Goal: Task Accomplishment & Management: Complete application form

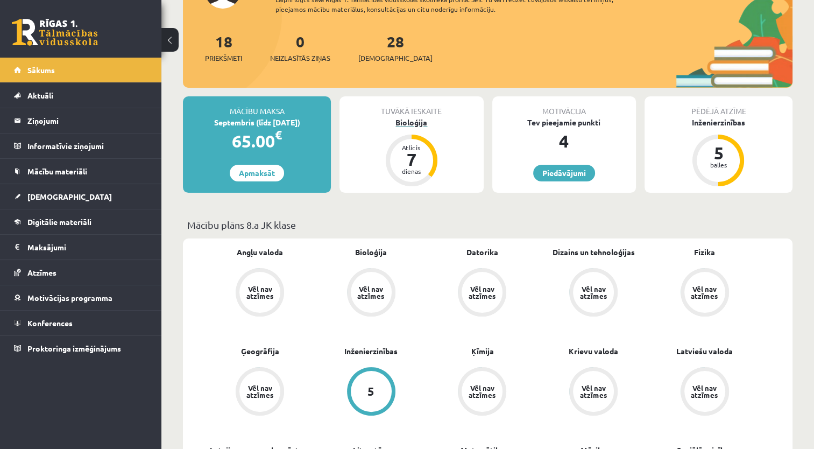
scroll to position [108, 0]
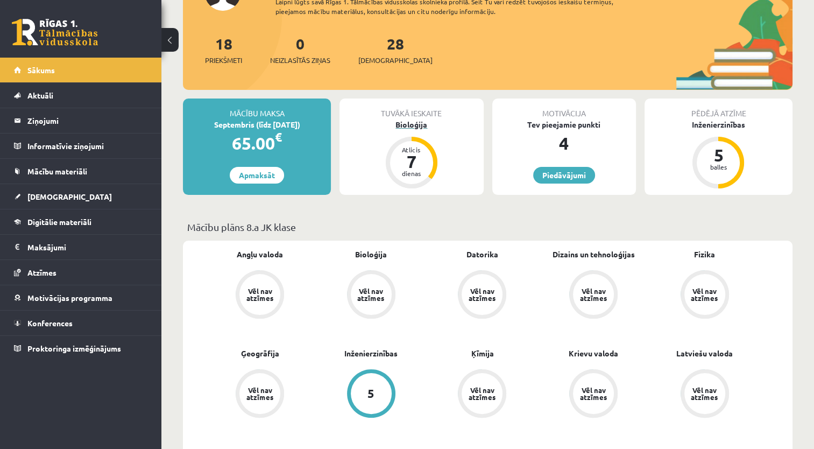
click at [409, 156] on div "7" at bounding box center [411, 161] width 32 height 17
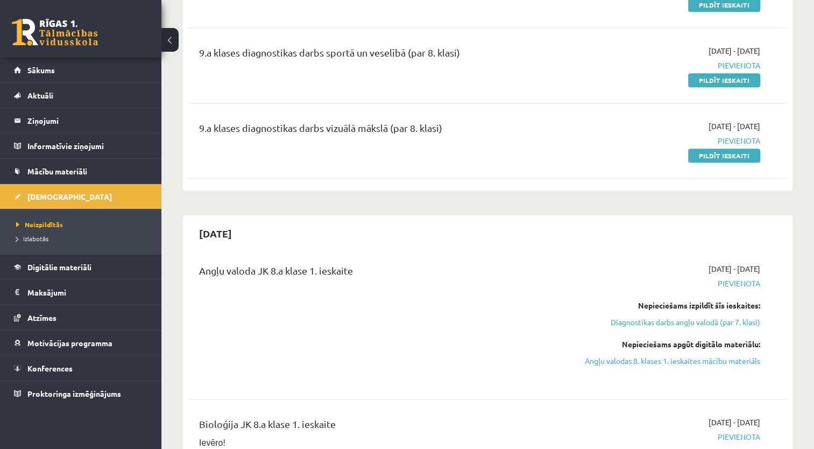
scroll to position [1237, 0]
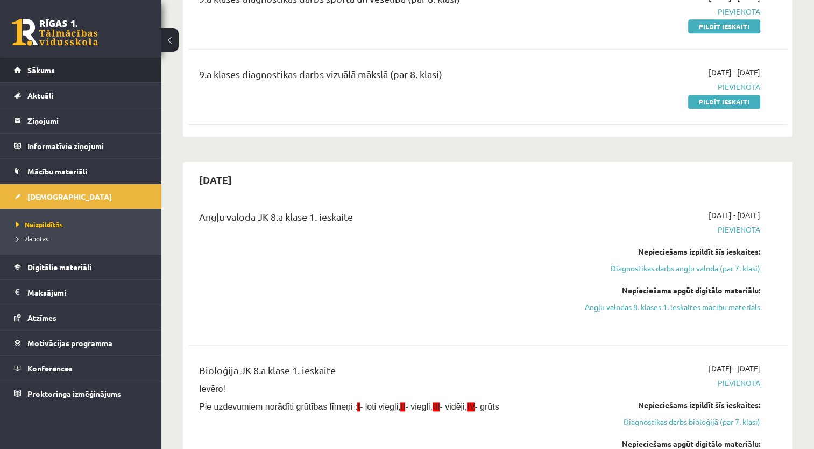
click at [96, 63] on link "Sākums" at bounding box center [81, 70] width 134 height 25
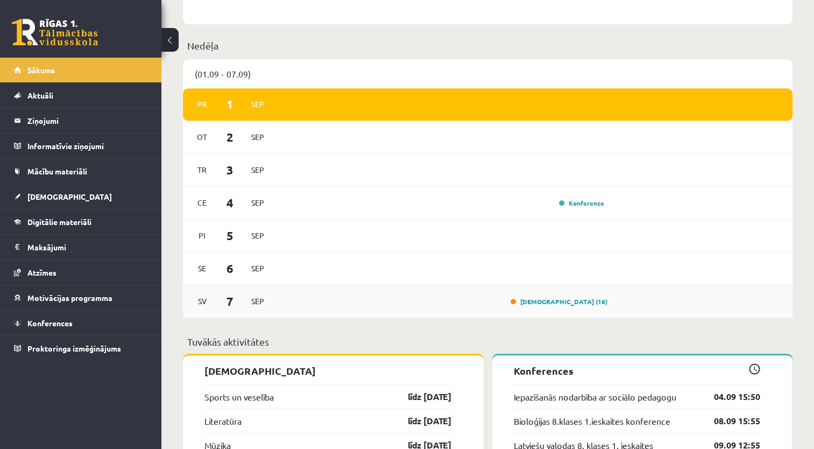
scroll to position [753, 0]
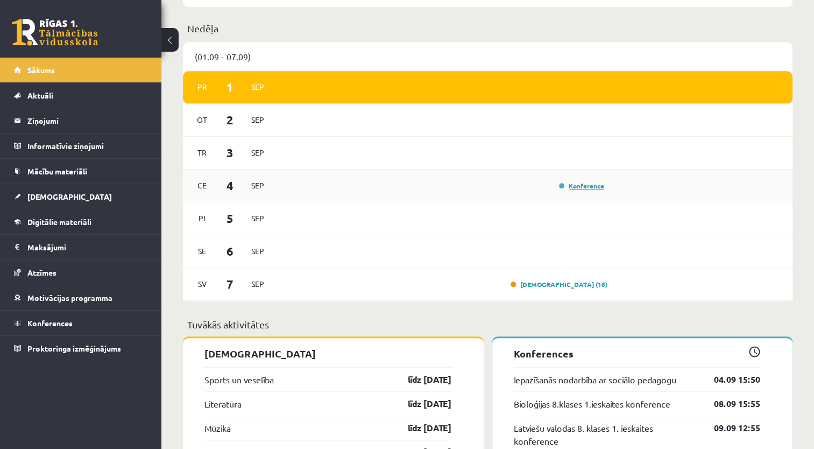
click at [579, 186] on link "Konference" at bounding box center [581, 185] width 45 height 9
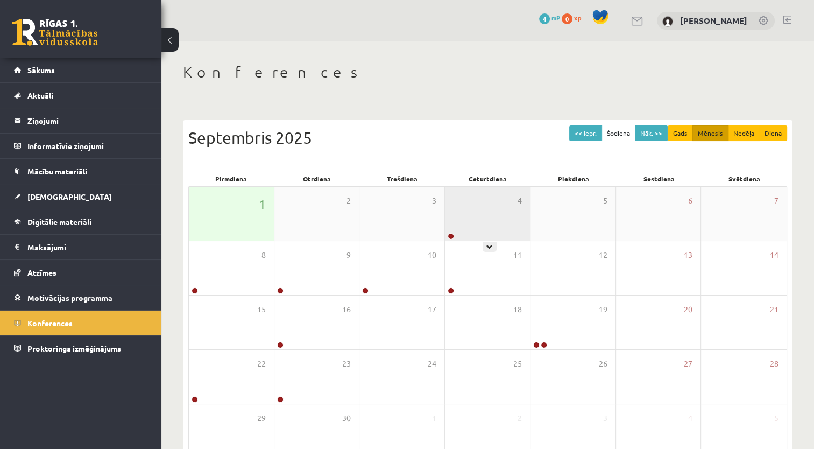
scroll to position [54, 0]
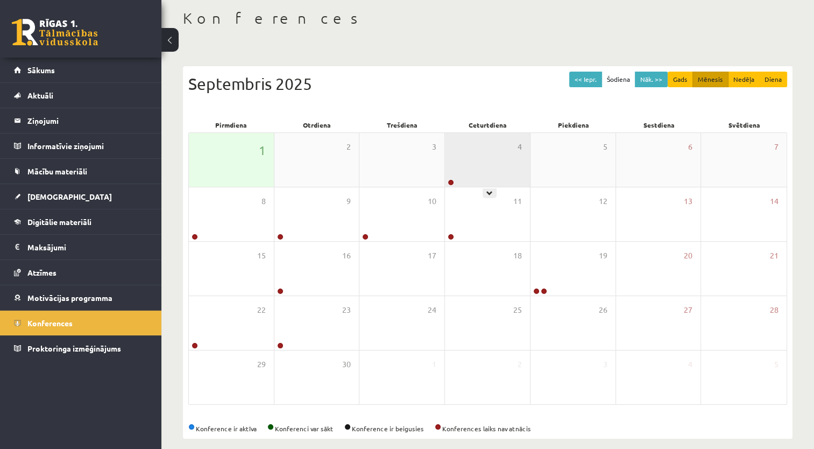
click at [479, 158] on div "4" at bounding box center [487, 160] width 85 height 54
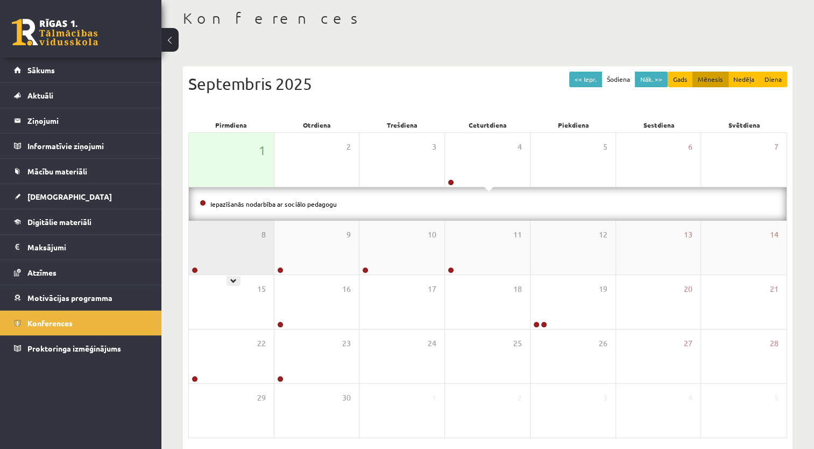
click at [257, 244] on div "8" at bounding box center [231, 248] width 85 height 54
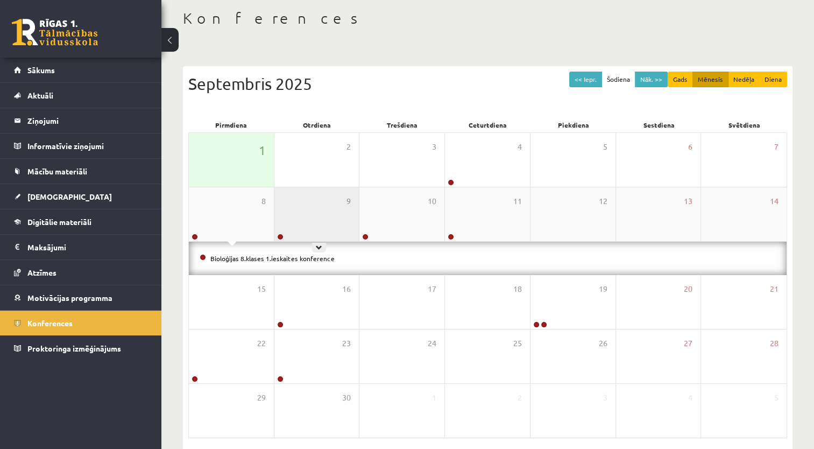
click at [308, 218] on div "9" at bounding box center [316, 214] width 85 height 54
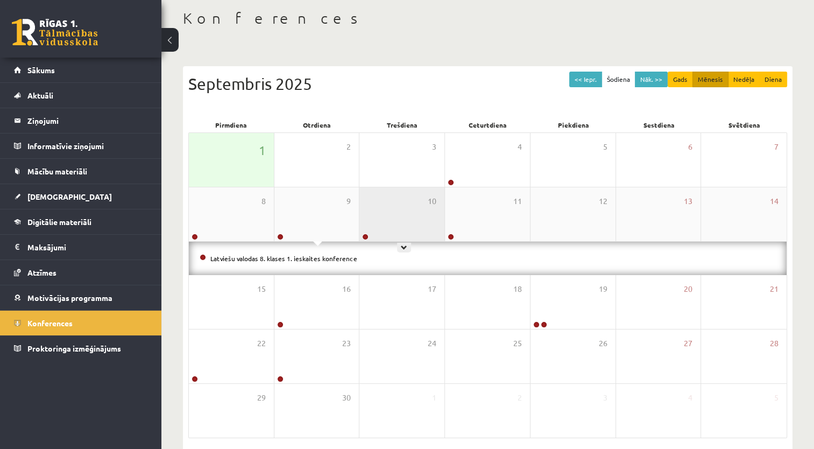
click at [387, 218] on div "10" at bounding box center [401, 214] width 85 height 54
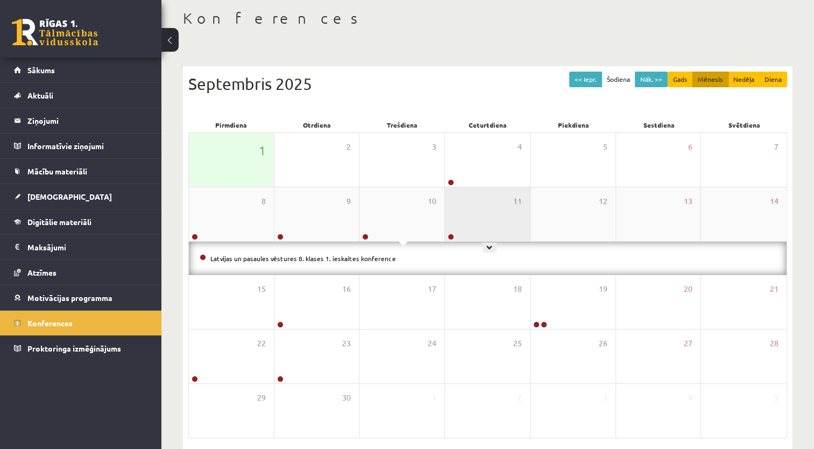
click at [482, 212] on div "11" at bounding box center [487, 214] width 85 height 54
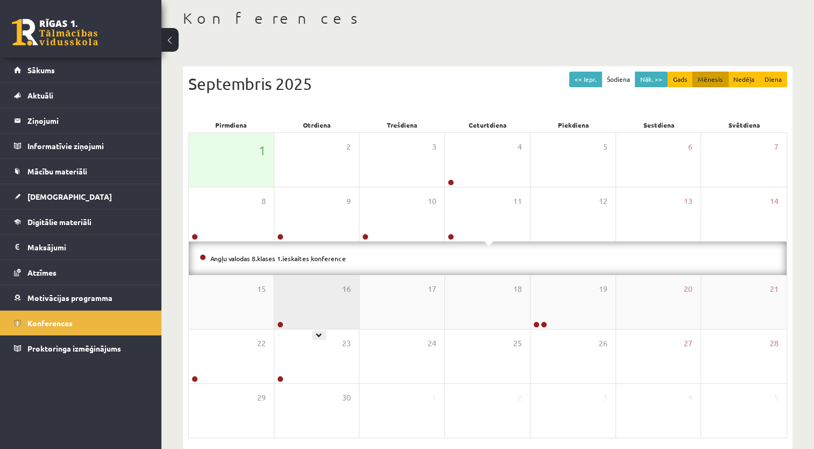
click at [323, 307] on div "16" at bounding box center [316, 302] width 85 height 54
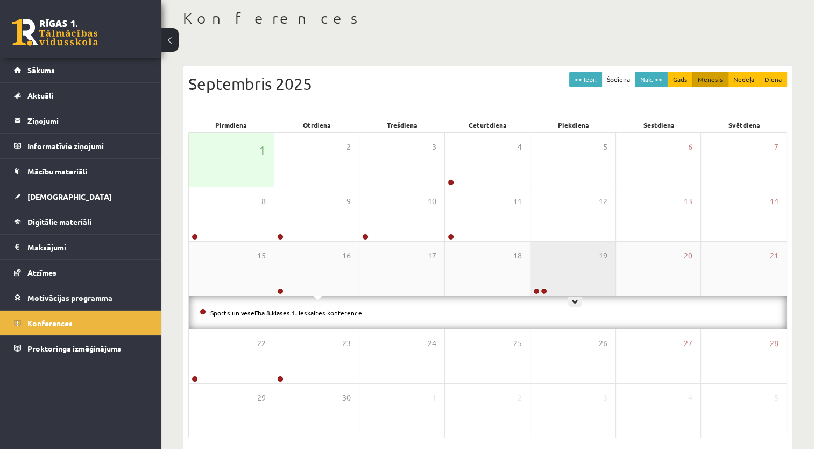
click at [556, 272] on div "19" at bounding box center [572, 269] width 85 height 54
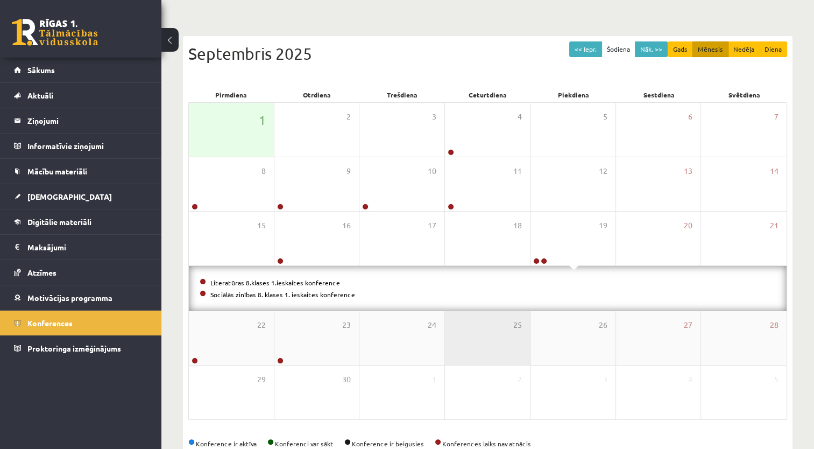
scroll to position [108, 0]
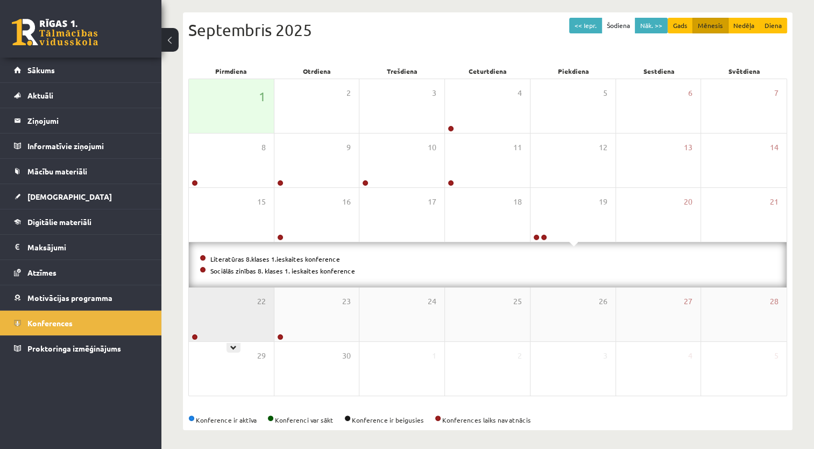
click at [252, 317] on div "22" at bounding box center [231, 314] width 85 height 54
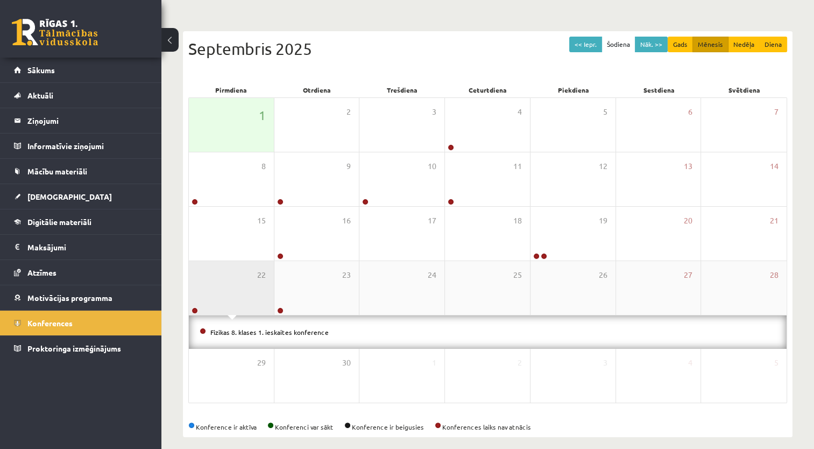
scroll to position [98, 0]
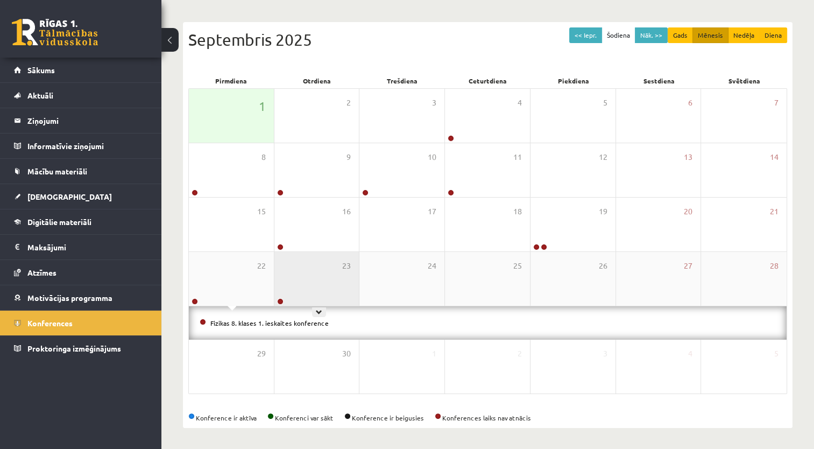
click at [332, 285] on div "23" at bounding box center [316, 279] width 85 height 54
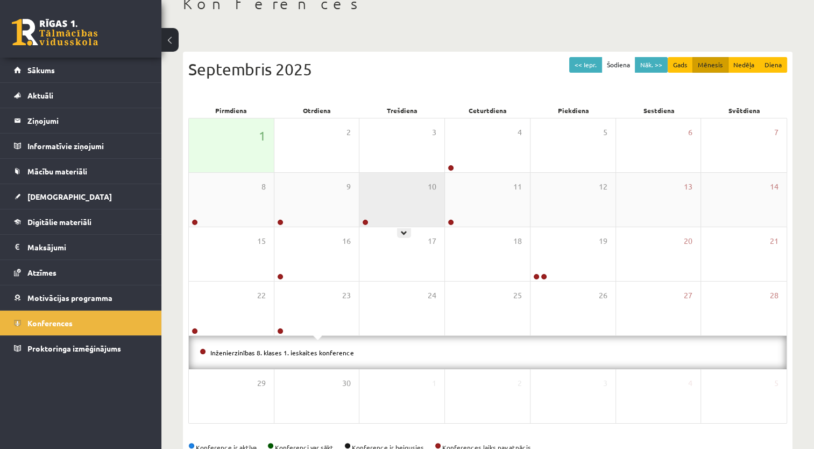
scroll to position [44, 0]
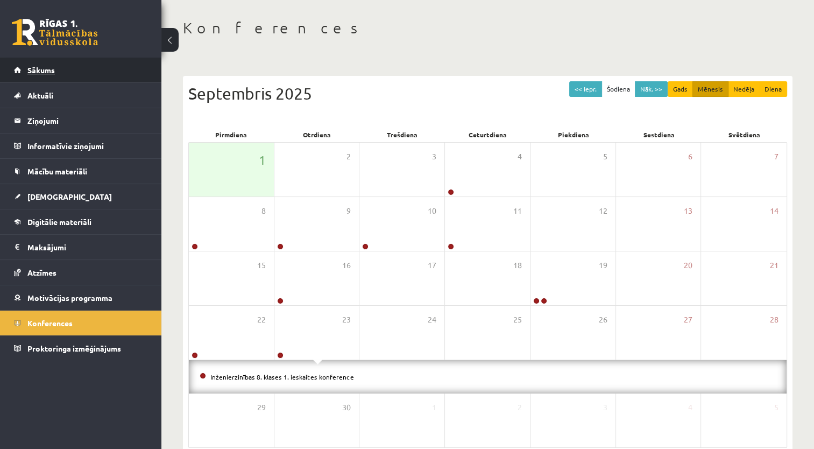
click at [39, 68] on span "Sākums" at bounding box center [40, 70] width 27 height 10
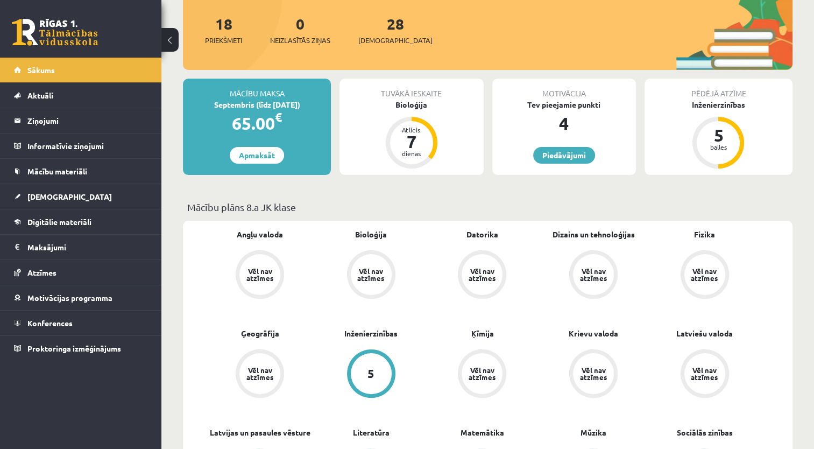
scroll to position [161, 0]
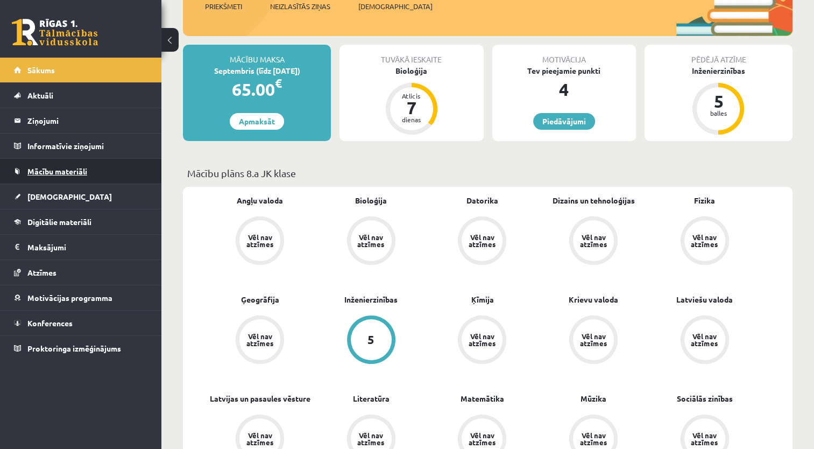
click at [72, 173] on span "Mācību materiāli" at bounding box center [57, 171] width 60 height 10
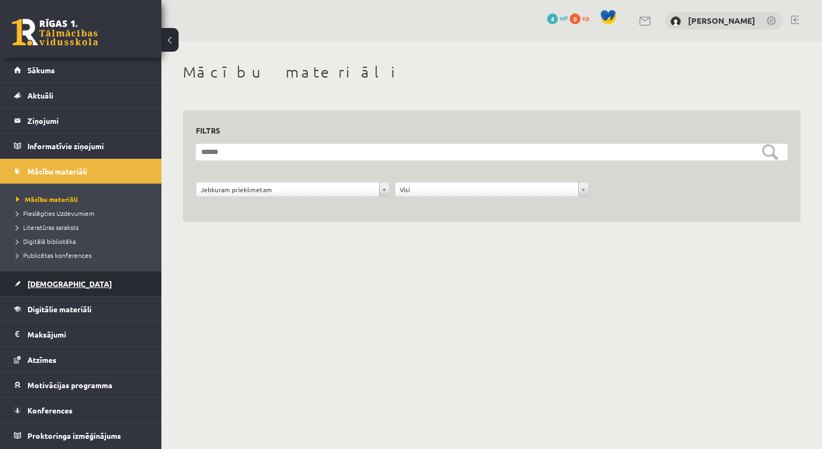
click at [41, 283] on span "[DEMOGRAPHIC_DATA]" at bounding box center [69, 284] width 84 height 10
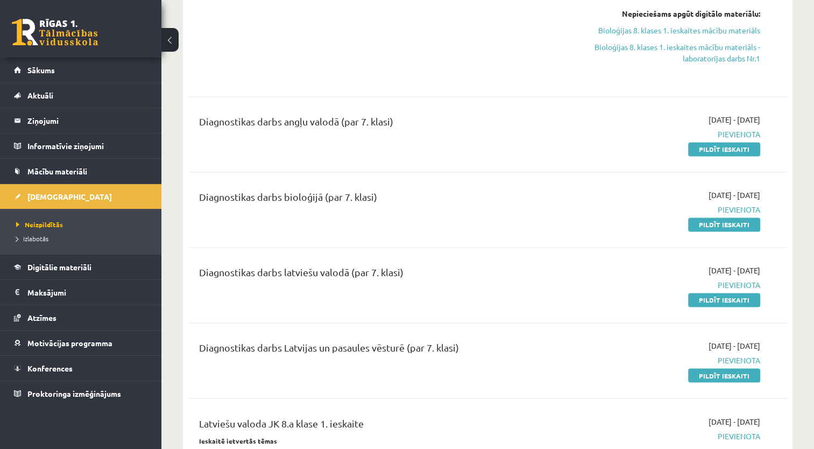
scroll to position [1668, 0]
drag, startPoint x: 730, startPoint y: 146, endPoint x: 474, endPoint y: 48, distance: 274.0
click at [730, 146] on link "Pildīt ieskaiti" at bounding box center [724, 148] width 72 height 14
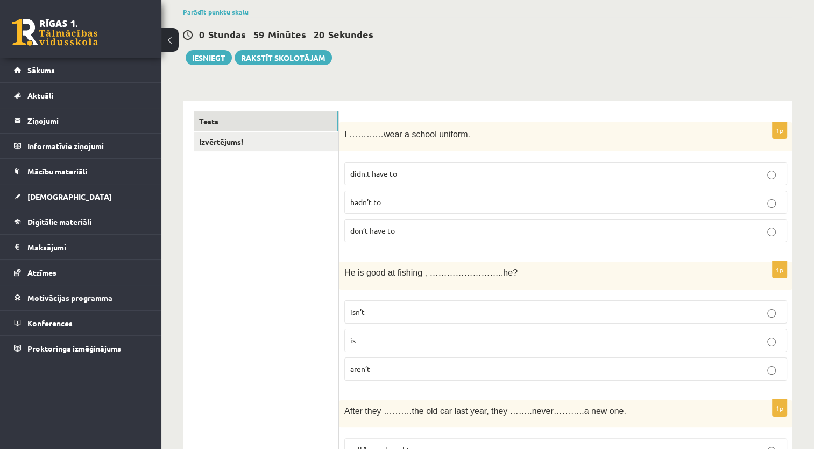
scroll to position [139, 0]
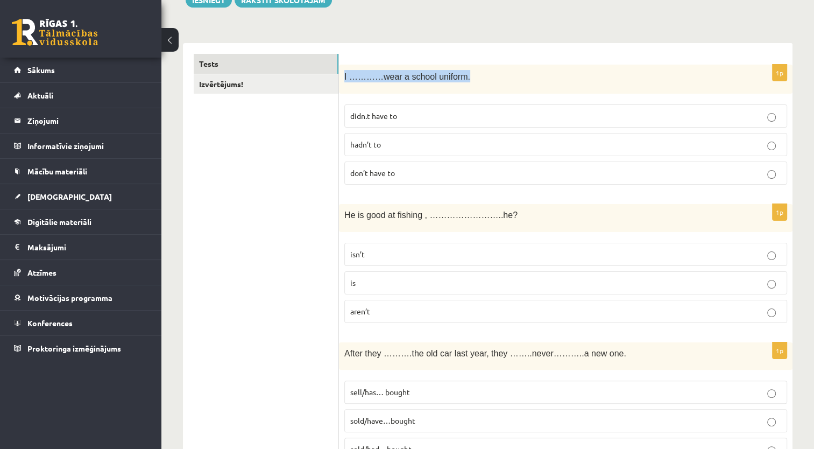
drag, startPoint x: 344, startPoint y: 75, endPoint x: 456, endPoint y: 76, distance: 112.4
click at [456, 76] on div "I …………wear a school uniform." at bounding box center [566, 80] width 454 height 30
copy span "I …………wear a school uniform."
click at [387, 172] on span "don’t have to" at bounding box center [372, 173] width 45 height 10
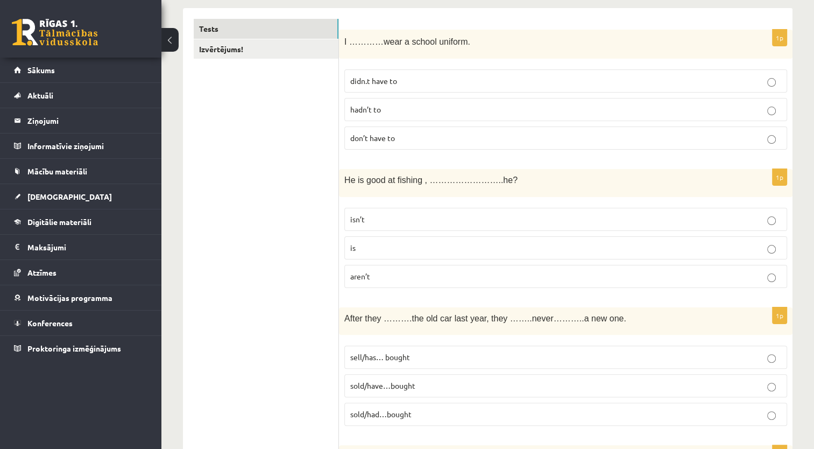
scroll to position [193, 0]
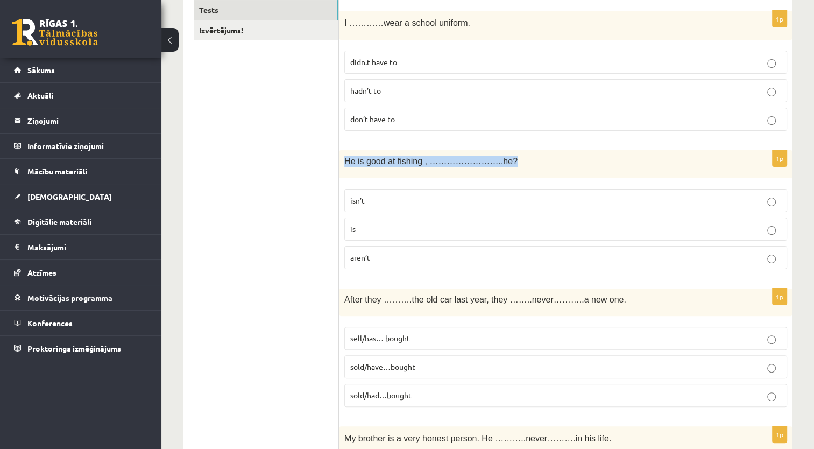
drag, startPoint x: 344, startPoint y: 159, endPoint x: 500, endPoint y: 163, distance: 156.1
click at [500, 163] on p "He is good at fishing , ……………………..he?" at bounding box center [538, 160] width 389 height 11
copy span "He is good at fishing , ……………………..he?"
click at [499, 156] on p "He is good at fishing , ……………………..he?" at bounding box center [538, 160] width 389 height 11
click at [361, 229] on p "is" at bounding box center [565, 228] width 431 height 11
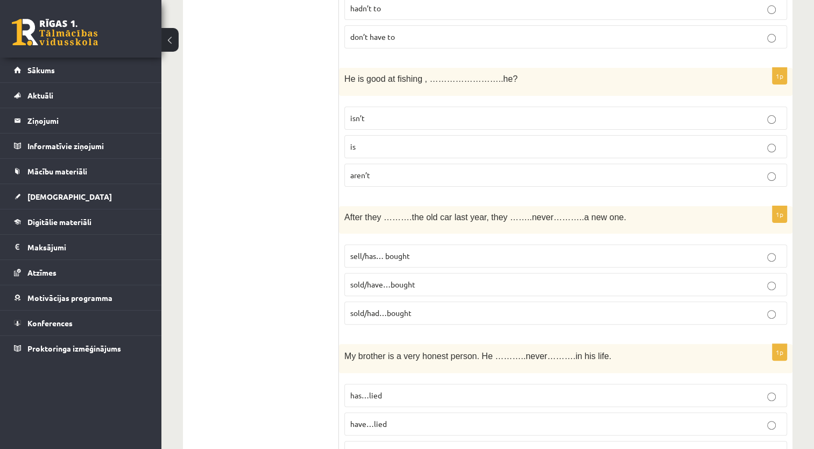
scroll to position [301, 0]
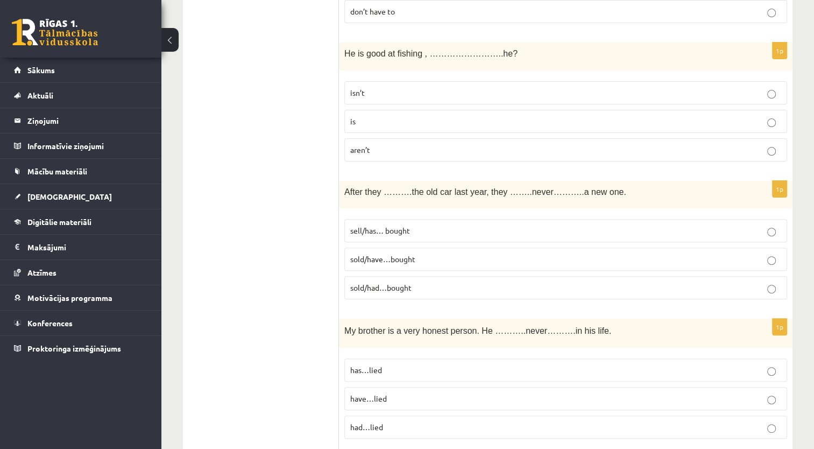
click at [440, 90] on p "isn’t" at bounding box center [565, 92] width 431 height 11
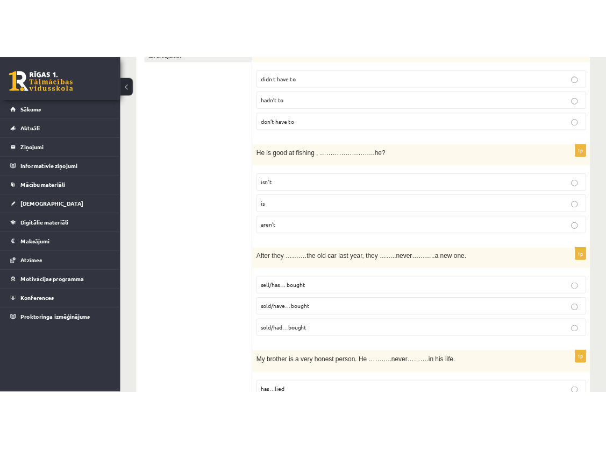
scroll to position [193, 0]
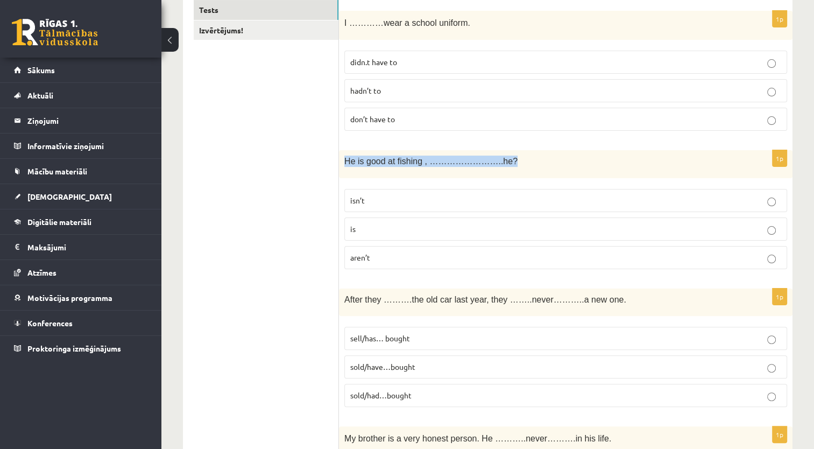
drag, startPoint x: 345, startPoint y: 160, endPoint x: 487, endPoint y: 165, distance: 142.1
click at [487, 165] on p "He is good at fishing , ……………………..he?" at bounding box center [538, 160] width 389 height 11
copy span "He is good at fishing , ……………………..he?"
click at [402, 195] on p "isn’t" at bounding box center [565, 200] width 431 height 11
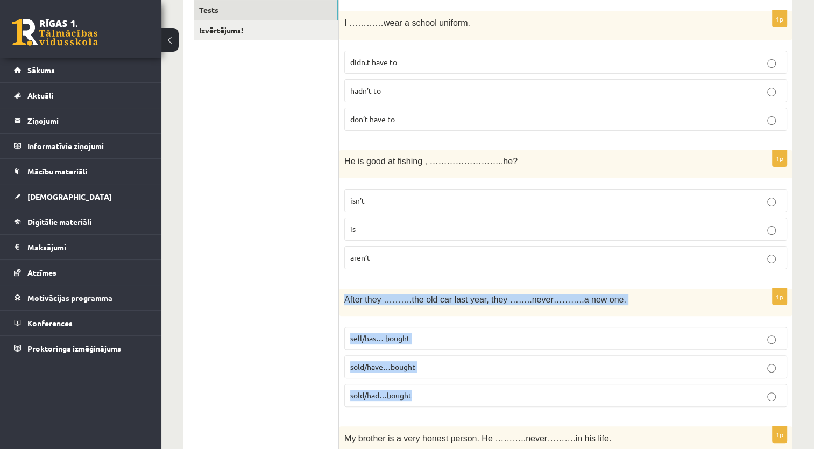
drag, startPoint x: 341, startPoint y: 300, endPoint x: 573, endPoint y: 400, distance: 252.8
click at [573, 400] on div "1p After they ……….the old car last year, they ……..never………..a new one. sell/has…" at bounding box center [566, 351] width 454 height 127
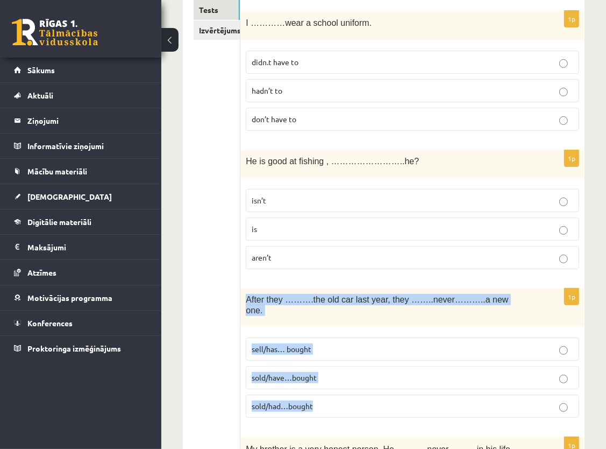
drag, startPoint x: 258, startPoint y: 296, endPoint x: 359, endPoint y: 393, distance: 140.0
click at [359, 393] on div "1p After they ……….the old car last year, they ……..never………..a new one. sell/has…" at bounding box center [412, 357] width 344 height 138
click at [506, 302] on p "After they ……….the old car last year, they ……..never………..a new one." at bounding box center [386, 305] width 280 height 22
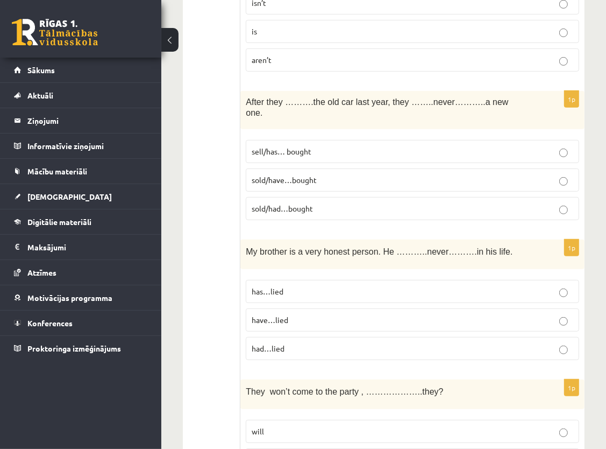
scroll to position [408, 0]
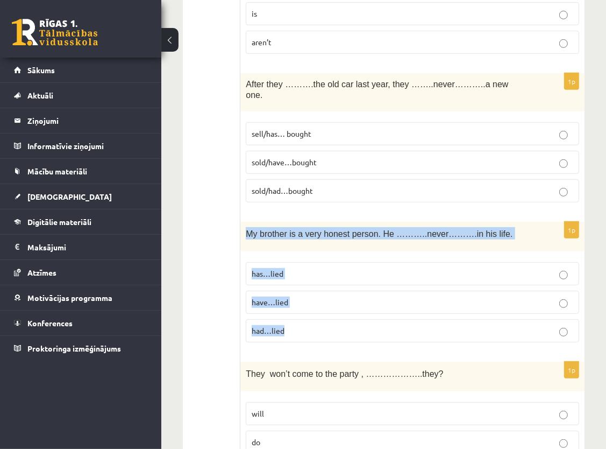
drag, startPoint x: 246, startPoint y: 219, endPoint x: 323, endPoint y: 322, distance: 127.9
click at [323, 322] on div "1p My brother is a very honest person. He ………..never……….in his life. has…lied h…" at bounding box center [412, 286] width 344 height 129
copy div "My brother is a very honest person. He ………..never……….in his life. has…lied have…"
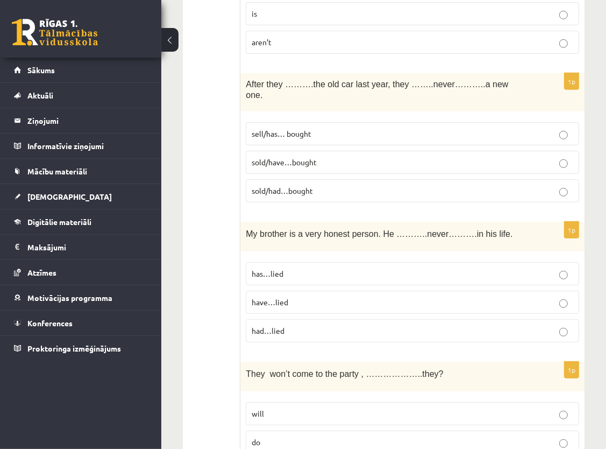
click at [499, 268] on p "has…lied" at bounding box center [413, 273] width 322 height 11
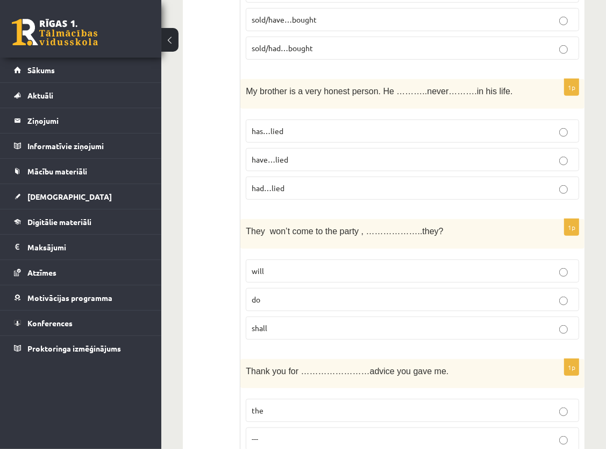
scroll to position [570, 0]
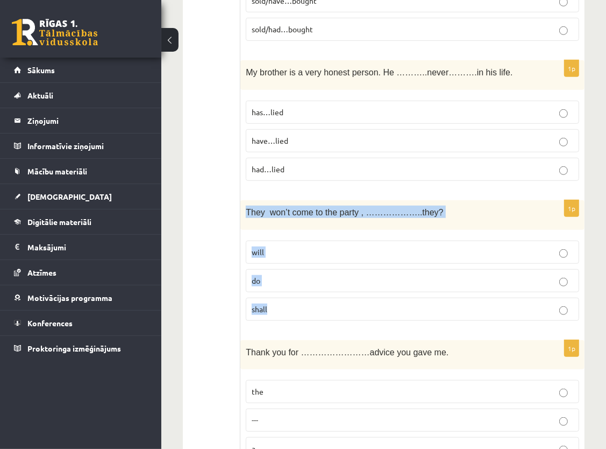
drag, startPoint x: 245, startPoint y: 194, endPoint x: 323, endPoint y: 285, distance: 119.4
click at [323, 285] on div "1p They won’t come to the party , ………………..they? will do shall" at bounding box center [412, 264] width 344 height 129
click at [323, 297] on label "shall" at bounding box center [413, 308] width 334 height 23
copy div "They won’t come to the party , ………………..they? will do shall"
click at [335, 312] on div "1p They won’t come to the party , ………………..they? will do shall" at bounding box center [412, 264] width 344 height 129
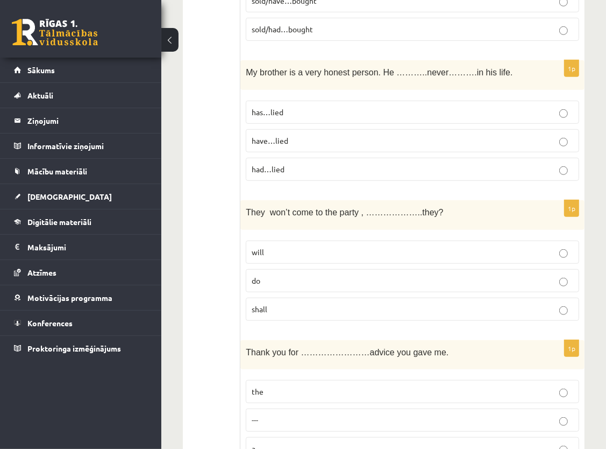
click at [372, 240] on label "will" at bounding box center [413, 251] width 334 height 23
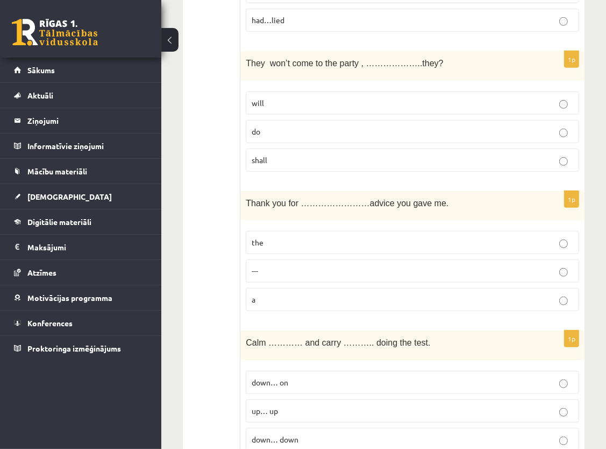
scroll to position [731, 0]
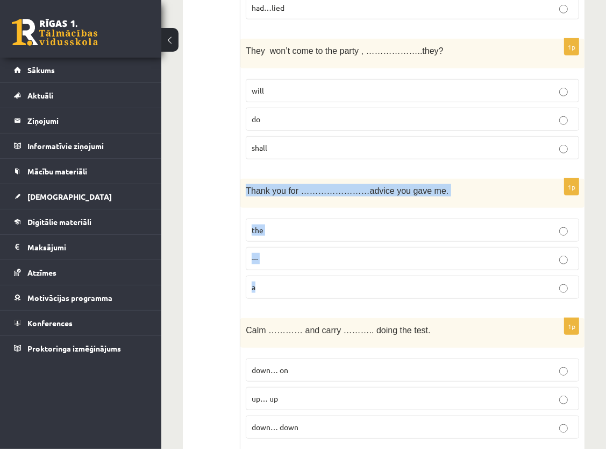
drag, startPoint x: 247, startPoint y: 172, endPoint x: 309, endPoint y: 275, distance: 121.1
click at [309, 275] on div "1p Thank you for ……………………advice you gave me. the --- a" at bounding box center [412, 243] width 344 height 129
copy div "Thank you for ……………………advice you gave me. the --- a"
click at [494, 290] on div "1p Thank you for ……………………advice you gave me. the --- a" at bounding box center [412, 243] width 344 height 129
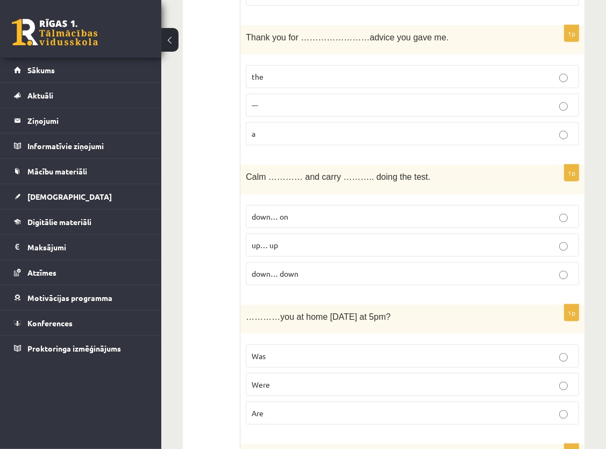
scroll to position [892, 0]
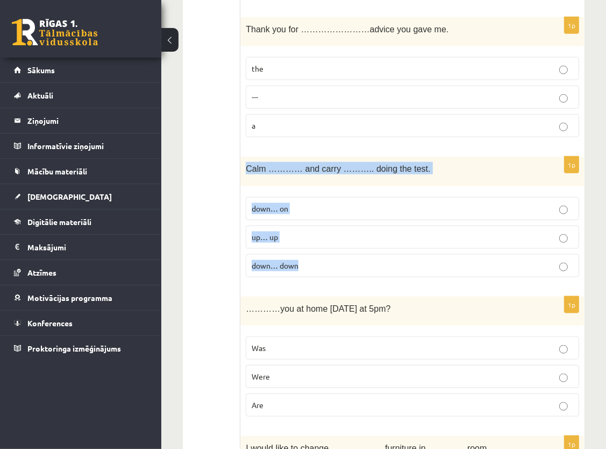
drag, startPoint x: 243, startPoint y: 151, endPoint x: 362, endPoint y: 252, distance: 155.7
click at [362, 251] on div "1p Calm ………… and carry ……….. doing the test. down… on up… up down… down" at bounding box center [412, 221] width 344 height 129
click at [362, 260] on p "down… down" at bounding box center [413, 265] width 322 height 11
copy div "Calm ………… and carry ……….. doing the test. down… on up… up down… down"
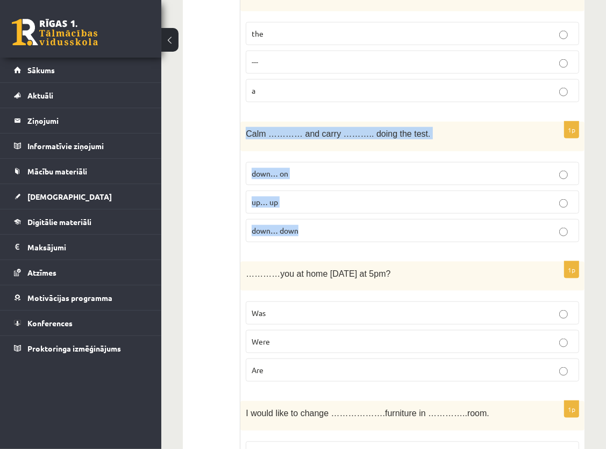
scroll to position [946, 0]
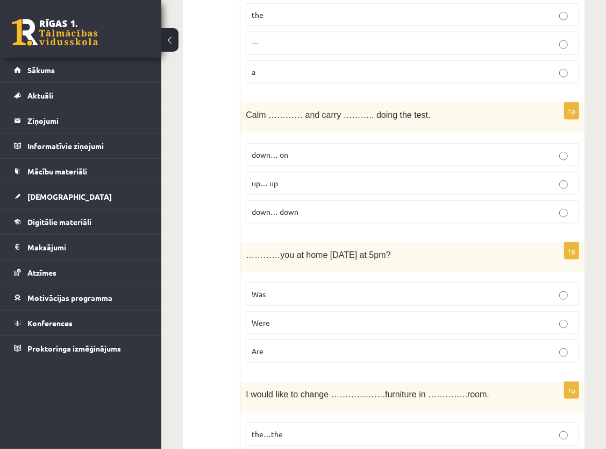
click at [422, 149] on p "down… on" at bounding box center [413, 154] width 322 height 11
drag, startPoint x: 243, startPoint y: 236, endPoint x: 334, endPoint y: 341, distance: 139.2
click at [334, 341] on div "1p …………you at home yesterday at 5pm? Was Were Are" at bounding box center [412, 307] width 344 height 129
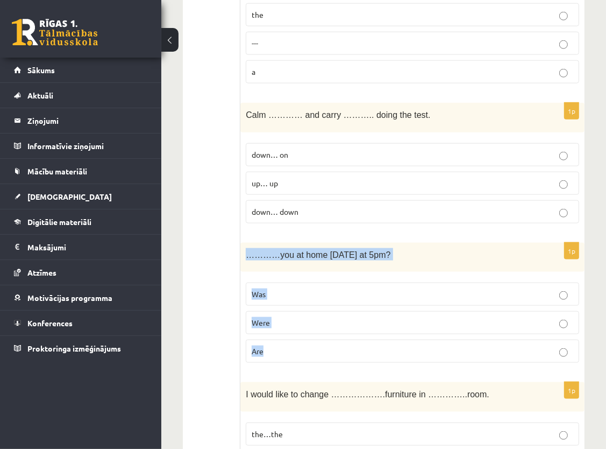
copy div "…………you at home yesterday at 5pm? Was Were Are"
click at [550, 243] on div "…………you at home yesterday at 5pm?" at bounding box center [412, 258] width 344 height 30
click at [366, 317] on p "Were" at bounding box center [413, 322] width 322 height 11
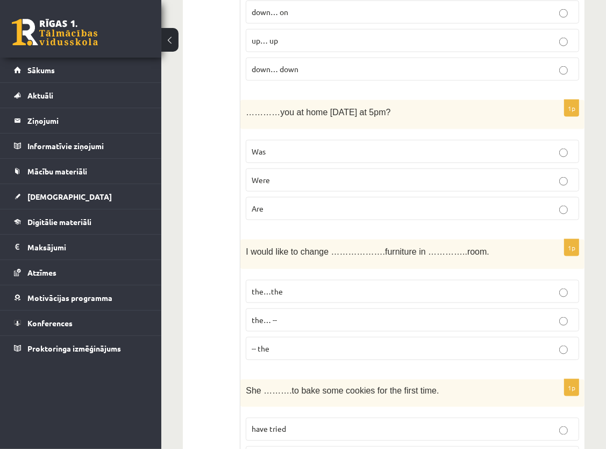
scroll to position [1108, 0]
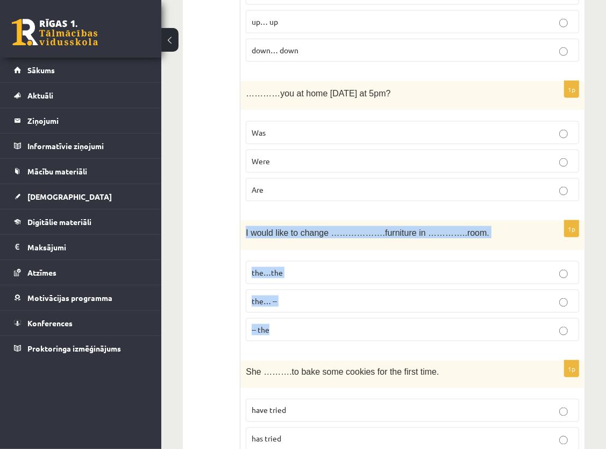
drag, startPoint x: 244, startPoint y: 216, endPoint x: 292, endPoint y: 321, distance: 114.6
click at [292, 321] on div "1p I would like to change ……………….furniture in …………..room. the…the the… -- -- the" at bounding box center [412, 285] width 344 height 129
copy div "I would like to change ……………….furniture in …………..room. the…the the… -- -- the"
click at [550, 221] on div "I would like to change ……………….furniture in …………..room." at bounding box center [412, 236] width 344 height 30
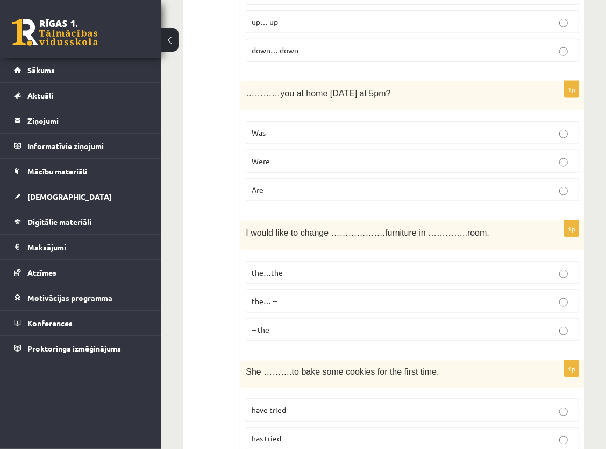
click at [312, 267] on p "the…the" at bounding box center [413, 272] width 322 height 11
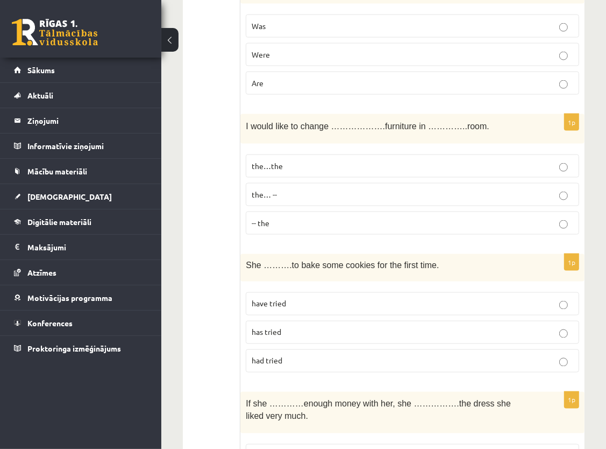
scroll to position [1215, 0]
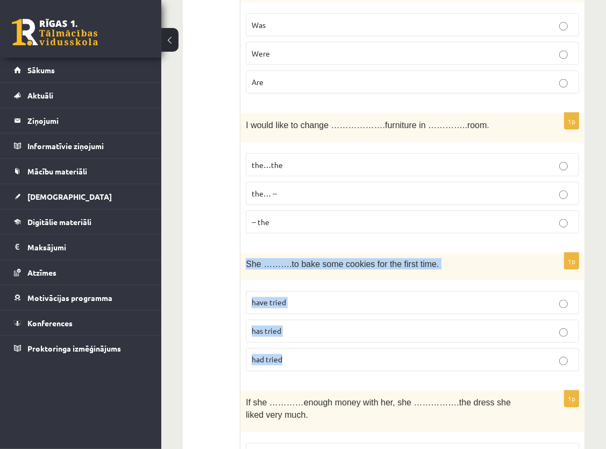
drag, startPoint x: 246, startPoint y: 246, endPoint x: 309, endPoint y: 343, distance: 115.5
click at [309, 343] on div "1p She ……….to bake some cookies for the first time. have tried has tried had tr…" at bounding box center [412, 316] width 344 height 127
copy div "She ……….to bake some cookies for the first time. have tried has tried had tried"
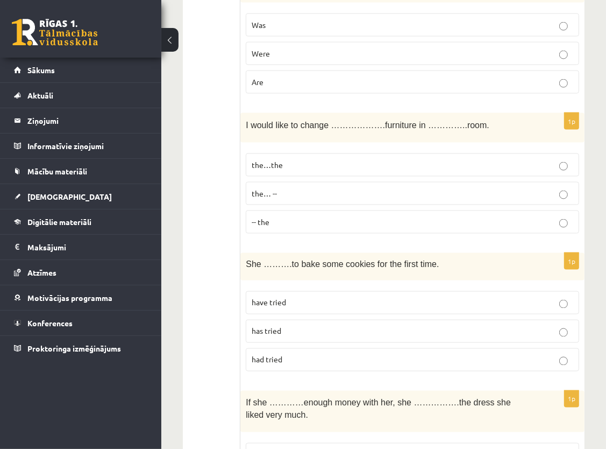
click at [292, 325] on p "has tried" at bounding box center [413, 330] width 322 height 11
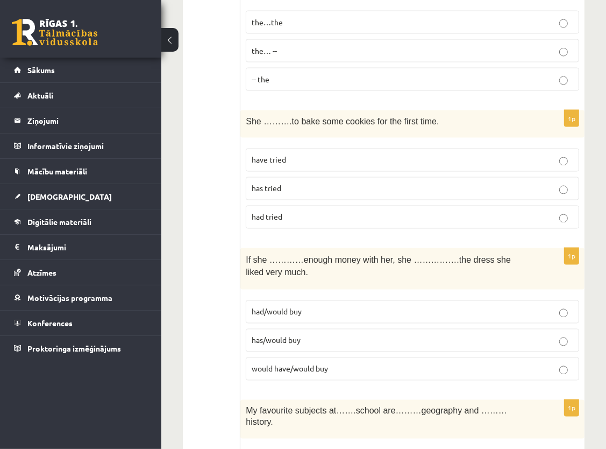
scroll to position [1377, 0]
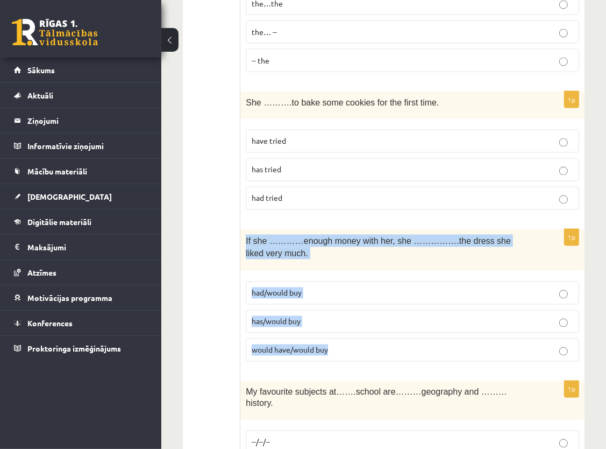
drag, startPoint x: 245, startPoint y: 222, endPoint x: 336, endPoint y: 339, distance: 148.7
click at [336, 339] on div "1p If she …………enough money with her, she …………….the dress she liked very much. h…" at bounding box center [412, 299] width 344 height 141
click at [373, 345] on div "1p If she …………enough money with her, she …………….the dress she liked very much. h…" at bounding box center [412, 299] width 344 height 141
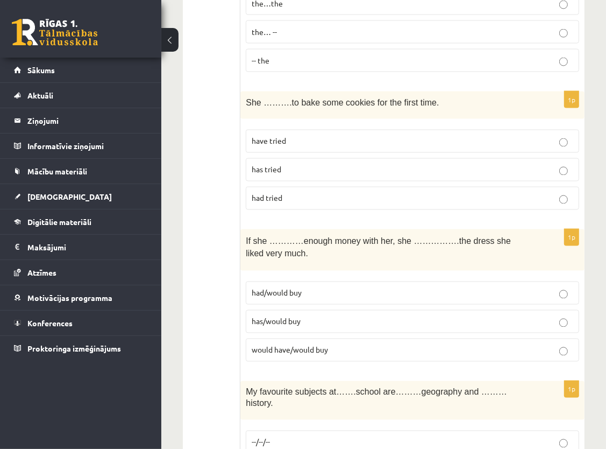
click at [519, 287] on p "had/would buy" at bounding box center [413, 292] width 322 height 11
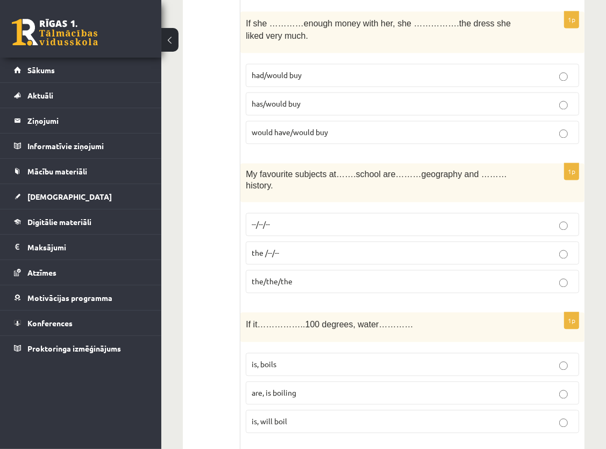
scroll to position [1592, 0]
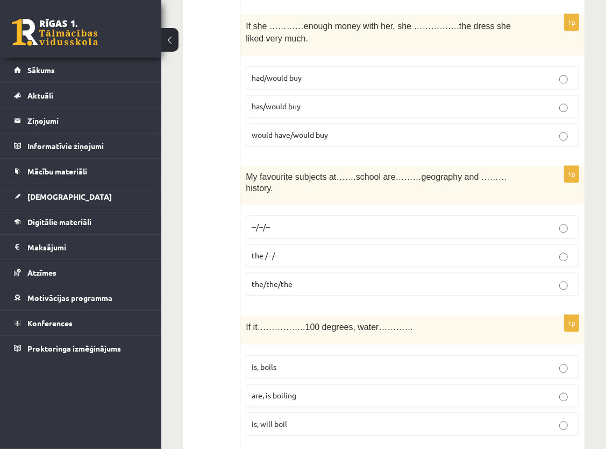
click at [321, 250] on p "the /--/--" at bounding box center [413, 255] width 322 height 11
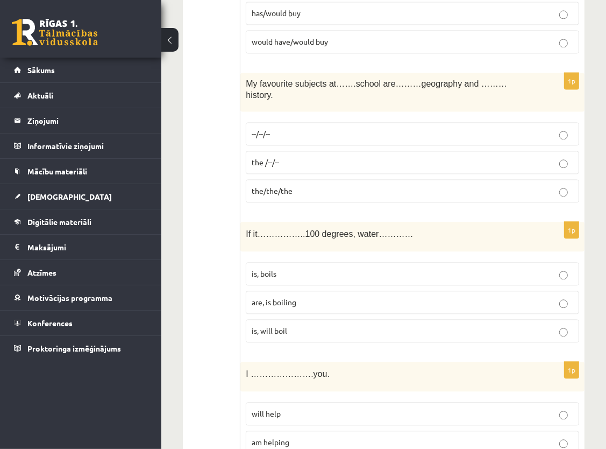
scroll to position [1699, 0]
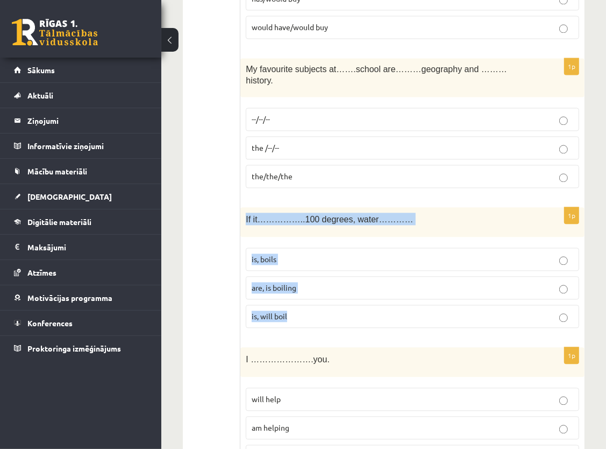
drag, startPoint x: 245, startPoint y: 186, endPoint x: 311, endPoint y: 283, distance: 117.3
click at [311, 283] on div "1p If it……………..100 degrees, water………… is, boils are, is boiling is, will boil" at bounding box center [412, 271] width 344 height 129
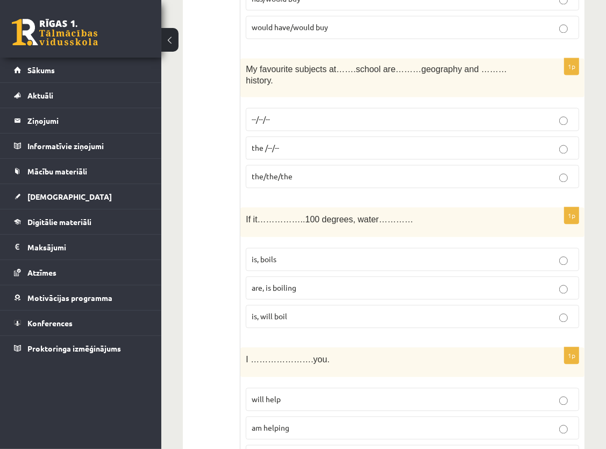
click at [299, 253] on p "is, boils" at bounding box center [413, 258] width 322 height 11
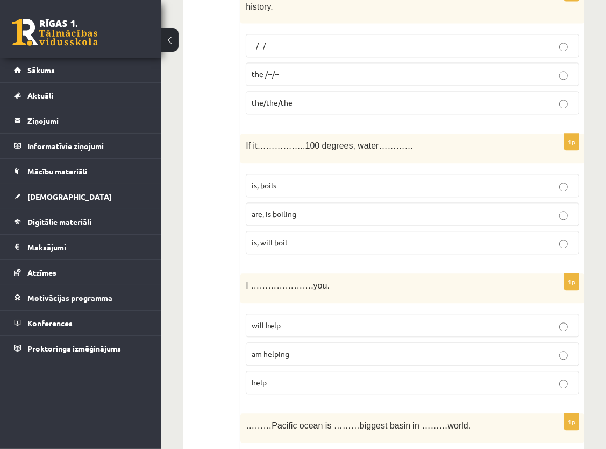
scroll to position [1807, 0]
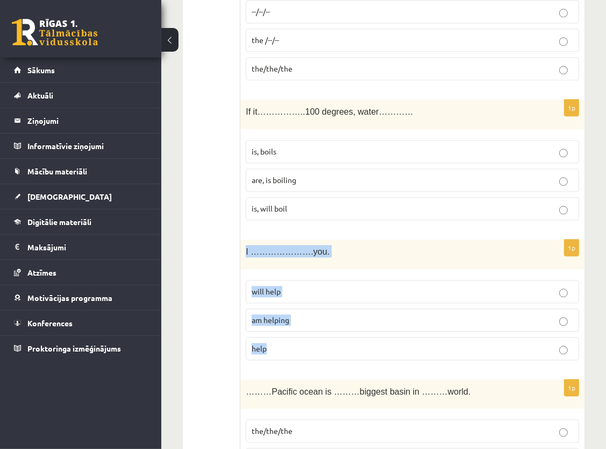
drag, startPoint x: 246, startPoint y: 216, endPoint x: 284, endPoint y: 315, distance: 106.1
click at [284, 315] on div "1p I ………………….you. will help am helping help" at bounding box center [412, 303] width 344 height 129
click at [436, 337] on form "1p I …………wear a school uniform. didn.t have to hadn’t to don’t have to 1p He is…" at bounding box center [412, 455] width 323 height 4138
click at [534, 286] on p "will help" at bounding box center [413, 291] width 322 height 11
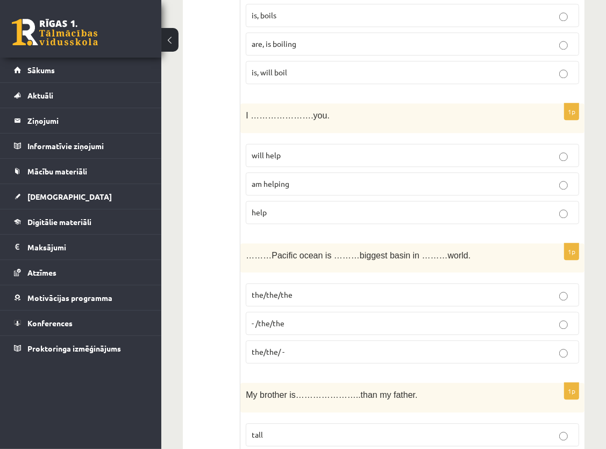
scroll to position [1968, 0]
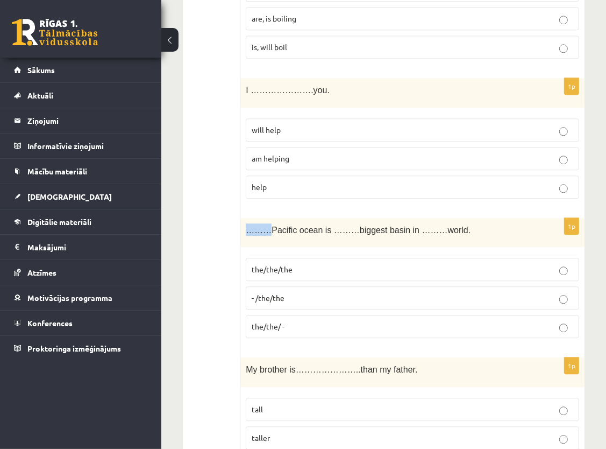
drag, startPoint x: 245, startPoint y: 194, endPoint x: 270, endPoint y: 197, distance: 24.4
click at [267, 218] on div "………Pacific ocean is ………biggest basin in ………world." at bounding box center [412, 233] width 344 height 30
click at [334, 218] on div "………Pacific ocean is ………biggest basin in ………world." at bounding box center [412, 233] width 344 height 30
drag, startPoint x: 245, startPoint y: 199, endPoint x: 445, endPoint y: 195, distance: 200.7
click at [445, 218] on div "………Pacific ocean is ………biggest basin in ………world." at bounding box center [412, 233] width 344 height 30
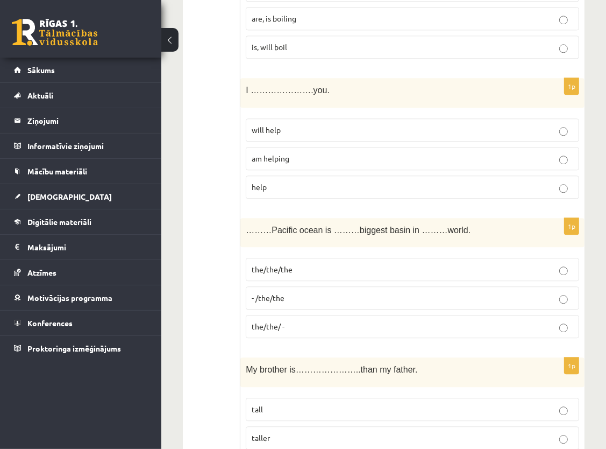
click at [469, 357] on div "My brother is…………………..than my father." at bounding box center [412, 372] width 344 height 30
click at [376, 258] on label "the/the/the" at bounding box center [413, 269] width 334 height 23
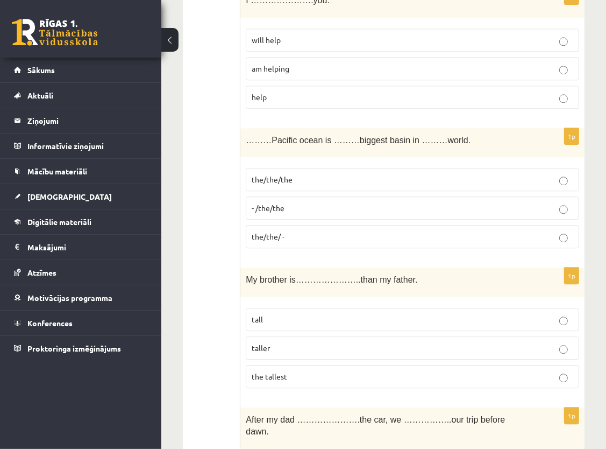
scroll to position [2076, 0]
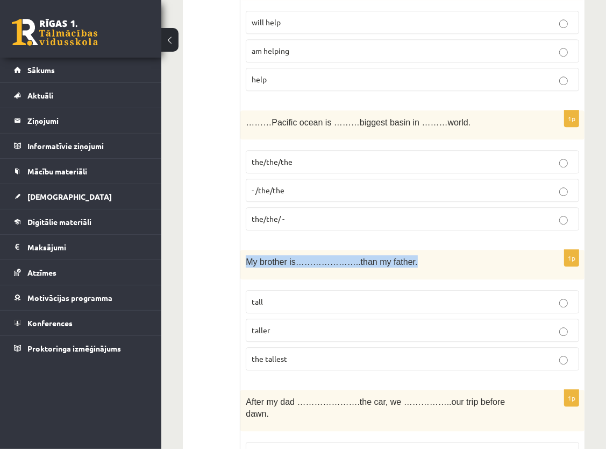
drag, startPoint x: 246, startPoint y: 225, endPoint x: 401, endPoint y: 238, distance: 155.4
click at [401, 250] on div "My brother is…………………..than my father." at bounding box center [412, 265] width 344 height 30
click at [426, 216] on form "1p I …………wear a school uniform. didn.t have to hadn’t to don’t have to 1p He is…" at bounding box center [412, 186] width 323 height 4138
click at [425, 250] on div "My brother is…………………..than my father." at bounding box center [412, 265] width 344 height 30
click at [428, 215] on form "1p I …………wear a school uniform. didn.t have to hadn’t to don’t have to 1p He is…" at bounding box center [412, 186] width 323 height 4138
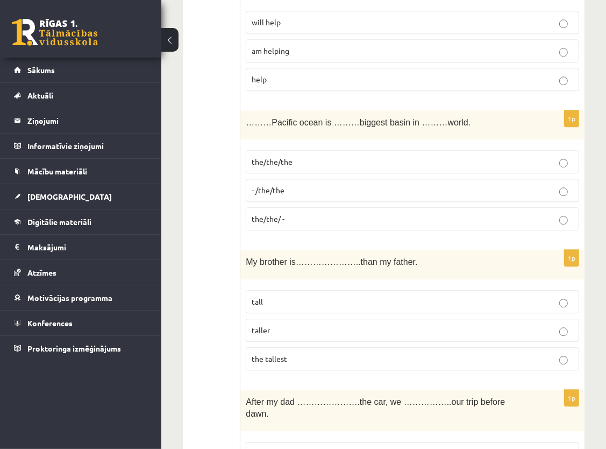
click at [522, 324] on p "taller" at bounding box center [413, 329] width 322 height 11
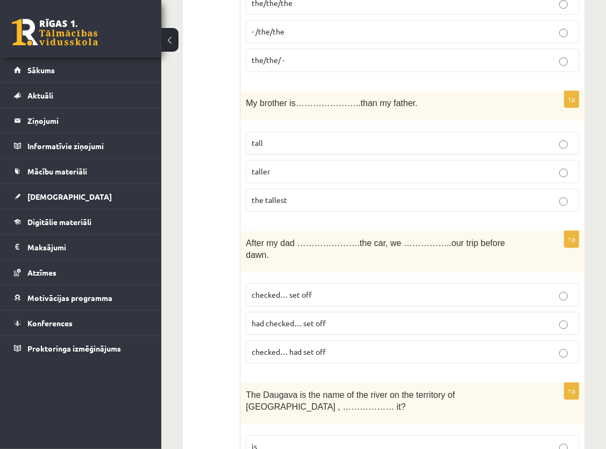
scroll to position [2237, 0]
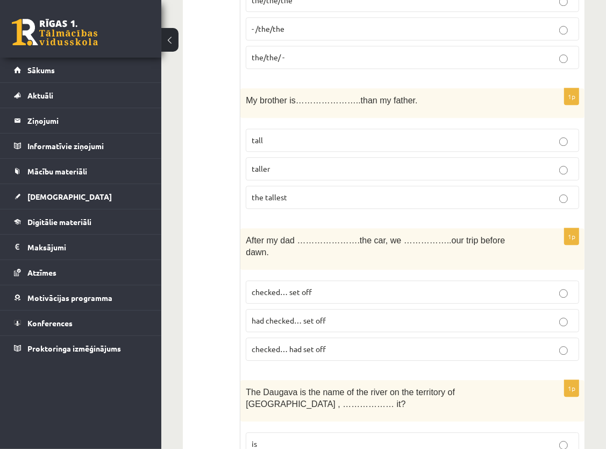
click at [365, 315] on p "had checked… set off" at bounding box center [413, 320] width 322 height 11
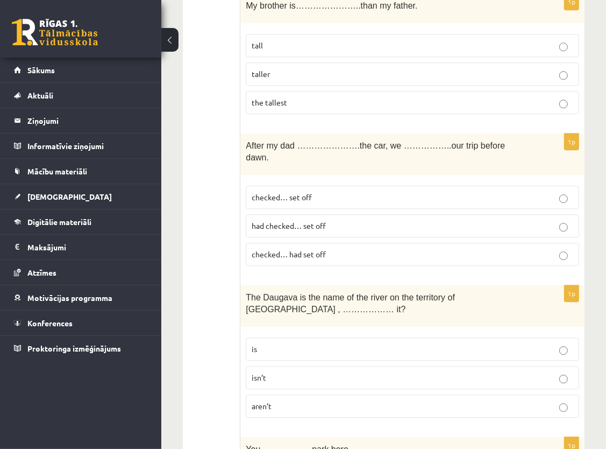
scroll to position [2345, 0]
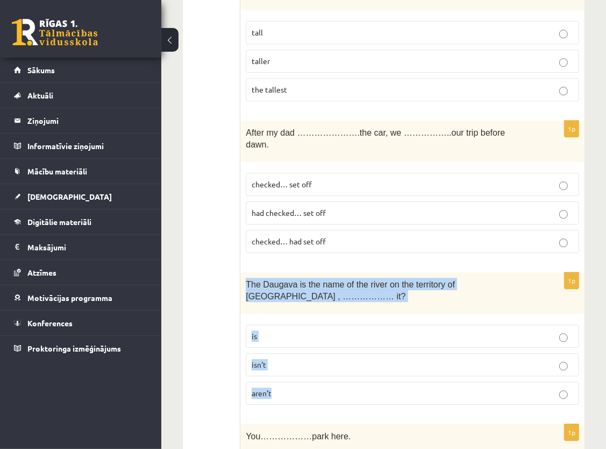
drag, startPoint x: 246, startPoint y: 237, endPoint x: 340, endPoint y: 334, distance: 135.1
click at [340, 334] on div "1p The Daugava is the name of the river on the territory of Latvia , ……………… it?…" at bounding box center [412, 342] width 344 height 141
click at [340, 387] on p "aren’t" at bounding box center [413, 392] width 322 height 11
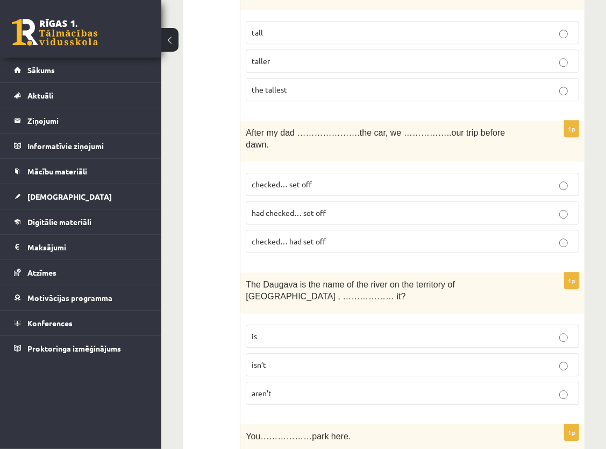
drag, startPoint x: 483, startPoint y: 301, endPoint x: 541, endPoint y: 236, distance: 87.3
click at [484, 359] on p "isn’t" at bounding box center [413, 364] width 322 height 11
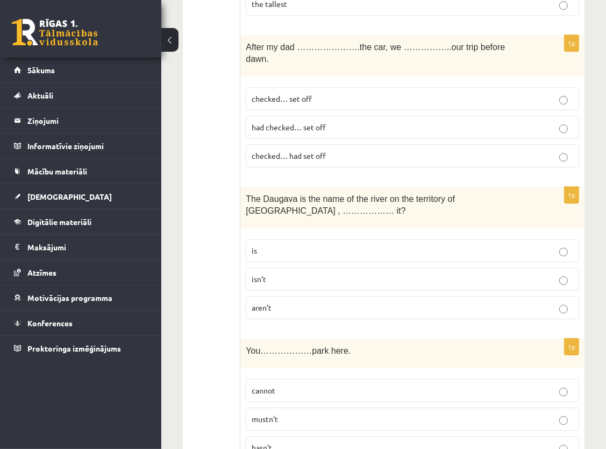
scroll to position [2453, 0]
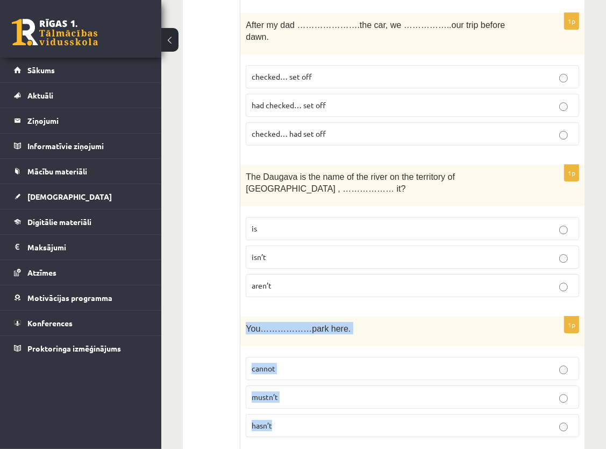
drag, startPoint x: 244, startPoint y: 266, endPoint x: 321, endPoint y: 363, distance: 123.7
click at [321, 363] on div "1p You………………park here. cannot mustn’t hasn’t" at bounding box center [412, 380] width 344 height 129
click at [550, 316] on div "You………………park here." at bounding box center [412, 331] width 344 height 30
click at [340, 391] on p "mustn’t" at bounding box center [413, 396] width 322 height 11
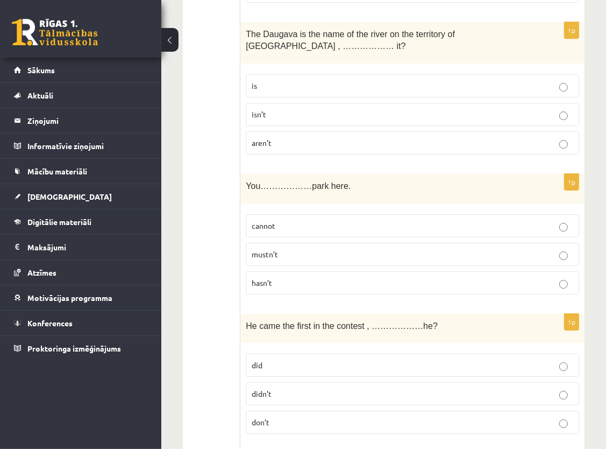
scroll to position [2614, 0]
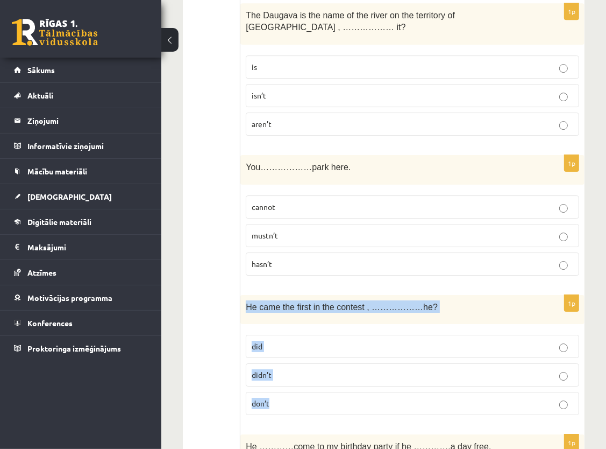
drag, startPoint x: 246, startPoint y: 245, endPoint x: 292, endPoint y: 344, distance: 108.5
click at [292, 344] on div "1p He came the first in the contest , ………………he? did didn’t don’t" at bounding box center [412, 359] width 344 height 129
click at [292, 398] on p "don’t" at bounding box center [413, 403] width 322 height 11
click at [374, 362] on div "1p He came the first in the contest , ………………he? did didn’t don’t" at bounding box center [412, 359] width 344 height 129
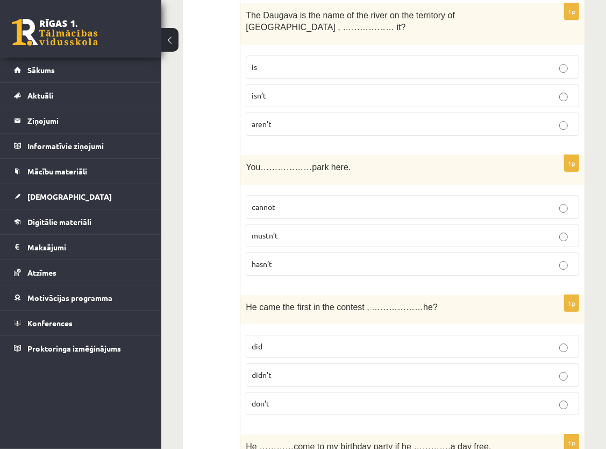
click at [310, 369] on p "didn’t" at bounding box center [413, 374] width 322 height 11
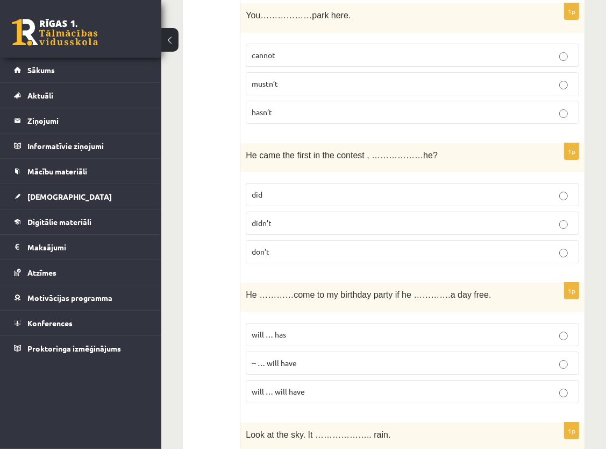
scroll to position [2775, 0]
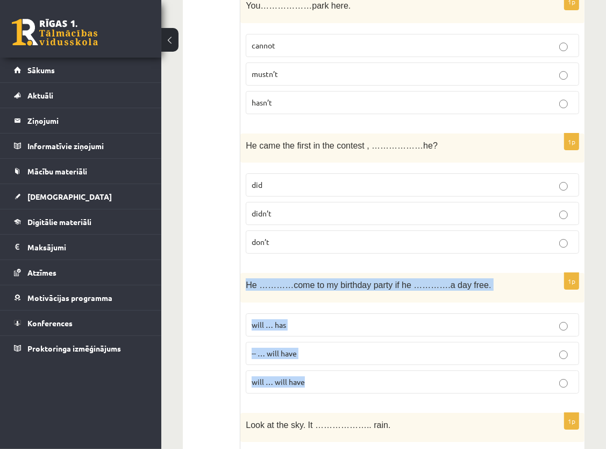
drag, startPoint x: 246, startPoint y: 221, endPoint x: 325, endPoint y: 321, distance: 128.0
click at [325, 321] on div "1p He …………come to my birthday party if he ………….a day free. will … has -- … will…" at bounding box center [412, 337] width 344 height 129
click at [325, 376] on p "will … will have" at bounding box center [413, 381] width 322 height 11
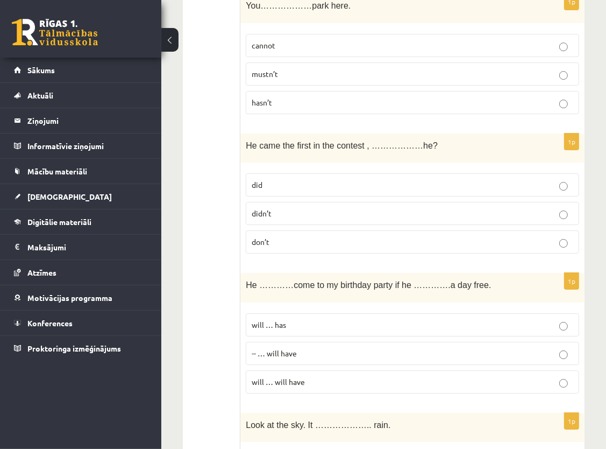
click at [384, 319] on p "will … has" at bounding box center [413, 324] width 322 height 11
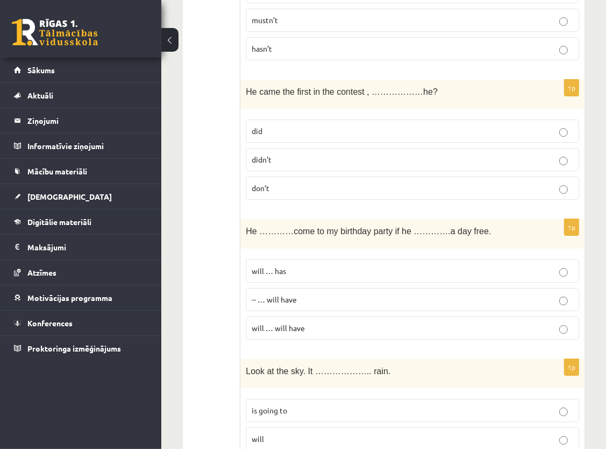
scroll to position [2883, 0]
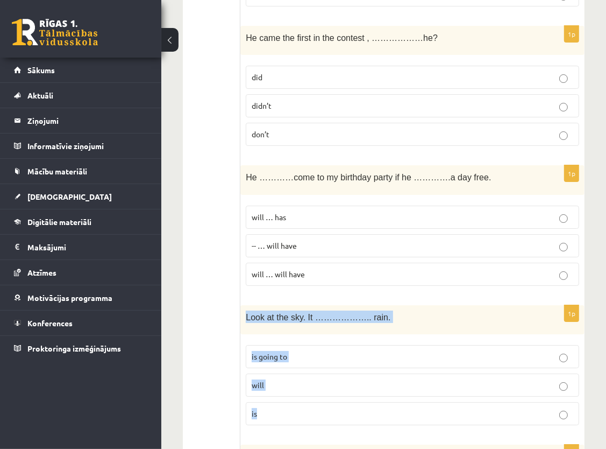
drag, startPoint x: 245, startPoint y: 255, endPoint x: 271, endPoint y: 342, distance: 90.9
click at [271, 342] on div "1p Look at the sky. It ……………….. rain. is going to will is" at bounding box center [412, 369] width 344 height 129
click at [440, 351] on p "is going to" at bounding box center [413, 356] width 322 height 11
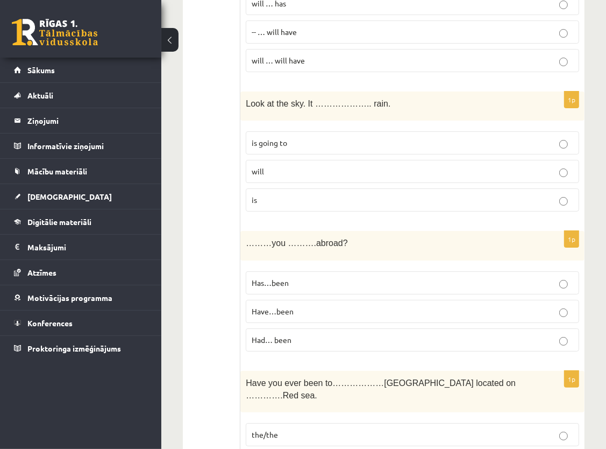
scroll to position [3098, 0]
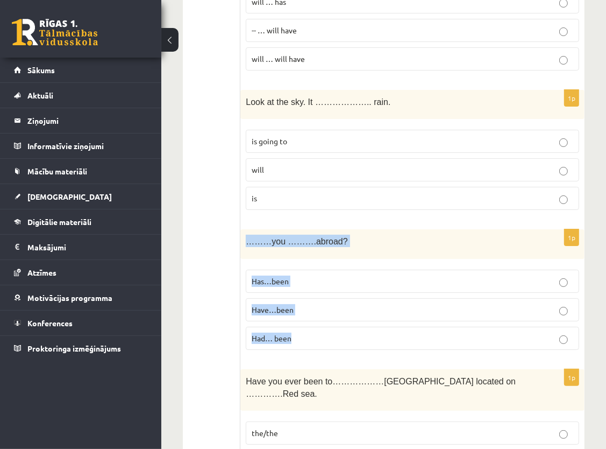
drag, startPoint x: 245, startPoint y: 178, endPoint x: 301, endPoint y: 272, distance: 109.8
click at [301, 272] on div "1p ………you ……….abroad? Has…been Have…been Had… been" at bounding box center [412, 293] width 344 height 129
click at [301, 332] on p "Had… been" at bounding box center [413, 337] width 322 height 11
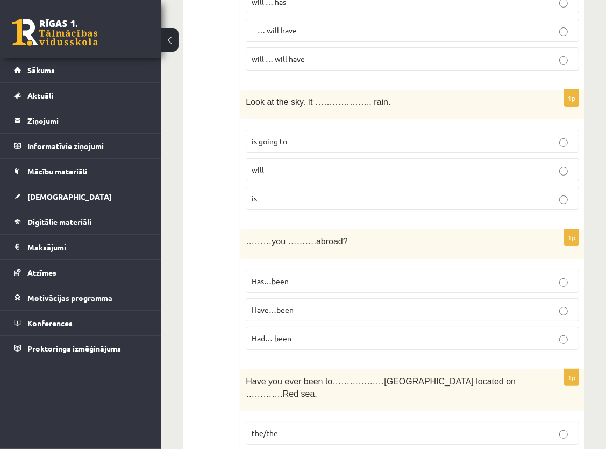
click at [355, 304] on p "Have…been" at bounding box center [413, 309] width 322 height 11
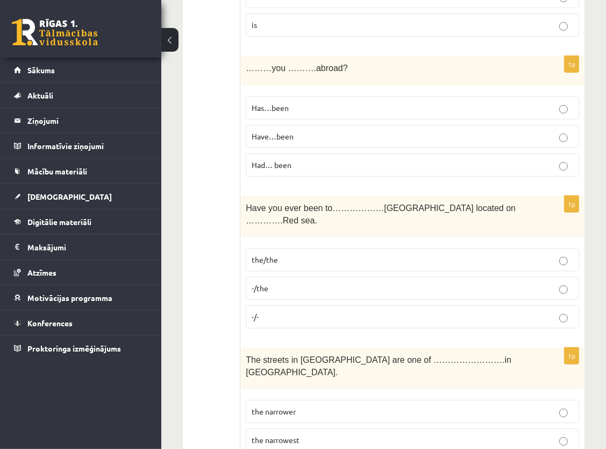
scroll to position [3218, 0]
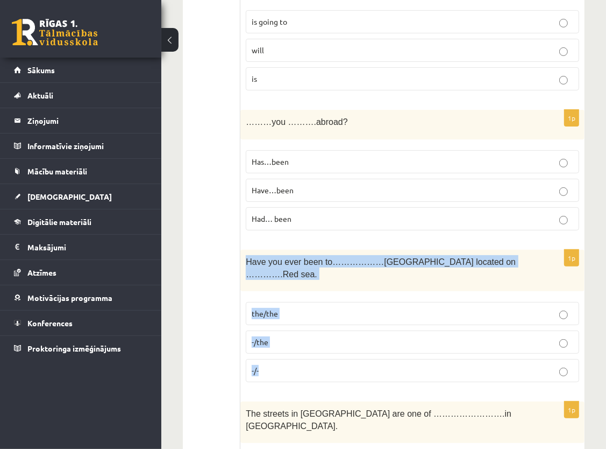
drag, startPoint x: 247, startPoint y: 197, endPoint x: 285, endPoint y: 294, distance: 103.6
click at [285, 294] on div "1p Have you ever been to………………Egypt located on ………….Red sea. the/the -/the -/-" at bounding box center [412, 320] width 344 height 141
click at [285, 365] on p "-/-" at bounding box center [413, 370] width 322 height 11
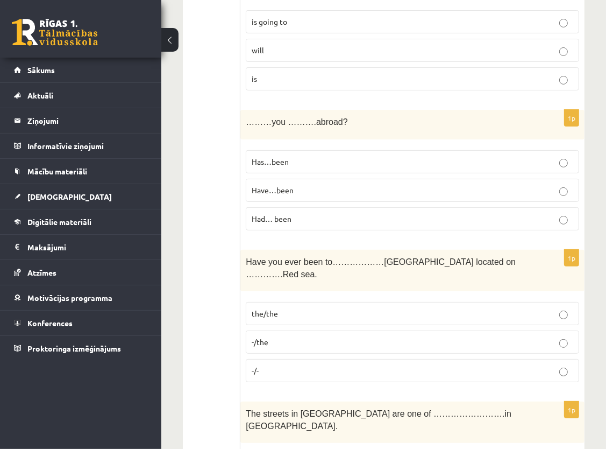
drag, startPoint x: 431, startPoint y: 231, endPoint x: 428, endPoint y: 241, distance: 10.2
click at [432, 308] on p "the/the" at bounding box center [413, 313] width 322 height 11
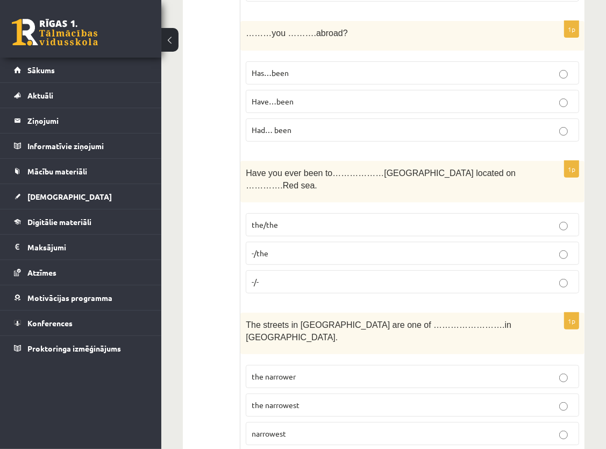
scroll to position [3325, 0]
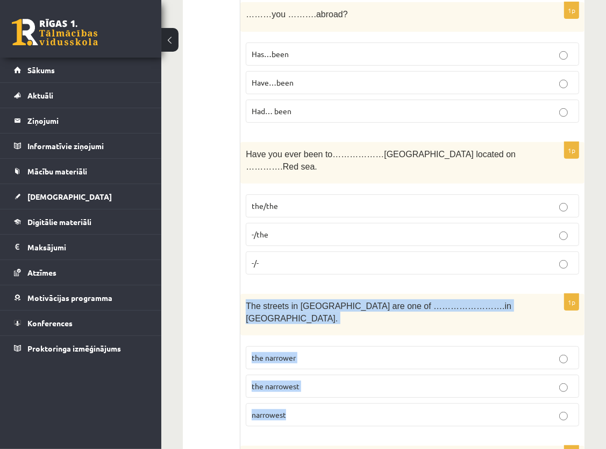
click at [287, 409] on p "narrowest" at bounding box center [413, 414] width 322 height 11
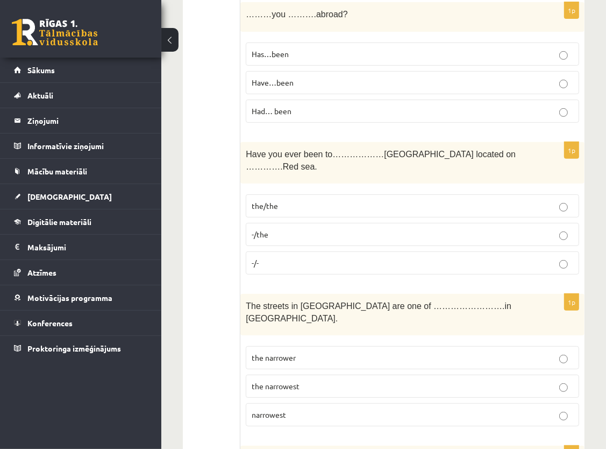
drag, startPoint x: 287, startPoint y: 325, endPoint x: 269, endPoint y: 356, distance: 35.4
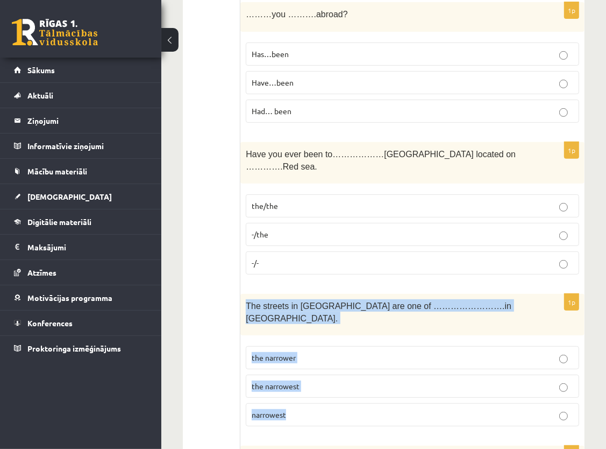
drag, startPoint x: 246, startPoint y: 226, endPoint x: 295, endPoint y: 329, distance: 113.6
click at [295, 329] on div "1p The streets in Old Riga are one of …………………….in Europe. the narrower the narr…" at bounding box center [412, 364] width 344 height 141
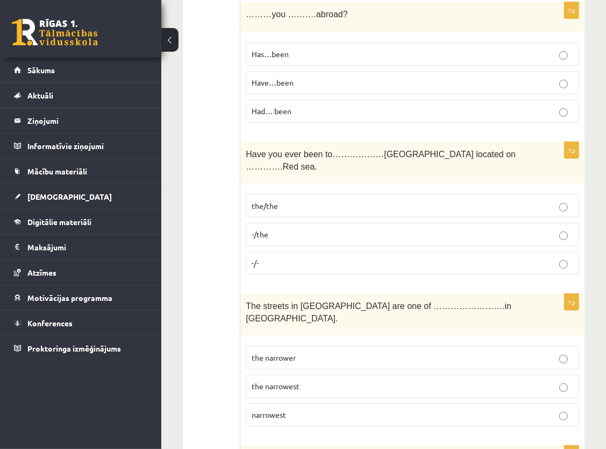
click at [400, 346] on label "the narrower" at bounding box center [413, 357] width 334 height 23
click at [447, 374] on label "the narrowest" at bounding box center [413, 385] width 334 height 23
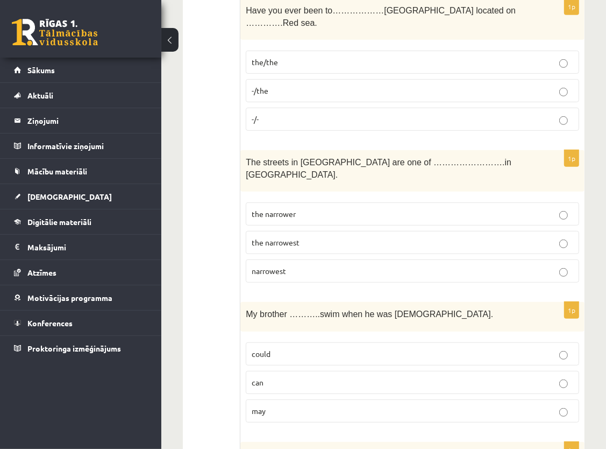
scroll to position [3487, 0]
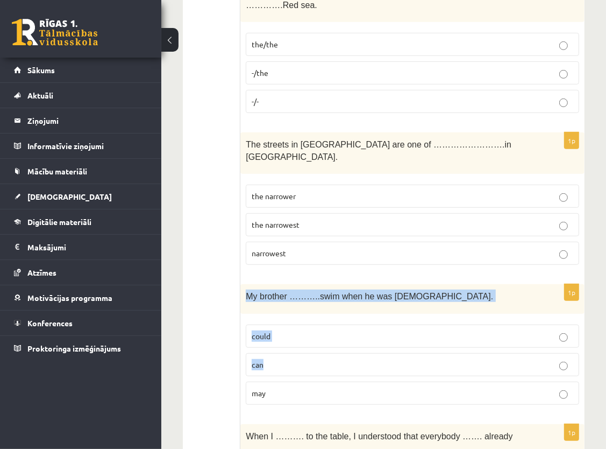
drag, startPoint x: 247, startPoint y: 204, endPoint x: 276, endPoint y: 281, distance: 81.5
click at [276, 284] on div "1p My brother ………..swim when he was 5 years old. could can may" at bounding box center [412, 348] width 344 height 129
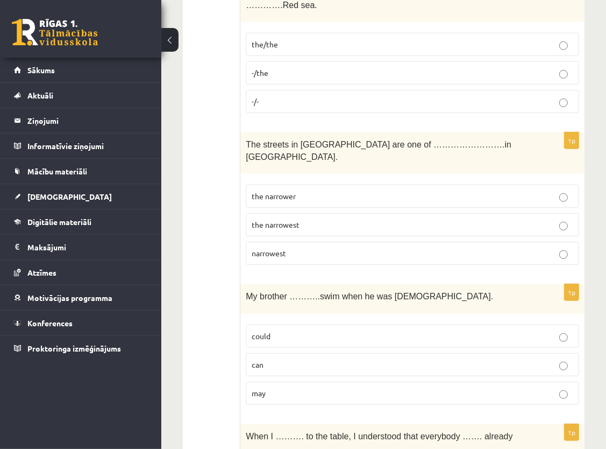
click at [266, 320] on div "1p My brother ………..swim when he was 5 years old. could can may" at bounding box center [412, 348] width 344 height 129
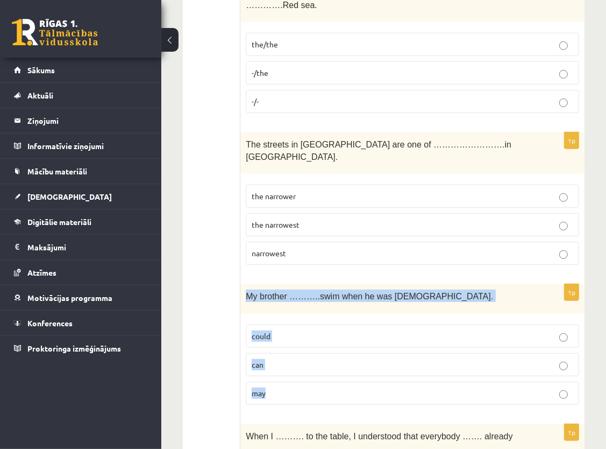
drag, startPoint x: 246, startPoint y: 206, endPoint x: 274, endPoint y: 307, distance: 104.9
click at [274, 307] on div "1p My brother ………..swim when he was 5 years old. could can may" at bounding box center [412, 348] width 344 height 129
click at [376, 330] on p "could" at bounding box center [413, 335] width 322 height 11
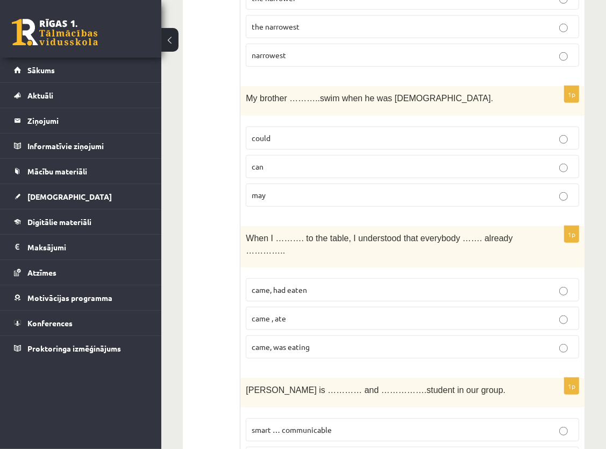
scroll to position [3702, 0]
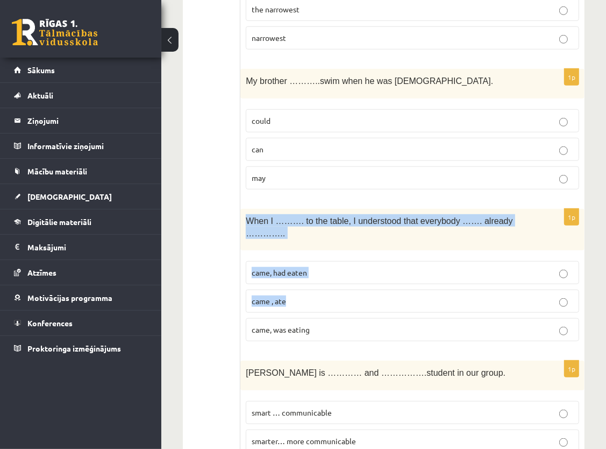
drag, startPoint x: 245, startPoint y: 127, endPoint x: 293, endPoint y: 199, distance: 86.2
click at [293, 209] on div "1p When I ………. to the table, I understood that everybody ……. already ………….. cam…" at bounding box center [412, 279] width 344 height 141
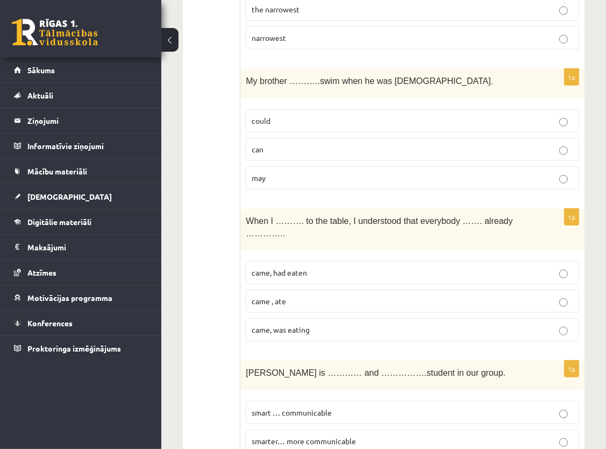
drag, startPoint x: 270, startPoint y: 239, endPoint x: 270, endPoint y: 231, distance: 8.6
click at [270, 256] on fieldset "came, had eaten came , ate came, was eating" at bounding box center [413, 300] width 334 height 89
click at [270, 318] on label "came, was eating" at bounding box center [413, 329] width 334 height 23
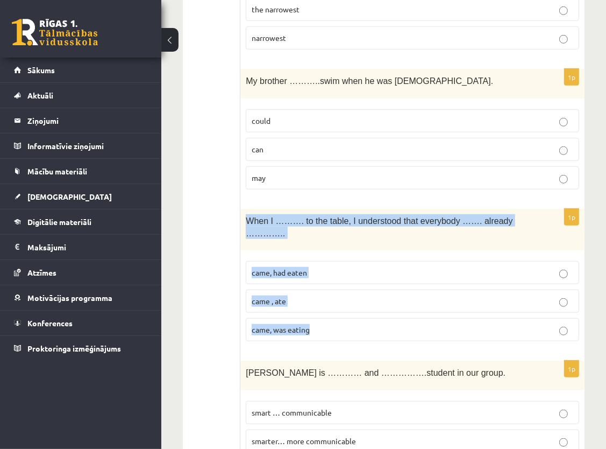
drag, startPoint x: 247, startPoint y: 126, endPoint x: 313, endPoint y: 221, distance: 115.5
click at [313, 221] on div "1p When I ………. to the table, I understood that everybody ……. already ………….. cam…" at bounding box center [412, 279] width 344 height 141
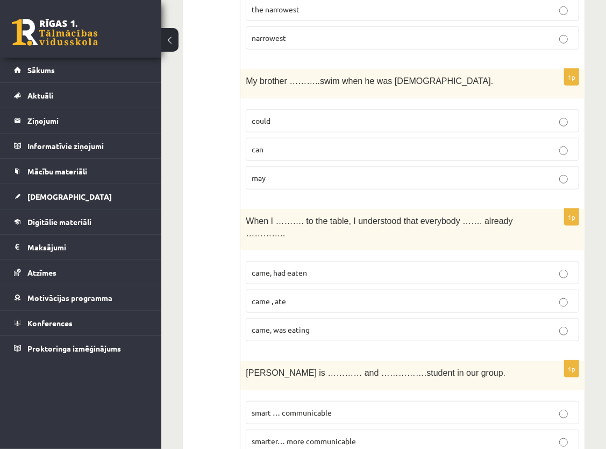
click at [291, 267] on span "came, had eaten" at bounding box center [279, 272] width 55 height 10
drag, startPoint x: 291, startPoint y: 169, endPoint x: 340, endPoint y: 175, distance: 49.8
click at [340, 267] on p "came, had eaten" at bounding box center [413, 272] width 322 height 11
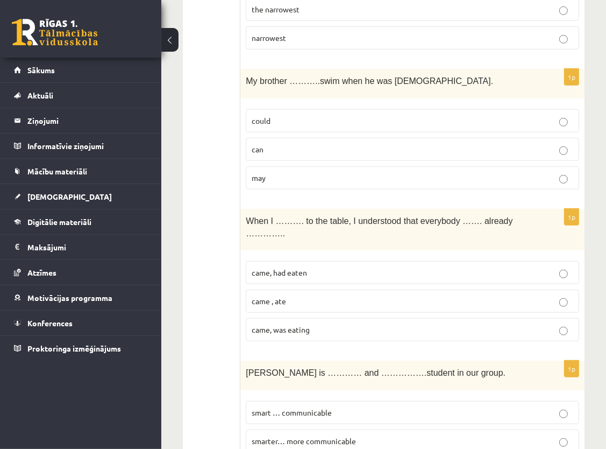
drag, startPoint x: 314, startPoint y: 250, endPoint x: 492, endPoint y: 245, distance: 177.6
click at [492, 245] on div "1p When I ………. to the table, I understood that everybody ……. already ………….. cam…" at bounding box center [412, 279] width 344 height 141
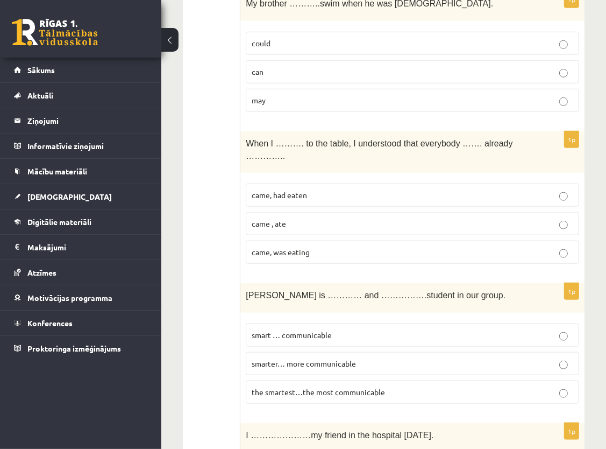
scroll to position [3809, 0]
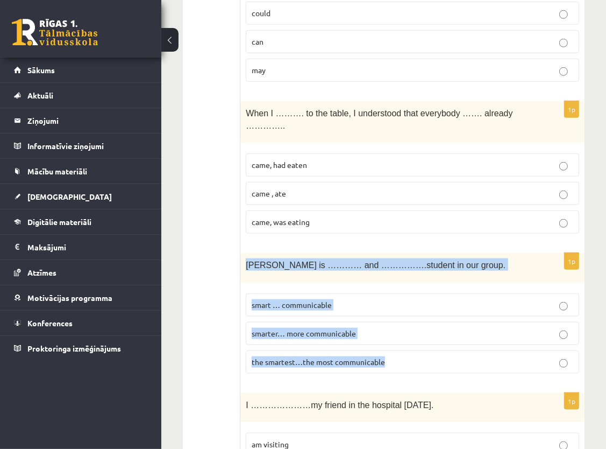
drag, startPoint x: 245, startPoint y: 155, endPoint x: 396, endPoint y: 263, distance: 185.2
click at [396, 263] on div "1p John is ………… and …………….student in our group. smart … communicable smarter… m…" at bounding box center [412, 317] width 344 height 129
drag, startPoint x: 396, startPoint y: 263, endPoint x: 395, endPoint y: 255, distance: 7.6
click at [413, 277] on div "1p John is ………… and …………….student in our group. smart … communicable smarter… m…" at bounding box center [412, 317] width 344 height 129
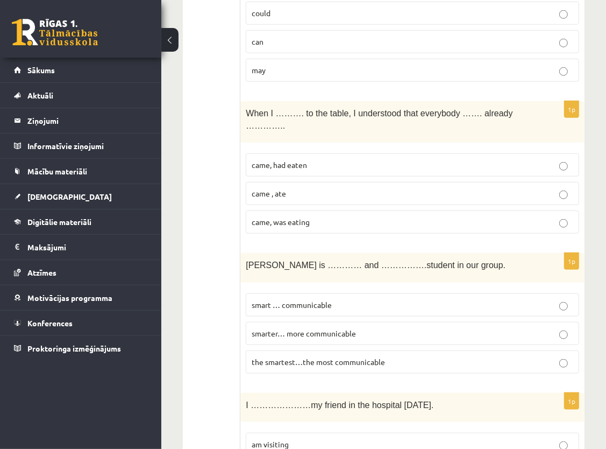
click at [385, 357] on span "the smartest…the most communicable" at bounding box center [318, 362] width 133 height 10
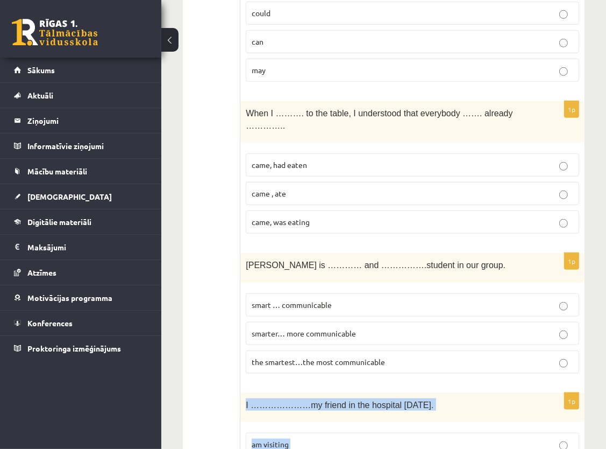
drag, startPoint x: 244, startPoint y: 298, endPoint x: 290, endPoint y: 399, distance: 111.2
click at [290, 399] on div "1p I …………………my friend in the hospital on Friday. am visiting visit visited" at bounding box center [412, 457] width 344 height 129
click at [369, 288] on fieldset "smart … communicable smarter… more communicable the smartest…the most communica…" at bounding box center [413, 332] width 334 height 89
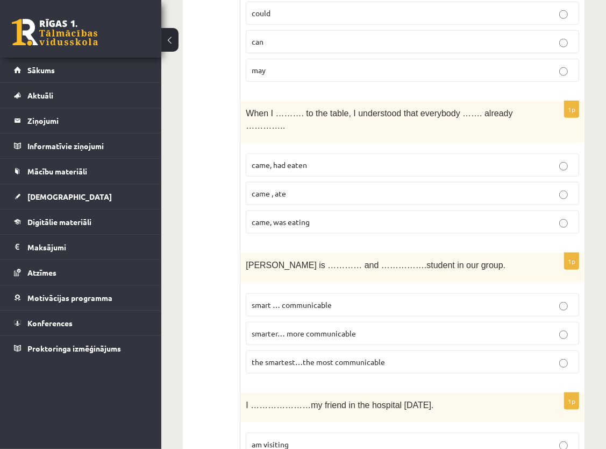
click at [361, 278] on div "1p John is ………… and …………….student in our group. smart … communicable smarter… m…" at bounding box center [412, 317] width 344 height 129
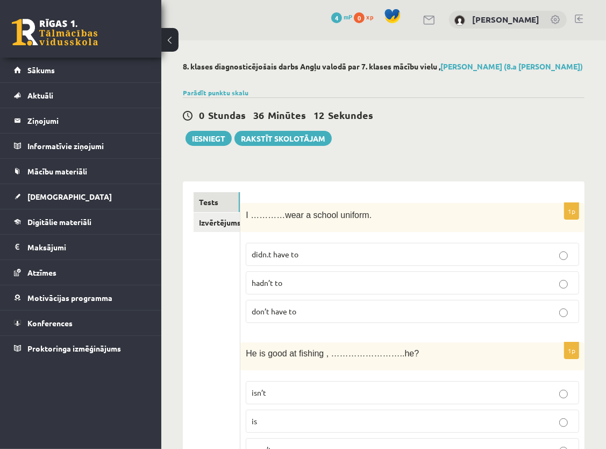
scroll to position [0, 0]
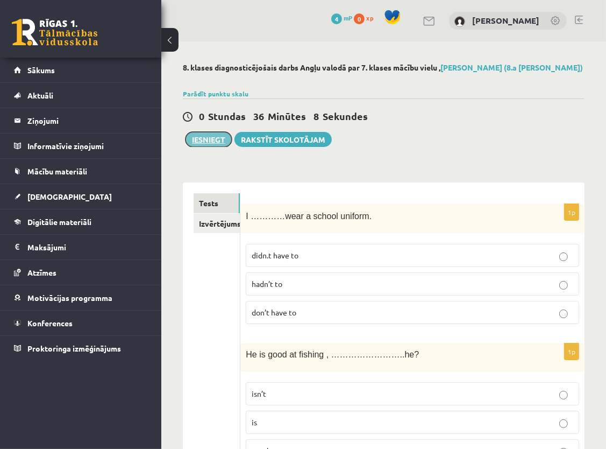
click at [214, 136] on button "Iesniegt" at bounding box center [209, 139] width 46 height 15
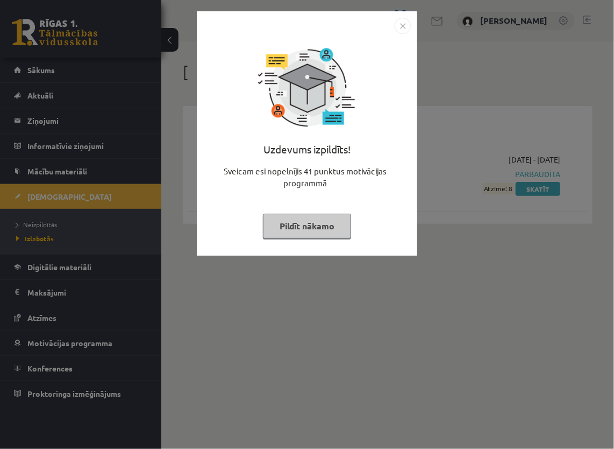
click at [316, 229] on button "Pildīt nākamo" at bounding box center [307, 226] width 88 height 25
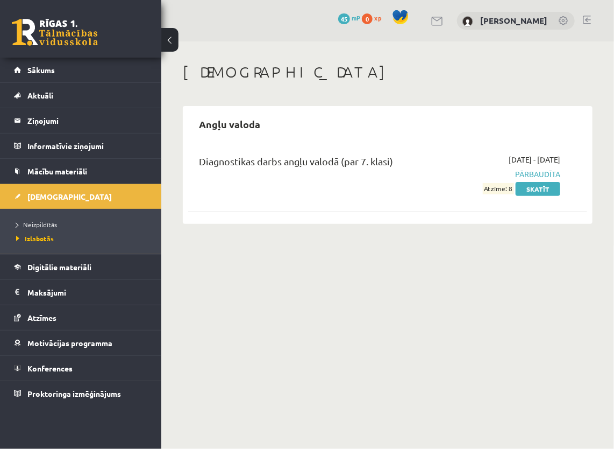
click at [614, 10] on div "0 Dāvanas 45 mP 0 xp [PERSON_NAME]" at bounding box center [387, 20] width 453 height 41
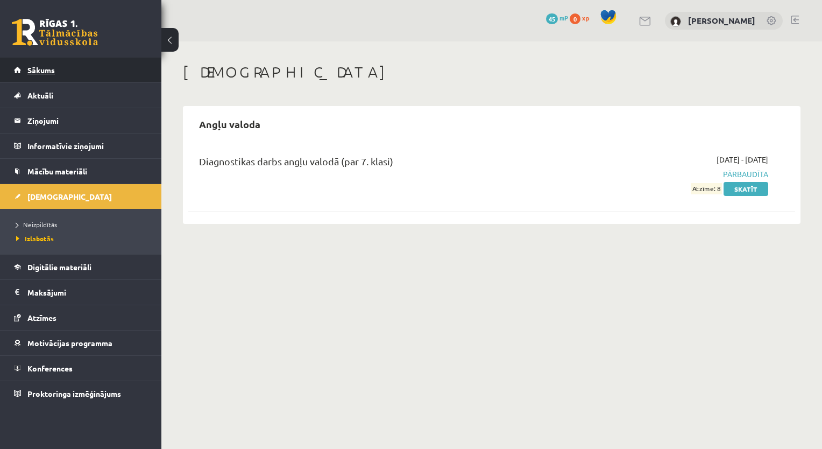
click at [131, 67] on link "Sākums" at bounding box center [81, 70] width 134 height 25
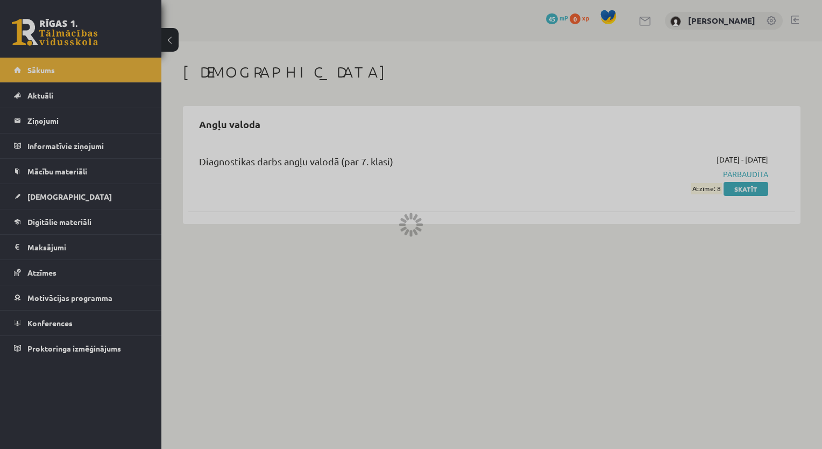
click at [131, 67] on div at bounding box center [411, 224] width 822 height 449
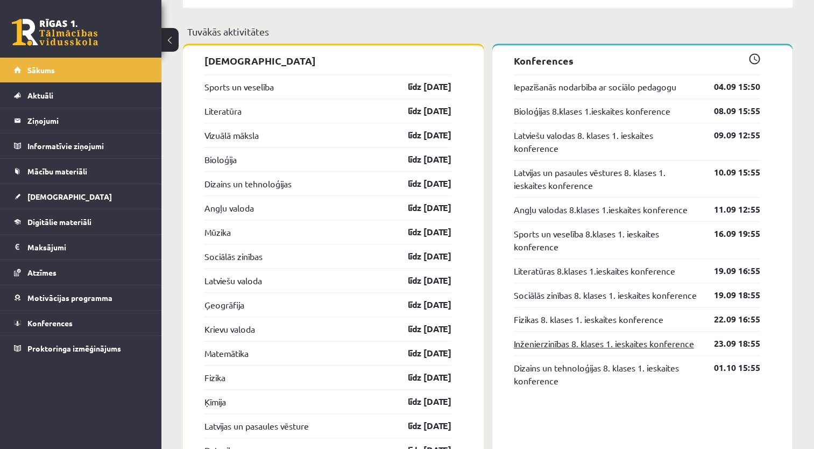
scroll to position [1022, 0]
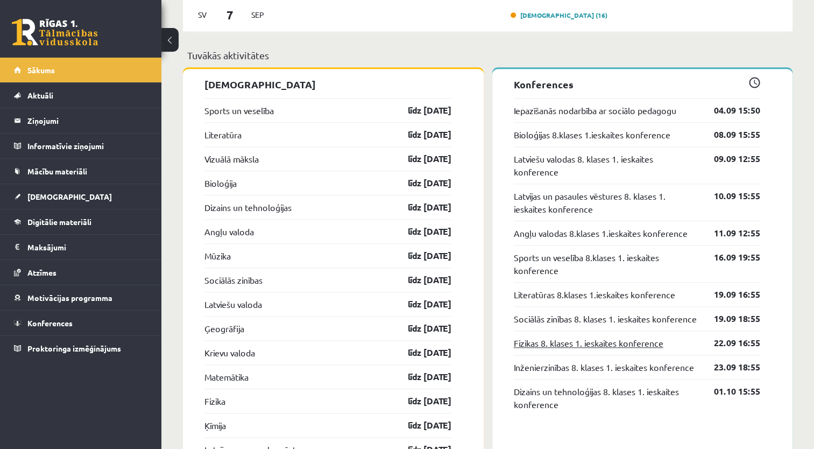
click at [626, 349] on link "Fizikas 8. klases 1. ieskaites konference" at bounding box center [589, 342] width 150 height 13
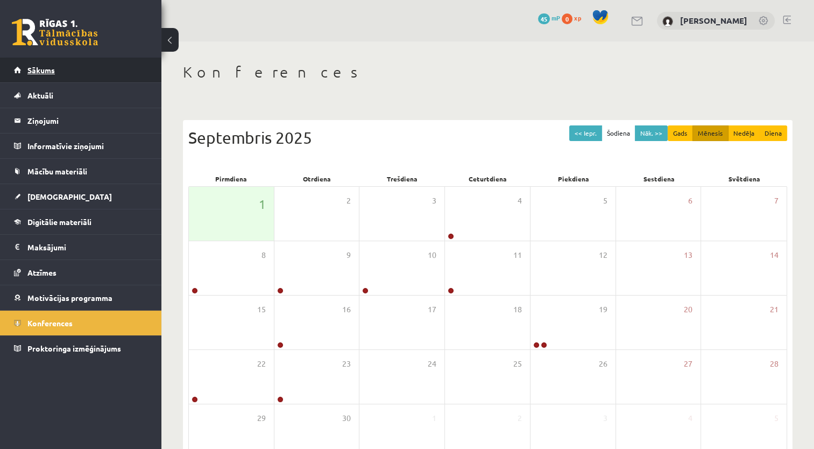
click at [51, 70] on span "Sākums" at bounding box center [40, 70] width 27 height 10
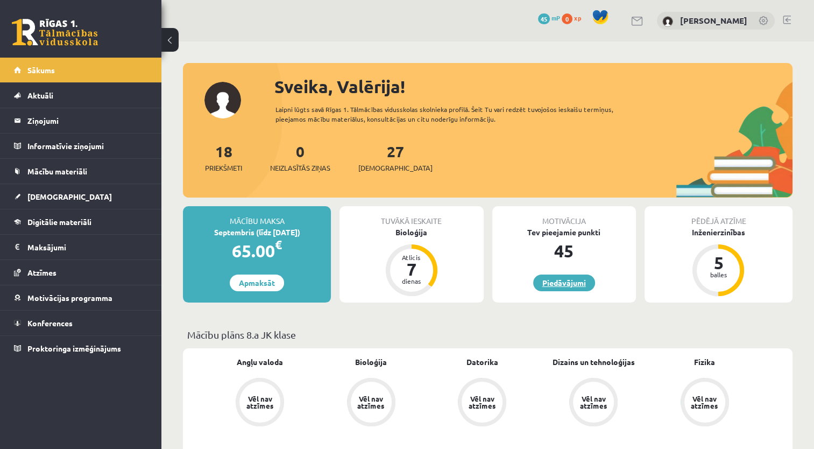
click at [576, 279] on link "Piedāvājumi" at bounding box center [564, 282] width 62 height 17
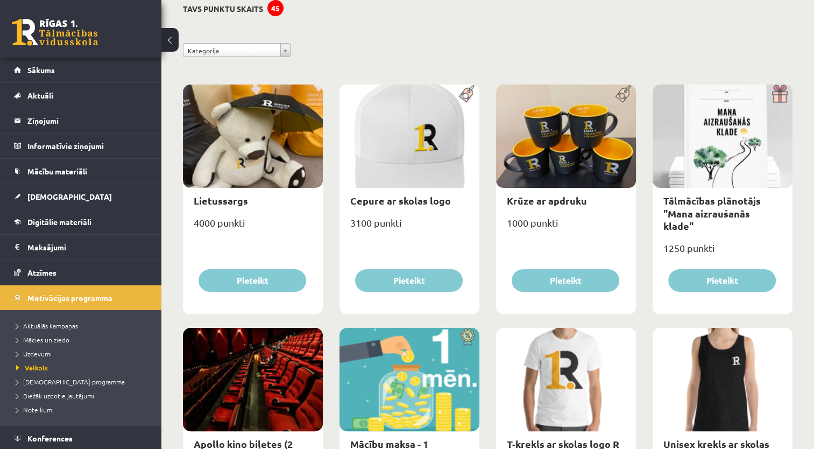
scroll to position [54, 0]
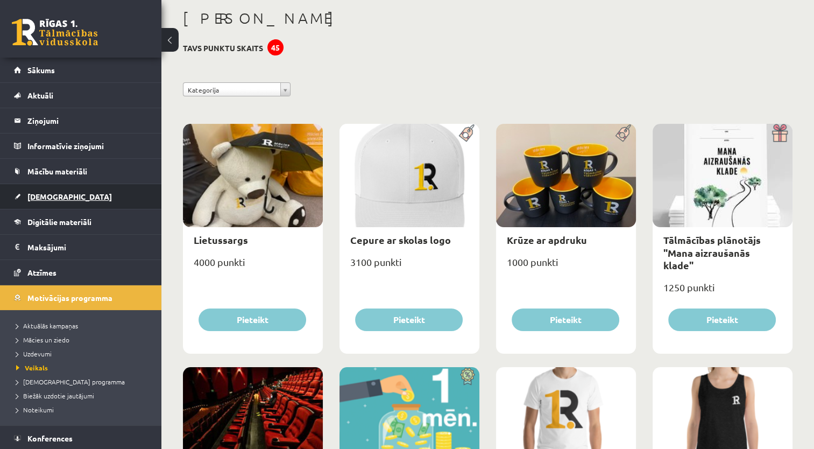
click at [53, 195] on span "[DEMOGRAPHIC_DATA]" at bounding box center [69, 197] width 84 height 10
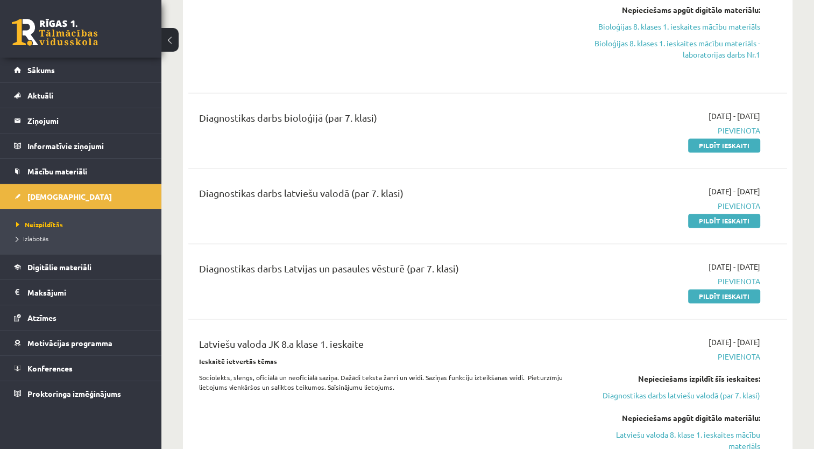
scroll to position [1614, 0]
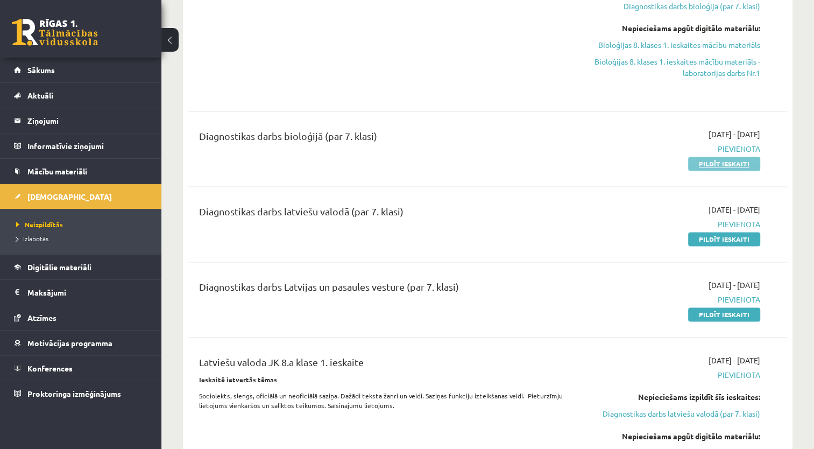
click at [709, 161] on link "Pildīt ieskaiti" at bounding box center [724, 164] width 72 height 14
click at [471, 52] on div "Bioloģija JK 8.a klase 1. ieskaite Ievēro! Pie uzdevumiem norādīti grūtības līm…" at bounding box center [383, 20] width 385 height 146
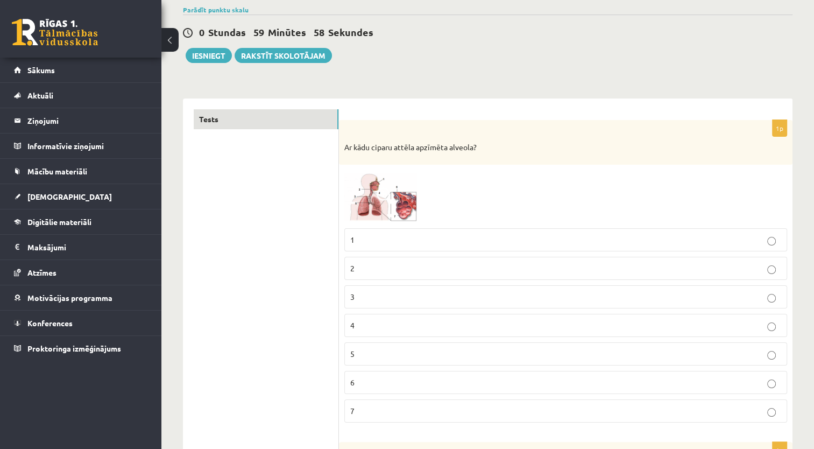
scroll to position [108, 0]
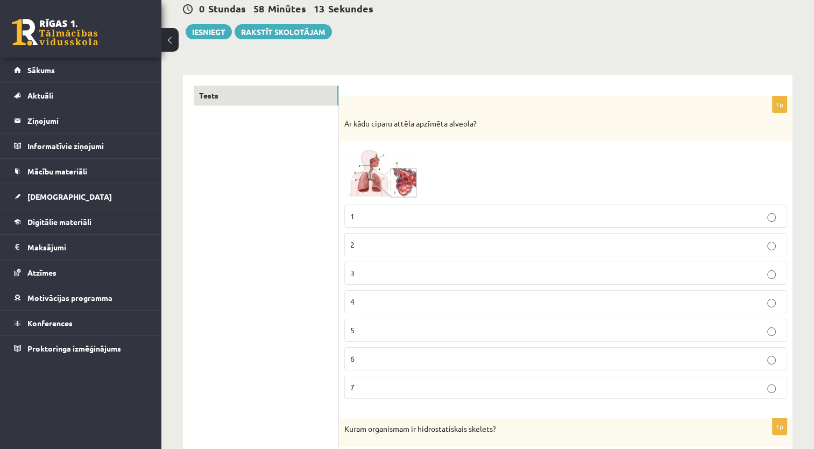
drag, startPoint x: 397, startPoint y: 385, endPoint x: 395, endPoint y: 399, distance: 14.6
click at [395, 399] on fieldset "1 2 3 4 5 6 7" at bounding box center [565, 300] width 443 height 203
click at [470, 393] on label "7" at bounding box center [565, 387] width 443 height 23
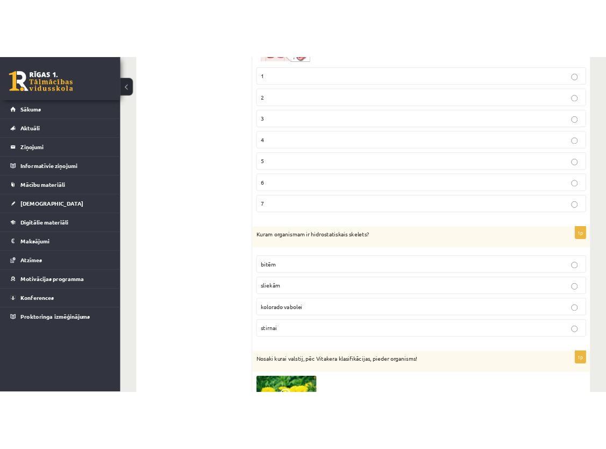
scroll to position [323, 0]
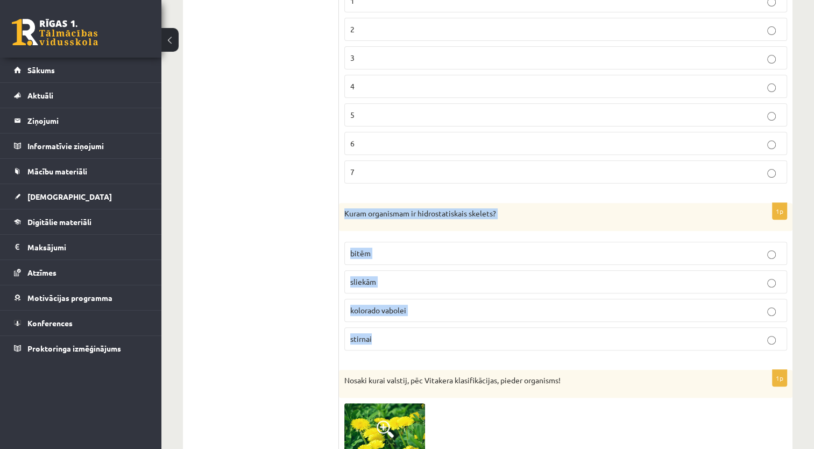
drag, startPoint x: 345, startPoint y: 210, endPoint x: 395, endPoint y: 337, distance: 136.5
click at [395, 337] on div "1p Kuram organismam ir hidrostatiskais skelets? bitēm sliekām kolorado vabolei …" at bounding box center [566, 281] width 454 height 156
copy div "Kuram organismam ir hidrostatiskais skelets? bitēm sliekām kolorado vabolei sti…"
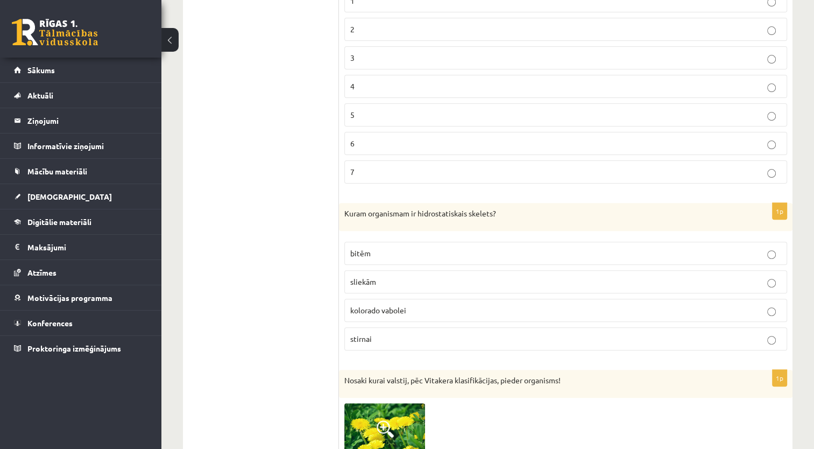
drag, startPoint x: 650, startPoint y: 366, endPoint x: 643, endPoint y: 382, distance: 17.6
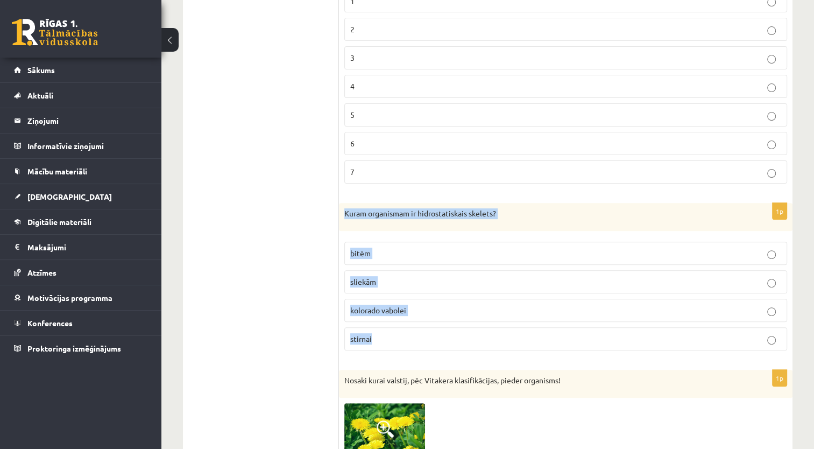
drag, startPoint x: 343, startPoint y: 209, endPoint x: 401, endPoint y: 339, distance: 142.6
click at [401, 339] on div "1p Kuram organismam ir hidrostatiskais skelets? bitēm sliekām kolorado vabolei …" at bounding box center [566, 281] width 454 height 156
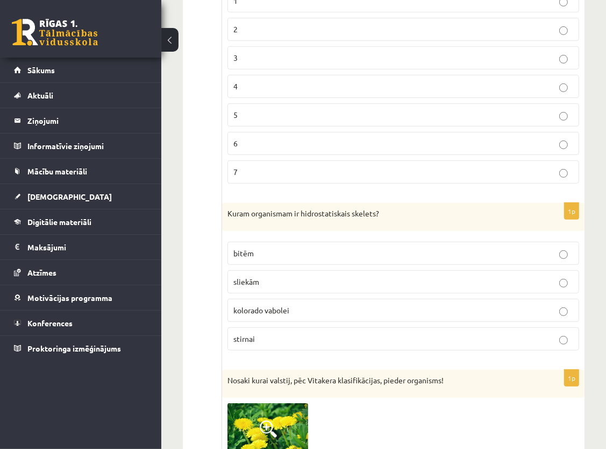
drag, startPoint x: 338, startPoint y: 281, endPoint x: 336, endPoint y: 293, distance: 11.5
click at [336, 288] on label "sliekām" at bounding box center [404, 281] width 352 height 23
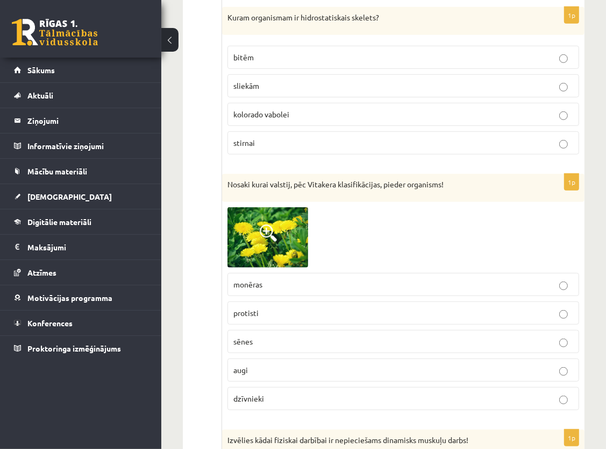
scroll to position [538, 0]
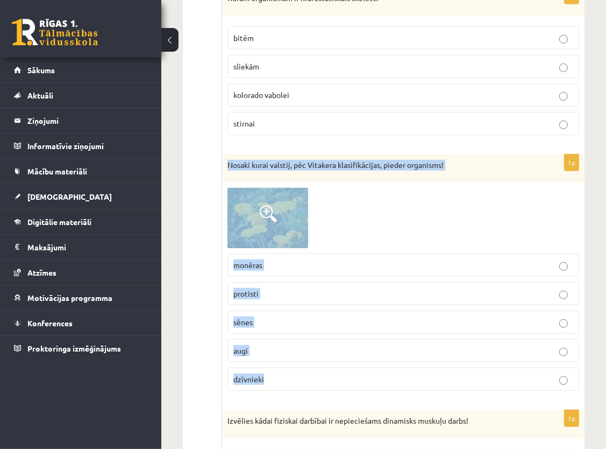
drag, startPoint x: 228, startPoint y: 159, endPoint x: 278, endPoint y: 394, distance: 240.2
click at [278, 394] on div "1p Nosaki kurai valstij, pēc Vitakera klasifikācijas, pieder organisms! monēras…" at bounding box center [403, 276] width 363 height 245
click at [519, 212] on div at bounding box center [404, 218] width 352 height 61
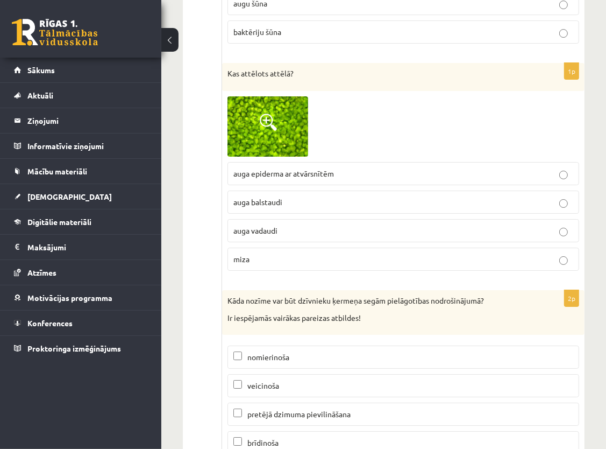
scroll to position [5914, 0]
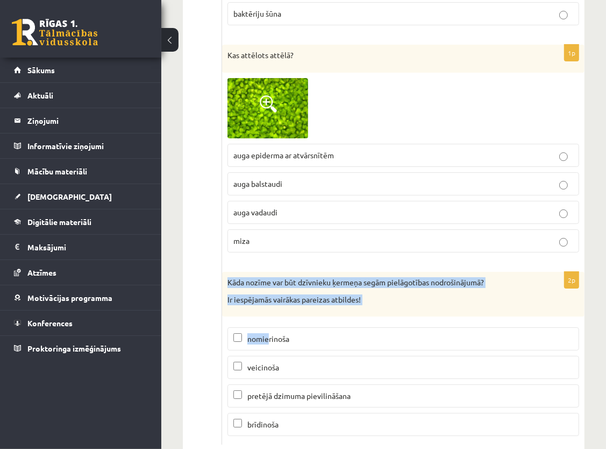
drag, startPoint x: 226, startPoint y: 254, endPoint x: 269, endPoint y: 347, distance: 102.0
click at [269, 335] on div "2p Kāda nozīme var būt dzīvnieku ķermeņa segām pielāgotības nodrošinājumā? Ir i…" at bounding box center [403, 358] width 363 height 173
click at [342, 292] on div "2p Kāda nozīme var būt dzīvnieku ķermeņa segām pielāgotības nodrošinājumā? Ir i…" at bounding box center [403, 358] width 363 height 173
drag, startPoint x: 228, startPoint y: 255, endPoint x: 314, endPoint y: 401, distance: 169.8
click at [314, 401] on div "2p Kāda nozīme var būt dzīvnieku ķermeņa segām pielāgotības nodrošinājumā? Ir i…" at bounding box center [403, 358] width 363 height 173
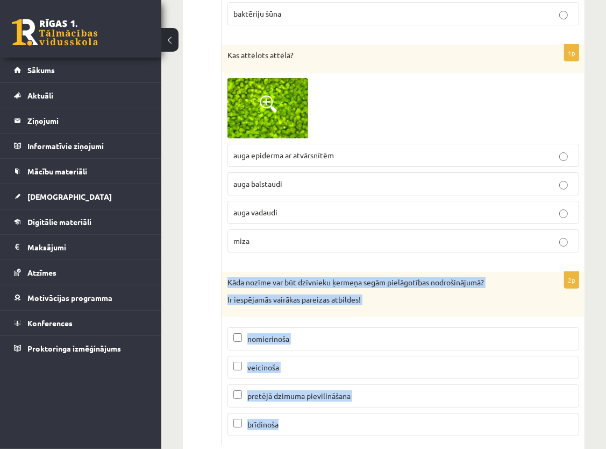
click at [437, 281] on div "Kāda nozīme var būt dzīvnieku ķermeņa segām pielāgotības nodrošinājumā? Ir iesp…" at bounding box center [403, 294] width 363 height 45
click at [480, 294] on p "Ir iespējamās vairākas pareizas atbildes!" at bounding box center [377, 299] width 298 height 11
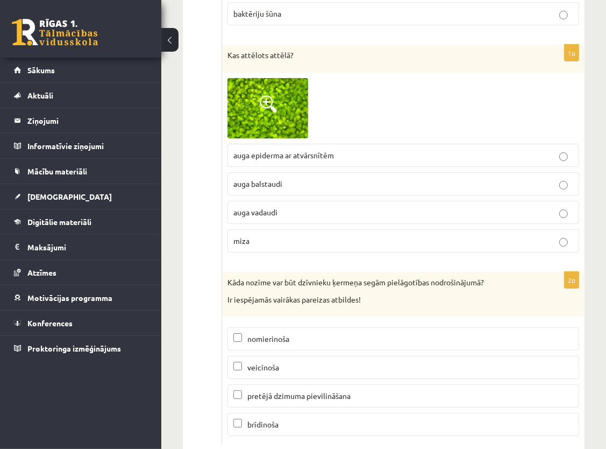
click at [308, 391] on span "pretējā dzimuma pievilināšana" at bounding box center [298, 396] width 103 height 10
click at [321, 419] on p "brīdinoša" at bounding box center [403, 424] width 340 height 11
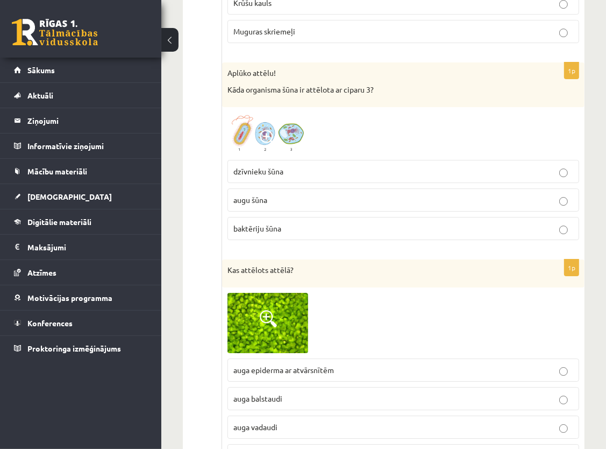
scroll to position [5699, 0]
click at [302, 365] on span "auga epiderma ar atvārsnītēm" at bounding box center [283, 370] width 101 height 10
click at [294, 195] on p "augu šūna" at bounding box center [403, 200] width 340 height 11
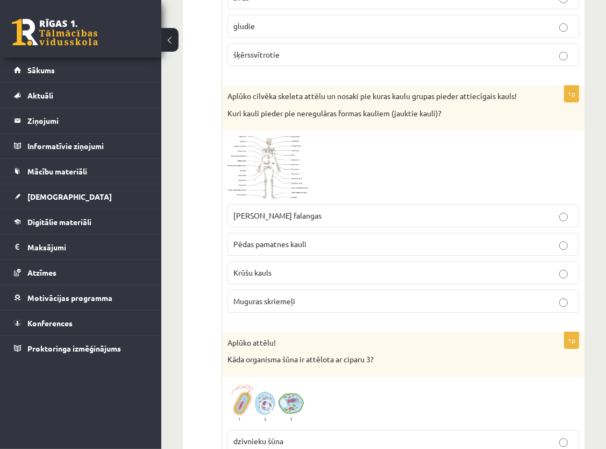
scroll to position [5376, 0]
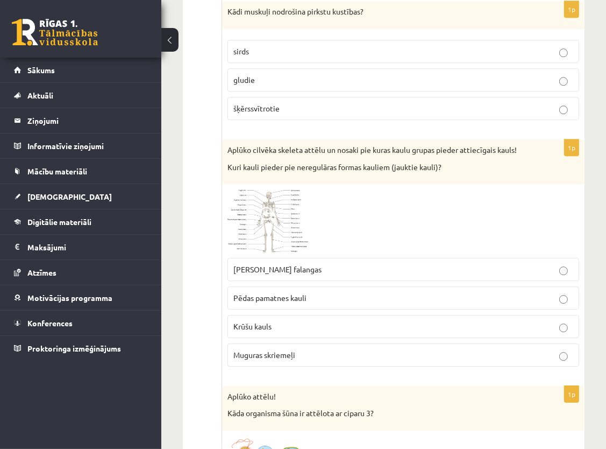
click at [273, 321] on p "Krūšu kauls" at bounding box center [403, 326] width 340 height 11
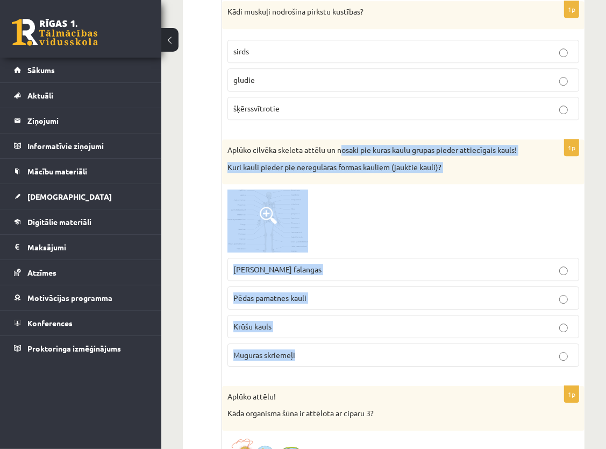
drag, startPoint x: 339, startPoint y: 126, endPoint x: 433, endPoint y: 323, distance: 218.5
click at [433, 323] on div "1p Aplūko cilvēka skeleta attēlu un nosaki pie kuras kaulu grupas pieder attiec…" at bounding box center [403, 257] width 363 height 236
click at [434, 349] on p "Muguras skriemeļi" at bounding box center [403, 354] width 340 height 11
drag, startPoint x: 339, startPoint y: 126, endPoint x: 368, endPoint y: 326, distance: 201.7
click at [368, 326] on div "1p Aplūko cilvēka skeleta attēlu un nosaki pie kuras kaulu grupas pieder attiec…" at bounding box center [403, 257] width 363 height 236
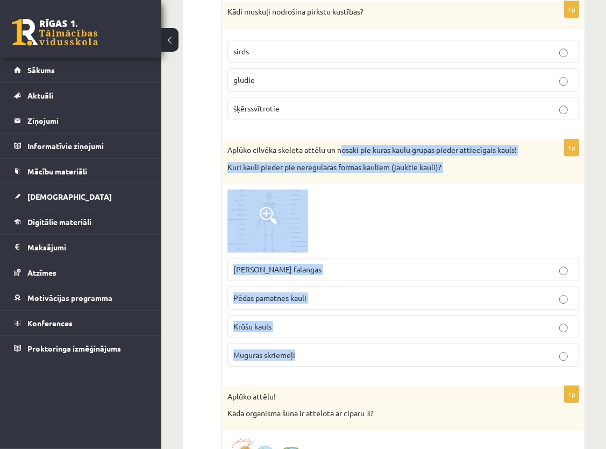
drag, startPoint x: 368, startPoint y: 326, endPoint x: 389, endPoint y: 266, distance: 64.0
click at [388, 292] on p "Pēdas pamatnes kauli" at bounding box center [403, 297] width 340 height 11
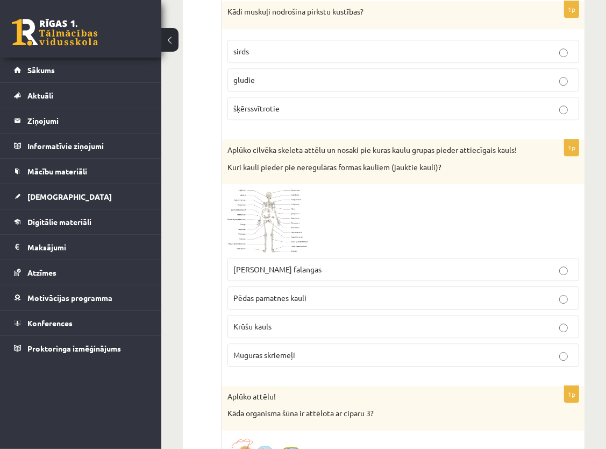
click at [244, 350] on span "Muguras skriemeļi" at bounding box center [264, 355] width 62 height 10
drag, startPoint x: 244, startPoint y: 328, endPoint x: 297, endPoint y: 351, distance: 57.6
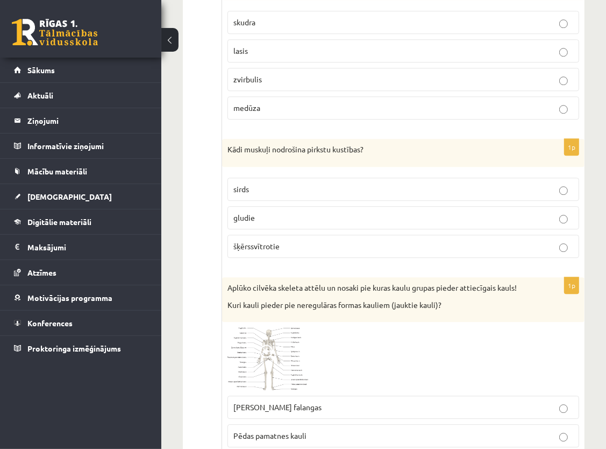
scroll to position [5215, 0]
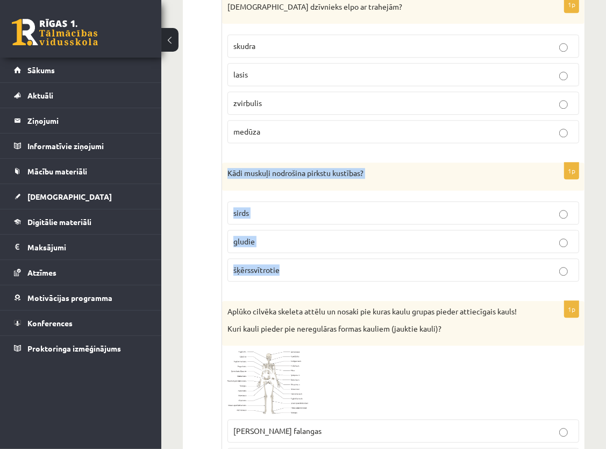
drag, startPoint x: 226, startPoint y: 147, endPoint x: 294, endPoint y: 244, distance: 118.2
click at [294, 244] on div "1p Kādi muskuļi nodrošina pirkstu kustības? sirds gludie šķērssvītrotie" at bounding box center [403, 225] width 363 height 127
drag, startPoint x: 294, startPoint y: 244, endPoint x: 310, endPoint y: 193, distance: 53.9
click at [310, 207] on p "sirds" at bounding box center [403, 212] width 340 height 11
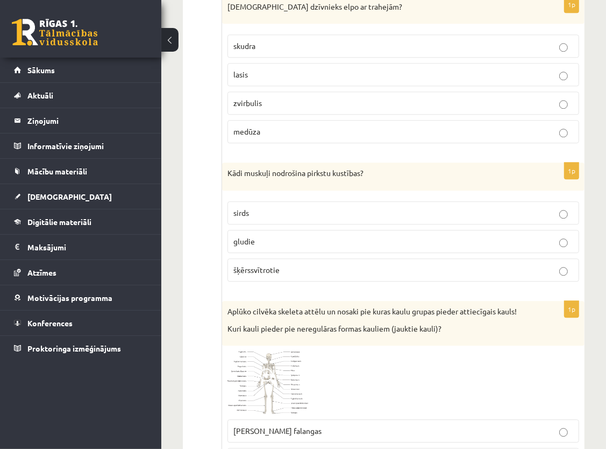
click at [296, 264] on p "šķērssvītrotie" at bounding box center [403, 269] width 340 height 11
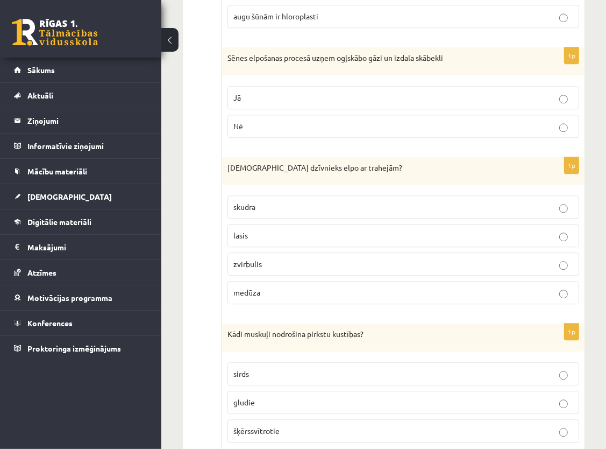
scroll to position [5054, 0]
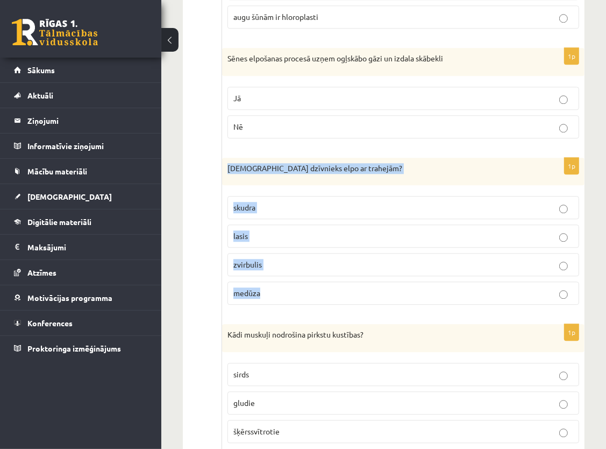
drag, startPoint x: 226, startPoint y: 141, endPoint x: 300, endPoint y: 270, distance: 148.2
click at [300, 270] on div "1p Kurš dzīvnieks elpo ar trahejām? skudra lasis zvirbulis medūza" at bounding box center [403, 236] width 363 height 156
click at [300, 287] on p "medūza" at bounding box center [403, 292] width 340 height 11
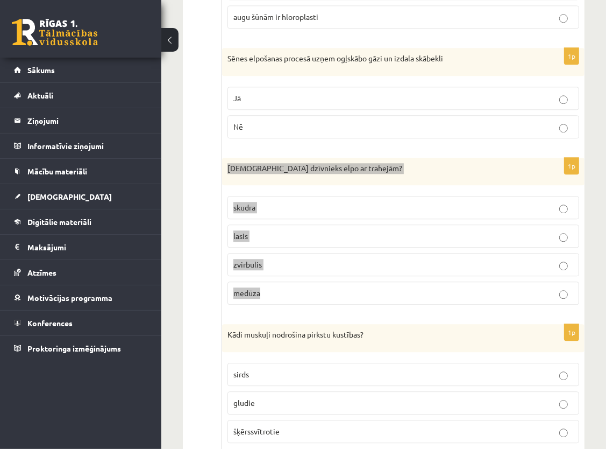
scroll to position [5107, 0]
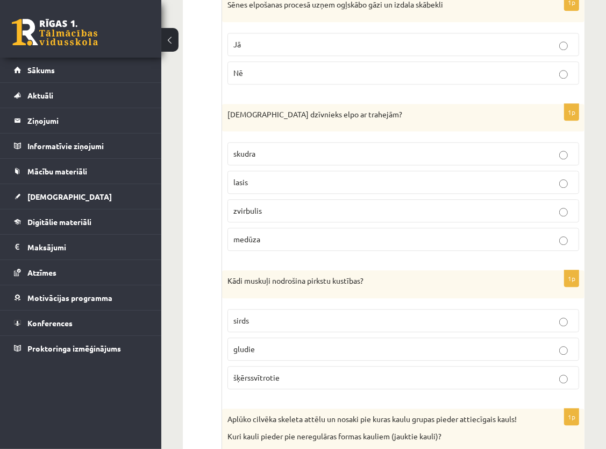
click at [530, 270] on div "Kādi muskuļi nodrošina pirkstu kustības?" at bounding box center [403, 284] width 363 height 28
click at [544, 148] on p "skudra" at bounding box center [403, 153] width 340 height 11
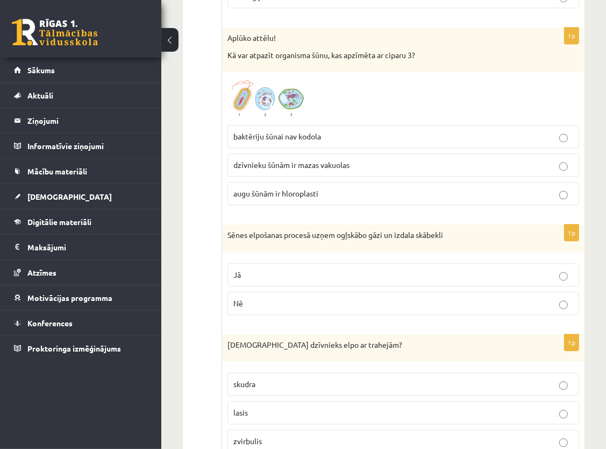
scroll to position [4892, 0]
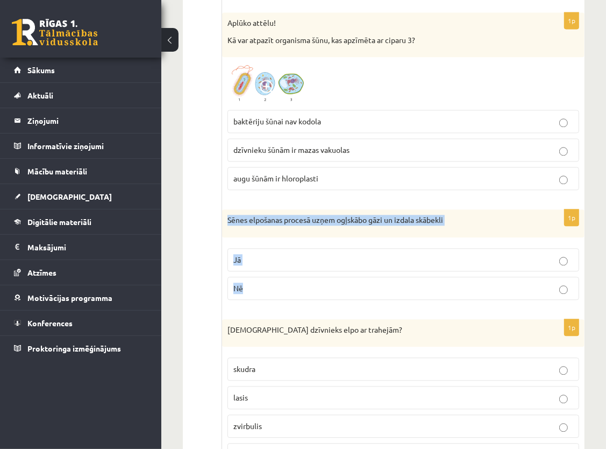
drag, startPoint x: 226, startPoint y: 193, endPoint x: 271, endPoint y: 270, distance: 88.9
click at [271, 270] on div "1p Sēnes elpošanas procesā uzņem ogļskābo gāzi un izdala skābekli Jā Nē" at bounding box center [403, 258] width 363 height 99
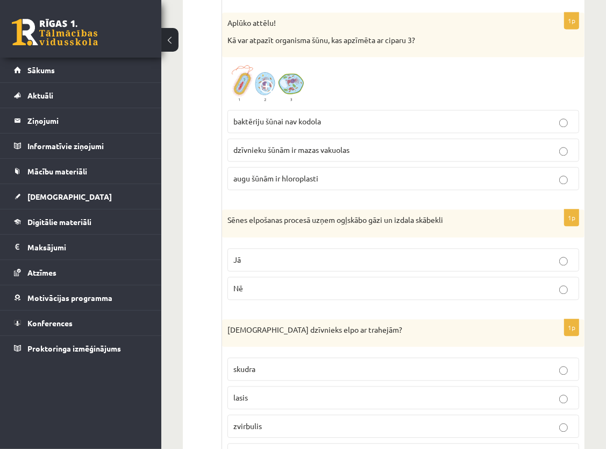
click at [393, 319] on div "Kurš dzīvnieks elpo ar trahejām?" at bounding box center [403, 333] width 363 height 28
drag, startPoint x: 393, startPoint y: 296, endPoint x: 362, endPoint y: 250, distance: 55.8
click at [360, 251] on fieldset "Jā Nē" at bounding box center [404, 273] width 352 height 60
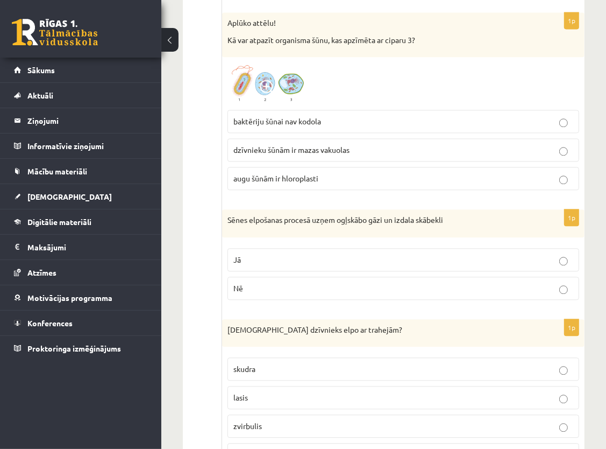
click at [362, 250] on fieldset "Jā Nē" at bounding box center [404, 273] width 352 height 60
click at [365, 282] on p "Nē" at bounding box center [403, 287] width 340 height 11
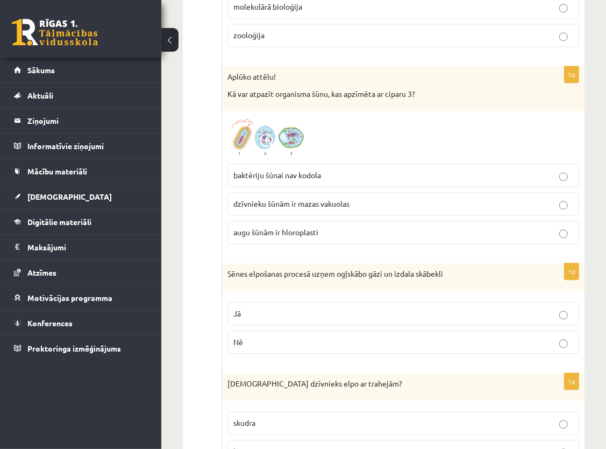
scroll to position [4785, 0]
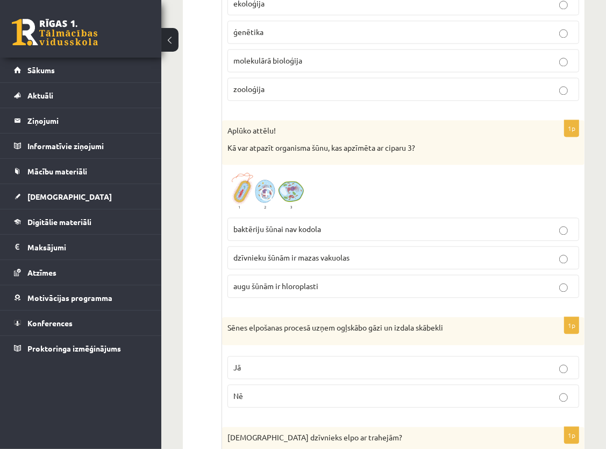
click at [281, 274] on label "augu šūnām ir hloroplasti" at bounding box center [404, 285] width 352 height 23
click at [397, 280] on p "augu šūnām ir hloroplasti" at bounding box center [403, 285] width 340 height 11
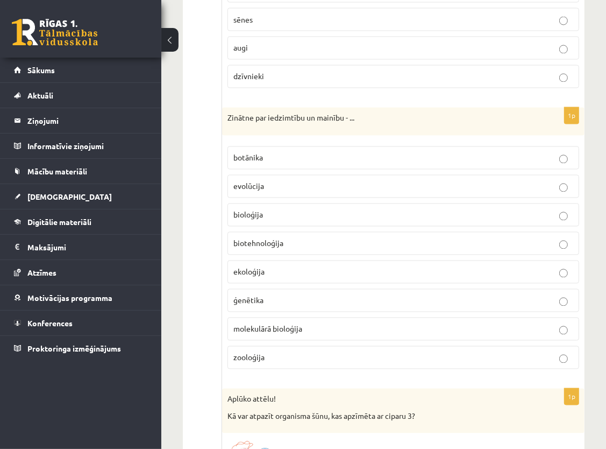
scroll to position [4516, 0]
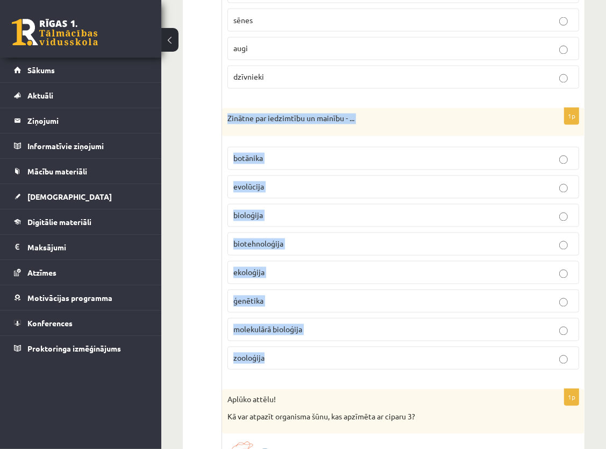
drag, startPoint x: 228, startPoint y: 95, endPoint x: 316, endPoint y: 352, distance: 271.9
click at [316, 352] on div "1p Zinātne par iedzimtību un mainību - ... botānika evolūcija bioloģija biotehn…" at bounding box center [403, 243] width 363 height 270
copy div "Zinātne par iedzimtību un mainību - ... botānika evolūcija bioloģija biotehnolo…"
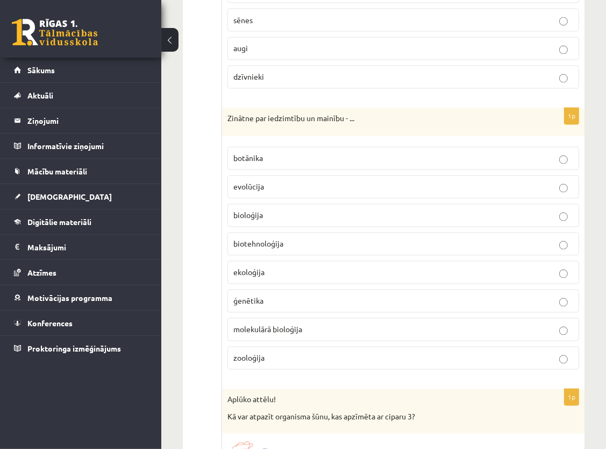
click at [326, 389] on div "Aplūko attēlu! Kā var atpazīt organisma šūnu, kas apzīmēta ar ciparu 3?" at bounding box center [403, 411] width 363 height 45
click at [360, 289] on label "ģenētika" at bounding box center [404, 300] width 352 height 23
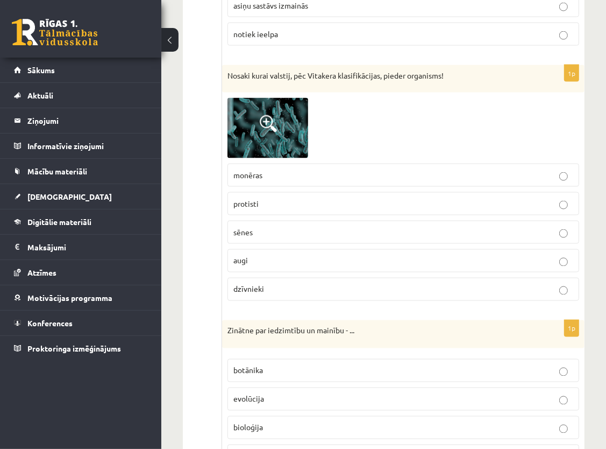
scroll to position [4247, 0]
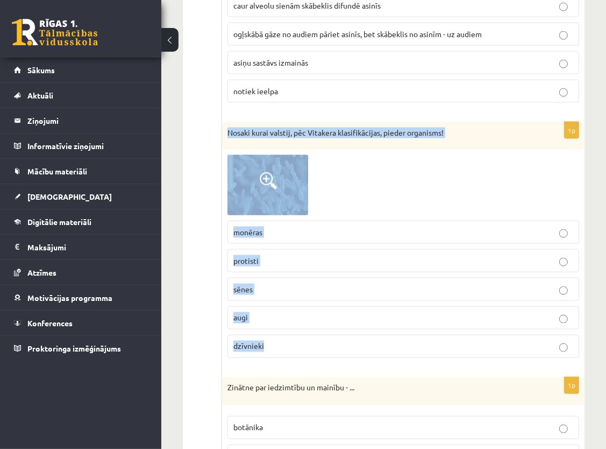
drag, startPoint x: 224, startPoint y: 109, endPoint x: 280, endPoint y: 327, distance: 224.9
click at [280, 327] on div "1p Nosaki kurai valstij, pēc Vitakera klasifikācijas, pieder organisms! monēras…" at bounding box center [403, 244] width 363 height 245
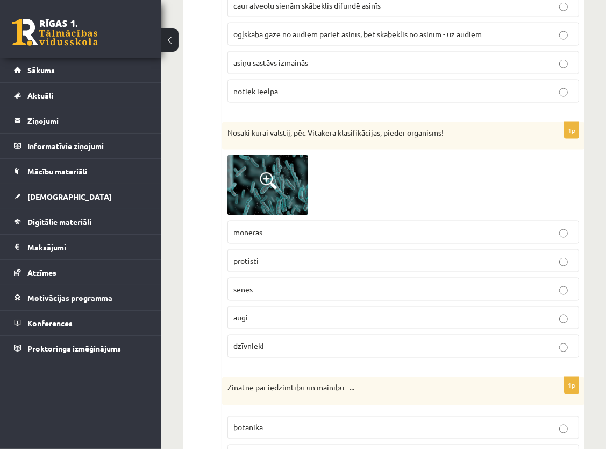
click at [472, 377] on div "Zinātne par iedzimtību un mainību - ..." at bounding box center [403, 391] width 363 height 28
click at [341, 284] on p "sēnes" at bounding box center [403, 289] width 340 height 11
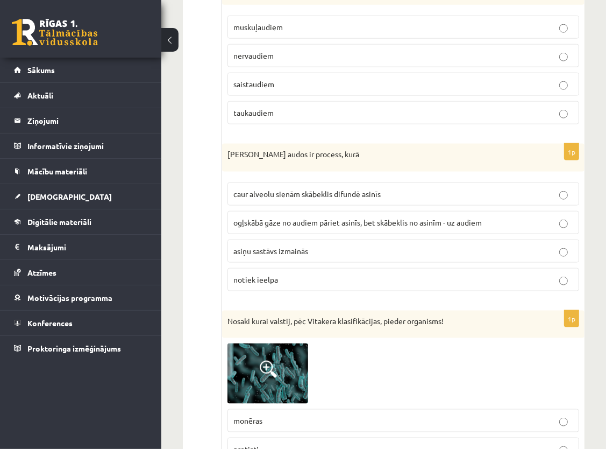
scroll to position [4032, 0]
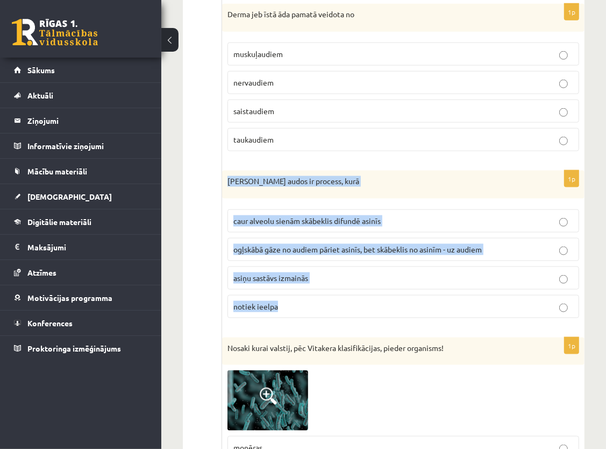
drag, startPoint x: 226, startPoint y: 162, endPoint x: 328, endPoint y: 277, distance: 153.2
click at [328, 277] on div "1p Gāzu maiņa audos ir process, kurā caur alveolu sienām skābeklis difundē asin…" at bounding box center [403, 249] width 363 height 156
copy div "Gāzu maiņa audos ir process, kurā caur alveolu sienām skābeklis difundē asinīs …"
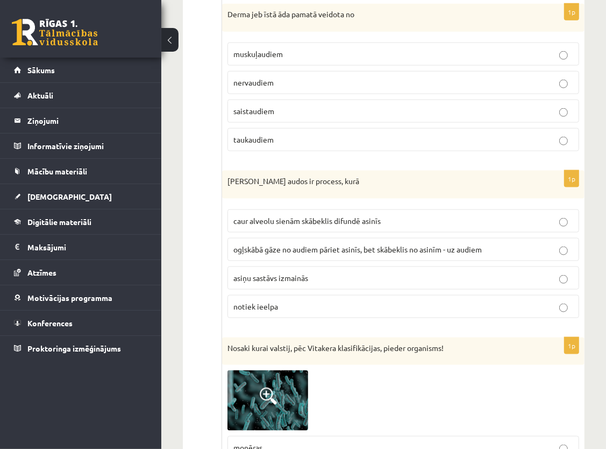
click at [476, 244] on span "ogļskābā gāze no audiem pāriet asinīs, bet skābeklis no asinīm - uz audiem" at bounding box center [357, 249] width 249 height 10
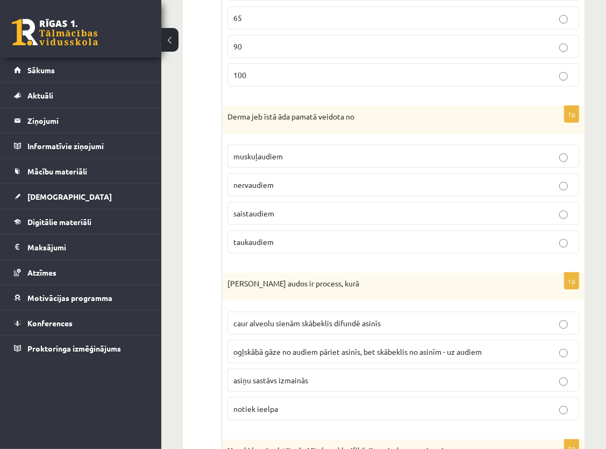
scroll to position [3924, 0]
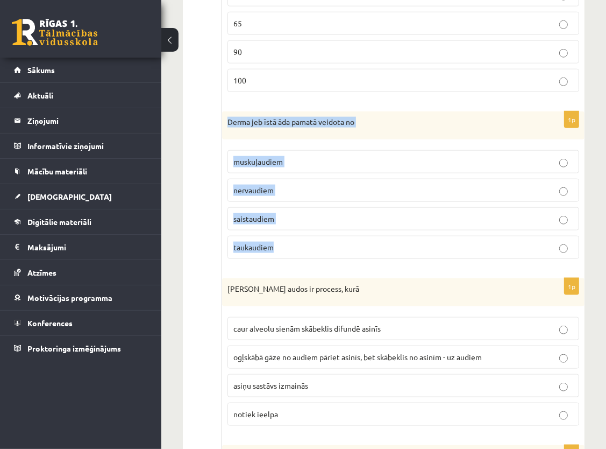
drag, startPoint x: 228, startPoint y: 102, endPoint x: 296, endPoint y: 216, distance: 133.2
click at [296, 216] on div "1p Derma jeb īstā āda pamatā veidota no muskuļaudiem nervaudiem saistaudiem tau…" at bounding box center [403, 189] width 363 height 156
click at [275, 244] on div "1p Derma jeb īstā āda pamatā veidota no muskuļaudiem nervaudiem saistaudiem tau…" at bounding box center [403, 189] width 363 height 156
drag, startPoint x: 226, startPoint y: 100, endPoint x: 261, endPoint y: 232, distance: 137.0
click at [261, 232] on div "1p Derma jeb īstā āda pamatā veidota no muskuļaudiem nervaudiem saistaudiem tau…" at bounding box center [403, 189] width 363 height 156
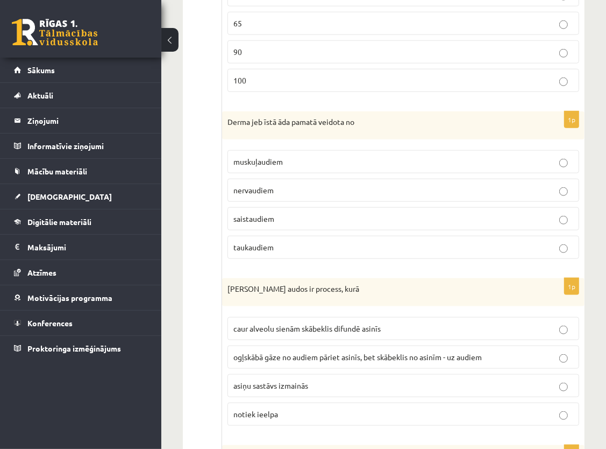
drag, startPoint x: 276, startPoint y: 251, endPoint x: 268, endPoint y: 246, distance: 9.1
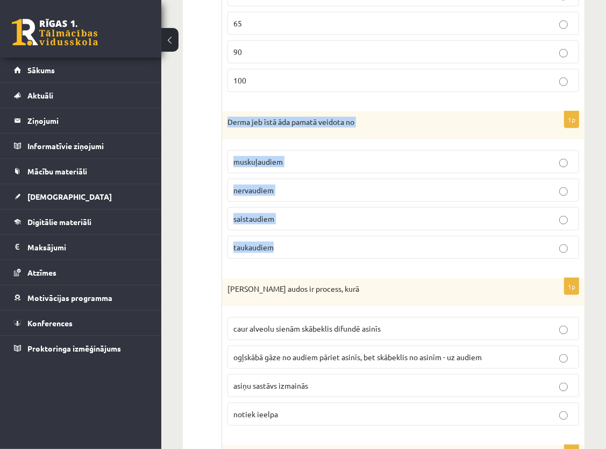
drag, startPoint x: 226, startPoint y: 99, endPoint x: 301, endPoint y: 237, distance: 156.7
click at [301, 237] on div "1p Derma jeb īstā āda pamatā veidota no muskuļaudiem nervaudiem saistaudiem tau…" at bounding box center [403, 189] width 363 height 156
click at [301, 237] on label "taukaudiem" at bounding box center [404, 247] width 352 height 23
click at [279, 242] on p "taukaudiem" at bounding box center [403, 247] width 340 height 11
drag, startPoint x: 229, startPoint y: 105, endPoint x: 284, endPoint y: 232, distance: 138.0
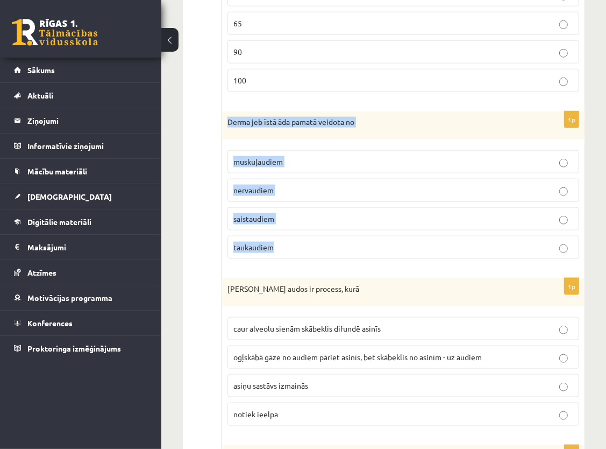
click at [284, 232] on div "1p Derma jeb īstā āda pamatā veidota no muskuļaudiem nervaudiem saistaudiem tau…" at bounding box center [403, 189] width 363 height 156
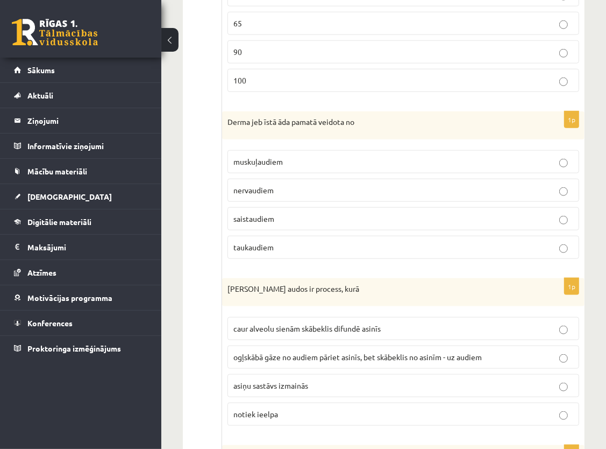
click at [486, 278] on div "Gāzu maiņa audos ir process, kurā" at bounding box center [403, 292] width 363 height 28
click at [362, 213] on p "saistaudiem" at bounding box center [403, 218] width 340 height 11
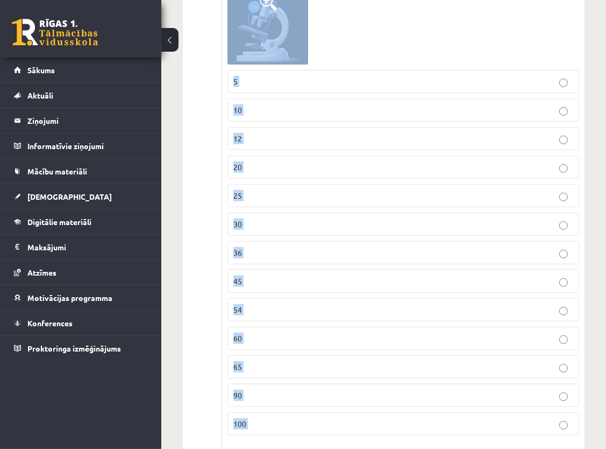
scroll to position [3662, 0]
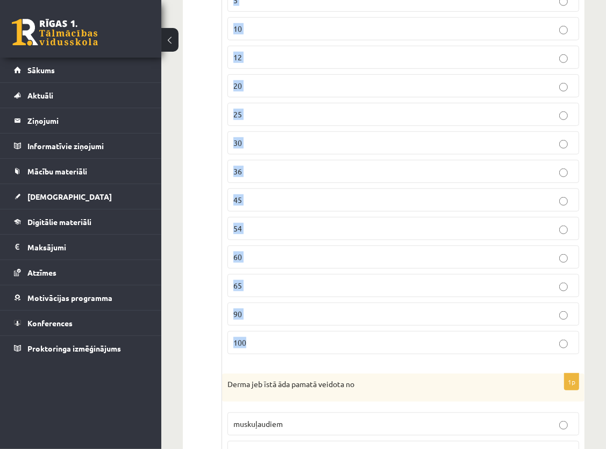
drag, startPoint x: 226, startPoint y: 79, endPoint x: 296, endPoint y: 330, distance: 260.8
click at [296, 330] on div "1p Kāds ir mikroskopa palielinājums, ja skolēns izmanto attēlā redzamo mikrosko…" at bounding box center [403, 112] width 363 height 501
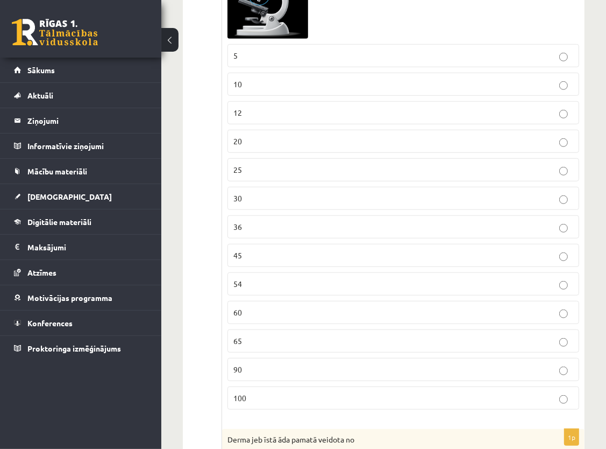
scroll to position [3608, 0]
click at [284, 391] on p "100" at bounding box center [403, 396] width 340 height 11
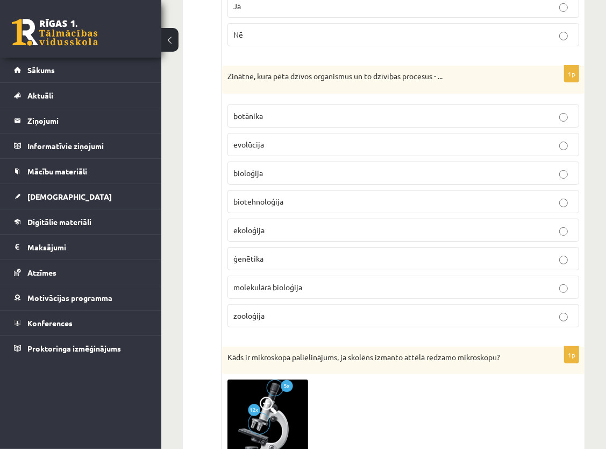
scroll to position [3124, 0]
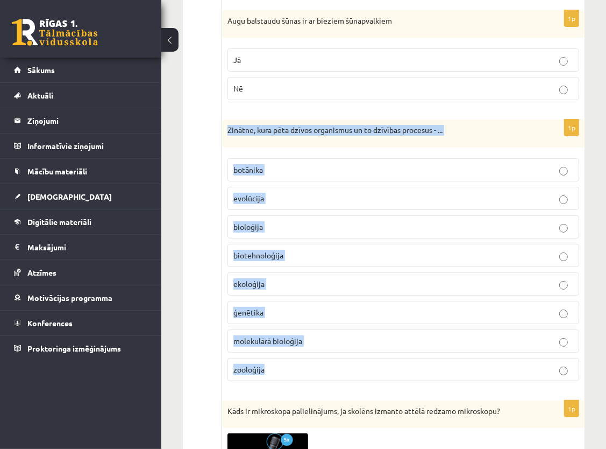
drag, startPoint x: 224, startPoint y: 113, endPoint x: 296, endPoint y: 344, distance: 242.3
click at [296, 344] on div "1p Zinātne, kura pēta dzīvos organismus un to dzīvības procesus - ... botānika …" at bounding box center [403, 254] width 363 height 270
drag, startPoint x: 278, startPoint y: 372, endPoint x: 272, endPoint y: 366, distance: 8.0
click at [278, 371] on div "1p Zinātne, kura pēta dzīvos organismus un to dzīvības procesus - ... botānika …" at bounding box center [403, 254] width 363 height 270
click at [238, 97] on form "1p Ar kādu ciparu attēla apzīmēta alveola? 1 2 3 4 5 6 7 1p Kuram organismam ir…" at bounding box center [403, 152] width 341 height 6166
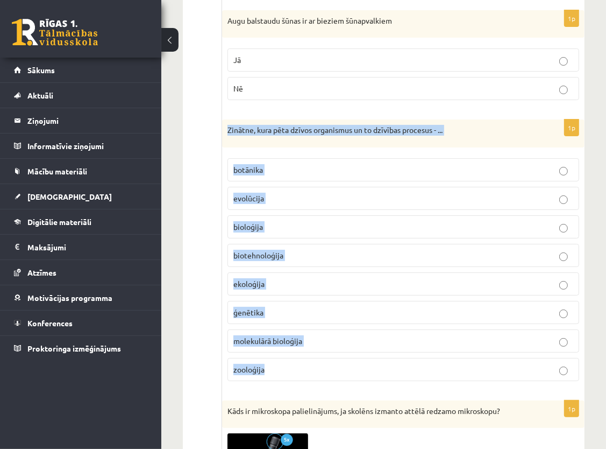
drag, startPoint x: 226, startPoint y: 116, endPoint x: 308, endPoint y: 349, distance: 246.9
click at [308, 349] on div "1p Zinātne, kura pēta dzīvos organismus un to dzīvības procesus - ... botānika …" at bounding box center [403, 254] width 363 height 270
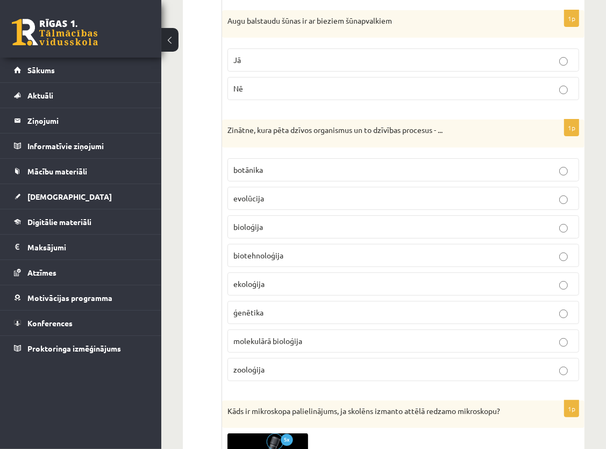
click at [555, 384] on form "1p Ar kādu ciparu attēla apzīmēta alveola? 1 2 3 4 5 6 7 1p Kuram organismam ir…" at bounding box center [403, 152] width 341 height 6166
click at [263, 221] on p "bioloģija" at bounding box center [403, 226] width 340 height 11
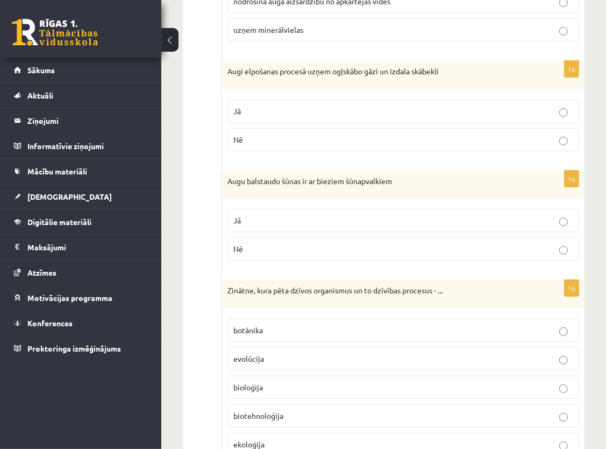
scroll to position [2963, 0]
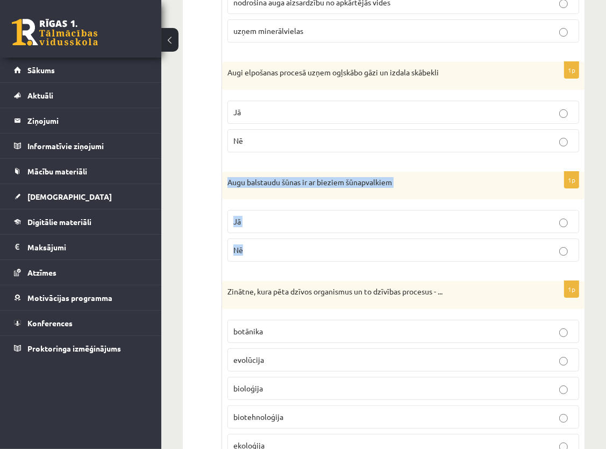
drag, startPoint x: 226, startPoint y: 168, endPoint x: 249, endPoint y: 240, distance: 75.0
click at [249, 240] on div "1p Augu balstaudu šūnas ir ar bieziem šūnapvalkiem Jā Nē" at bounding box center [403, 221] width 363 height 99
click at [249, 244] on p "Nē" at bounding box center [403, 249] width 340 height 11
click at [261, 257] on div "1p Augu balstaudu šūnas ir ar bieziem šūnapvalkiem Jā Nē" at bounding box center [403, 221] width 363 height 99
drag, startPoint x: 228, startPoint y: 165, endPoint x: 259, endPoint y: 237, distance: 78.6
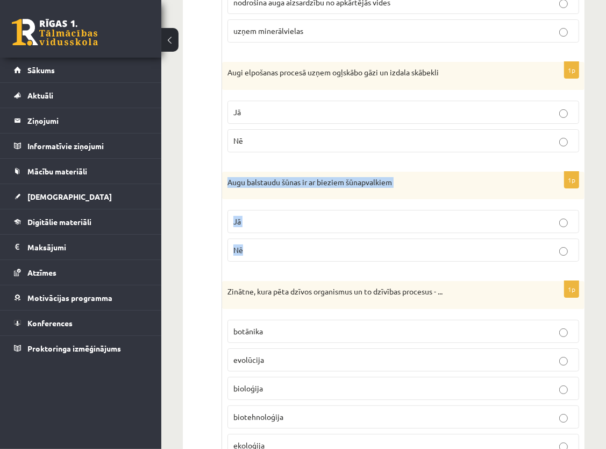
click at [259, 237] on div "1p Augu balstaudu šūnas ir ar bieziem šūnapvalkiem Jā Nē" at bounding box center [403, 221] width 363 height 99
click at [315, 263] on form "1p Ar kādu ciparu attēla apzīmēta alveola? 1 2 3 4 5 6 7 1p Kuram organismam ir…" at bounding box center [403, 314] width 341 height 6166
drag, startPoint x: 315, startPoint y: 263, endPoint x: 301, endPoint y: 199, distance: 65.9
click at [301, 210] on label "Jā" at bounding box center [404, 221] width 352 height 23
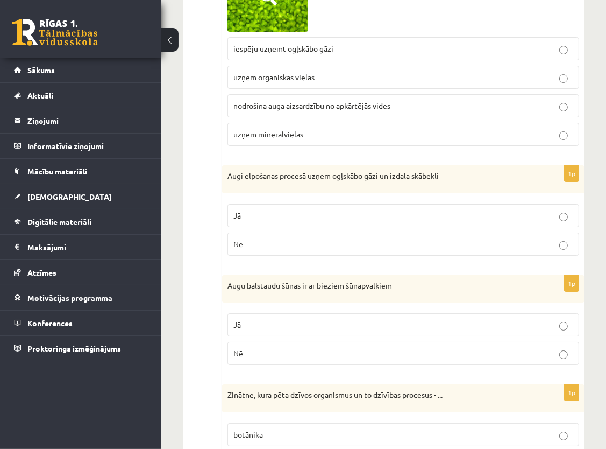
scroll to position [2855, 0]
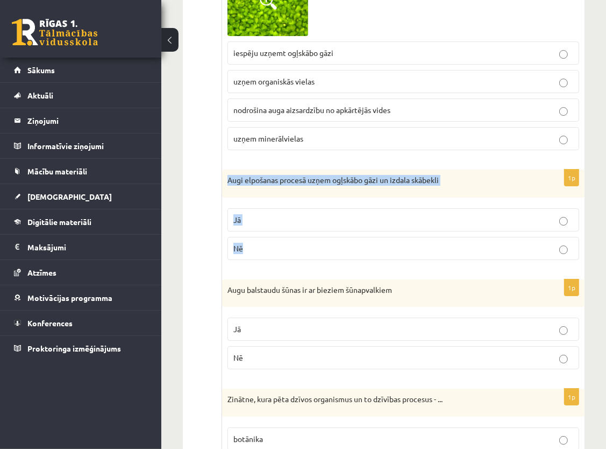
drag, startPoint x: 224, startPoint y: 166, endPoint x: 265, endPoint y: 236, distance: 80.3
click at [265, 236] on div "1p Augi elpošanas procesā uzņem ogļskābo gāzi un izdala skābekli Jā Nē" at bounding box center [403, 218] width 363 height 99
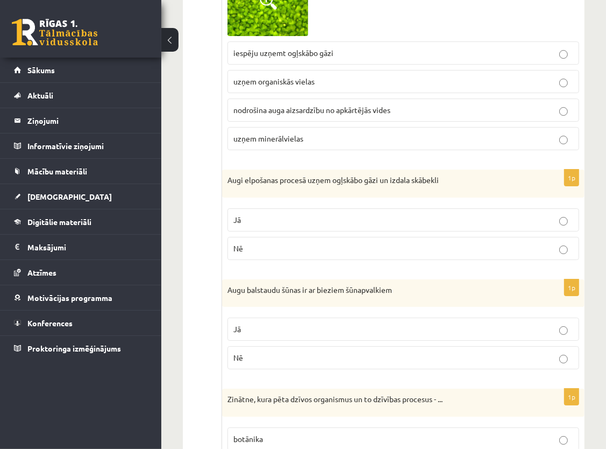
click at [402, 259] on form "1p Ar kādu ciparu attēla apzīmēta alveola? 1 2 3 4 5 6 7 1p Kuram organismam ir…" at bounding box center [403, 421] width 341 height 6166
click at [412, 243] on p "Nē" at bounding box center [403, 248] width 340 height 11
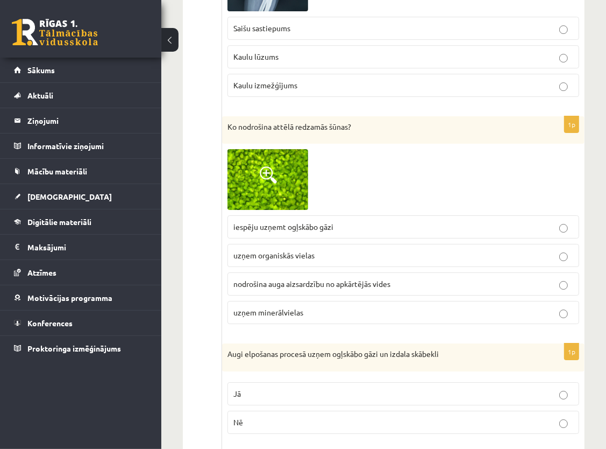
scroll to position [2694, 0]
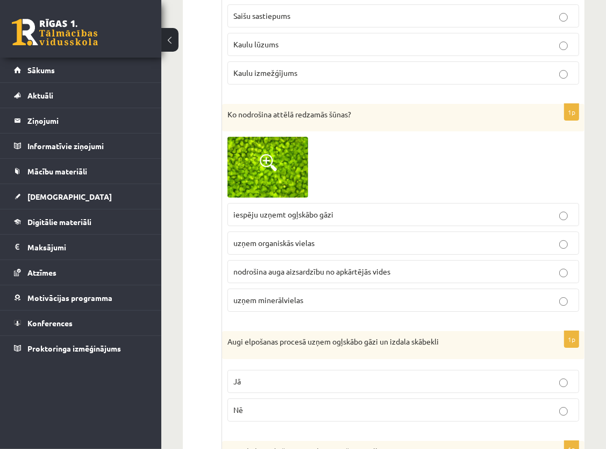
drag, startPoint x: 411, startPoint y: 198, endPoint x: 410, endPoint y: 205, distance: 7.0
click at [410, 209] on p "iespēju uzņemt ogļskābo gāzi" at bounding box center [403, 214] width 340 height 11
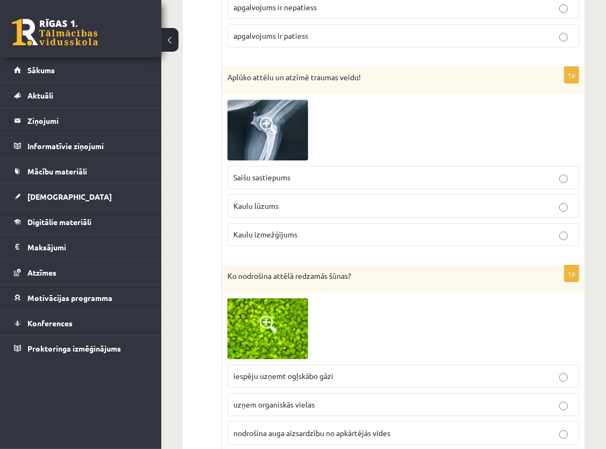
scroll to position [2478, 0]
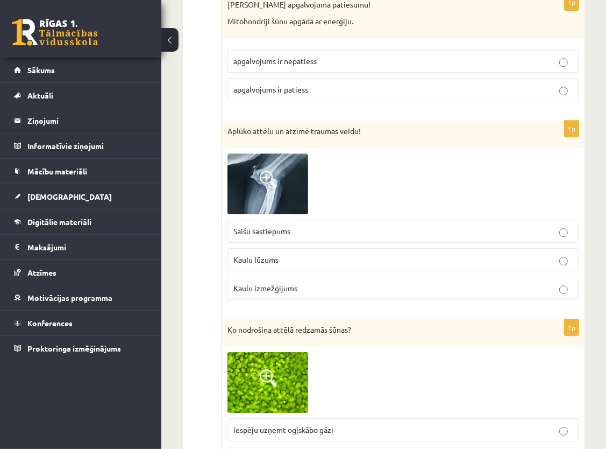
click at [286, 283] on span "Kaulu izmežģījums" at bounding box center [265, 288] width 64 height 10
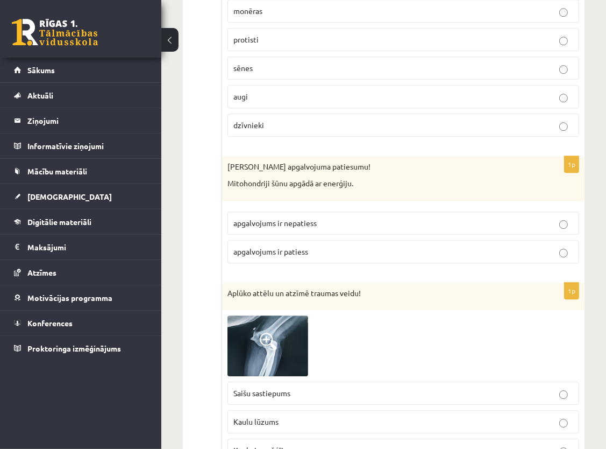
scroll to position [2263, 0]
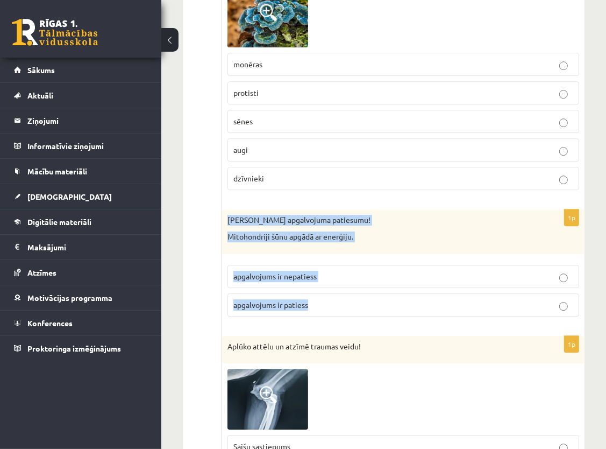
drag, startPoint x: 228, startPoint y: 210, endPoint x: 309, endPoint y: 295, distance: 117.6
click at [309, 295] on div "1p Nosaki apgalvojuma patiesumu! Mitohondriji šūnu apgādā ar enerģiju. apgalvoj…" at bounding box center [403, 267] width 363 height 116
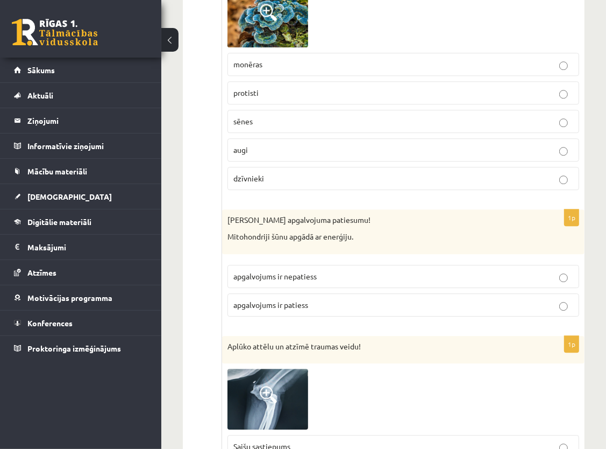
click at [290, 300] on span "apgalvojums ir patiess" at bounding box center [270, 305] width 75 height 10
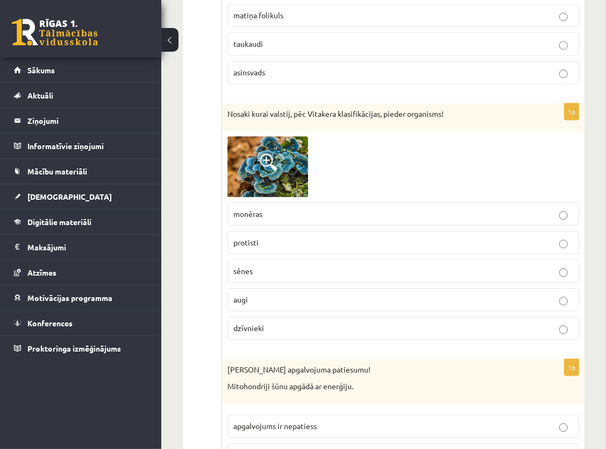
scroll to position [2102, 0]
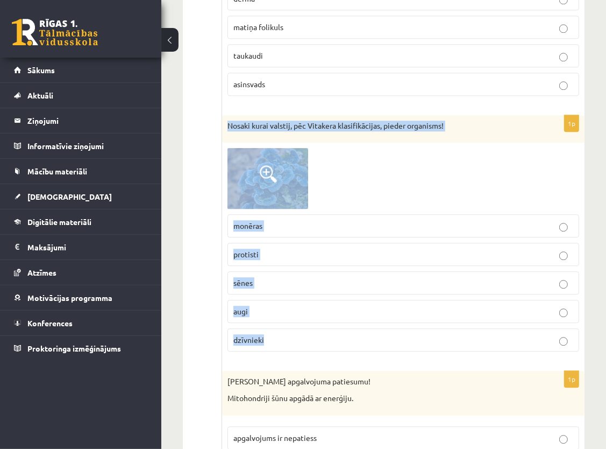
drag, startPoint x: 226, startPoint y: 111, endPoint x: 301, endPoint y: 337, distance: 238.0
click at [301, 337] on div "1p Nosaki kurai valstij, pēc Vitakera klasifikācijas, pieder organisms! monēras…" at bounding box center [403, 237] width 363 height 245
click at [301, 337] on label "dzīvnieki" at bounding box center [404, 339] width 352 height 23
click at [454, 132] on div "Nosaki kurai valstij, pēc Vitakera klasifikācijas, pieder organisms!" at bounding box center [403, 129] width 363 height 28
drag, startPoint x: 225, startPoint y: 116, endPoint x: 297, endPoint y: 332, distance: 228.5
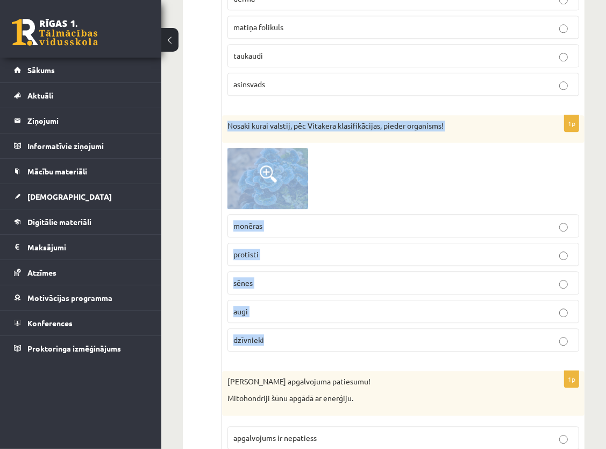
click at [297, 332] on div "1p Nosaki kurai valstij, pēc Vitakera klasifikācijas, pieder organisms! monēras…" at bounding box center [403, 237] width 363 height 245
drag, startPoint x: 297, startPoint y: 332, endPoint x: 313, endPoint y: 274, distance: 60.2
click at [313, 277] on p "sēnes" at bounding box center [403, 282] width 340 height 11
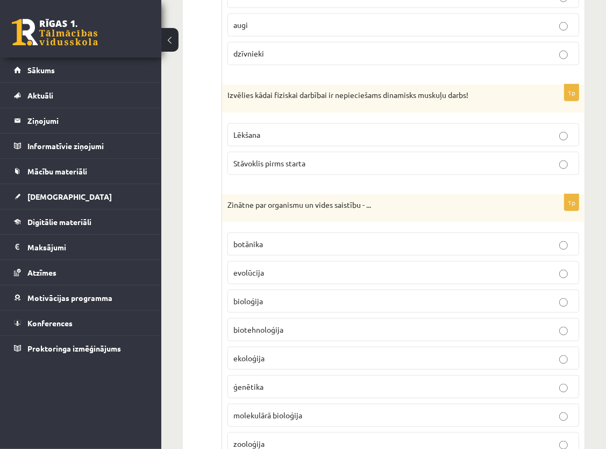
scroll to position [865, 0]
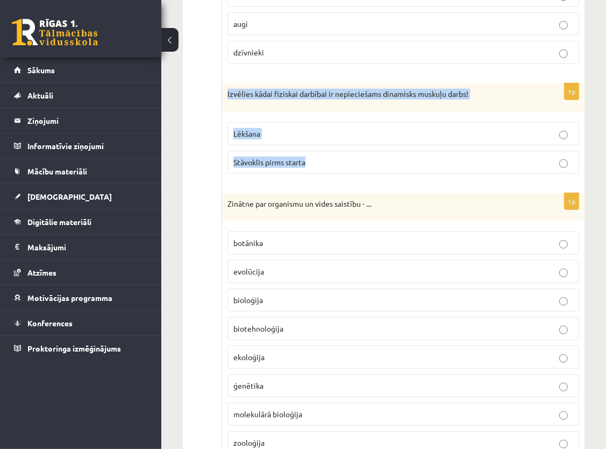
drag, startPoint x: 225, startPoint y: 86, endPoint x: 311, endPoint y: 175, distance: 124.0
click at [311, 175] on div "1p Izvēlies kādai fiziskai darbībai ir nepieciešams dinamisks muskuļu darbs! Lē…" at bounding box center [403, 132] width 363 height 99
click at [307, 174] on div "1p Izvēlies kādai fiziskai darbībai ir nepieciešams dinamisks muskuļu darbs! Lē…" at bounding box center [403, 132] width 363 height 99
drag, startPoint x: 224, startPoint y: 87, endPoint x: 311, endPoint y: 165, distance: 116.6
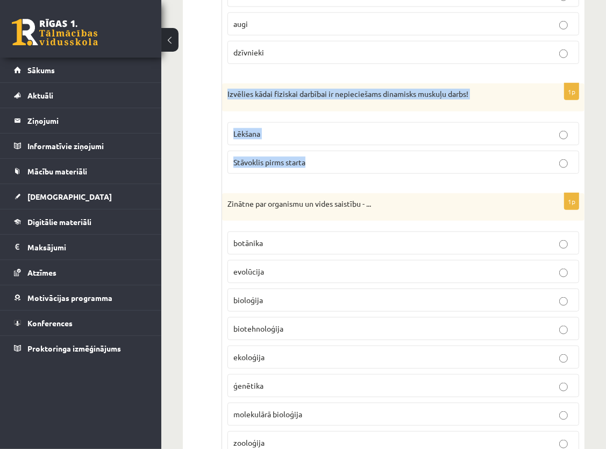
click at [311, 165] on div "1p Izvēlies kādai fiziskai darbībai ir nepieciešams dinamisks muskuļu darbs! Lē…" at bounding box center [403, 132] width 363 height 99
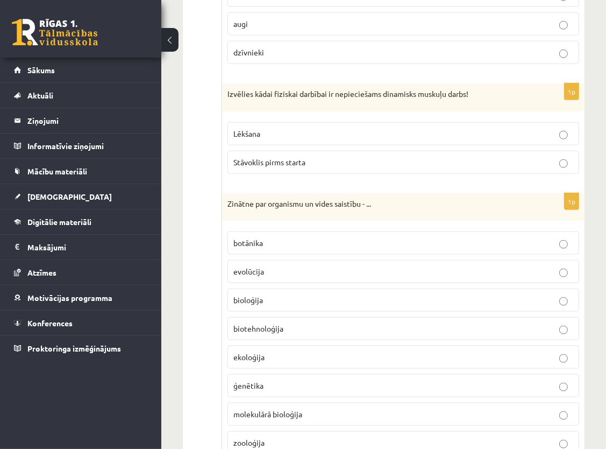
click at [407, 199] on p "Zinātne par organismu un vides saistību - ..." at bounding box center [377, 204] width 298 height 11
click at [387, 130] on p "Lēkšana" at bounding box center [403, 133] width 340 height 11
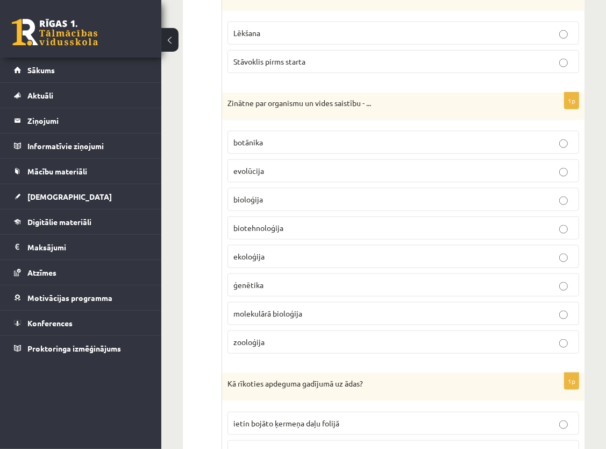
scroll to position [972, 0]
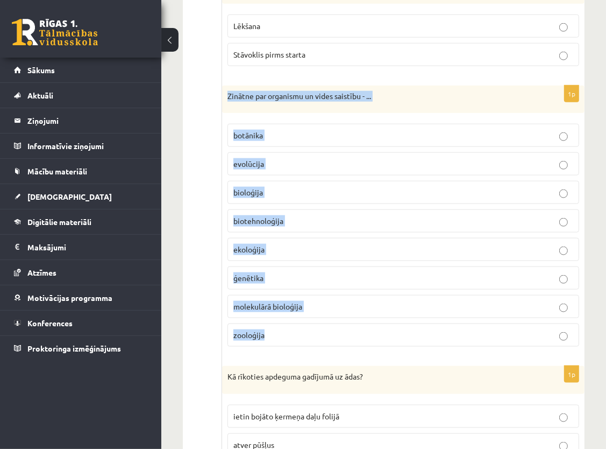
drag, startPoint x: 228, startPoint y: 89, endPoint x: 316, endPoint y: 328, distance: 255.3
click at [316, 328] on div "1p Zinātne par organismu un vides saistību - ... botānika evolūcija bioloģija b…" at bounding box center [403, 221] width 363 height 270
click at [320, 348] on div "1p Zinātne par organismu un vides saistību - ... botānika evolūcija bioloģija b…" at bounding box center [403, 221] width 363 height 270
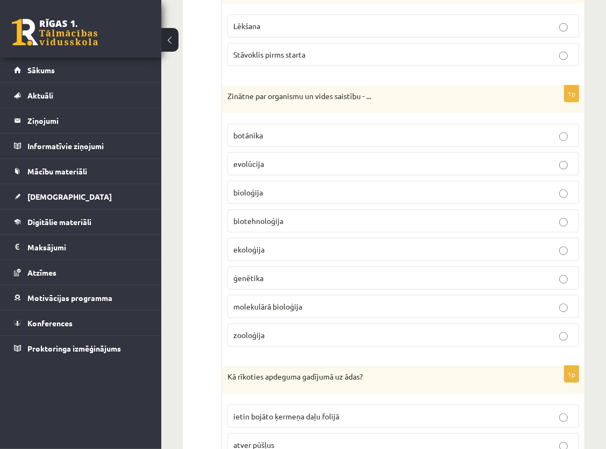
click at [291, 246] on p "ekoloģija" at bounding box center [403, 249] width 340 height 11
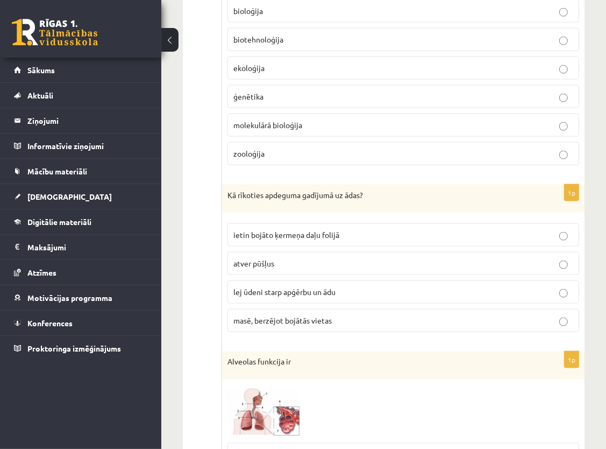
scroll to position [1187, 0]
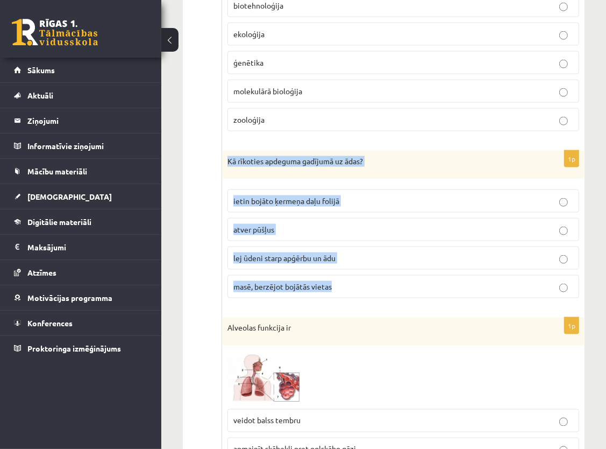
drag, startPoint x: 228, startPoint y: 154, endPoint x: 336, endPoint y: 292, distance: 174.8
click at [336, 292] on div "1p Kā rīkoties apdeguma gadījumā uz ādas? ietin bojāto ķermeņa daļu folijā atve…" at bounding box center [403, 229] width 363 height 156
click at [355, 246] on label "lej ūdeni starp apģērbu un ādu" at bounding box center [404, 257] width 352 height 23
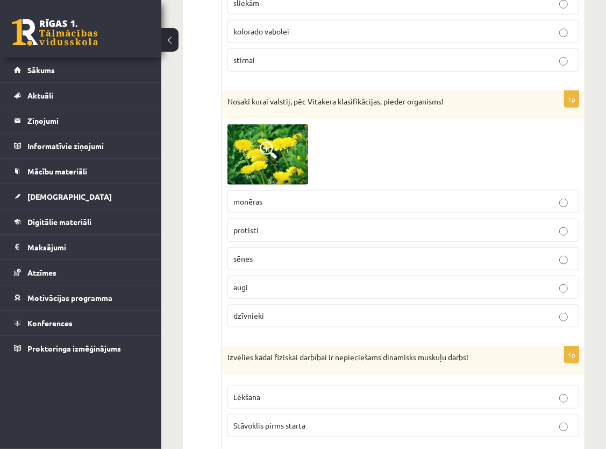
scroll to position [596, 0]
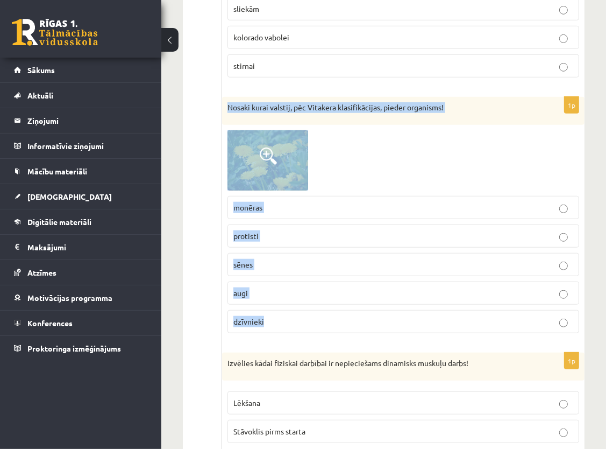
drag, startPoint x: 226, startPoint y: 101, endPoint x: 316, endPoint y: 314, distance: 231.2
click at [316, 314] on div "1p Nosaki kurai valstij, pēc Vitakera klasifikācijas, pieder organisms! monēras…" at bounding box center [403, 219] width 363 height 245
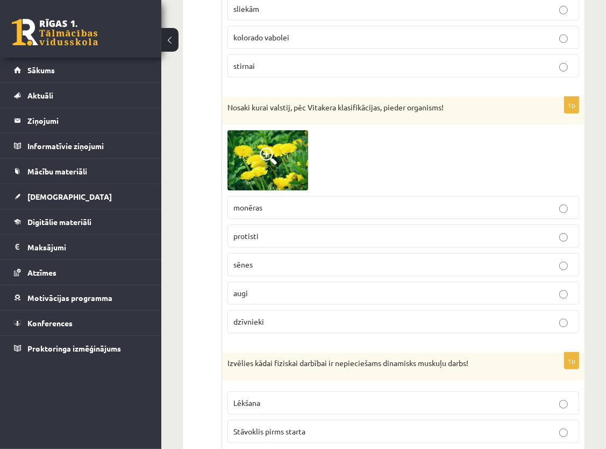
click at [282, 289] on p "augi" at bounding box center [403, 292] width 340 height 11
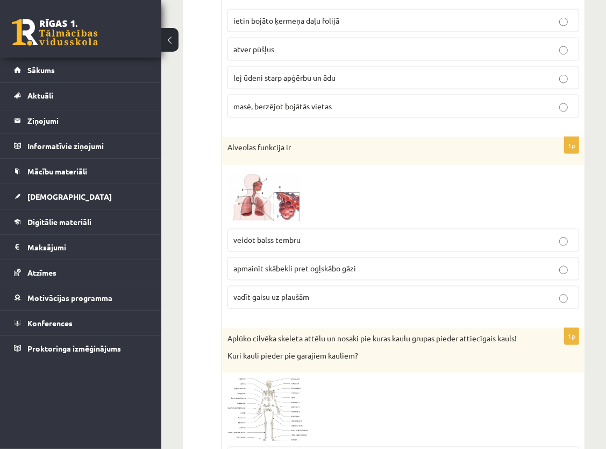
scroll to position [1402, 0]
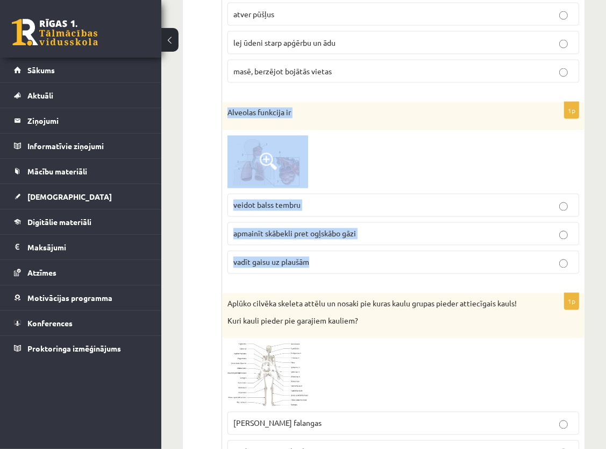
drag, startPoint x: 225, startPoint y: 104, endPoint x: 340, endPoint y: 254, distance: 189.2
click at [340, 254] on div "1p Alveolas funkcija ir veidot balss tembru apmainīt skābekli pret ogļskābo gāz…" at bounding box center [403, 192] width 363 height 180
click at [340, 257] on p "vadīt gaisu uz plaušām" at bounding box center [403, 262] width 340 height 11
copy div "Alveolas funkcija ir veidot balss tembru apmainīt skābekli pret ogļskābo gāzi v…"
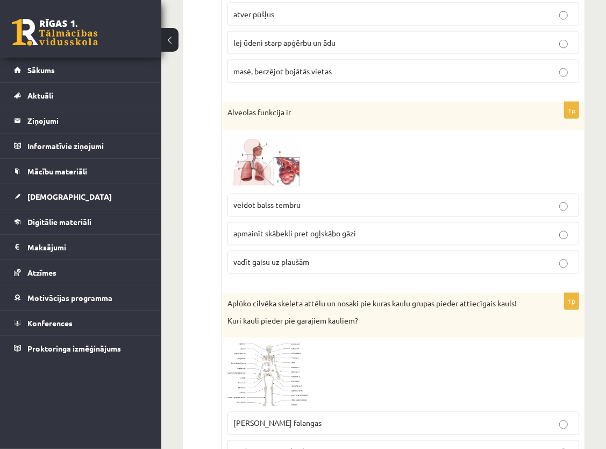
click at [418, 293] on div "Aplūko cilvēka skeleta attēlu un nosaki pie kuras kaulu grupas pieder attiecīga…" at bounding box center [403, 315] width 363 height 45
click at [426, 231] on p "apmainīt skābekli pret ogļskābo gāzi" at bounding box center [403, 233] width 340 height 11
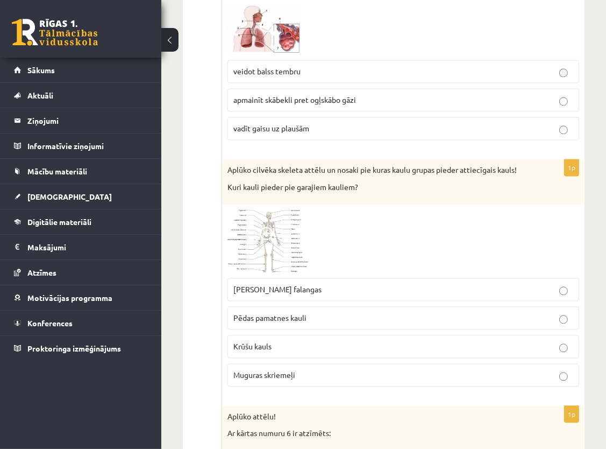
scroll to position [1564, 0]
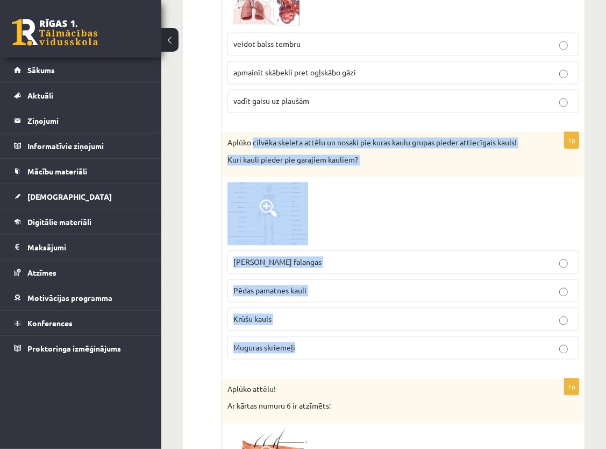
drag, startPoint x: 252, startPoint y: 133, endPoint x: 343, endPoint y: 333, distance: 219.5
click at [343, 333] on div "1p Aplūko cilvēka skeleta attēlu un nosaki pie kuras kaulu grupas pieder attiec…" at bounding box center [403, 250] width 363 height 236
click at [343, 336] on label "Muguras skriemeļi" at bounding box center [404, 347] width 352 height 23
click at [343, 342] on p "Muguras skriemeļi" at bounding box center [403, 347] width 340 height 11
copy div "cilvēka skeleta attēlu un nosaki pie kuras kaulu grupas pieder attiecīgais kaul…"
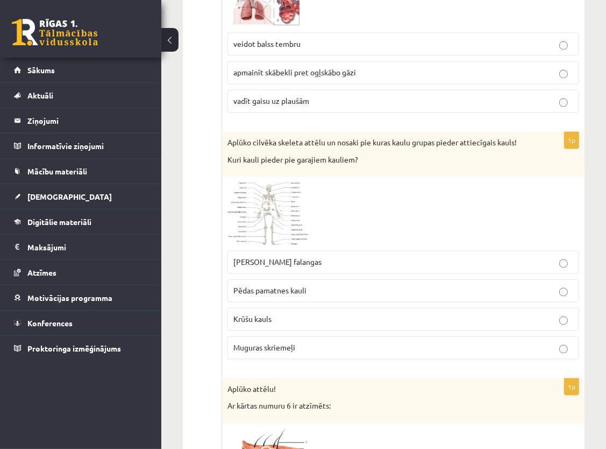
click at [350, 250] on label "Rokas pirkstu falangas" at bounding box center [404, 261] width 352 height 23
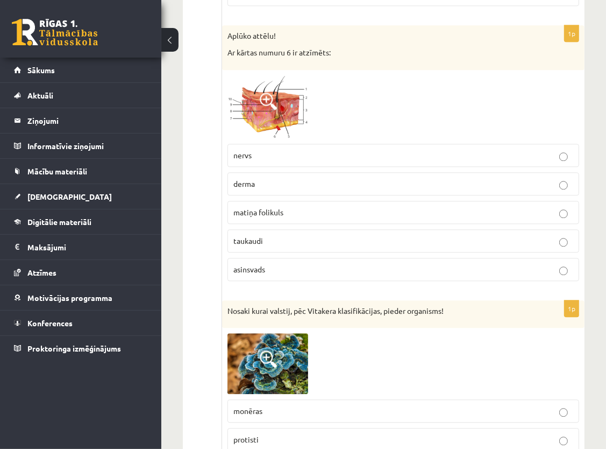
scroll to position [1940, 0]
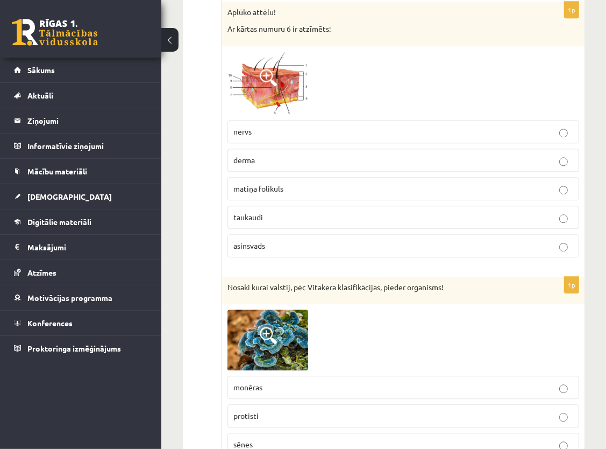
click at [288, 211] on p "taukaudi" at bounding box center [403, 216] width 340 height 11
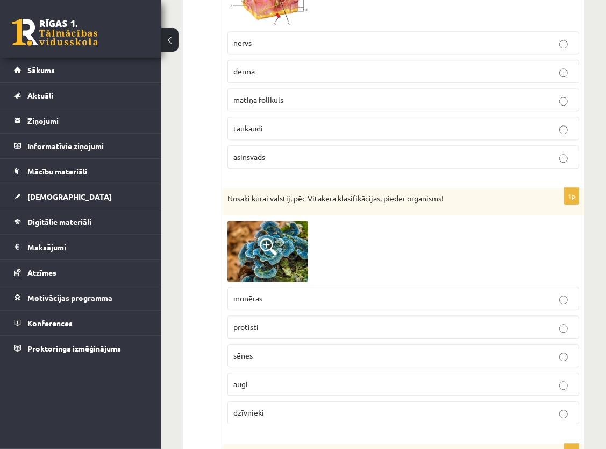
scroll to position [2048, 0]
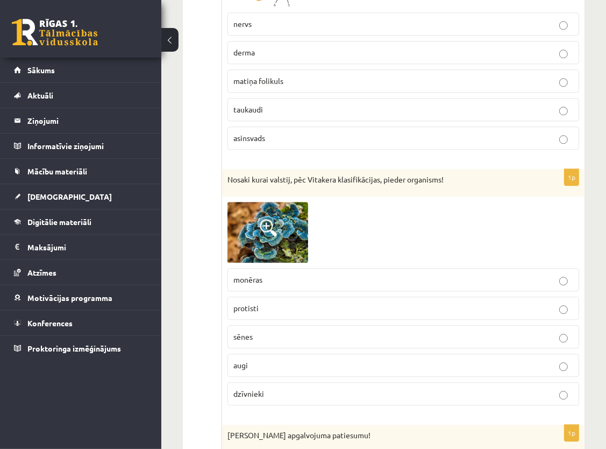
click at [286, 337] on label "sēnes" at bounding box center [404, 336] width 352 height 23
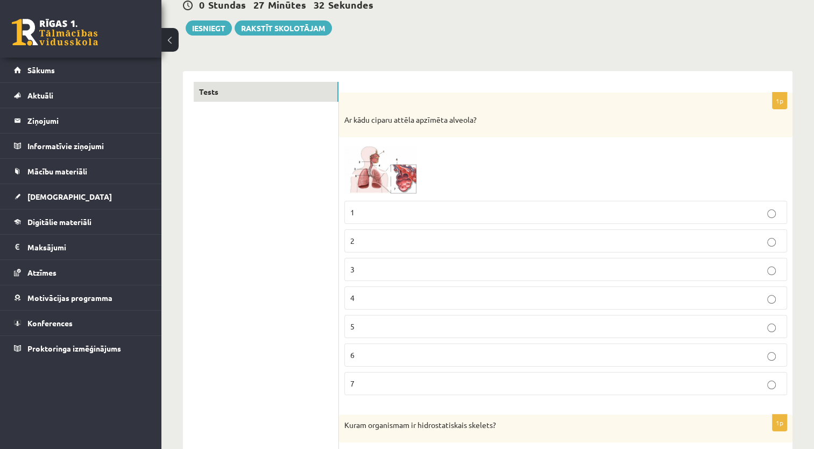
scroll to position [0, 0]
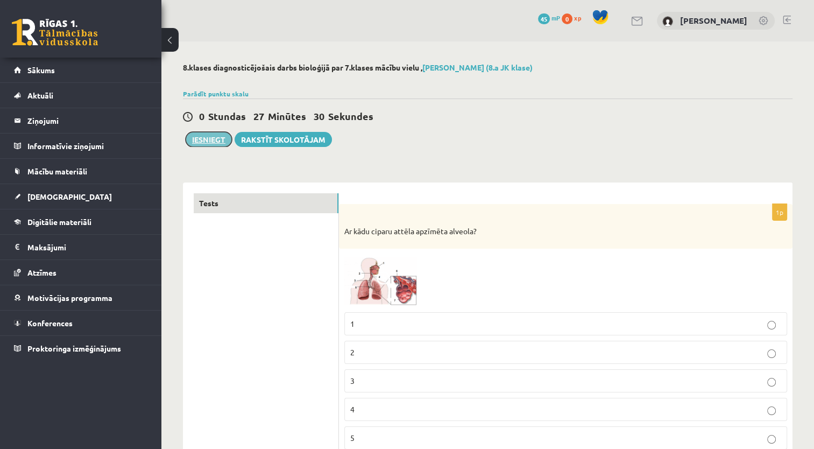
click at [205, 133] on button "Iesniegt" at bounding box center [209, 139] width 46 height 15
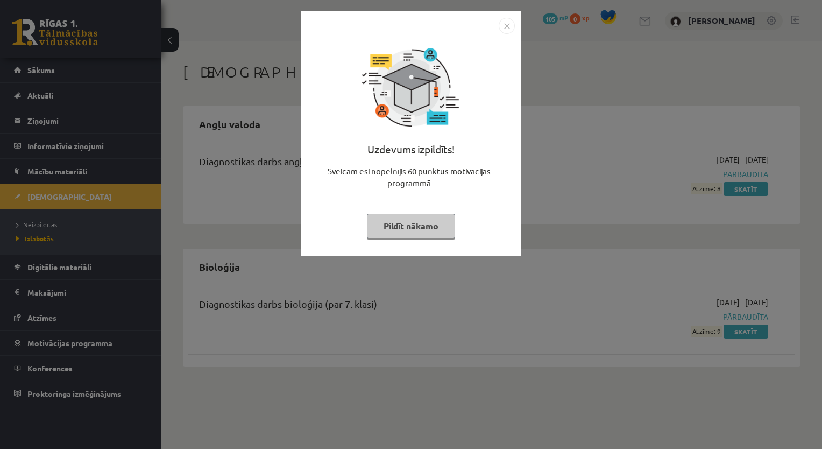
click at [426, 224] on button "Pildīt nākamo" at bounding box center [411, 226] width 88 height 25
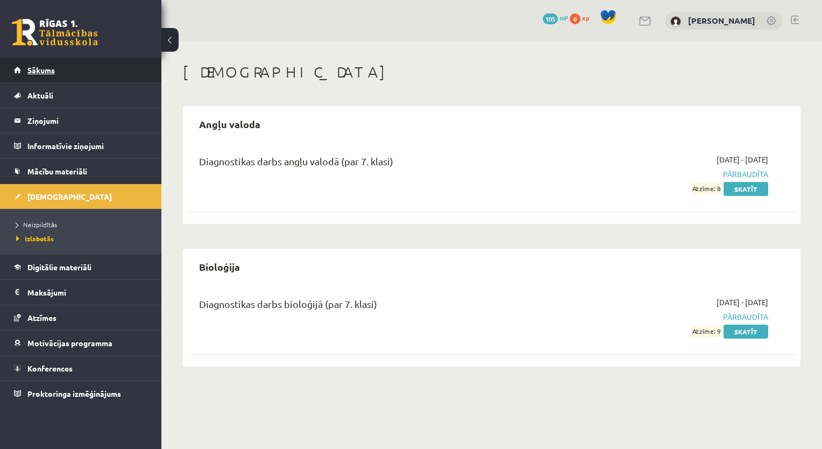
click at [51, 66] on span "Sākums" at bounding box center [40, 70] width 27 height 10
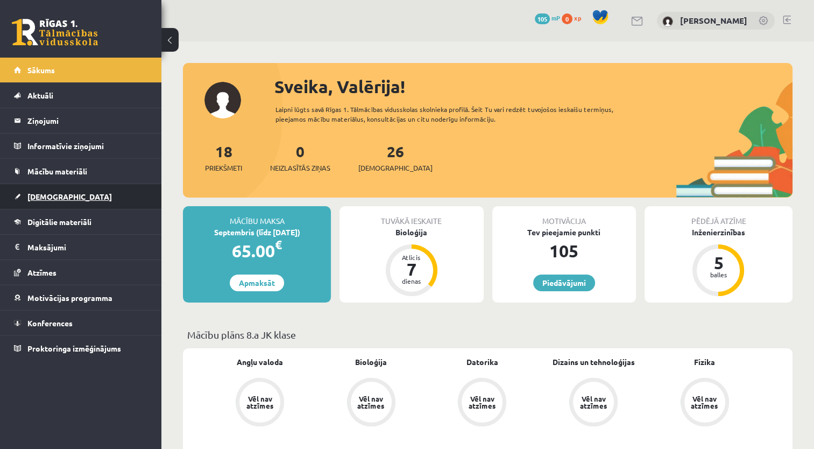
click at [52, 193] on span "[DEMOGRAPHIC_DATA]" at bounding box center [69, 197] width 84 height 10
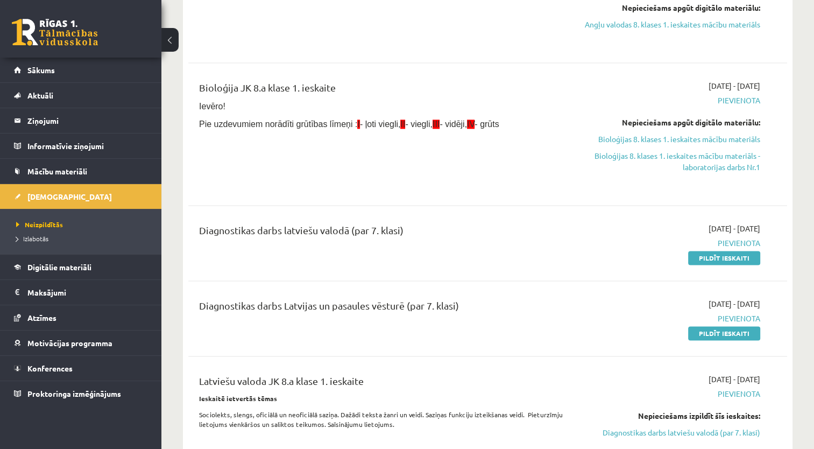
scroll to position [1506, 0]
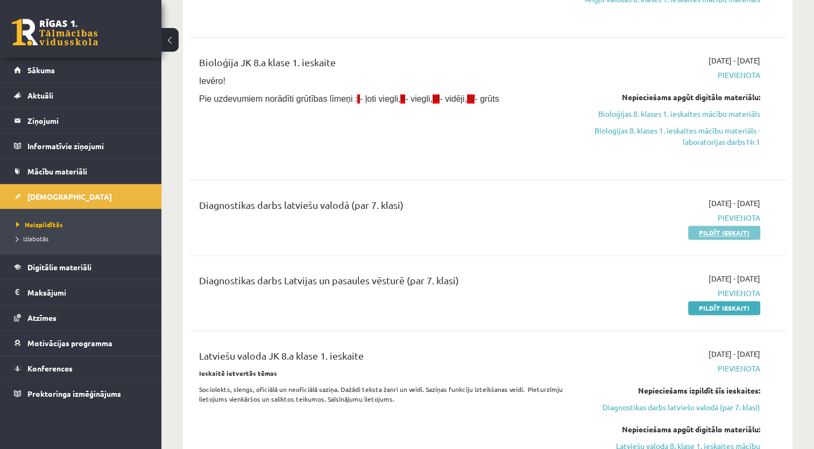
click at [723, 228] on link "Pildīt ieskaiti" at bounding box center [724, 232] width 72 height 14
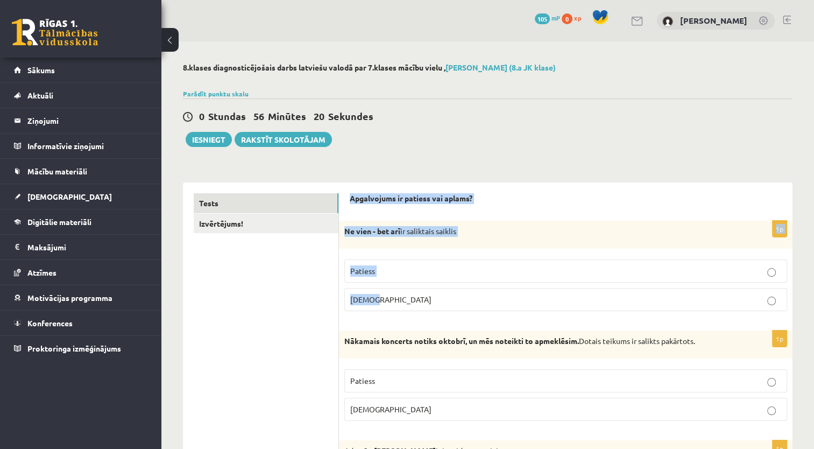
drag, startPoint x: 346, startPoint y: 195, endPoint x: 387, endPoint y: 301, distance: 114.3
click at [387, 301] on p "[DEMOGRAPHIC_DATA]" at bounding box center [565, 299] width 431 height 11
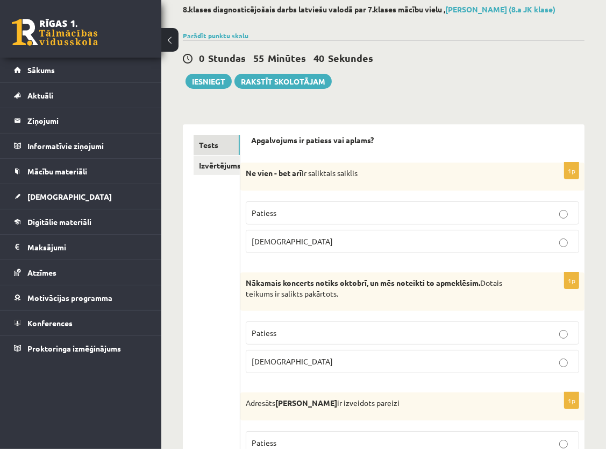
scroll to position [108, 0]
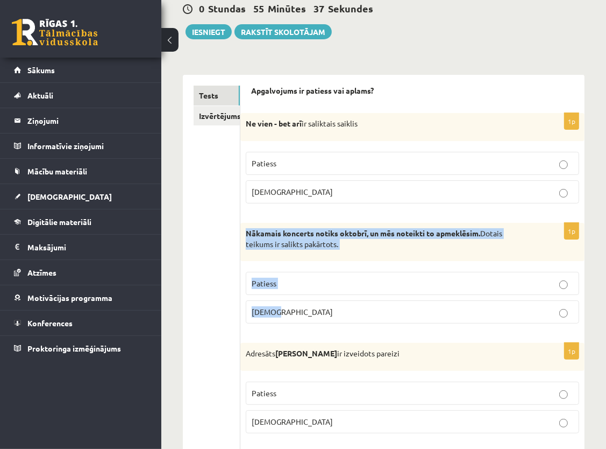
drag, startPoint x: 248, startPoint y: 230, endPoint x: 313, endPoint y: 323, distance: 114.0
click at [313, 323] on div "1p Nākamais koncerts notiks oktobrī, un mēs noteikti to apmeklēsim. Dotais teik…" at bounding box center [412, 277] width 344 height 109
click at [307, 325] on fieldset "Patiess Aplams" at bounding box center [413, 296] width 334 height 60
click at [301, 329] on div "1p Nākamais koncerts notiks oktobrī, un mēs noteikti to apmeklēsim. Dotais teik…" at bounding box center [412, 277] width 344 height 109
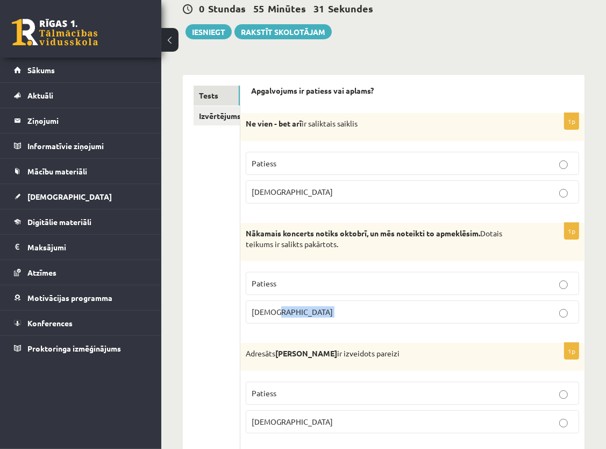
click at [400, 302] on label "Aplams" at bounding box center [413, 311] width 334 height 23
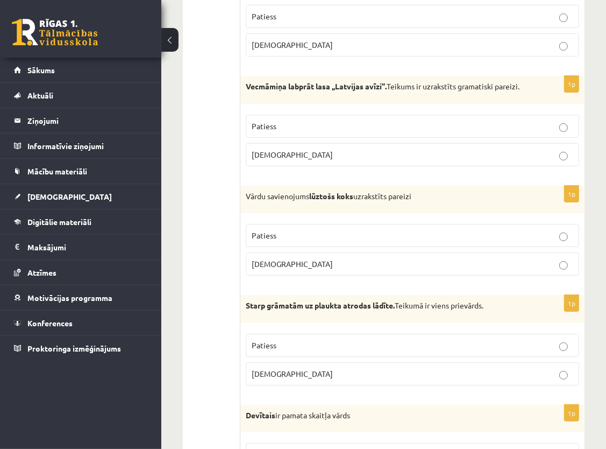
scroll to position [3129, 0]
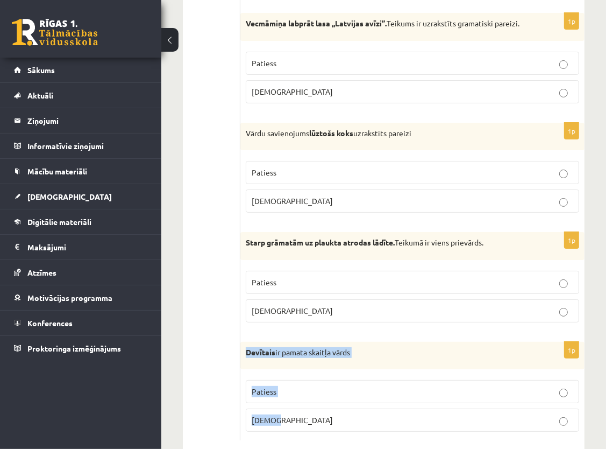
drag, startPoint x: 245, startPoint y: 325, endPoint x: 280, endPoint y: 406, distance: 87.2
click at [280, 406] on div "1p Devītais ir pamata skaitļa vārds Patiess Aplams" at bounding box center [412, 391] width 344 height 99
click at [368, 347] on p "Devītais ir pamata skaitļa vārds" at bounding box center [386, 352] width 280 height 11
click at [358, 414] on p "[DEMOGRAPHIC_DATA]" at bounding box center [413, 419] width 322 height 11
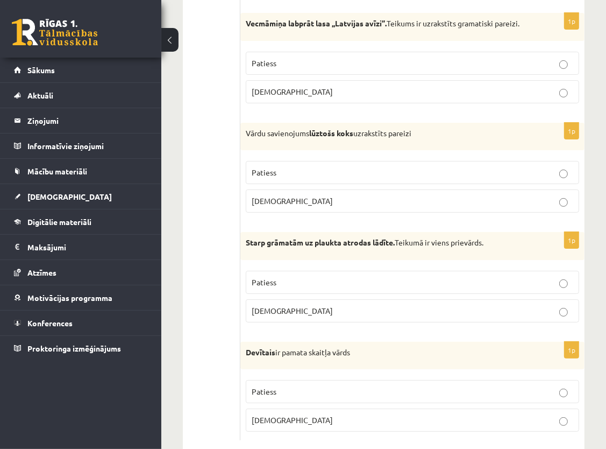
scroll to position [3076, 0]
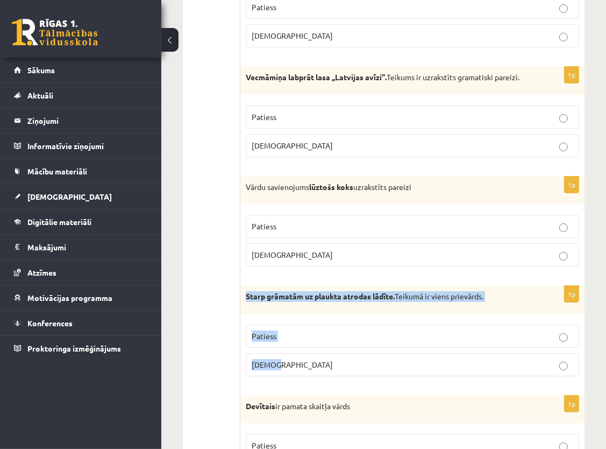
drag, startPoint x: 245, startPoint y: 274, endPoint x: 297, endPoint y: 346, distance: 88.6
click at [297, 346] on div "1p Starp grāmatām uz plaukta atrodas lādīte. Teikumā ir viens prievārds. Paties…" at bounding box center [412, 335] width 344 height 99
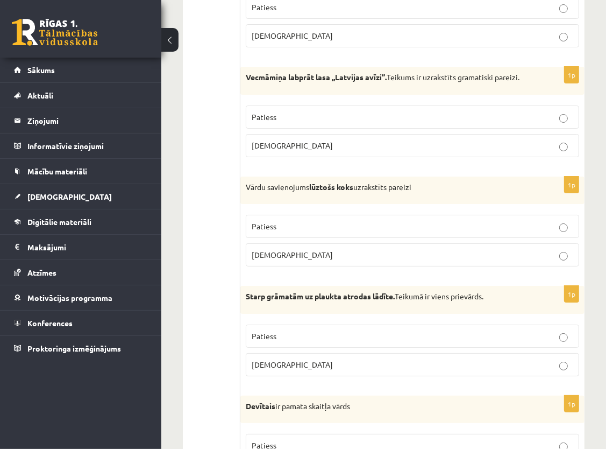
click at [333, 330] on p "Patiess" at bounding box center [413, 335] width 322 height 11
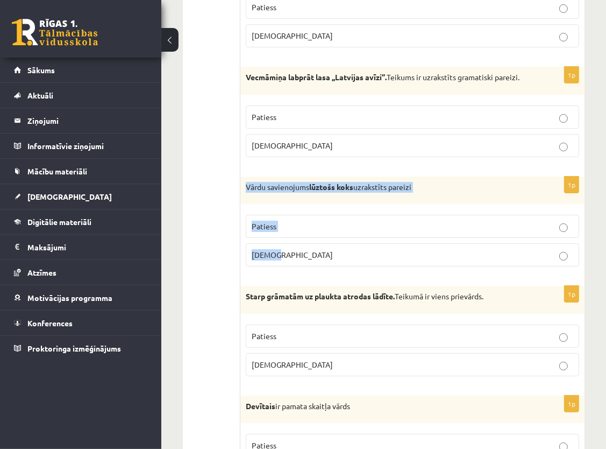
drag, startPoint x: 248, startPoint y: 160, endPoint x: 284, endPoint y: 236, distance: 83.5
click at [284, 236] on div "1p Vārdu savienojums lūztošs koks uzrakstīts pareizi Patiess Aplams" at bounding box center [412, 225] width 344 height 99
click at [419, 246] on fieldset "Patiess Aplams" at bounding box center [413, 239] width 334 height 60
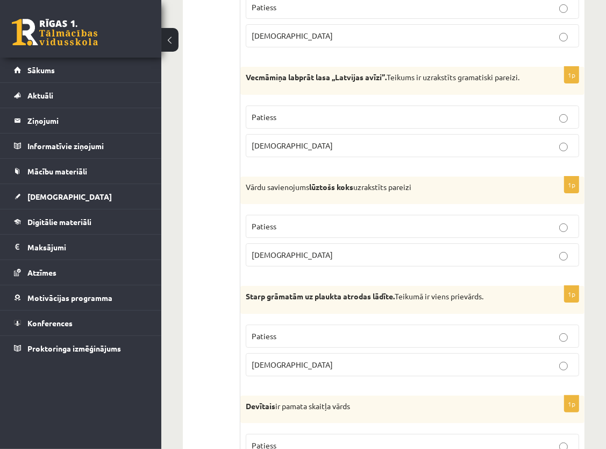
click at [421, 249] on p "Aplams" at bounding box center [413, 254] width 322 height 11
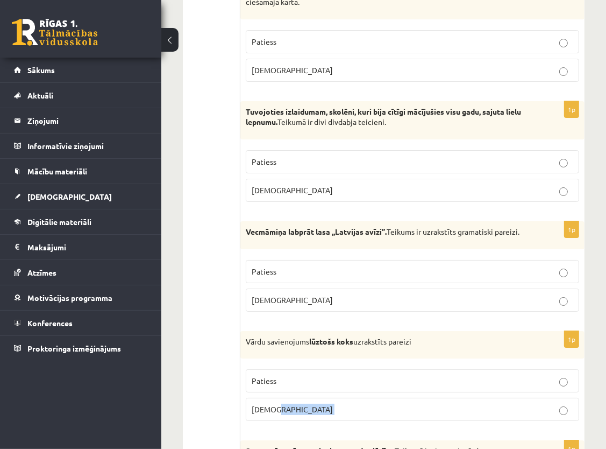
scroll to position [2914, 0]
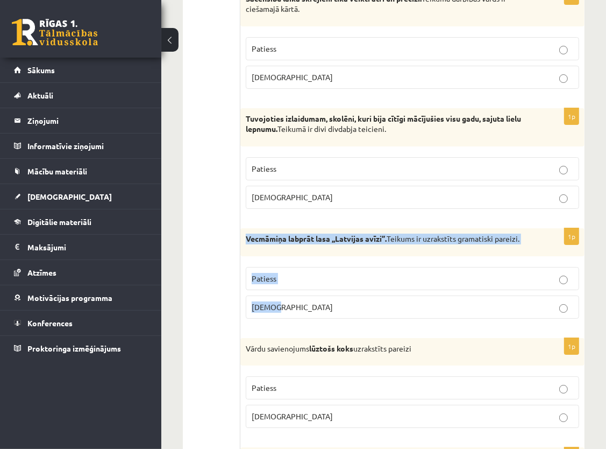
drag, startPoint x: 247, startPoint y: 214, endPoint x: 310, endPoint y: 300, distance: 105.9
click at [310, 300] on div "1p Vecmāmiņa labprāt lasa ,,Latvijas avīzi’’. Teikums ir uzrakstīts gramatiski …" at bounding box center [412, 277] width 344 height 99
click at [331, 298] on fieldset "Patiess Aplams" at bounding box center [413, 291] width 334 height 60
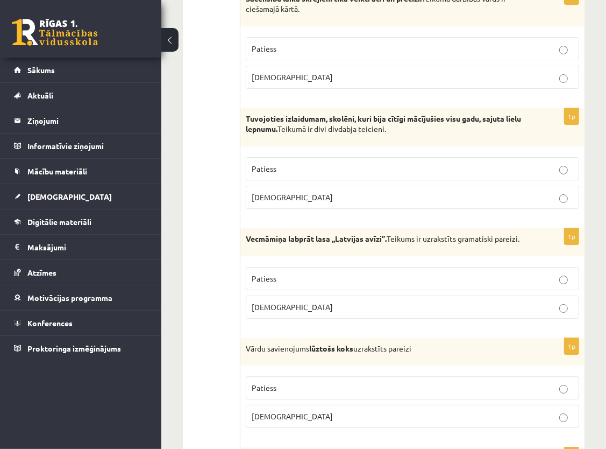
click at [498, 273] on p "Patiess" at bounding box center [413, 278] width 322 height 11
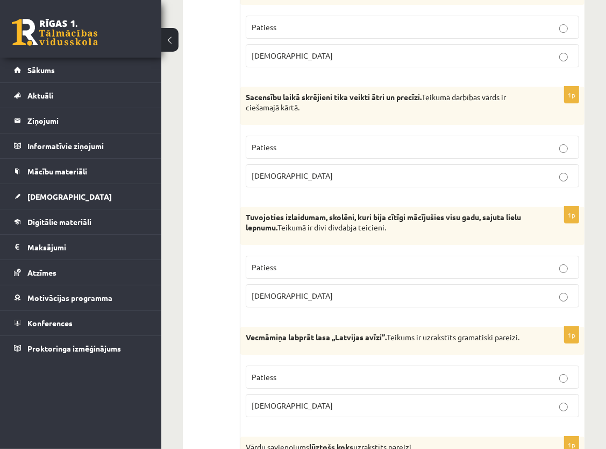
scroll to position [2807, 0]
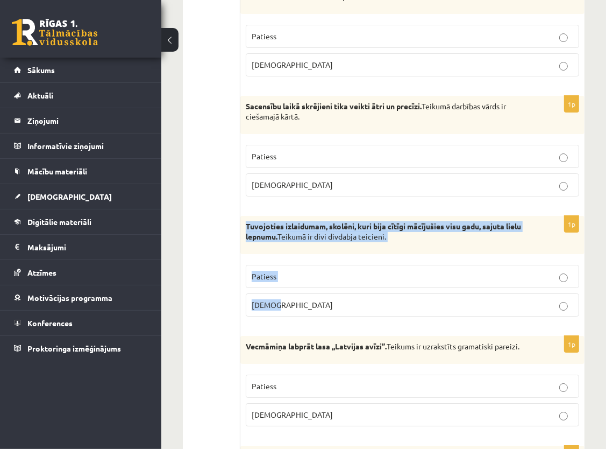
drag, startPoint x: 243, startPoint y: 201, endPoint x: 295, endPoint y: 285, distance: 98.8
click at [295, 285] on div "1p Tuvojoties izlaidumam, skolēni, kuri bija cītīgi mācījušies visu gadu, sajut…" at bounding box center [412, 270] width 344 height 109
click at [297, 300] on div "1p Tuvojoties izlaidumam, skolēni, kuri bija cītīgi mācījušies visu gadu, sajut…" at bounding box center [412, 270] width 344 height 109
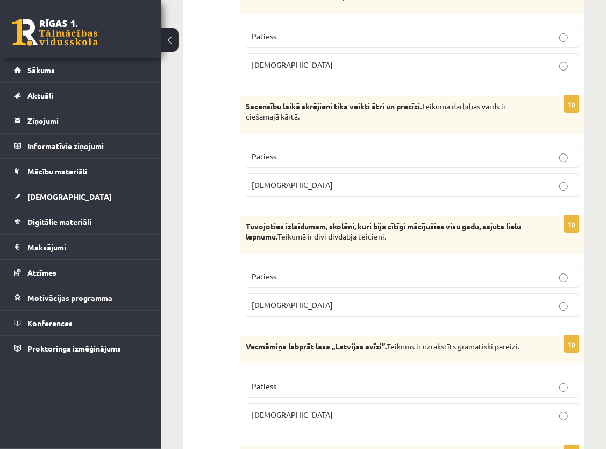
click at [310, 293] on label "Aplams" at bounding box center [413, 304] width 334 height 23
click at [435, 271] on p "Patiess" at bounding box center [413, 276] width 322 height 11
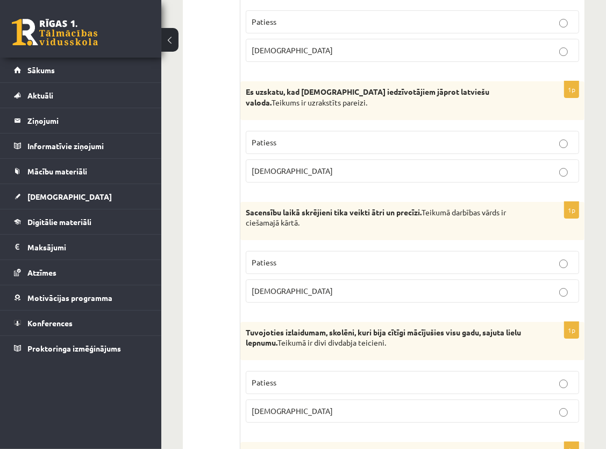
scroll to position [2699, 0]
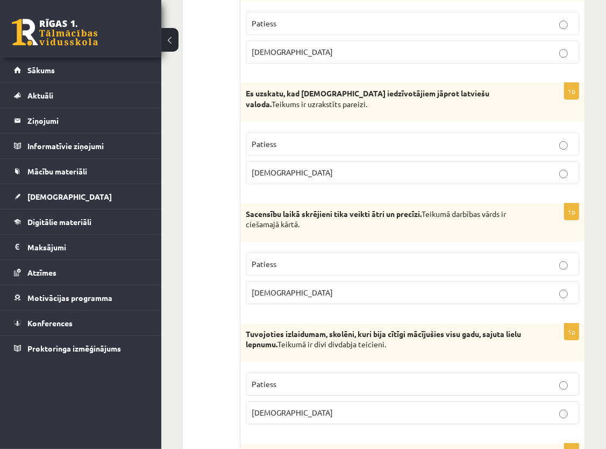
click at [289, 287] on p "Aplams" at bounding box center [413, 292] width 322 height 11
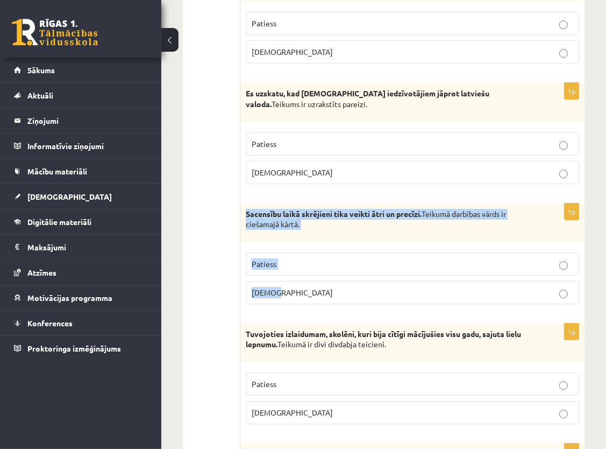
drag, startPoint x: 246, startPoint y: 191, endPoint x: 282, endPoint y: 279, distance: 94.6
click at [282, 279] on div "1p Sacensību laikā skrējieni tika veikti ātri un precīzi. Teikumā darbības vārd…" at bounding box center [412, 257] width 344 height 109
click at [302, 247] on fieldset "Patiess Aplams" at bounding box center [413, 277] width 334 height 60
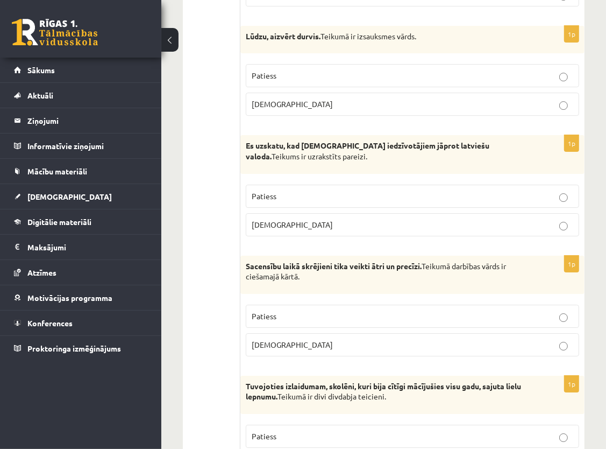
scroll to position [2591, 0]
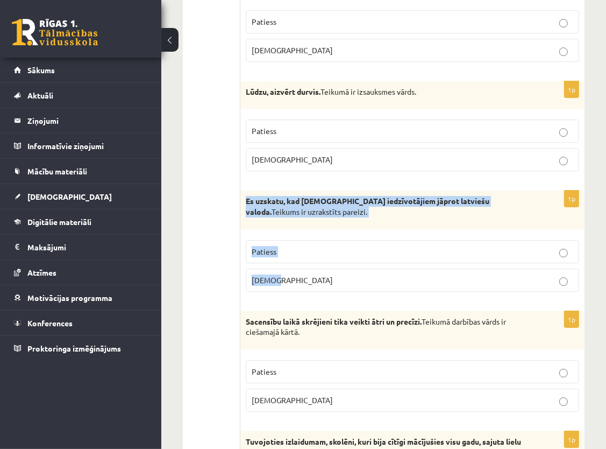
drag, startPoint x: 247, startPoint y: 178, endPoint x: 293, endPoint y: 257, distance: 90.9
click at [293, 257] on div "1p Es uzskatu, kad Latvijas iedzīvotājiem jāprot latviešu valoda. Teikums ir uz…" at bounding box center [412, 244] width 344 height 109
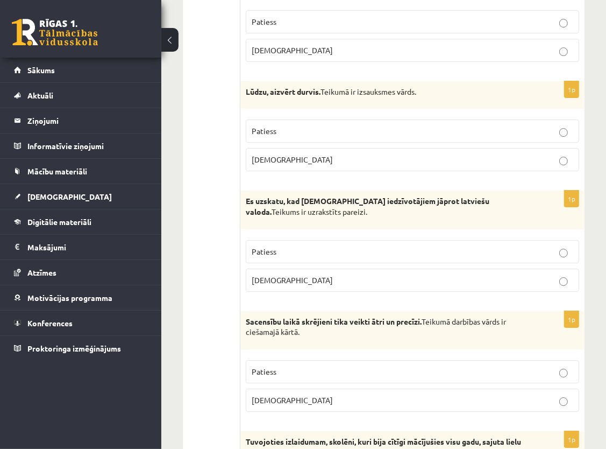
click at [304, 274] on p "Aplams" at bounding box center [413, 279] width 322 height 11
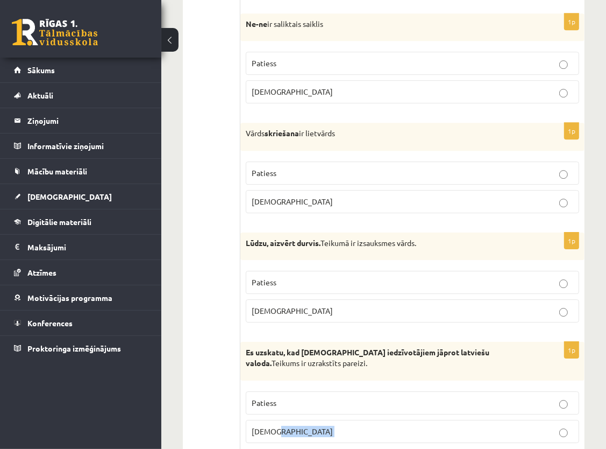
scroll to position [2376, 0]
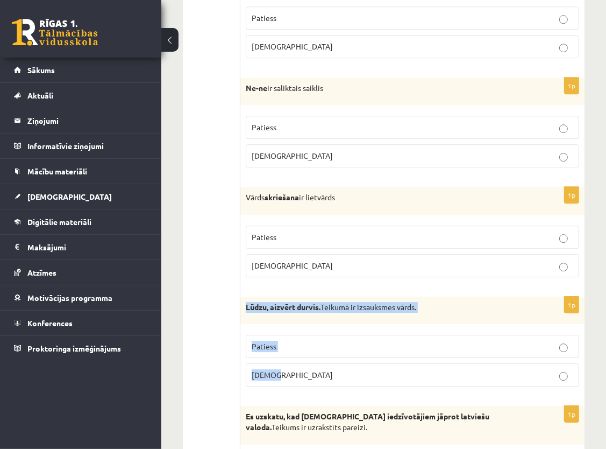
drag, startPoint x: 245, startPoint y: 285, endPoint x: 296, endPoint y: 365, distance: 95.8
click at [296, 365] on div "1p Lūdzu, aizvērt durvis. Teikumā ir izsauksmes vārds. Patiess Aplams" at bounding box center [412, 345] width 344 height 99
click at [303, 372] on div "1p Lūdzu, aizvērt durvis. Teikumā ir izsauksmes vārds. Patiess Aplams" at bounding box center [412, 345] width 344 height 99
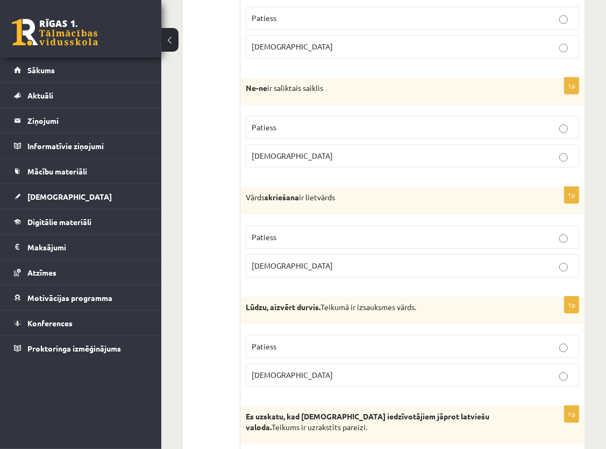
click at [301, 369] on p "Aplams" at bounding box center [413, 374] width 322 height 11
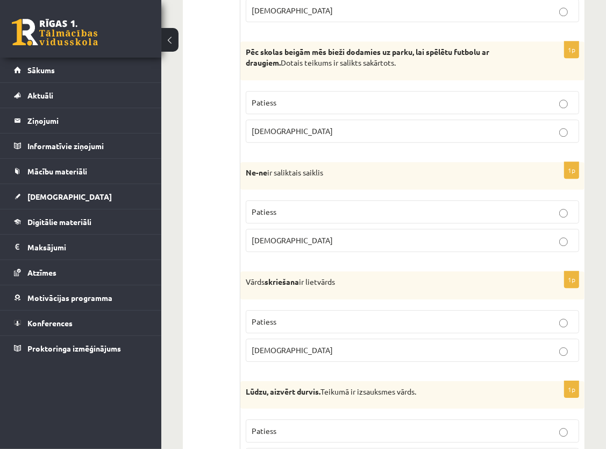
scroll to position [2269, 0]
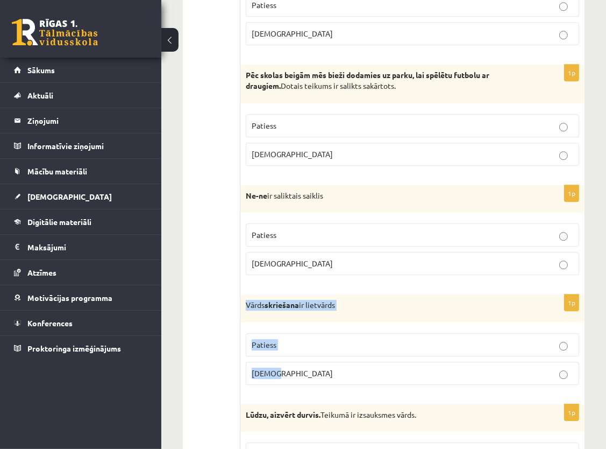
drag, startPoint x: 247, startPoint y: 284, endPoint x: 288, endPoint y: 365, distance: 90.9
click at [288, 365] on div "1p Vārds skriešana ir lietvārds Patiess Aplams" at bounding box center [412, 343] width 344 height 99
click at [323, 371] on div "1p Vārds skriešana ir lietvārds Patiess Aplams" at bounding box center [412, 343] width 344 height 99
click at [325, 339] on p "Patiess" at bounding box center [413, 344] width 322 height 11
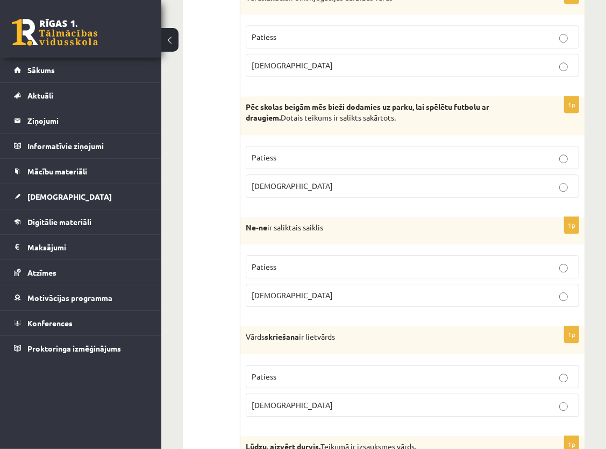
scroll to position [2161, 0]
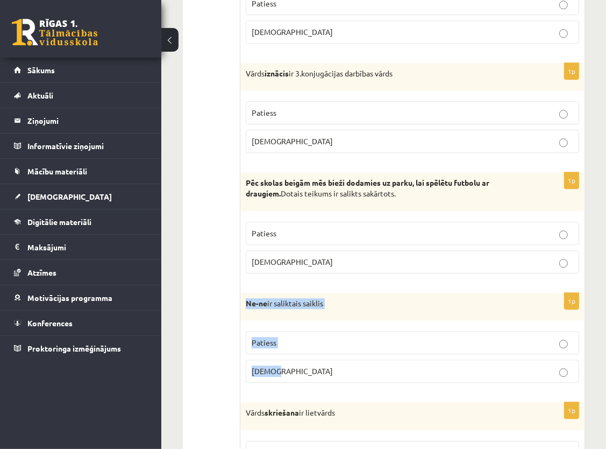
drag, startPoint x: 246, startPoint y: 281, endPoint x: 320, endPoint y: 371, distance: 116.2
click at [320, 370] on div "1p Ne-ne ir saliktais saiklis Patiess Aplams" at bounding box center [412, 342] width 344 height 99
click at [266, 337] on span "Patiess" at bounding box center [264, 342] width 25 height 10
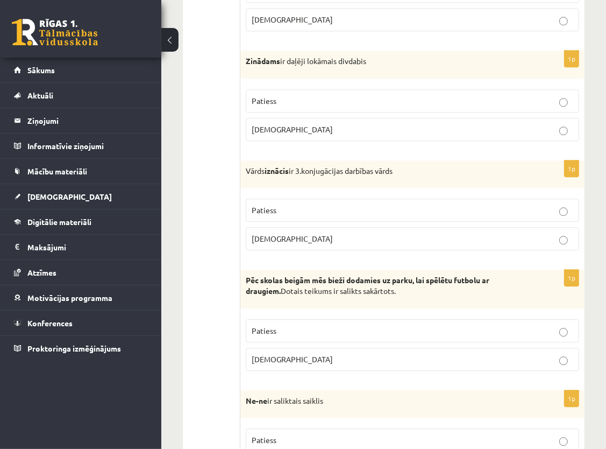
scroll to position [2053, 0]
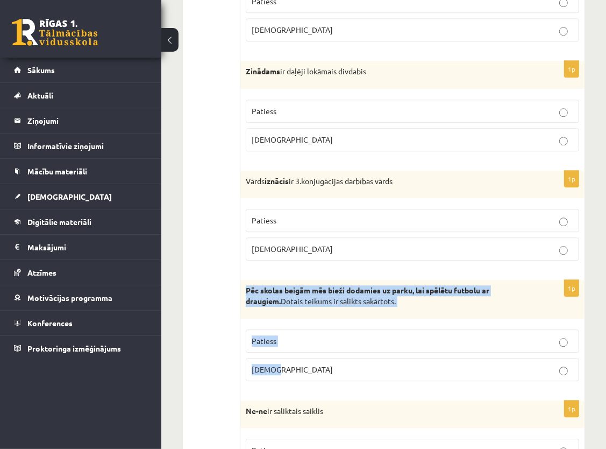
drag, startPoint x: 245, startPoint y: 267, endPoint x: 305, endPoint y: 355, distance: 106.1
click at [305, 355] on div "1p Pēc skolas beigām mēs bieži dodamies uz parku, lai spēlētu futbolu ar draugi…" at bounding box center [412, 334] width 344 height 109
drag, startPoint x: 305, startPoint y: 355, endPoint x: 318, endPoint y: 307, distance: 50.3
click at [318, 324] on fieldset "Patiess Aplams" at bounding box center [413, 354] width 334 height 60
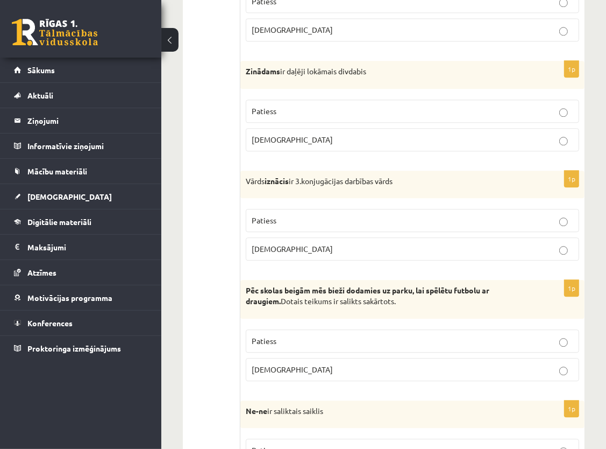
click at [285, 364] on p "Aplams" at bounding box center [413, 369] width 322 height 11
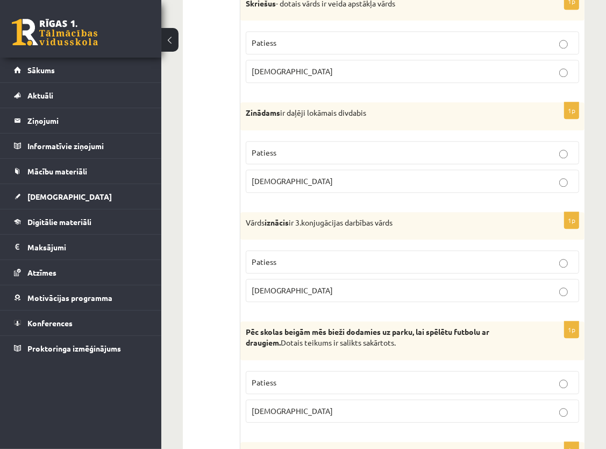
scroll to position [1946, 0]
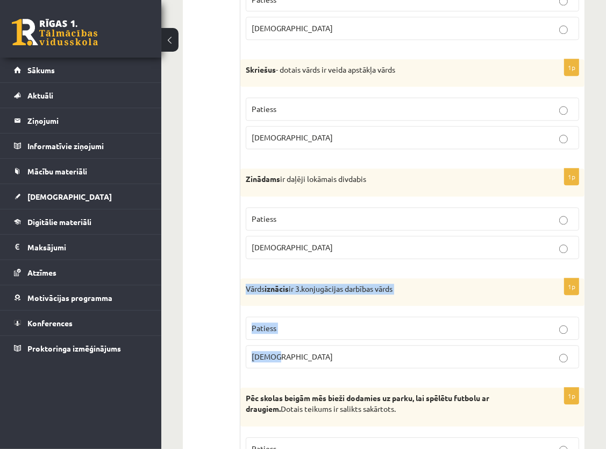
drag, startPoint x: 248, startPoint y: 269, endPoint x: 303, endPoint y: 342, distance: 91.0
click at [303, 342] on div "1p Vārds iznācis ir 3.konjugācijas darbības vārds Patiess Aplams" at bounding box center [412, 327] width 344 height 99
click at [303, 351] on p "Aplams" at bounding box center [413, 356] width 322 height 11
click at [248, 284] on div "Vārds iznācis ir 3.konjugācijas darbības vārds" at bounding box center [412, 292] width 344 height 28
drag, startPoint x: 244, startPoint y: 265, endPoint x: 280, endPoint y: 341, distance: 84.0
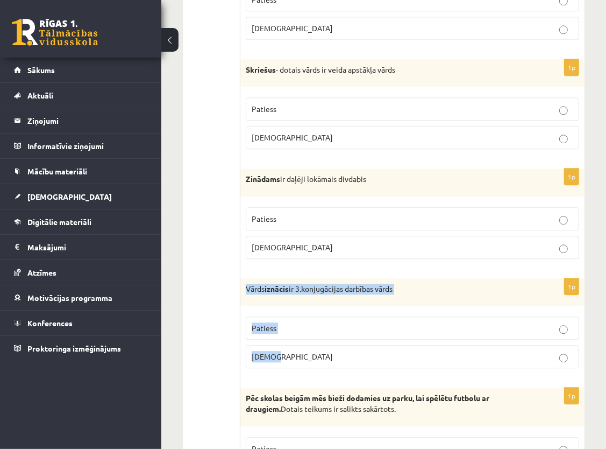
click at [280, 341] on div "1p Vārds iznācis ir 3.konjugācijas darbības vārds Patiess Aplams" at bounding box center [412, 327] width 344 height 99
click at [307, 353] on div "1p Vārds iznācis ir 3.konjugācijas darbības vārds Patiess Aplams" at bounding box center [412, 327] width 344 height 99
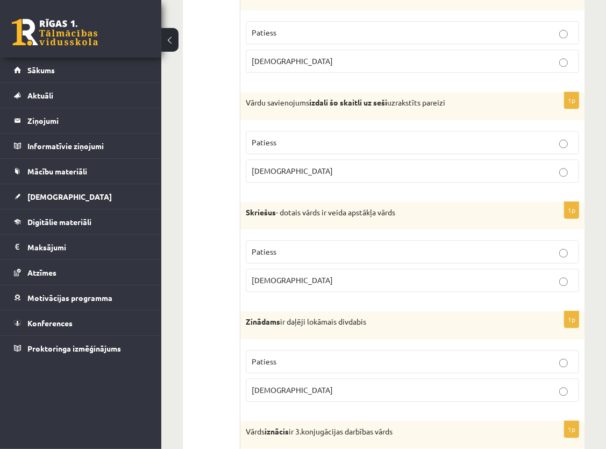
scroll to position [1784, 0]
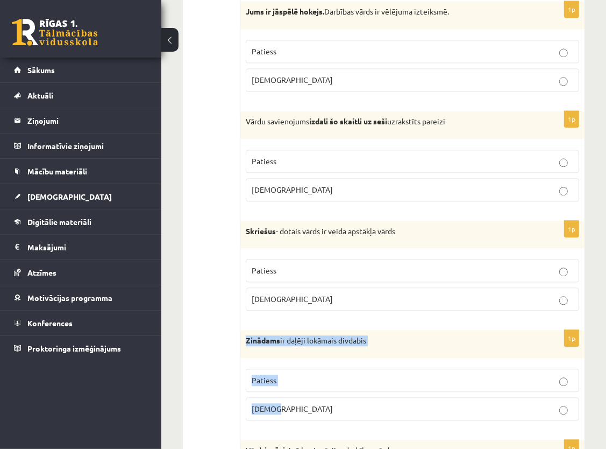
drag, startPoint x: 246, startPoint y: 319, endPoint x: 294, endPoint y: 394, distance: 88.8
click at [294, 394] on div "1p Zinādams ir daļēji lokāmais divdabis Patiess Aplams" at bounding box center [412, 379] width 344 height 99
click at [314, 342] on div "1p Zinādams ir daļēji lokāmais divdabis Patiess Aplams" at bounding box center [412, 379] width 344 height 99
click at [324, 374] on p "Patiess" at bounding box center [413, 379] width 322 height 11
click at [292, 261] on label "Patiess" at bounding box center [413, 270] width 334 height 23
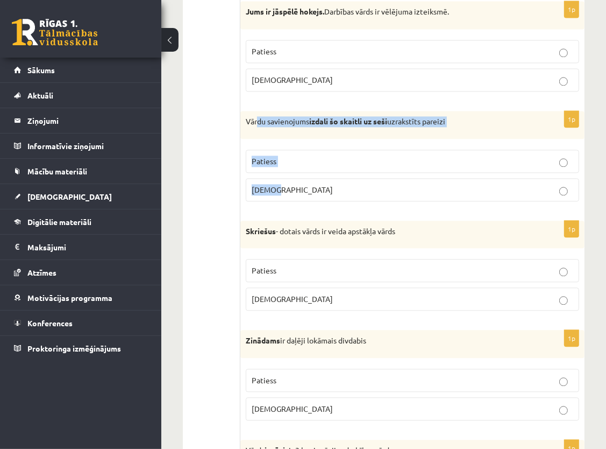
drag, startPoint x: 260, startPoint y: 98, endPoint x: 300, endPoint y: 174, distance: 85.9
click at [300, 174] on div "1p Vārdu savienojums izdali šo skaitli uz seši uzrakstīts pareizi Patiess Aplams" at bounding box center [412, 160] width 344 height 99
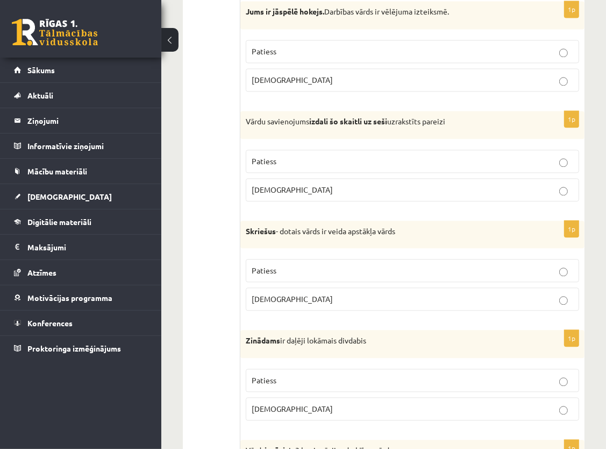
click at [284, 196] on form "Apgalvojums ir patiess vai aplams? 1p Ne vien - bet arī ir saliktais saiklis Pa…" at bounding box center [412, 97] width 323 height 3377
drag, startPoint x: 284, startPoint y: 196, endPoint x: 254, endPoint y: 171, distance: 38.9
click at [254, 185] on span "Aplams" at bounding box center [292, 190] width 81 height 10
click at [556, 184] on p "Aplams" at bounding box center [413, 189] width 322 height 11
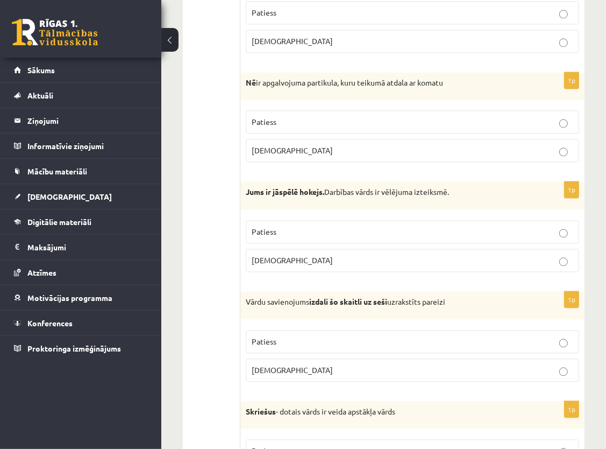
scroll to position [1623, 0]
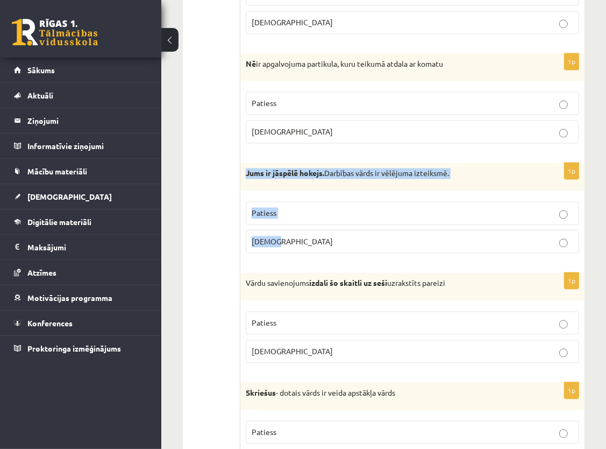
drag, startPoint x: 244, startPoint y: 153, endPoint x: 293, endPoint y: 226, distance: 88.3
click at [293, 226] on div "1p Jums ir jāspēlē hokejs. Darbības vārds ir vēlējuma izteiksmē. Patiess Aplams" at bounding box center [412, 211] width 344 height 99
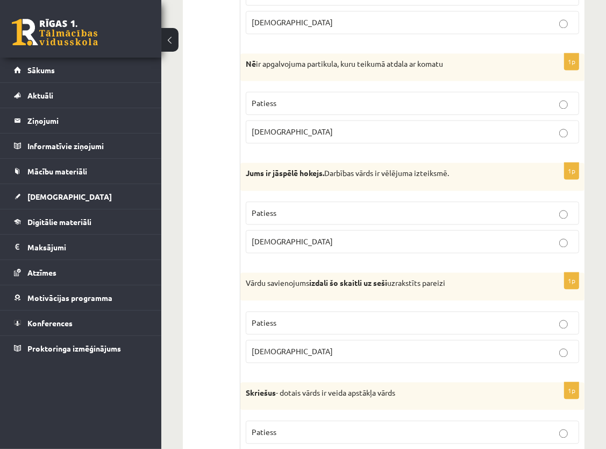
click at [324, 245] on form "Apgalvojums ir patiess vai aplams? 1p Ne vien - bet arī ir saliktais saiklis Pa…" at bounding box center [412, 258] width 323 height 3377
click at [299, 236] on p "Aplams" at bounding box center [413, 241] width 322 height 11
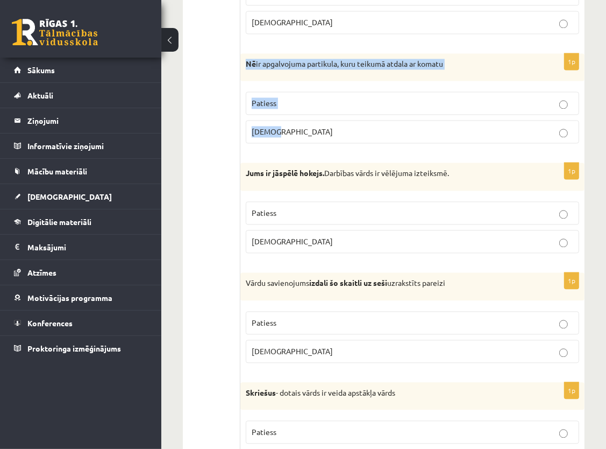
drag, startPoint x: 246, startPoint y: 42, endPoint x: 281, endPoint y: 119, distance: 84.5
click at [281, 119] on div "1p Nē ir apgalvojuma partikula, kuru teikumā atdala ar komatu Patiess Aplams" at bounding box center [412, 102] width 344 height 99
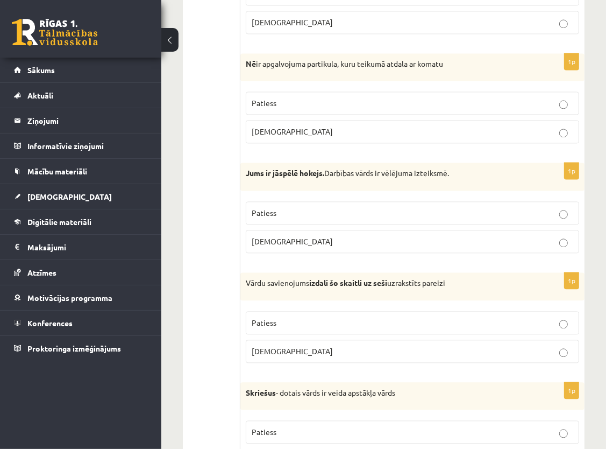
click at [302, 139] on form "Apgalvojums ir patiess vai aplams? 1p Ne vien - bet arī ir saliktais saiklis Pa…" at bounding box center [412, 258] width 323 height 3377
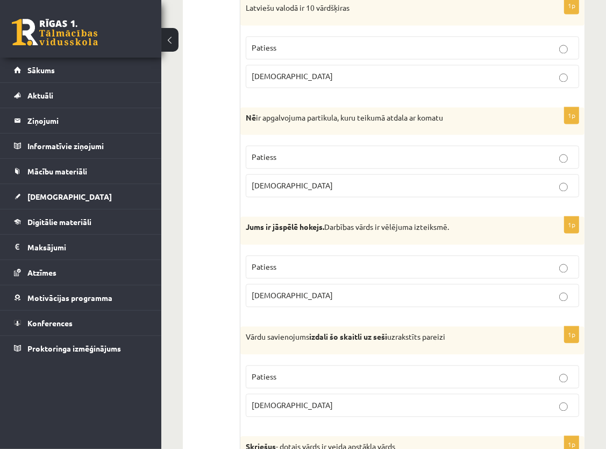
scroll to position [1515, 0]
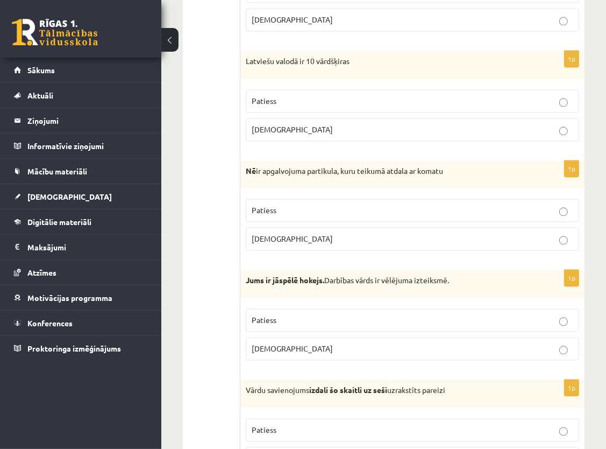
click at [404, 228] on label "Aplams" at bounding box center [413, 239] width 334 height 23
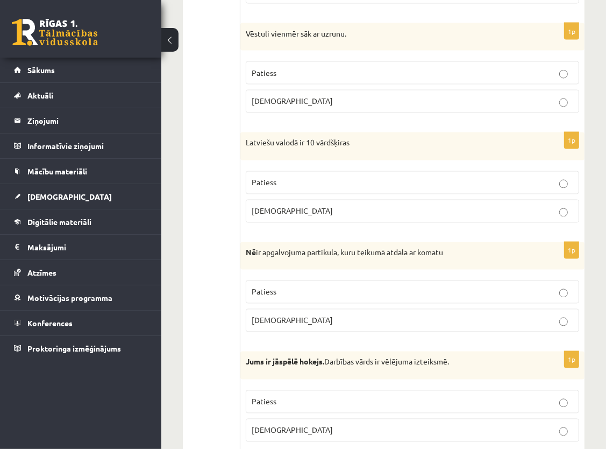
scroll to position [1408, 0]
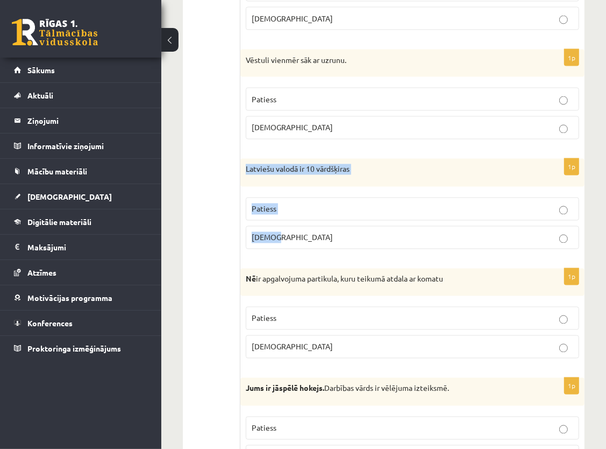
drag, startPoint x: 245, startPoint y: 154, endPoint x: 284, endPoint y: 223, distance: 79.0
click at [284, 223] on div "1p Latviešu valodā ir 10 vārdšķiras Patiess Aplams" at bounding box center [412, 208] width 344 height 99
click at [291, 240] on div "1p Latviešu valodā ir 10 vārdšķiras Patiess Aplams" at bounding box center [412, 208] width 344 height 99
click at [288, 203] on p "Patiess" at bounding box center [413, 208] width 322 height 11
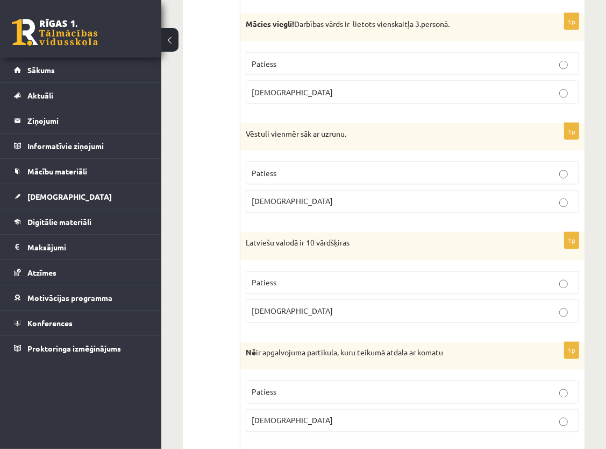
scroll to position [1300, 0]
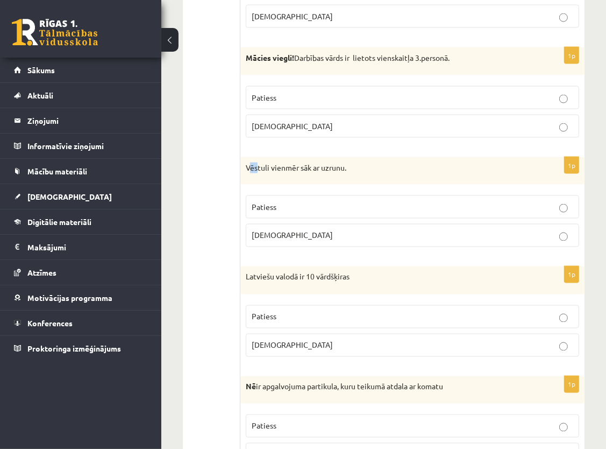
drag, startPoint x: 250, startPoint y: 151, endPoint x: 260, endPoint y: 159, distance: 13.4
click at [260, 159] on div "Vēstuli vienmēr sāk ar uzrunu." at bounding box center [412, 171] width 344 height 28
drag, startPoint x: 260, startPoint y: 159, endPoint x: 253, endPoint y: 164, distance: 8.5
click at [253, 164] on div "Vēstuli vienmēr sāk ar uzrunu." at bounding box center [412, 171] width 344 height 28
drag, startPoint x: 245, startPoint y: 148, endPoint x: 281, endPoint y: 224, distance: 84.7
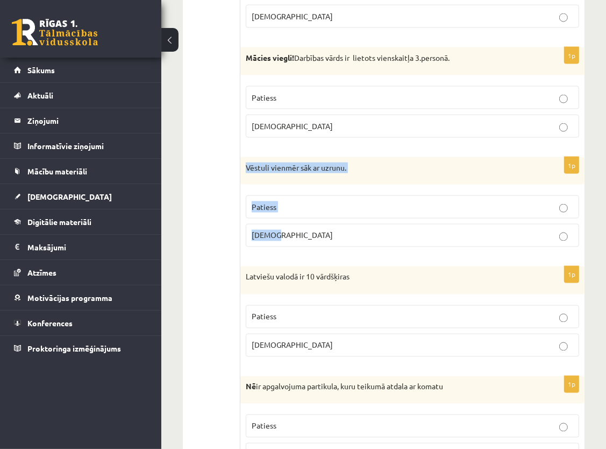
click at [281, 224] on div "1p Vēstuli vienmēr sāk ar uzrunu. Patiess Aplams" at bounding box center [412, 206] width 344 height 99
click at [280, 235] on div "1p Vēstuli vienmēr sāk ar uzrunu. Patiess Aplams" at bounding box center [412, 206] width 344 height 99
click at [303, 201] on p "Patiess" at bounding box center [413, 206] width 322 height 11
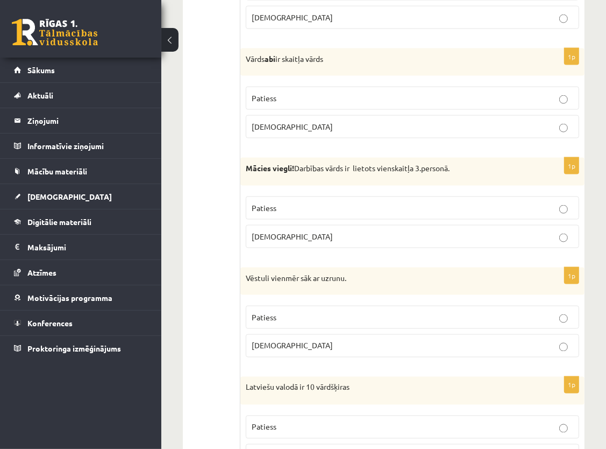
scroll to position [1139, 0]
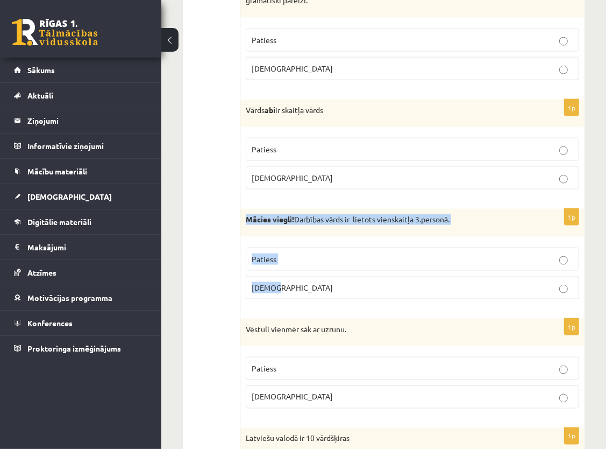
drag, startPoint x: 247, startPoint y: 200, endPoint x: 284, endPoint y: 274, distance: 83.5
click at [284, 274] on div "1p Mācies viegli! Darbības vārds ir lietots vienskaitļa 3.personā. Patiess Apla…" at bounding box center [412, 258] width 344 height 99
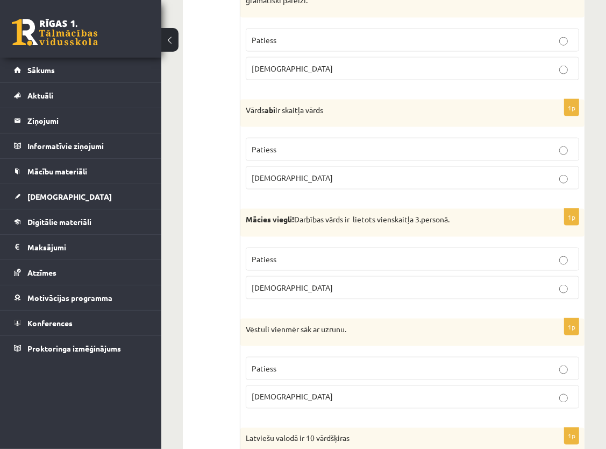
drag, startPoint x: 302, startPoint y: 270, endPoint x: 294, endPoint y: 270, distance: 8.6
click at [301, 282] on p "Aplams" at bounding box center [413, 287] width 322 height 11
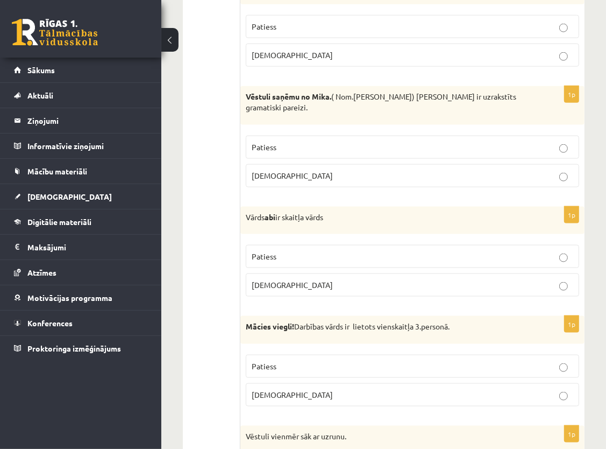
scroll to position [1031, 0]
drag, startPoint x: 247, startPoint y: 196, endPoint x: 286, endPoint y: 273, distance: 86.6
click at [286, 273] on div "1p Vārds abi ir skaitļa vārds Patiess Aplams" at bounding box center [412, 256] width 344 height 99
click at [286, 280] on p "Aplams" at bounding box center [413, 285] width 322 height 11
click at [278, 285] on div "1p Vārds abi ir skaitļa vārds Patiess Aplams" at bounding box center [412, 256] width 344 height 99
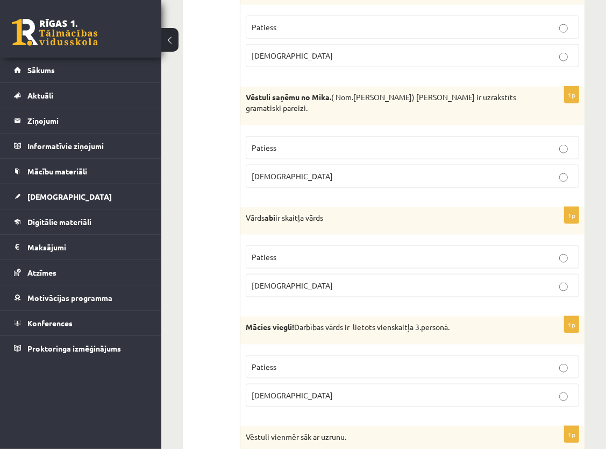
click at [243, 180] on div "1p Vēstuli saņēmu no Mika. ( Nom.Mikus) Teikums ir uzrakstīts gramatiski pareiz…" at bounding box center [412, 141] width 344 height 109
drag, startPoint x: 244, startPoint y: 202, endPoint x: 278, endPoint y: 269, distance: 75.3
click at [278, 269] on div "1p Vārds abi ir skaitļa vārds Patiess Aplams" at bounding box center [412, 256] width 344 height 99
click at [278, 280] on p "Aplams" at bounding box center [413, 285] width 322 height 11
click at [267, 284] on fieldset "Patiess Aplams" at bounding box center [413, 270] width 334 height 60
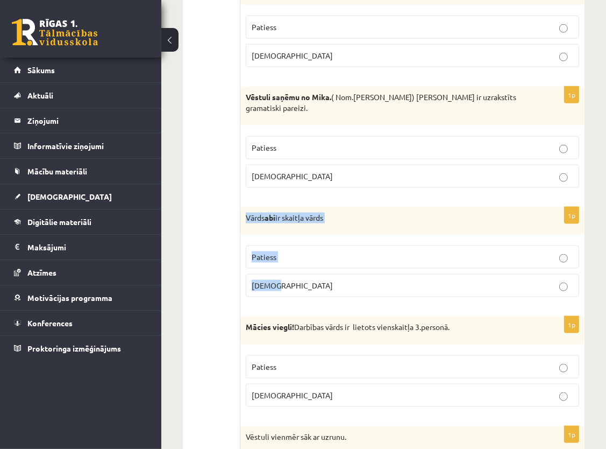
drag, startPoint x: 246, startPoint y: 199, endPoint x: 288, endPoint y: 271, distance: 83.1
click at [288, 271] on div "1p Vārds abi ir skaitļa vārds Patiess Aplams" at bounding box center [412, 256] width 344 height 99
click at [273, 282] on fieldset "Patiess Aplams" at bounding box center [413, 270] width 334 height 60
click at [273, 287] on div "1p Vārds abi ir skaitļa vārds Patiess Aplams" at bounding box center [412, 256] width 344 height 99
click at [284, 251] on p "Patiess" at bounding box center [413, 256] width 322 height 11
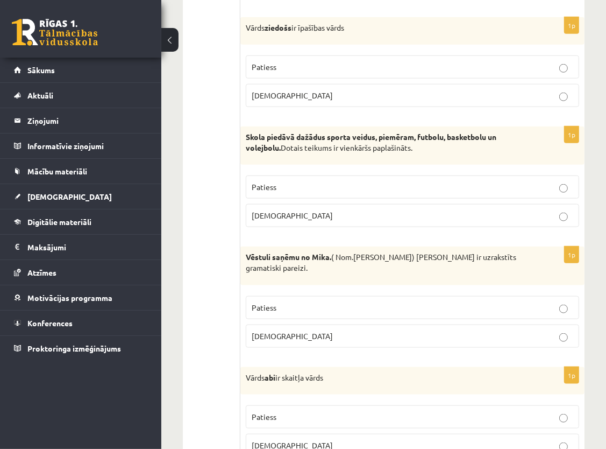
scroll to position [870, 0]
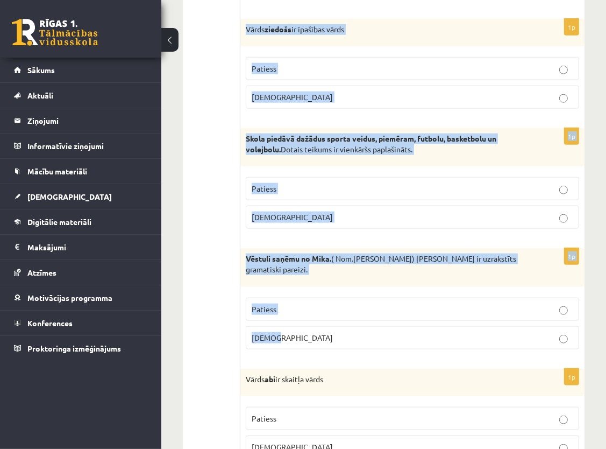
drag, startPoint x: 246, startPoint y: 26, endPoint x: 300, endPoint y: 322, distance: 300.7
click at [300, 332] on p "Aplams" at bounding box center [413, 337] width 322 height 11
click at [291, 342] on div "1p Vēstuli saņēmu no Mika. ( Nom.Mikus) Teikums ir uzrakstīts gramatiski pareiz…" at bounding box center [412, 302] width 344 height 109
drag, startPoint x: 244, startPoint y: 22, endPoint x: 285, endPoint y: 318, distance: 299.2
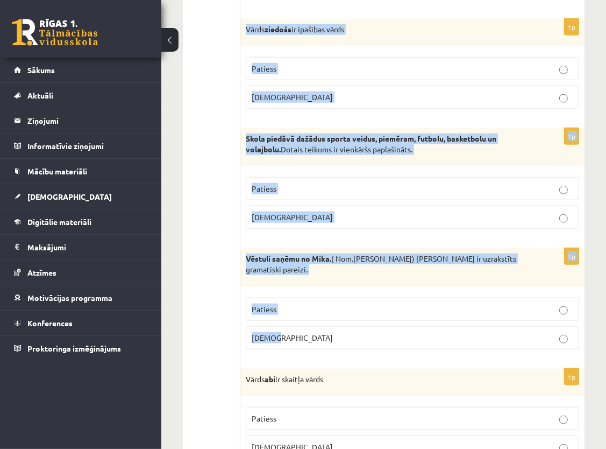
drag, startPoint x: 285, startPoint y: 318, endPoint x: 307, endPoint y: 266, distance: 57.1
click at [307, 266] on div "Vēstuli saņēmu no Mika. ( Nom.Mikus) Teikums ir uzrakstīts gramatiski pareizi." at bounding box center [412, 267] width 344 height 38
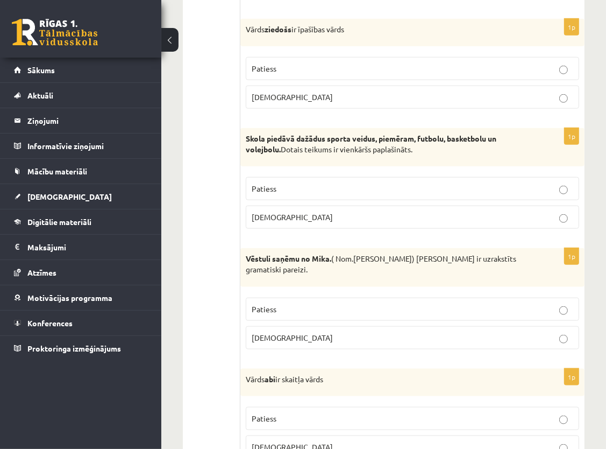
click at [402, 65] on p "Patiess" at bounding box center [413, 68] width 322 height 11
click at [407, 183] on p "Patiess" at bounding box center [413, 188] width 322 height 11
click at [330, 297] on label "Patiess" at bounding box center [413, 308] width 334 height 23
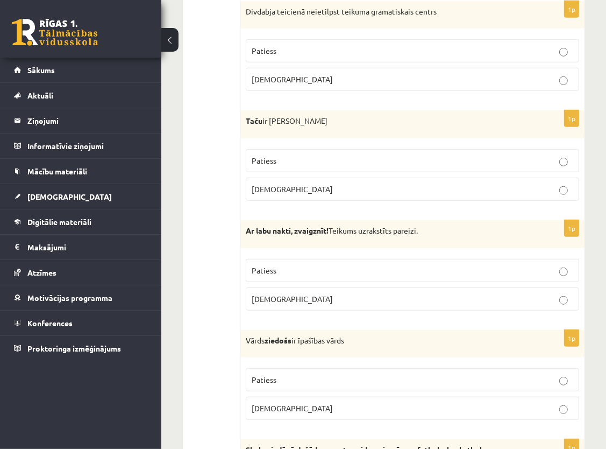
scroll to position [493, 0]
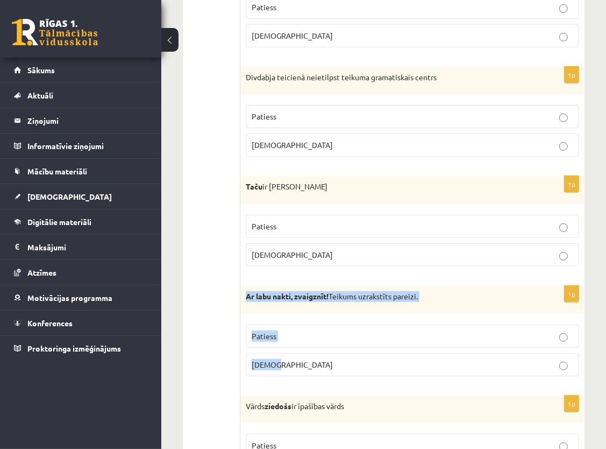
drag, startPoint x: 245, startPoint y: 293, endPoint x: 298, endPoint y: 365, distance: 88.9
click at [298, 365] on div "1p Ar labu nakti, zvaigznīt! Teikums uzrakstīts pareizi. Patiess Aplams" at bounding box center [412, 335] width 344 height 99
click at [280, 380] on div "1p Ar labu nakti, zvaigznīt! Teikums uzrakstīts pareizi. Patiess Aplams" at bounding box center [412, 335] width 344 height 99
click at [349, 330] on p "Patiess" at bounding box center [413, 335] width 322 height 11
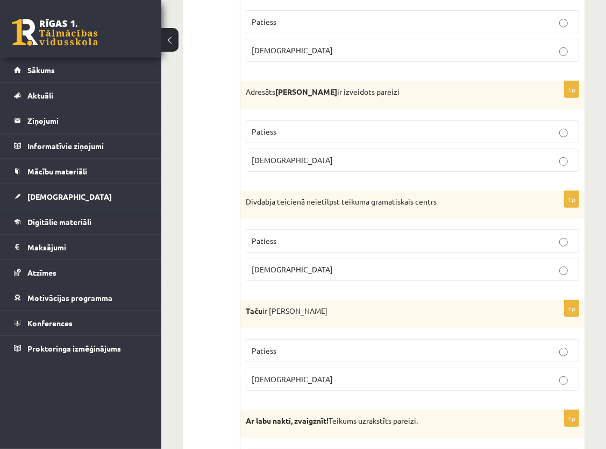
scroll to position [386, 0]
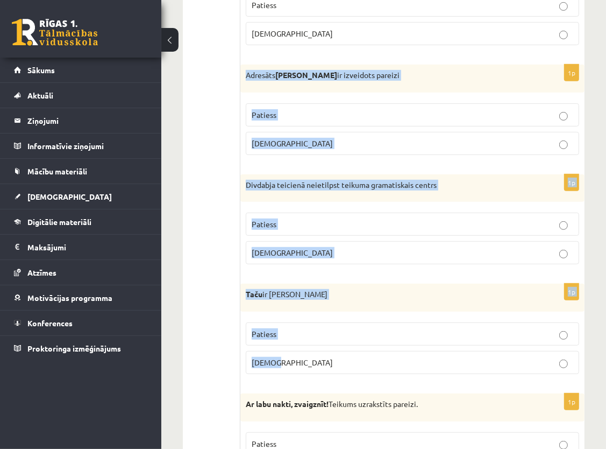
drag, startPoint x: 247, startPoint y: 74, endPoint x: 309, endPoint y: 366, distance: 298.0
click at [309, 366] on label "Aplams" at bounding box center [413, 362] width 334 height 23
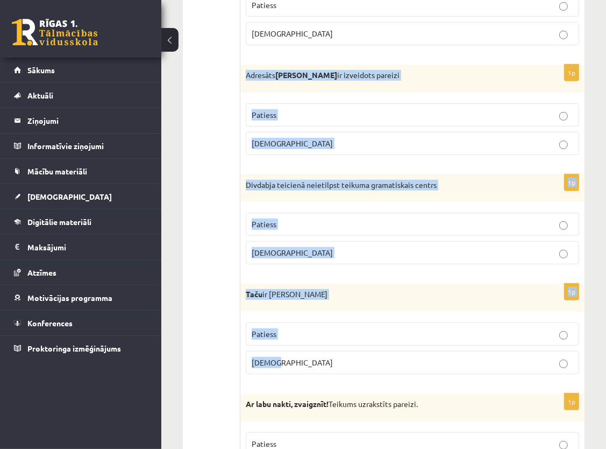
drag, startPoint x: 246, startPoint y: 70, endPoint x: 280, endPoint y: 362, distance: 293.5
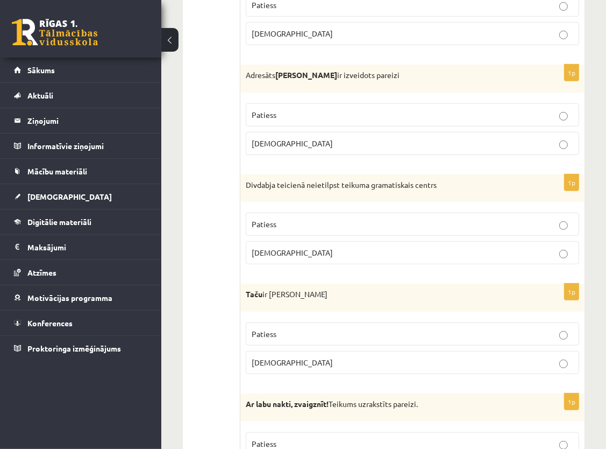
click at [321, 146] on p "Aplams" at bounding box center [413, 143] width 322 height 11
click at [337, 221] on p "Patiess" at bounding box center [413, 223] width 322 height 11
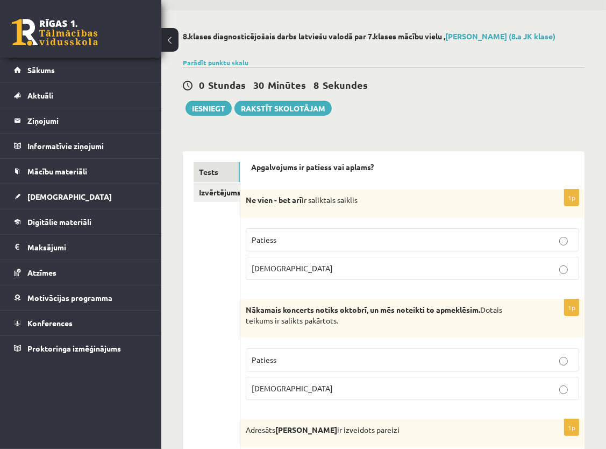
scroll to position [0, 0]
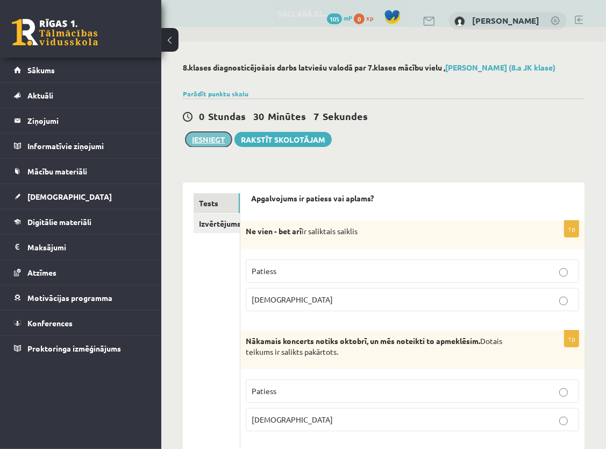
click at [194, 139] on button "Iesniegt" at bounding box center [209, 139] width 46 height 15
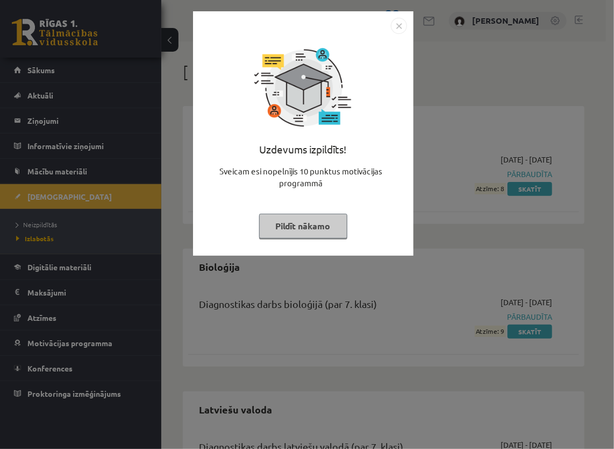
click at [325, 225] on button "Pildīt nākamo" at bounding box center [303, 226] width 88 height 25
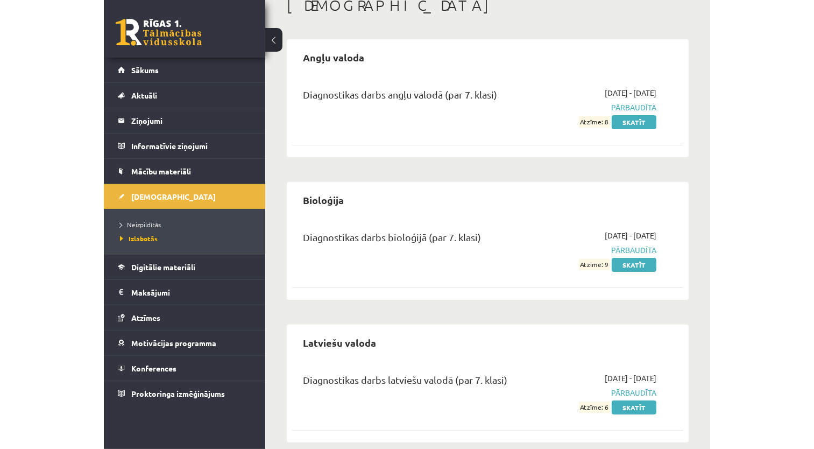
scroll to position [81, 0]
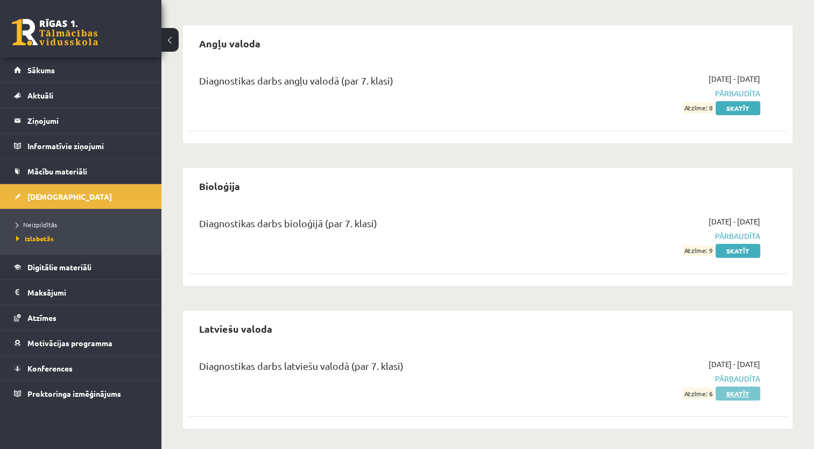
click at [614, 396] on link "Skatīt" at bounding box center [737, 393] width 45 height 14
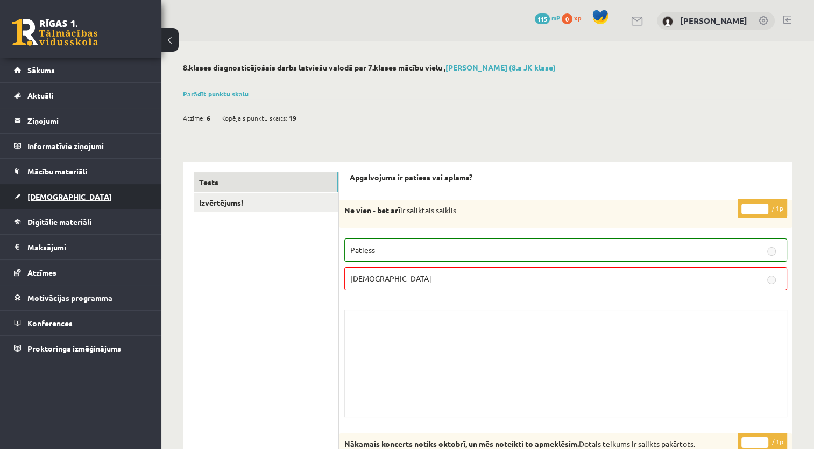
click at [58, 190] on link "[DEMOGRAPHIC_DATA]" at bounding box center [81, 196] width 134 height 25
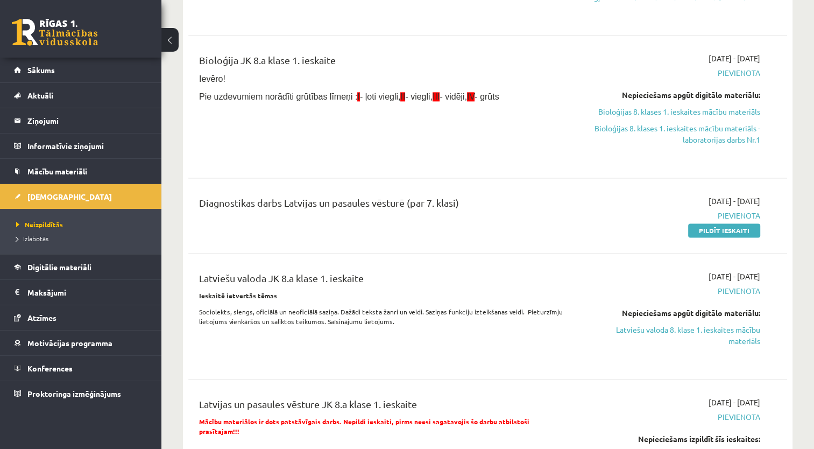
scroll to position [1560, 0]
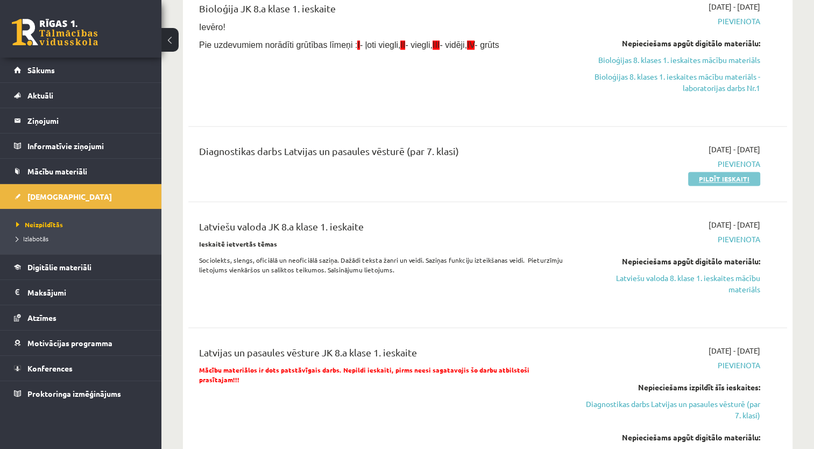
click at [710, 173] on link "Pildīt ieskaiti" at bounding box center [724, 179] width 72 height 14
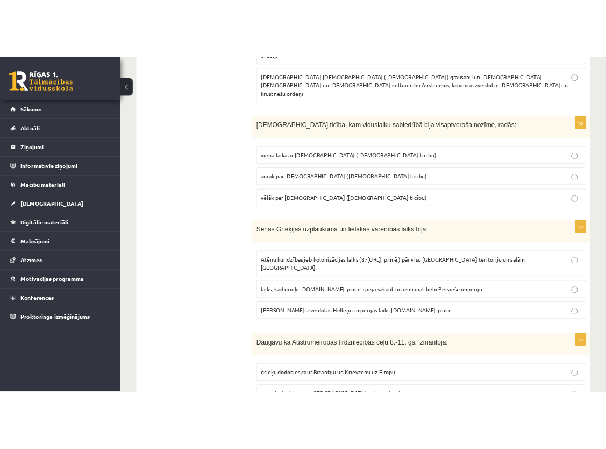
scroll to position [4034, 0]
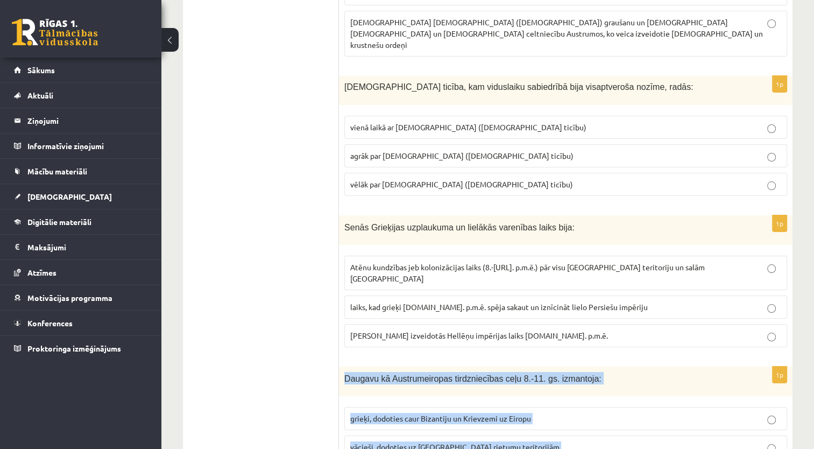
drag, startPoint x: 342, startPoint y: 296, endPoint x: 544, endPoint y: 406, distance: 230.1
click at [544, 406] on div "1p Daugavu kā Austrumeiropas tirdzniecības ceļu 8.-11. gs. izmantoja: grieķi, d…" at bounding box center [566, 430] width 454 height 129
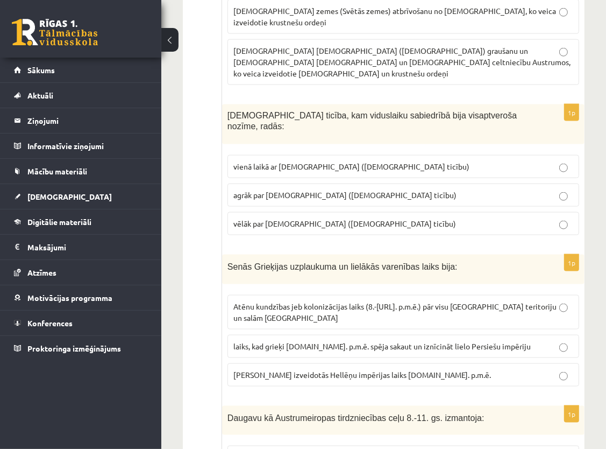
scroll to position [4110, 0]
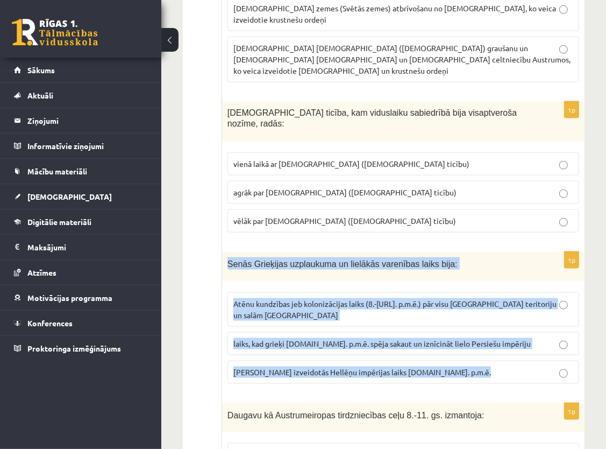
drag, startPoint x: 224, startPoint y: 147, endPoint x: 490, endPoint y: 261, distance: 289.9
click at [490, 261] on div "1p Senās Grieķijas uzplaukuma un lielākās varenības laiks bija: Atēnu kundzības…" at bounding box center [403, 322] width 363 height 140
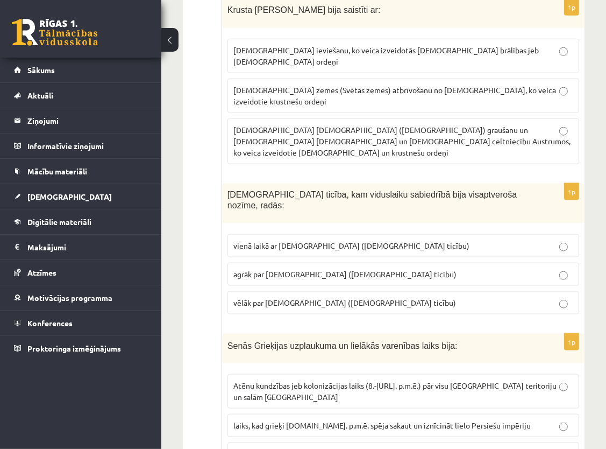
scroll to position [4002, 0]
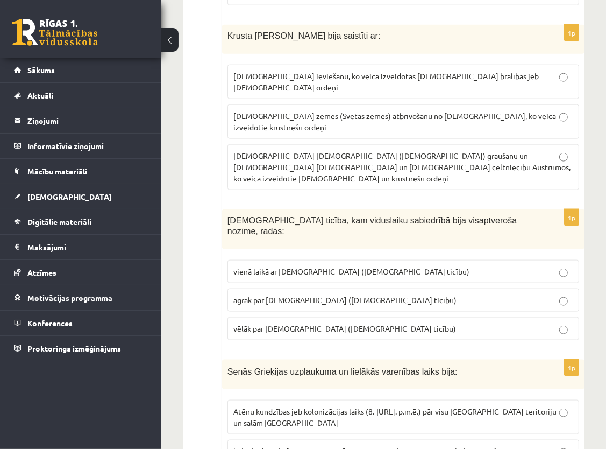
click at [306, 446] on span "laiks, kad grieķi [DOMAIN_NAME]. p.m.ē. spēja sakaut un iznīcināt lielo Persieš…" at bounding box center [381, 451] width 297 height 10
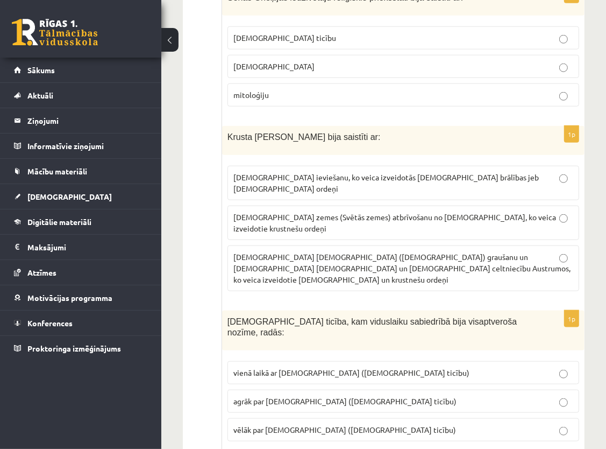
scroll to position [3895, 0]
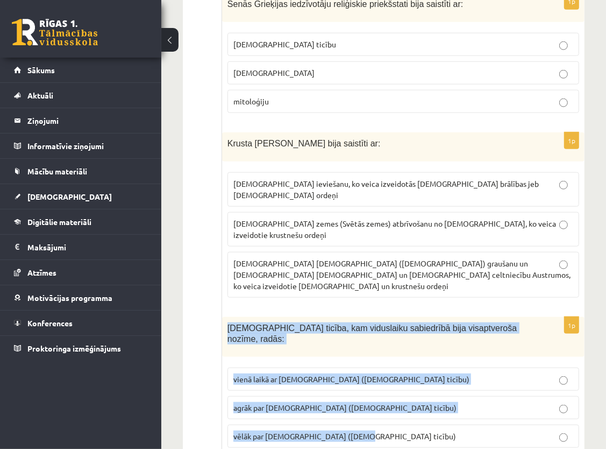
drag, startPoint x: 228, startPoint y: 221, endPoint x: 357, endPoint y: 325, distance: 166.4
click at [357, 325] on div "1p Kristīgā ticība, kam viduslaiku sabiedrībā bija visaptveroša nozīme, radās: …" at bounding box center [403, 387] width 363 height 140
click at [386, 342] on div "1p Kristīgā ticība, kam viduslaiku sabiedrībā bija visaptveroša nozīme, radās: …" at bounding box center [403, 387] width 363 height 140
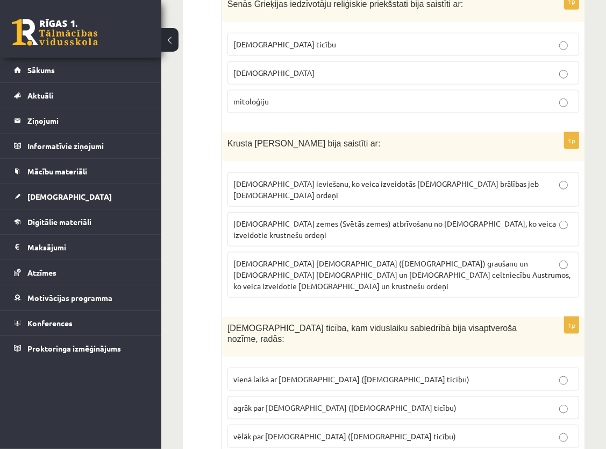
click at [285, 402] on span "agrāk par [DEMOGRAPHIC_DATA] ([DEMOGRAPHIC_DATA] ticību)" at bounding box center [344, 407] width 223 height 10
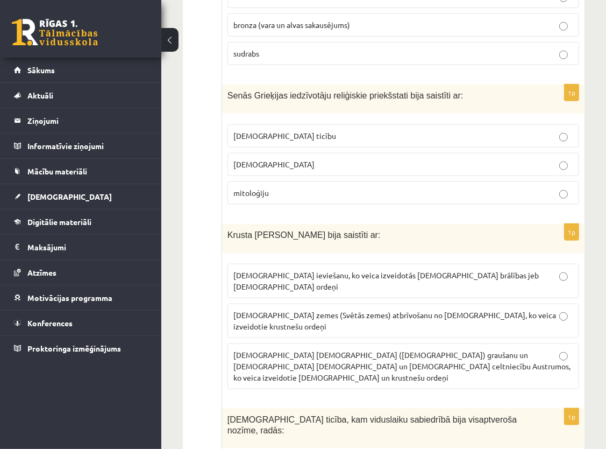
scroll to position [3787, 0]
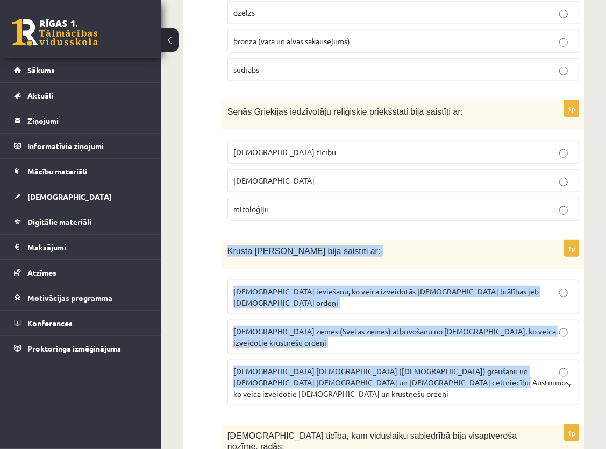
drag, startPoint x: 228, startPoint y: 182, endPoint x: 445, endPoint y: 296, distance: 245.9
click at [445, 296] on div "1p Krusta kari Austrumos bija saistīti ar: [DEMOGRAPHIC_DATA] ieviešanu, ko vei…" at bounding box center [403, 327] width 363 height 174
click at [464, 309] on div "1p Krusta kari Austrumos bija saistīti ar: [DEMOGRAPHIC_DATA] ieviešanu, ko vei…" at bounding box center [403, 327] width 363 height 174
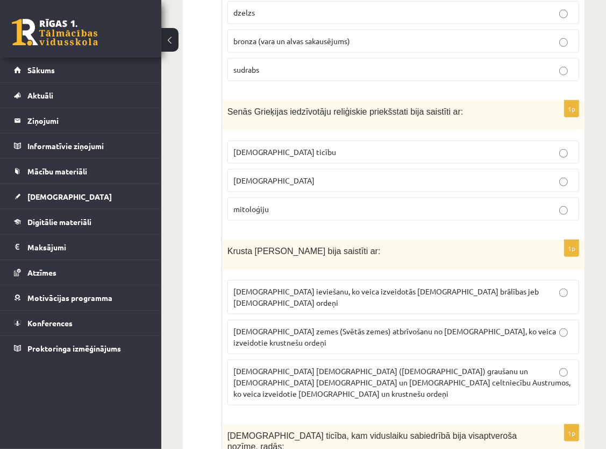
click at [263, 326] on span "[DEMOGRAPHIC_DATA] zemes (Svētās zemes) atbrīvošanu no [DEMOGRAPHIC_DATA], ko v…" at bounding box center [394, 336] width 323 height 21
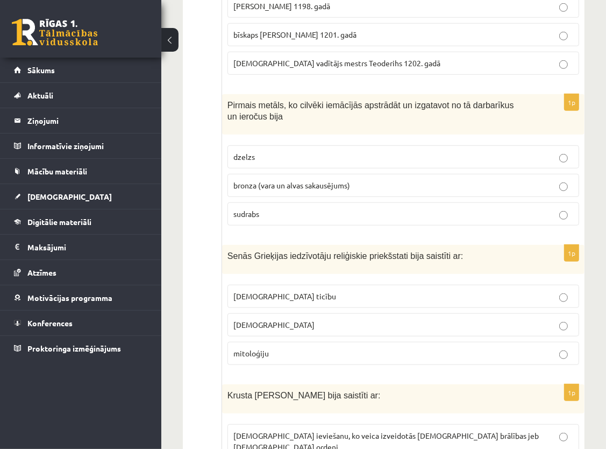
scroll to position [3626, 0]
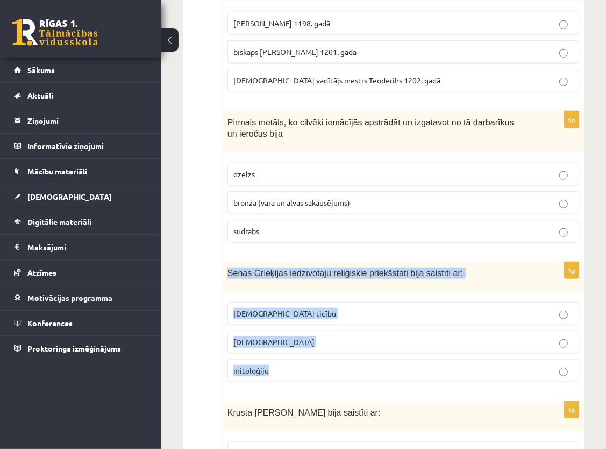
drag, startPoint x: 226, startPoint y: 206, endPoint x: 276, endPoint y: 300, distance: 106.4
click at [276, 300] on div "1p Senās Grieķijas iedzīvotāju reliģiskie priekšstati bija saistīti ar: [DEMOGR…" at bounding box center [403, 326] width 363 height 129
click at [276, 365] on p "mitoloģiju" at bounding box center [403, 370] width 340 height 11
click at [267, 322] on div "1p Senās Grieķijas iedzīvotāju reliģiskie priekšstati bija saistīti ar: [DEMOGR…" at bounding box center [403, 326] width 363 height 129
drag, startPoint x: 226, startPoint y: 203, endPoint x: 267, endPoint y: 302, distance: 106.9
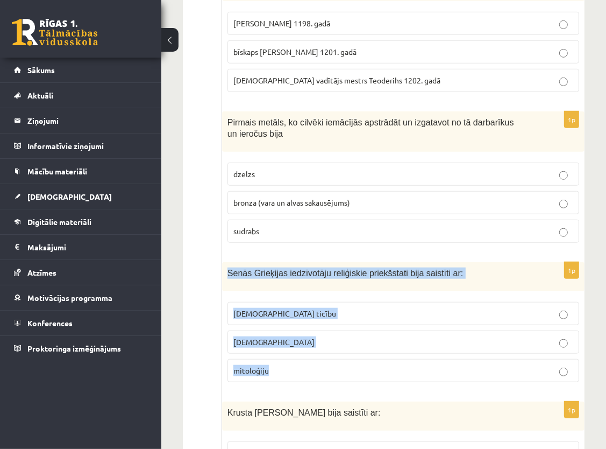
click at [267, 302] on div "1p Senās Grieķijas iedzīvotāju reliģiskie priekšstati bija saistīti ar: [DEMOGR…" at bounding box center [403, 326] width 363 height 129
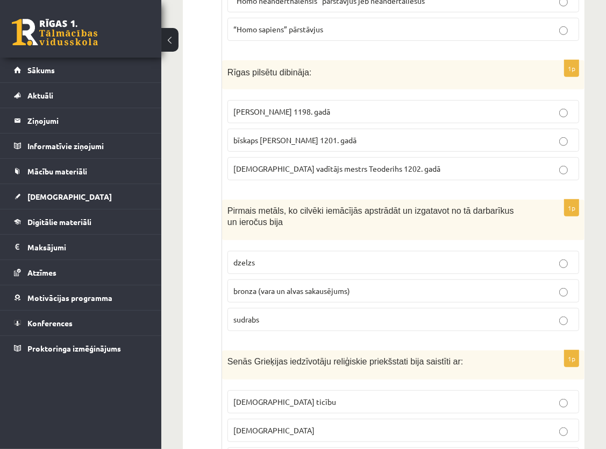
scroll to position [3518, 0]
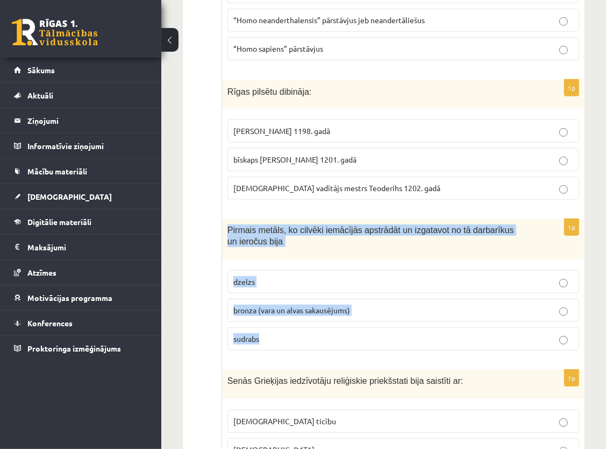
drag, startPoint x: 226, startPoint y: 160, endPoint x: 284, endPoint y: 267, distance: 121.1
click at [284, 267] on div "1p Pirmais metāls, ko cilvēki iemācījās apstrādāt un izgatavot no tā darbarīkus…" at bounding box center [403, 289] width 363 height 140
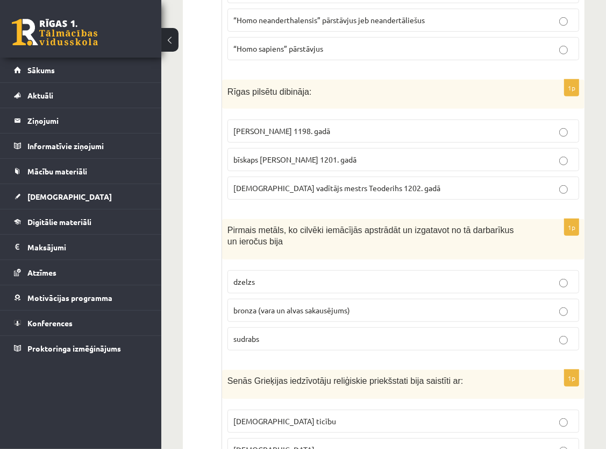
click at [297, 305] on span "bronza (vara un alvas sakausējums)" at bounding box center [291, 310] width 117 height 10
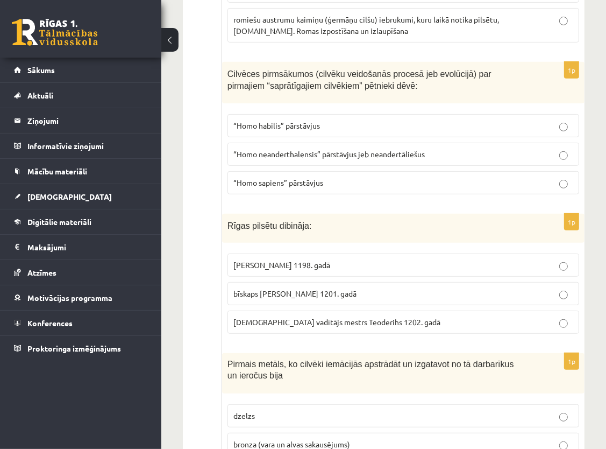
scroll to position [3357, 0]
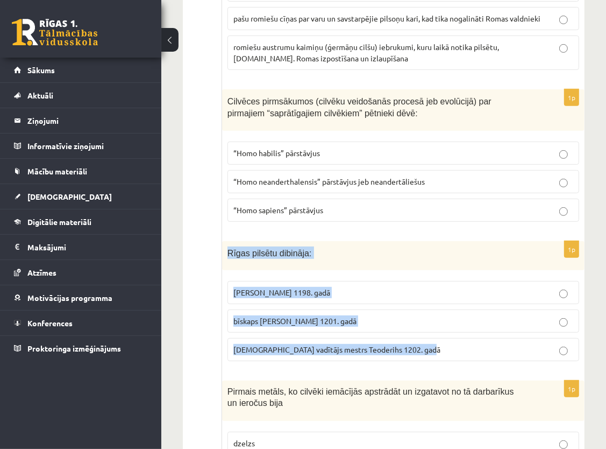
drag, startPoint x: 229, startPoint y: 186, endPoint x: 427, endPoint y: 285, distance: 221.3
click at [427, 285] on div "1p Rīgas pilsētu dibināja: [PERSON_NAME] 1198. gadā bīskaps [PERSON_NAME] 1201.…" at bounding box center [403, 305] width 363 height 129
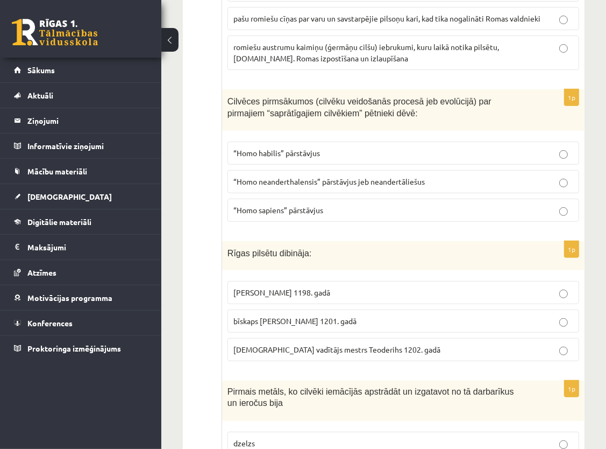
click at [285, 316] on span "bīskaps [PERSON_NAME] 1201. gadā" at bounding box center [294, 321] width 123 height 10
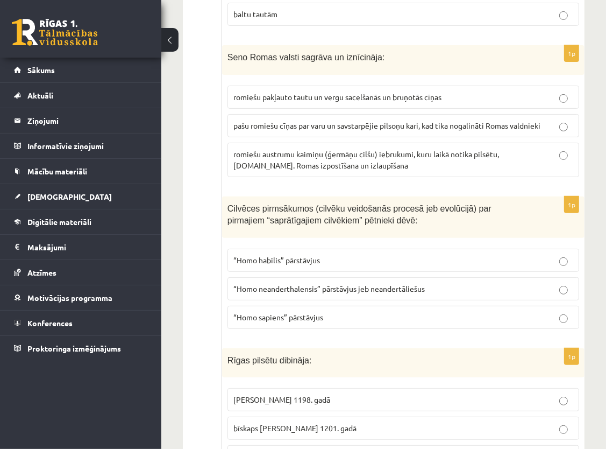
scroll to position [3249, 0]
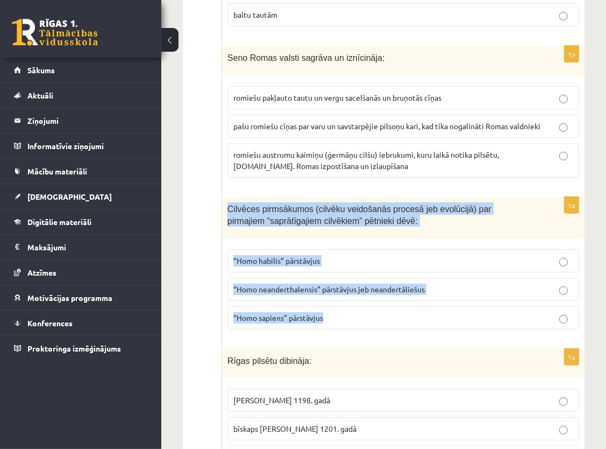
drag, startPoint x: 228, startPoint y: 141, endPoint x: 336, endPoint y: 257, distance: 158.0
click at [336, 257] on div "1p Cilvēces pirmsākumos (cilvēku veidošanās procesā jeb evolūcijā) par pirmajie…" at bounding box center [403, 267] width 363 height 141
click at [336, 312] on p "“Homo sapiens” pārstāvjus" at bounding box center [403, 317] width 340 height 11
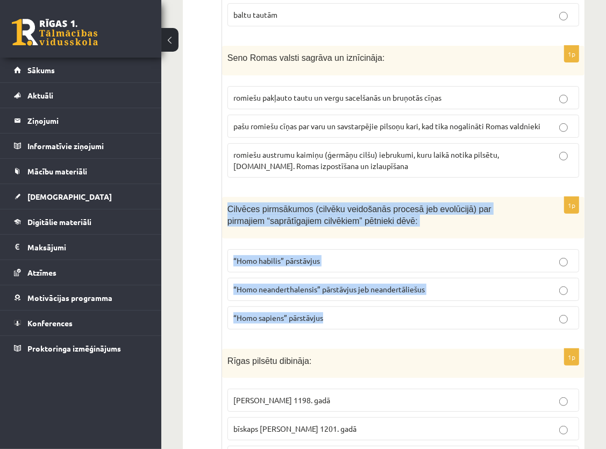
drag, startPoint x: 226, startPoint y: 143, endPoint x: 325, endPoint y: 252, distance: 147.0
click at [325, 252] on div "1p Cilvēces pirmsākumos (cilvēku veidošanās procesā jeb evolūcijā) par pirmajie…" at bounding box center [403, 267] width 363 height 141
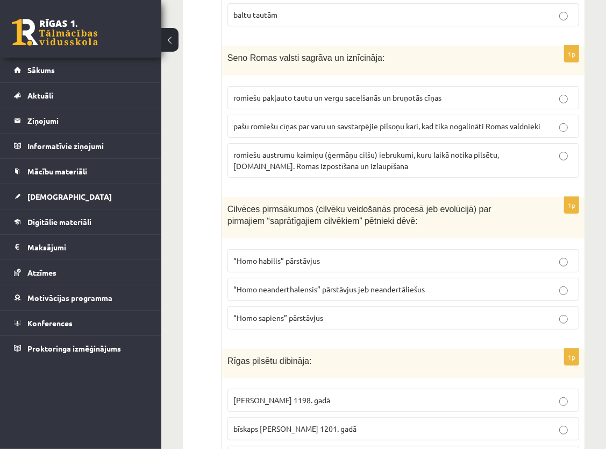
click at [366, 349] on div "Rīgas pilsētu dibināja:" at bounding box center [403, 364] width 363 height 30
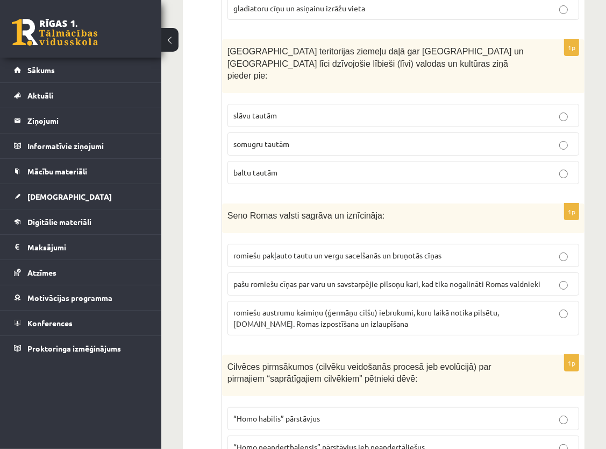
scroll to position [3088, 0]
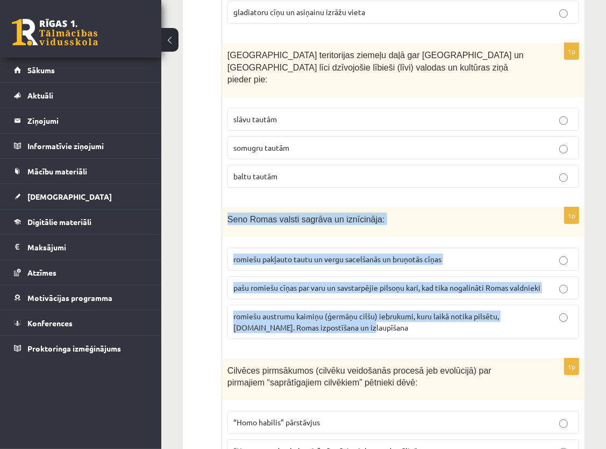
drag, startPoint x: 226, startPoint y: 152, endPoint x: 327, endPoint y: 268, distance: 153.7
click at [327, 268] on div "1p Seno Romas valsti sagrāva un iznīcināja: romiešu pakļauto tautu un vergu sac…" at bounding box center [403, 277] width 363 height 140
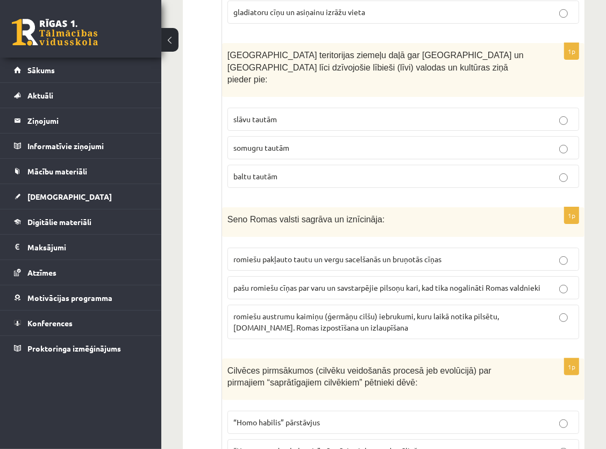
click at [338, 310] on p "romiešu austrumu kaimiņu (ģermāņu cilšu) iebrukumi, kuru laikā notika pilsētu, …" at bounding box center [403, 321] width 340 height 23
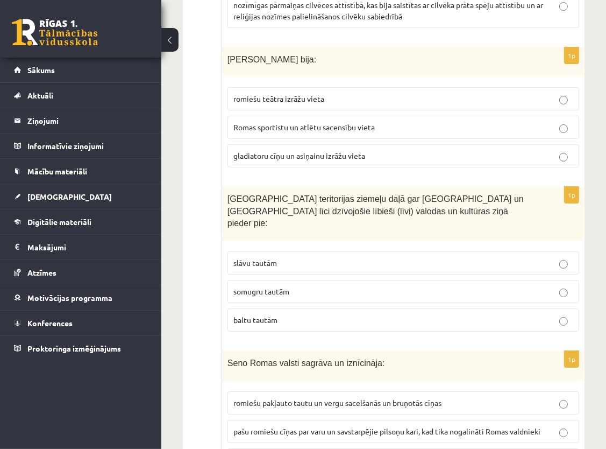
scroll to position [2927, 0]
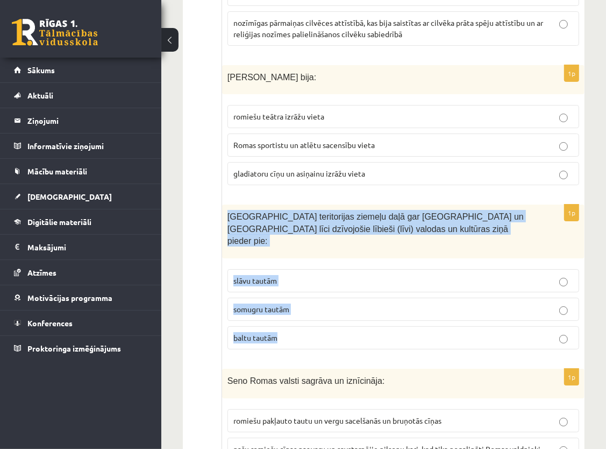
drag, startPoint x: 227, startPoint y: 163, endPoint x: 301, endPoint y: 272, distance: 131.8
click at [301, 272] on div "1p Latvijas teritorijas ziemeļu daļā gar [GEOGRAPHIC_DATA] un Rīgas jūras līci …" at bounding box center [403, 280] width 363 height 153
click at [397, 292] on div "1p Latvijas teritorijas ziemeļu daļā gar [GEOGRAPHIC_DATA] un Rīgas jūras līci …" at bounding box center [403, 280] width 363 height 153
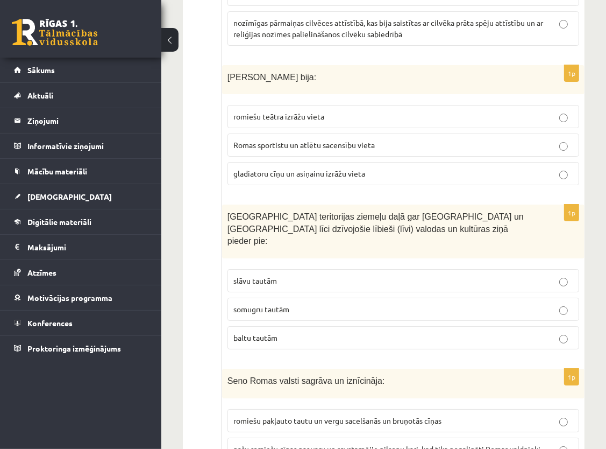
click at [355, 303] on p "somugru tautām" at bounding box center [403, 308] width 340 height 11
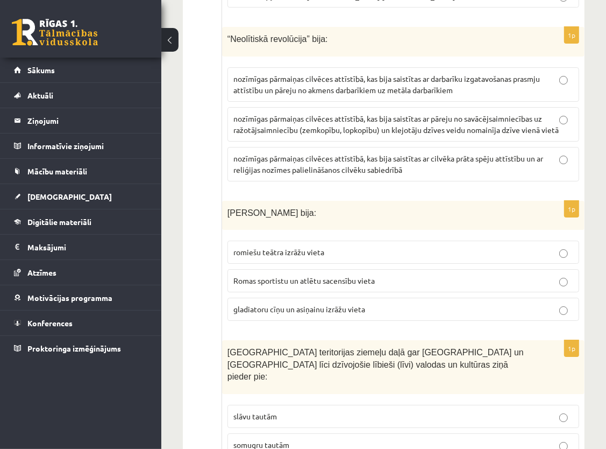
scroll to position [2765, 0]
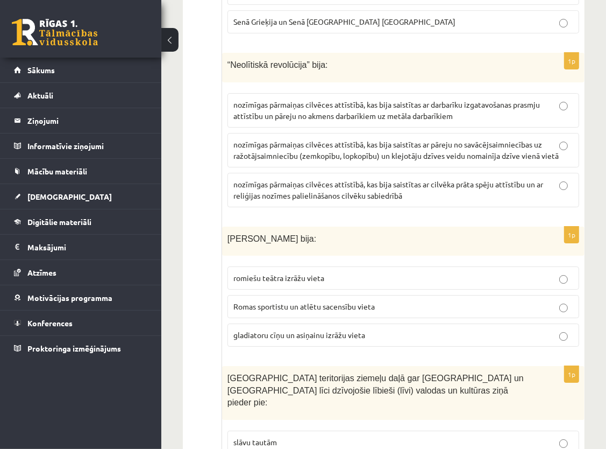
click at [324, 272] on p "romiešu teātra izrāžu vieta" at bounding box center [403, 277] width 340 height 11
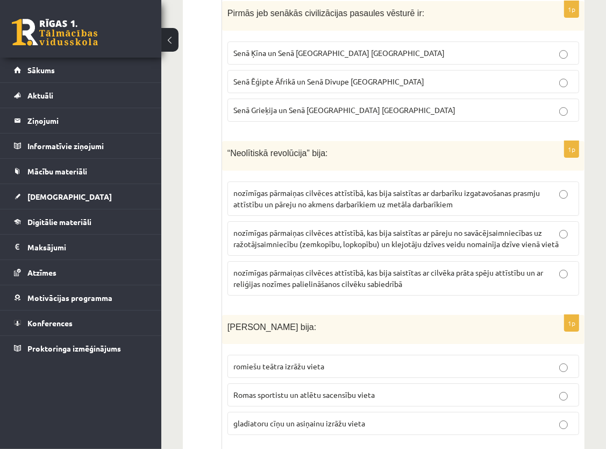
scroll to position [2658, 0]
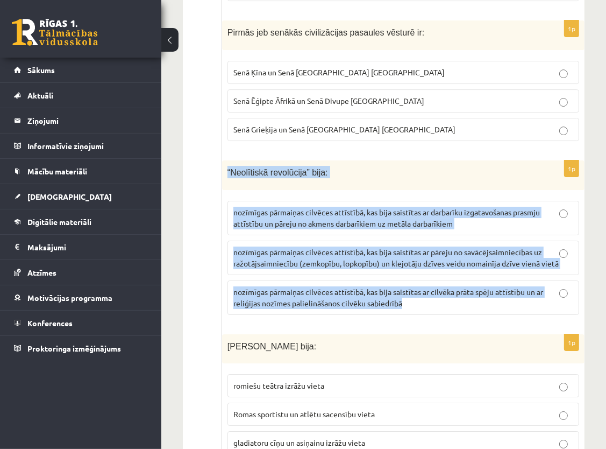
drag, startPoint x: 228, startPoint y: 124, endPoint x: 407, endPoint y: 252, distance: 220.5
click at [407, 252] on div "1p “Neolītiskā revolūcija” bija: nozīmīgas pārmaiņas cilvēces attīstībā, kas bi…" at bounding box center [403, 241] width 363 height 163
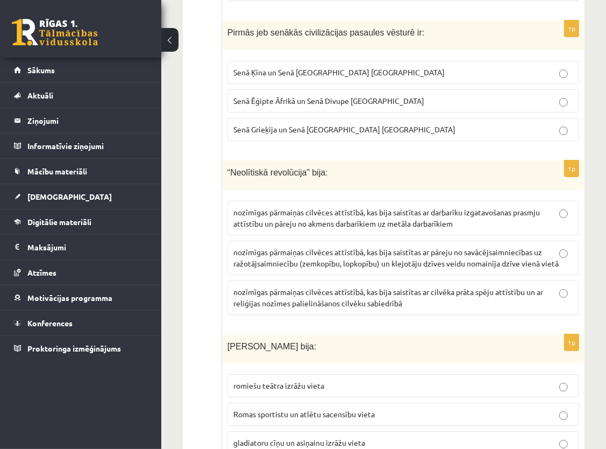
drag, startPoint x: 407, startPoint y: 252, endPoint x: 405, endPoint y: 282, distance: 30.2
click at [405, 246] on p "nozīmīgas pārmaiņas cilvēces attīstībā, kas bija saistītas ar pāreju no savācēj…" at bounding box center [403, 257] width 340 height 23
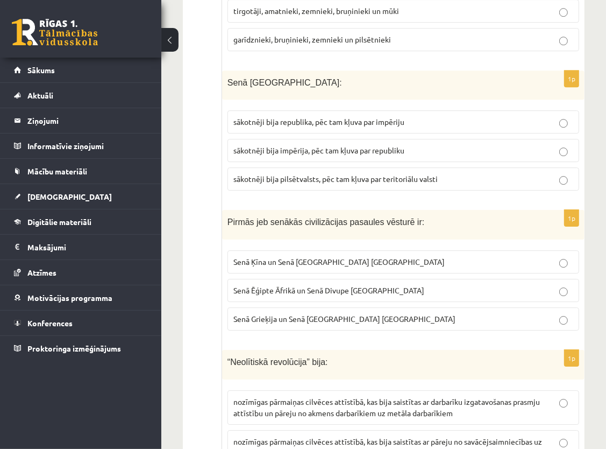
scroll to position [2442, 0]
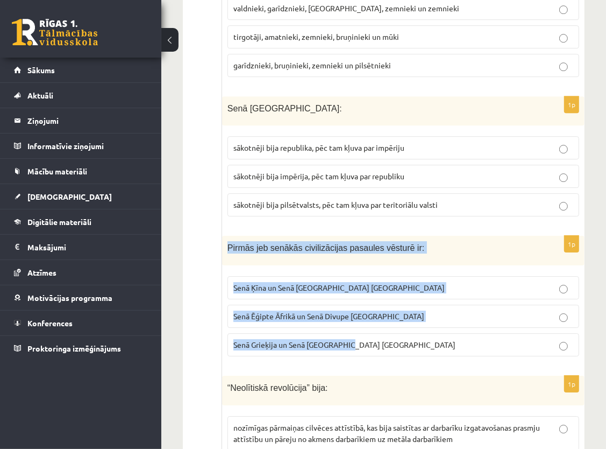
drag, startPoint x: 227, startPoint y: 195, endPoint x: 356, endPoint y: 301, distance: 166.7
click at [356, 301] on div "1p Pirmās jeb senākās civilizācijas pasaules vēsturē ir: Senā Ķīna un Senā [GEO…" at bounding box center [403, 300] width 363 height 129
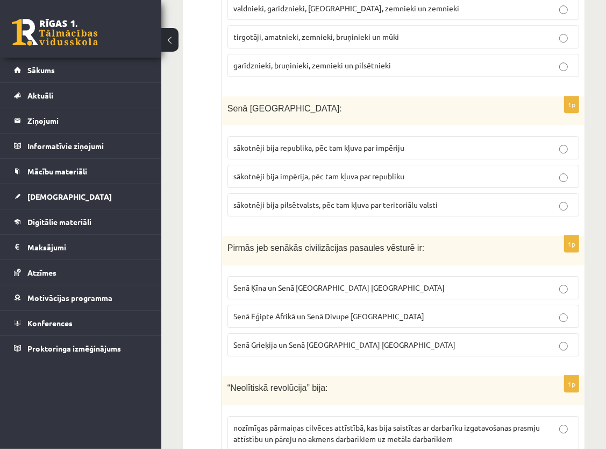
click at [295, 311] on span "Senā Ēģipte Āfrikā un Senā Divupe [GEOGRAPHIC_DATA]" at bounding box center [328, 316] width 191 height 10
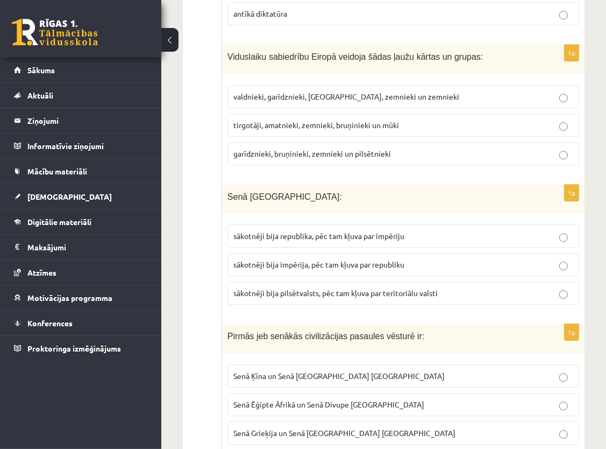
scroll to position [2335, 0]
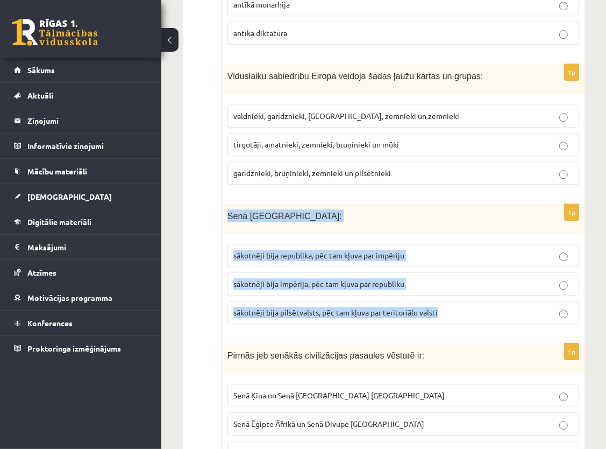
drag, startPoint x: 225, startPoint y: 165, endPoint x: 441, endPoint y: 263, distance: 236.9
click at [441, 263] on div "1p Senā [GEOGRAPHIC_DATA]: sākotnēji bija republika, pēc tam kļuva par impēriju…" at bounding box center [403, 268] width 363 height 129
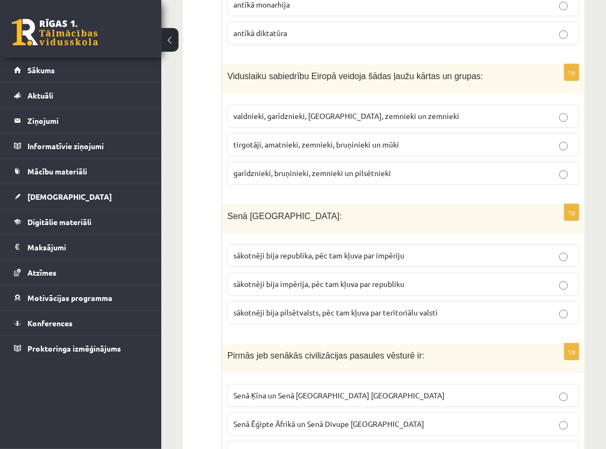
click at [450, 287] on form "1p Romas impērijas austrumu provincēs ([GEOGRAPHIC_DATA], [GEOGRAPHIC_DATA] aus…" at bounding box center [403, 87] width 341 height 4440
click at [377, 250] on span "sākotnēji bija republika, pēc tam kļuva par impēriju" at bounding box center [318, 255] width 171 height 10
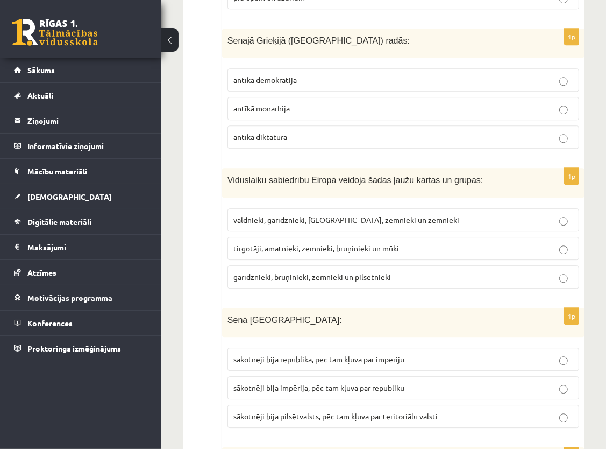
scroll to position [2227, 0]
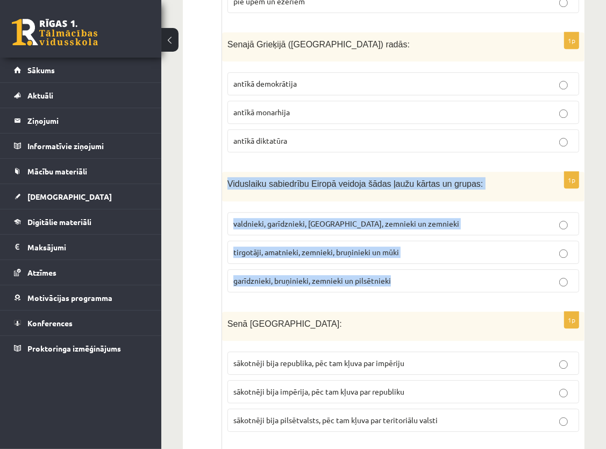
drag, startPoint x: 225, startPoint y: 137, endPoint x: 398, endPoint y: 241, distance: 201.8
click at [398, 241] on div "1p Viduslaiku sabiedrību Eiropā veidoja šādas ļaužu kārtas un grupas: [GEOGRAPH…" at bounding box center [403, 236] width 363 height 129
click at [398, 269] on label "garīdznieki, bruņinieki, zemnieki un pilsētnieki" at bounding box center [404, 280] width 352 height 23
click at [393, 251] on div "1p Viduslaiku sabiedrību Eiropā veidoja šādas ļaužu kārtas un grupas: [GEOGRAPH…" at bounding box center [403, 236] width 363 height 129
drag, startPoint x: 226, startPoint y: 131, endPoint x: 391, endPoint y: 228, distance: 191.3
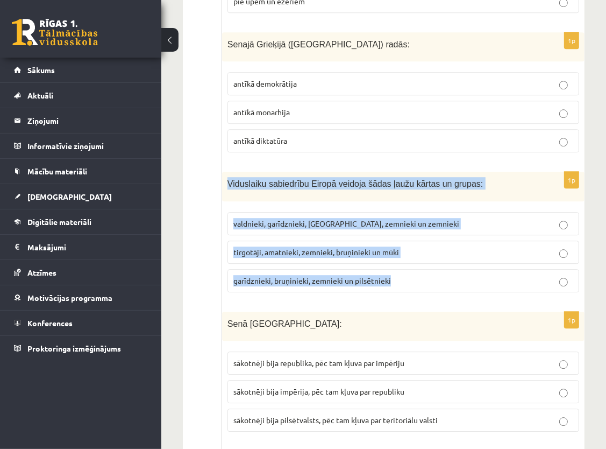
click at [391, 228] on div "1p Viduslaiku sabiedrību Eiropā veidoja šādas ļaužu kārtas un grupas: [GEOGRAPH…" at bounding box center [403, 236] width 363 height 129
click at [409, 251] on div "1p Viduslaiku sabiedrību Eiropā veidoja šādas ļaužu kārtas un grupas: [GEOGRAPH…" at bounding box center [403, 236] width 363 height 129
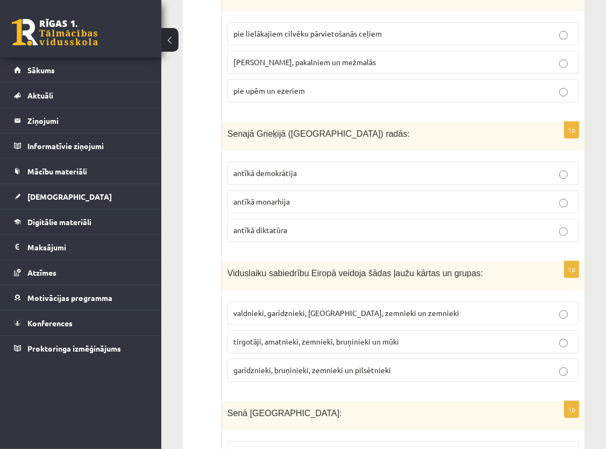
scroll to position [2066, 0]
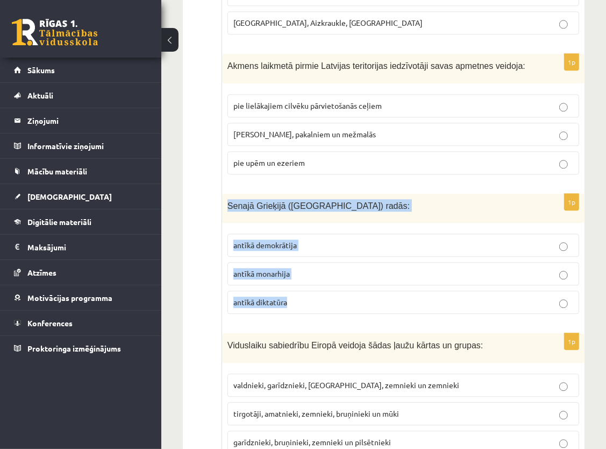
drag, startPoint x: 226, startPoint y: 158, endPoint x: 302, endPoint y: 258, distance: 126.3
click at [302, 258] on div "1p Senajā Grieķijā (Atēnās) radās: antīkā demokrātija antīkā monarhija antīkā d…" at bounding box center [403, 258] width 363 height 129
click at [302, 296] on p "antīkā diktatūra" at bounding box center [403, 301] width 340 height 11
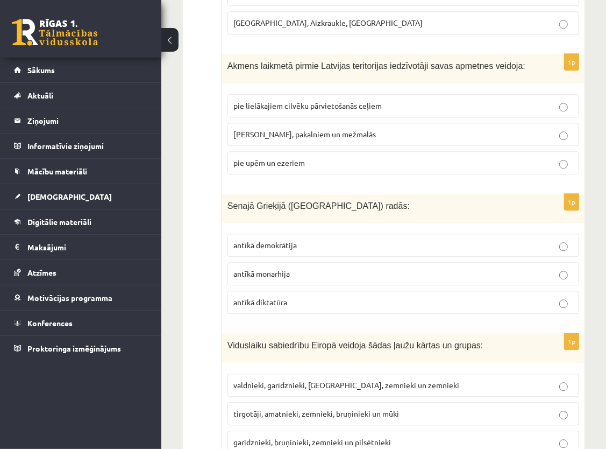
drag, startPoint x: 310, startPoint y: 285, endPoint x: 309, endPoint y: 278, distance: 7.2
click at [310, 285] on form "1p Romas impērijas austrumu provincēs (Palestīnā, Vidusjūras austrumu piekrastē…" at bounding box center [403, 356] width 341 height 4440
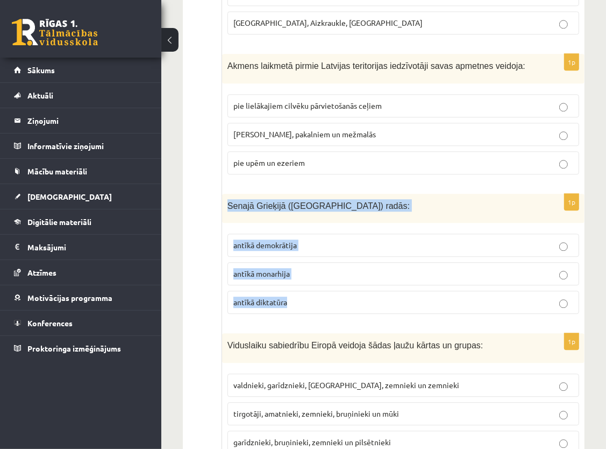
drag, startPoint x: 228, startPoint y: 158, endPoint x: 301, endPoint y: 252, distance: 118.9
click at [301, 252] on div "1p Senajā Grieķijā (Atēnās) radās: antīkā demokrātija antīkā monarhija antīkā d…" at bounding box center [403, 258] width 363 height 129
click at [458, 273] on div "1p Senajā Grieķijā (Atēnās) radās: antīkā demokrātija antīkā monarhija antīkā d…" at bounding box center [403, 258] width 363 height 129
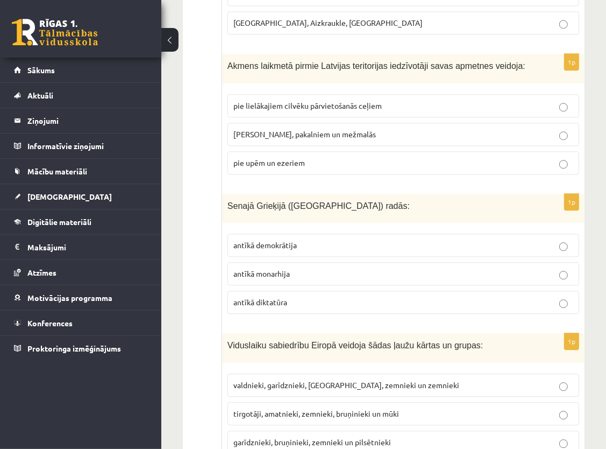
click at [274, 240] on span "antīkā demokrātija" at bounding box center [264, 245] width 63 height 10
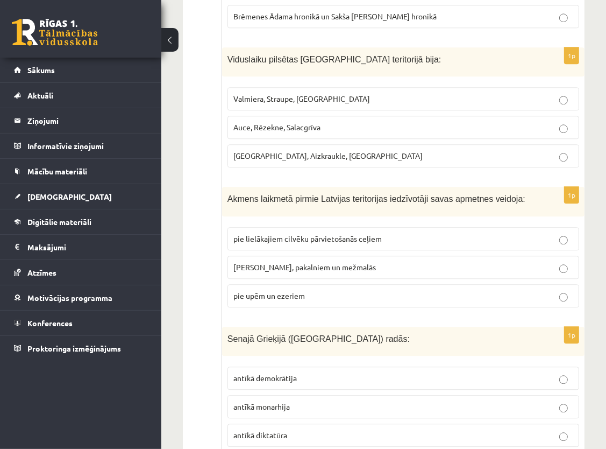
scroll to position [1904, 0]
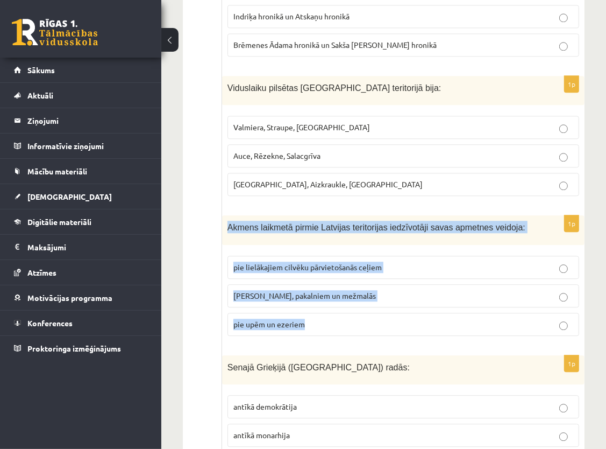
drag, startPoint x: 223, startPoint y: 183, endPoint x: 318, endPoint y: 275, distance: 131.6
click at [318, 275] on div "1p Akmens laikmetā pirmie Latvijas teritorijas iedzīvotāji savas apmetnes veido…" at bounding box center [403, 279] width 363 height 129
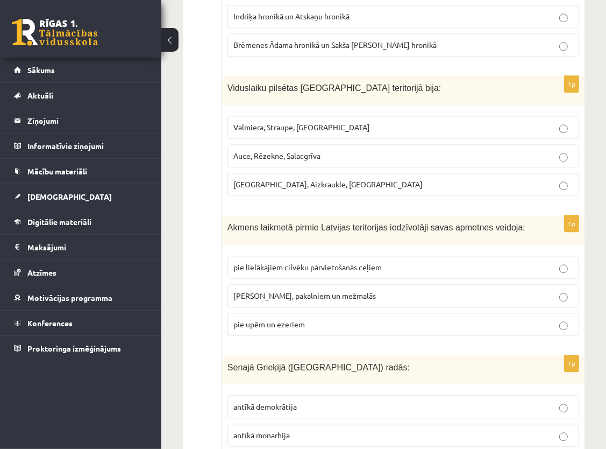
click at [294, 318] on p "pie upēm un ezeriem" at bounding box center [403, 323] width 340 height 11
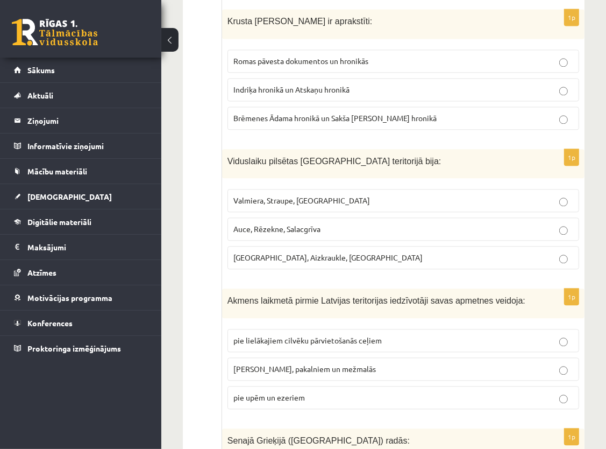
scroll to position [1797, 0]
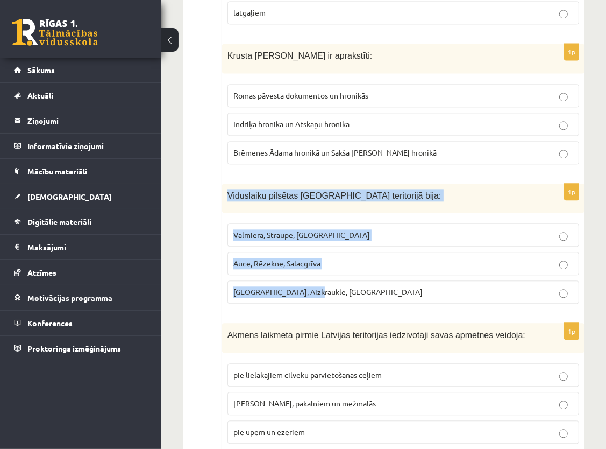
drag, startPoint x: 224, startPoint y: 147, endPoint x: 315, endPoint y: 256, distance: 141.6
click at [315, 256] on div "1p Viduslaiku pilsētas Latvijas teritorijā bija: Valmiera, Straupe, Koknese Auc…" at bounding box center [403, 247] width 363 height 129
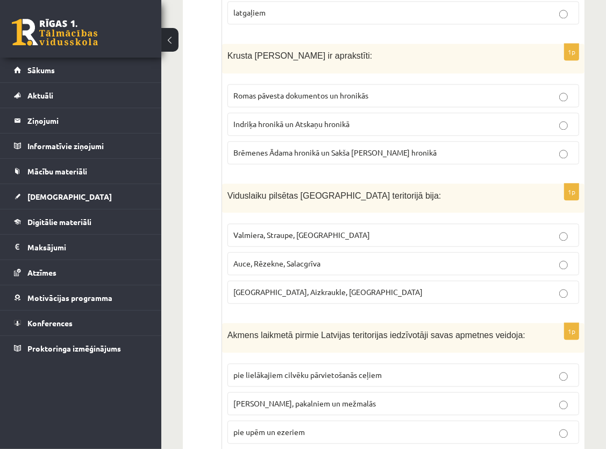
click at [345, 223] on label "Valmiera, Straupe, Koknese" at bounding box center [404, 234] width 352 height 23
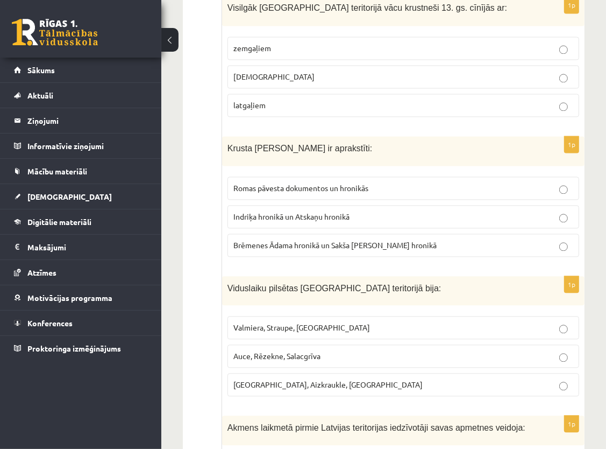
scroll to position [1689, 0]
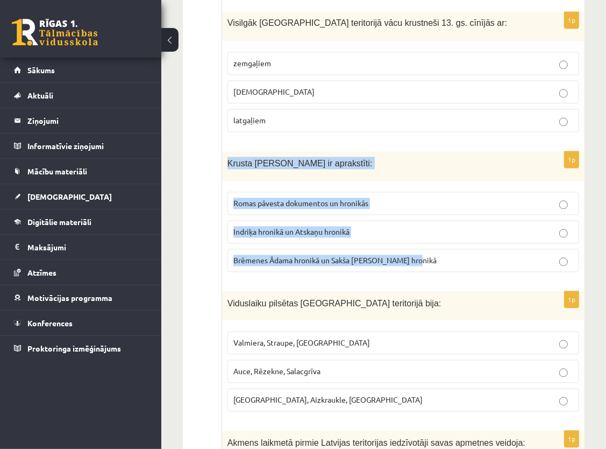
drag, startPoint x: 225, startPoint y: 117, endPoint x: 420, endPoint y: 208, distance: 214.9
click at [420, 208] on div "1p Krusta kari Baltijā ir aprakstīti: Romas pāvesta dokumentos un hronikās Indr…" at bounding box center [403, 215] width 363 height 129
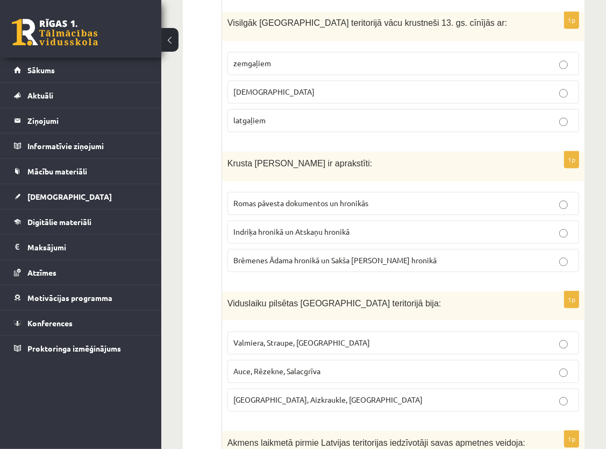
click at [293, 220] on label "Indriķa hronikā un Atskaņu hronikā" at bounding box center [404, 231] width 352 height 23
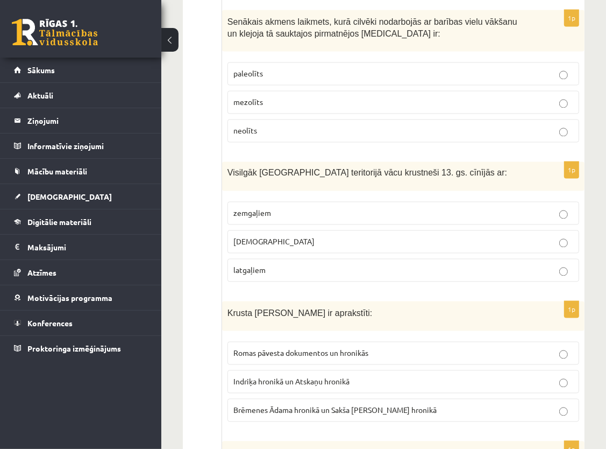
scroll to position [1528, 0]
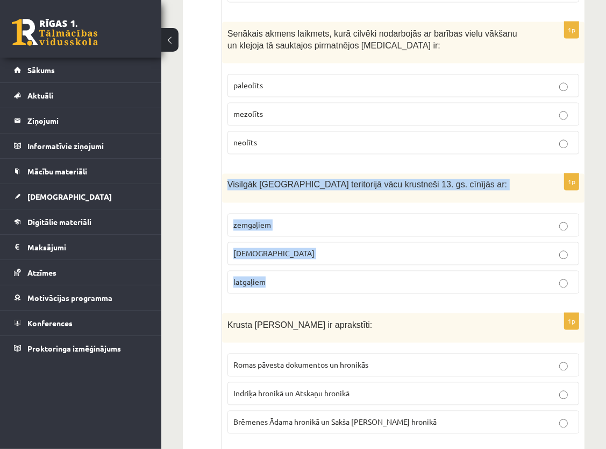
drag, startPoint x: 226, startPoint y: 139, endPoint x: 275, endPoint y: 238, distance: 109.9
click at [275, 238] on div "1p Visilgāk Latvijas teritorijā vācu krustneši 13. gs. cīnījās ar: zemgaļiem ku…" at bounding box center [403, 237] width 363 height 129
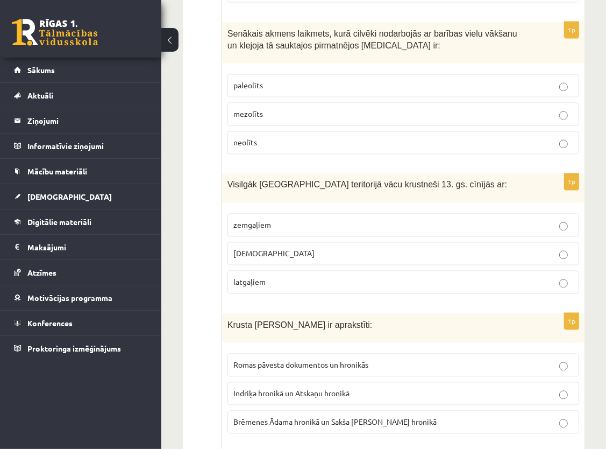
click at [313, 219] on p "zemgaļiem" at bounding box center [403, 224] width 340 height 11
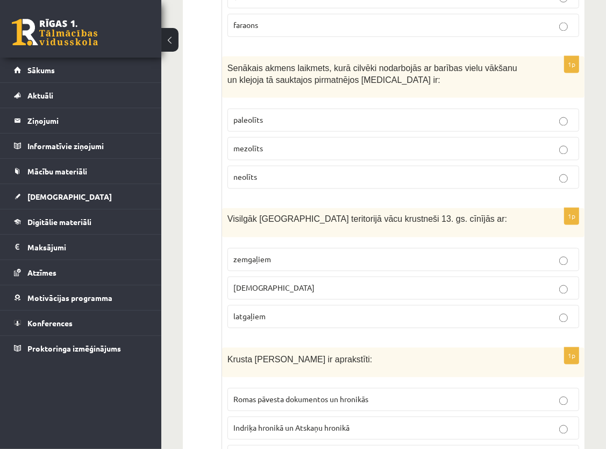
scroll to position [1366, 0]
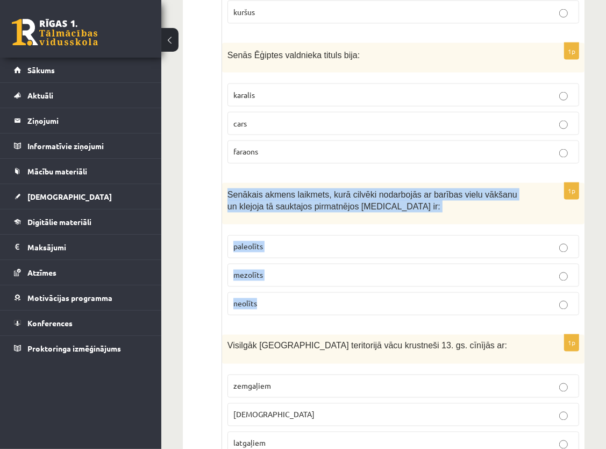
drag, startPoint x: 226, startPoint y: 150, endPoint x: 268, endPoint y: 259, distance: 116.5
click at [268, 259] on div "1p Senākais akmens laikmets, kurā cilvēki nodarbojās ar barības vielu vākšanu u…" at bounding box center [403, 253] width 363 height 141
click at [292, 277] on div "1p Senākais akmens laikmets, kurā cilvēki nodarbojās ar barības vielu vākšanu u…" at bounding box center [403, 253] width 363 height 141
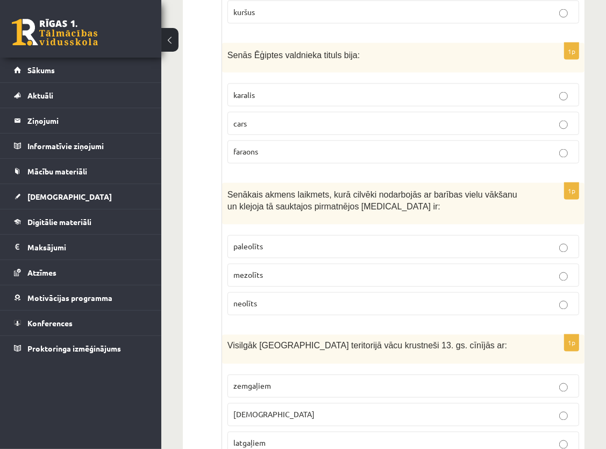
click at [284, 241] on p "paleolīts" at bounding box center [403, 246] width 340 height 11
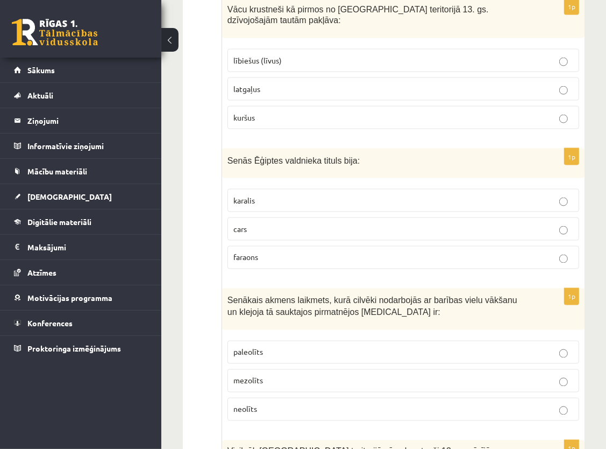
scroll to position [1259, 0]
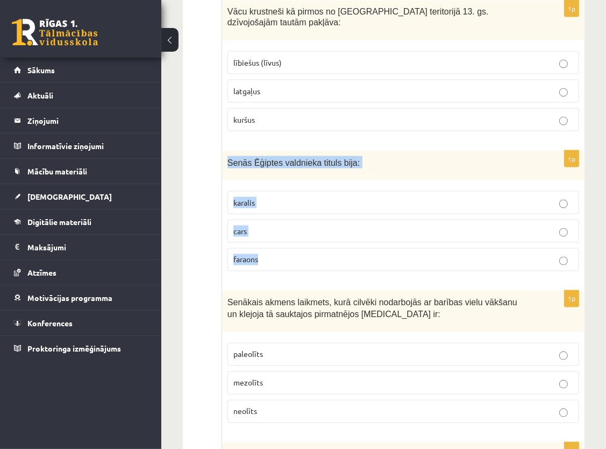
drag, startPoint x: 227, startPoint y: 118, endPoint x: 269, endPoint y: 225, distance: 114.5
click at [269, 225] on div "1p Senās Ēģiptes valdnieka tituls bija: karalis cars faraons" at bounding box center [403, 215] width 363 height 129
click at [256, 254] on span "faraons" at bounding box center [245, 259] width 25 height 10
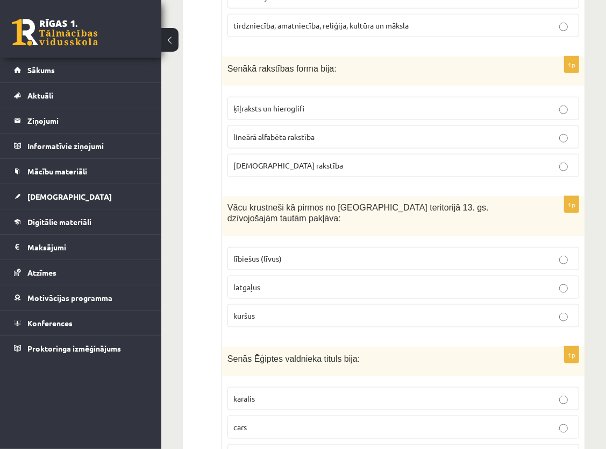
scroll to position [1044, 0]
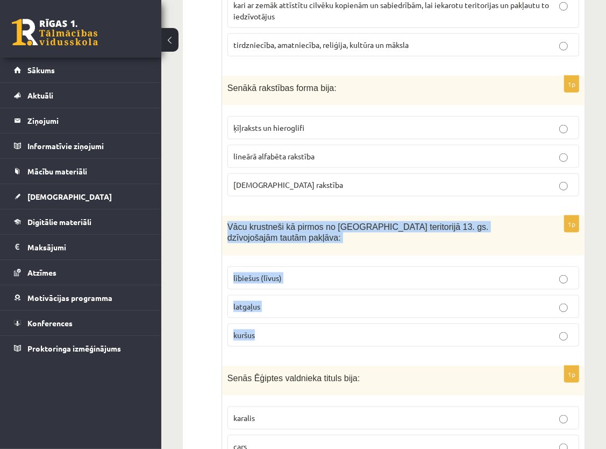
drag, startPoint x: 227, startPoint y: 193, endPoint x: 275, endPoint y: 293, distance: 111.6
click at [275, 293] on div "1p Vācu krustneši kā pirmos no Latvijas teritorijā 13. gs. dzīvojošajām tautām …" at bounding box center [403, 286] width 363 height 140
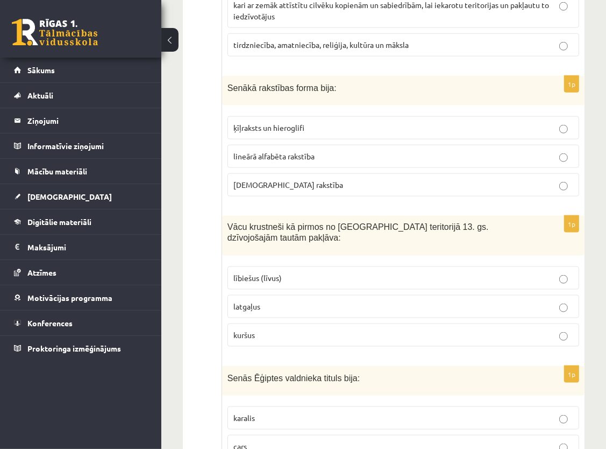
click at [278, 273] on span "lībiešus (līvus)" at bounding box center [257, 278] width 48 height 10
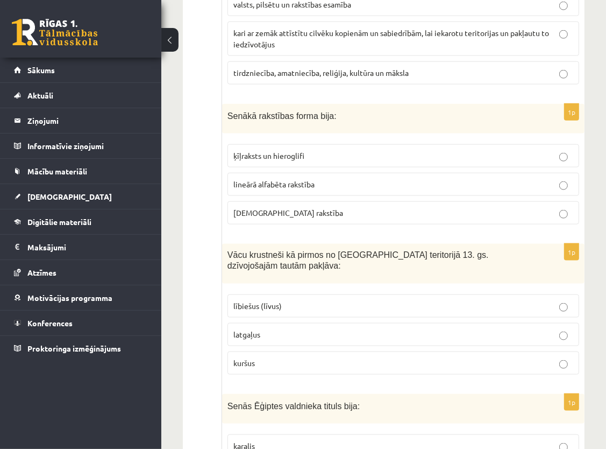
scroll to position [936, 0]
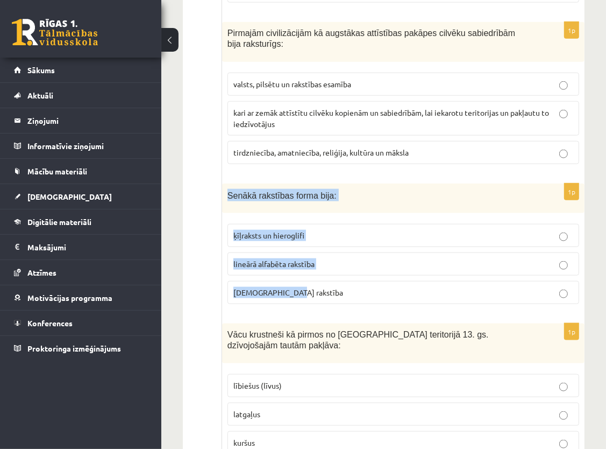
drag, startPoint x: 224, startPoint y: 160, endPoint x: 302, endPoint y: 273, distance: 137.0
click at [302, 273] on div "1p Senākā rakstības forma bija: ķīļraksts un hieroglifi lineārā alfabēta rakstī…" at bounding box center [403, 247] width 363 height 129
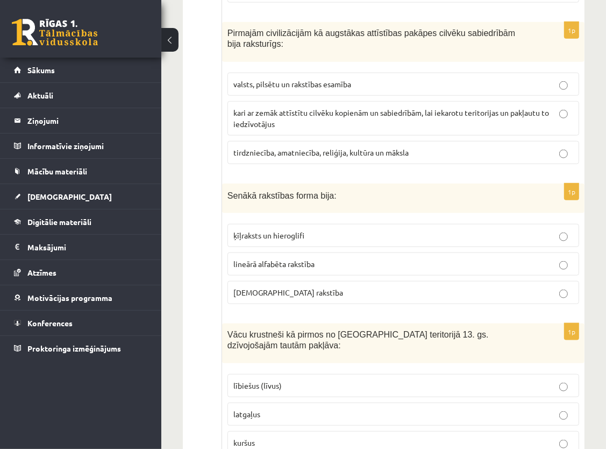
click at [343, 230] on p "ķīļraksts un hieroglifi" at bounding box center [403, 235] width 340 height 11
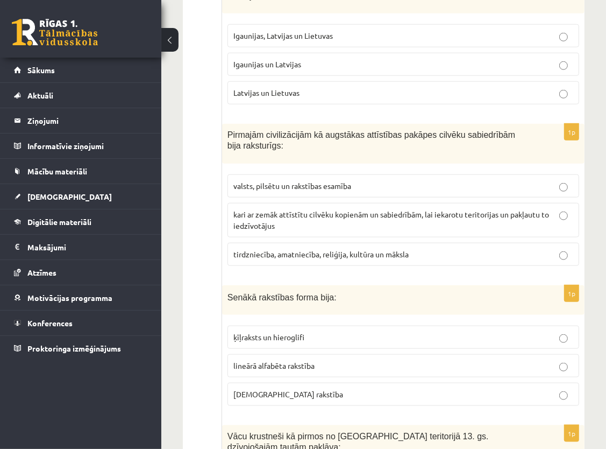
scroll to position [828, 0]
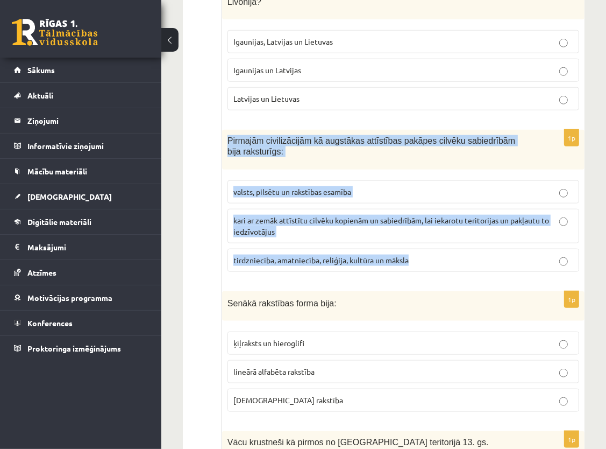
drag, startPoint x: 225, startPoint y: 109, endPoint x: 409, endPoint y: 236, distance: 223.4
click at [409, 236] on div "1p Pirmajām civilizācijām kā augstākas attīstības pakāpes cilvēku sabiedrībām b…" at bounding box center [403, 205] width 363 height 151
click at [402, 247] on div "1p Pirmajām civilizācijām kā augstākas attīstības pakāpes cilvēku sabiedrībām b…" at bounding box center [403, 205] width 363 height 151
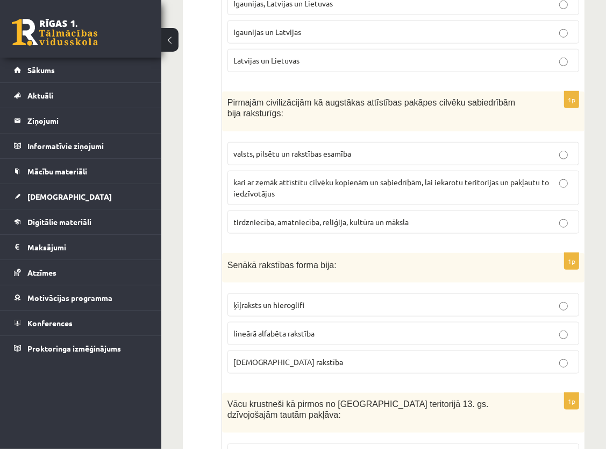
scroll to position [882, 0]
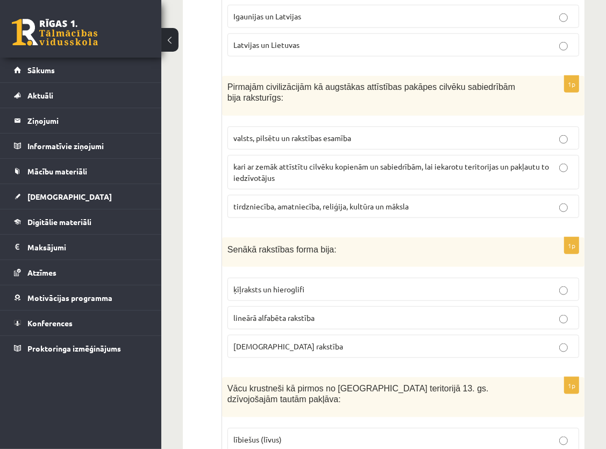
click at [372, 132] on p "valsts, pilsētu un rakstības esamība" at bounding box center [403, 137] width 340 height 11
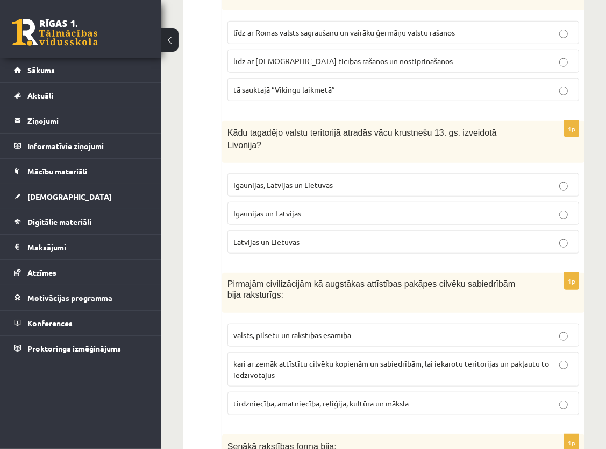
scroll to position [667, 0]
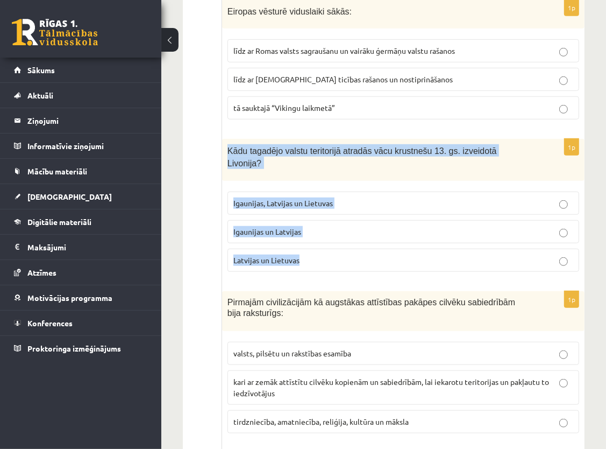
drag, startPoint x: 225, startPoint y: 128, endPoint x: 314, endPoint y: 233, distance: 137.8
click at [314, 233] on div "1p Kādu tagadējo valstu teritorijā atradās vācu krustnešu 13. gs. izveidotā Liv…" at bounding box center [403, 209] width 363 height 141
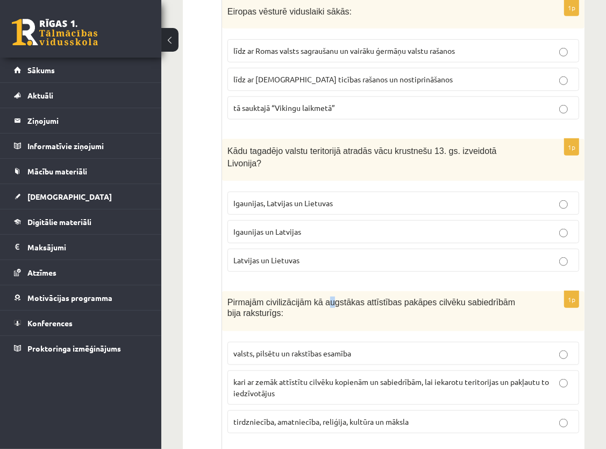
drag, startPoint x: 322, startPoint y: 265, endPoint x: 299, endPoint y: 255, distance: 25.1
click at [329, 226] on p "Igaunijas un Latvijas" at bounding box center [403, 231] width 340 height 11
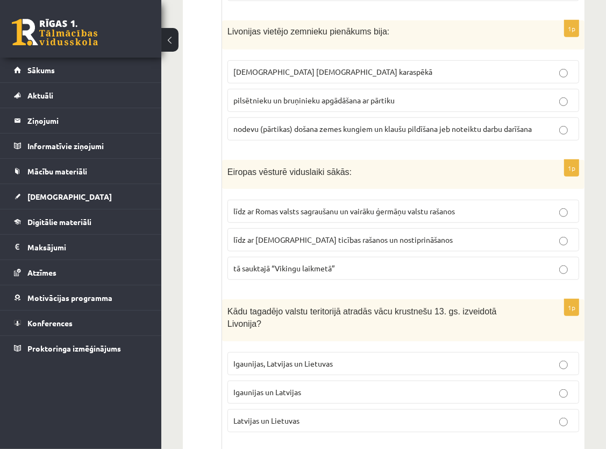
scroll to position [506, 0]
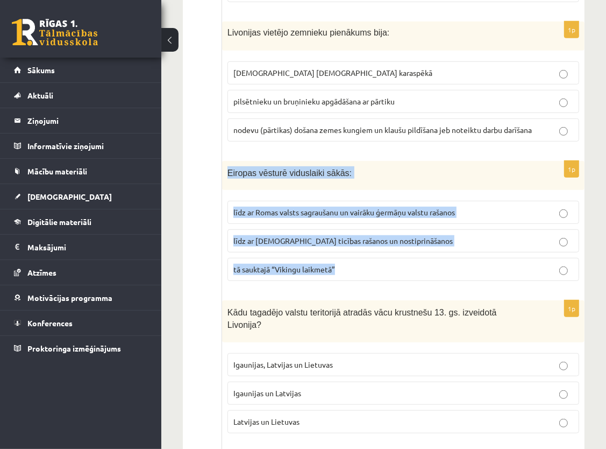
drag, startPoint x: 225, startPoint y: 156, endPoint x: 336, endPoint y: 255, distance: 148.6
click at [336, 255] on div "1p Eiropas vēsturē viduslaiki sākās: līdz ar Romas valsts sagraušanu un vairāku…" at bounding box center [403, 225] width 363 height 129
click at [349, 272] on div "1p Eiropas vēsturē viduslaiki sākās: līdz ar Romas valsts sagraušanu un vairāku…" at bounding box center [403, 225] width 363 height 129
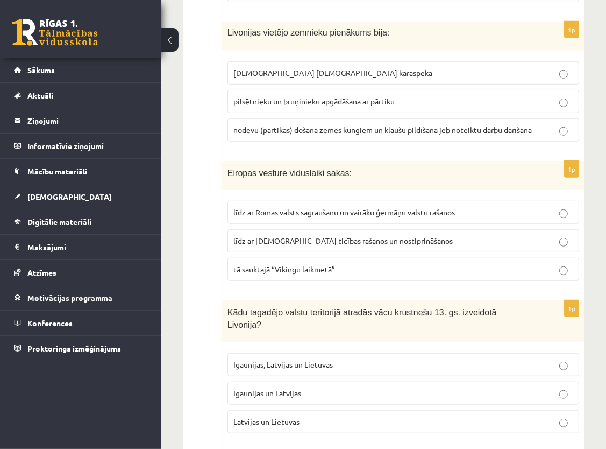
click at [284, 207] on span "līdz ar Romas valsts sagraušanu un vairāku ģermāņu valstu rašanos" at bounding box center [344, 212] width 222 height 10
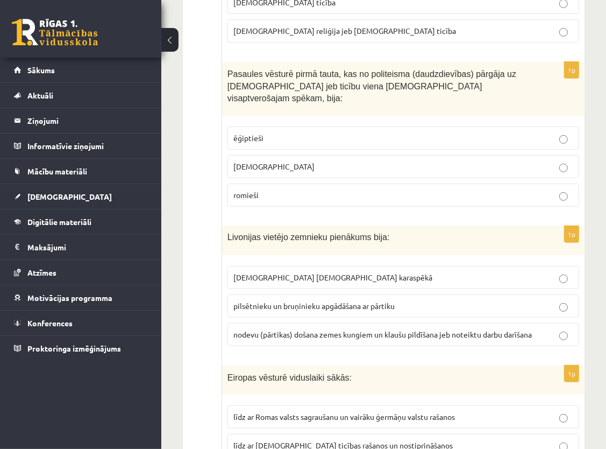
scroll to position [291, 0]
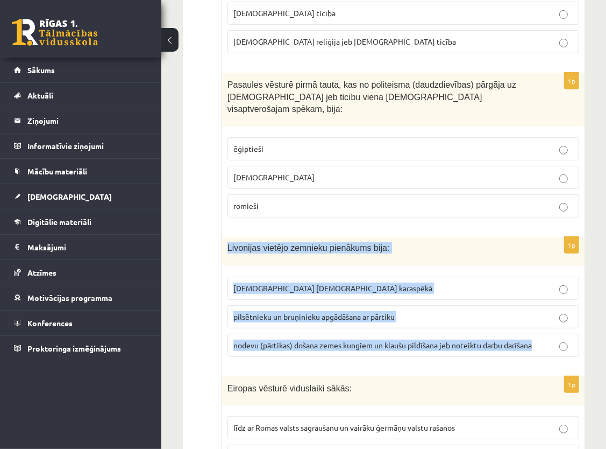
drag, startPoint x: 225, startPoint y: 233, endPoint x: 536, endPoint y: 335, distance: 327.7
click at [536, 335] on div "1p Livonijas vietējo zemnieku pienākums bija: karadienests Livonijas ordeņa kar…" at bounding box center [403, 301] width 363 height 129
click at [523, 344] on fieldset "karadienests Livonijas ordeņa karaspēkā pilsētnieku un bruņinieku apgādāšana ar…" at bounding box center [404, 315] width 352 height 89
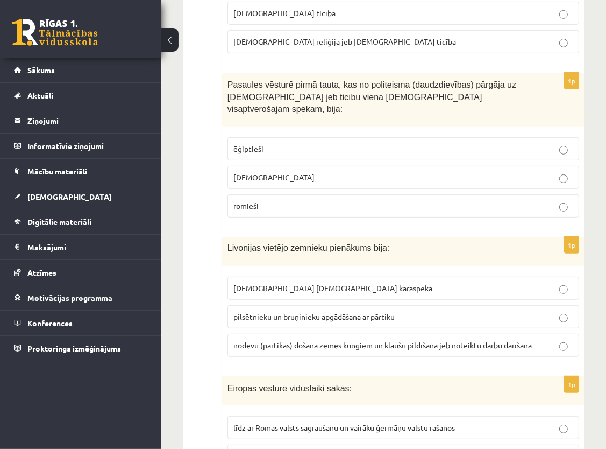
click at [349, 340] on span "nodevu (pārtikas) došana zemes kungiem un klaušu pildīšana jeb noteiktu darbu d…" at bounding box center [382, 345] width 299 height 10
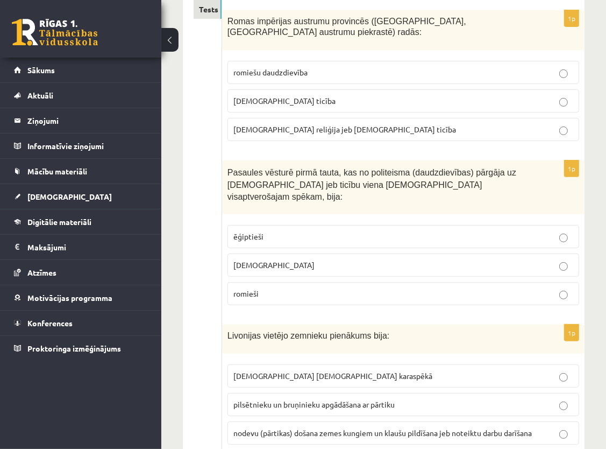
scroll to position [183, 0]
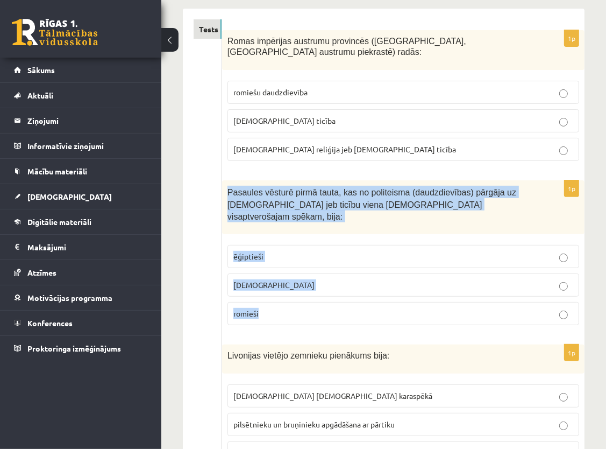
drag, startPoint x: 229, startPoint y: 189, endPoint x: 291, endPoint y: 308, distance: 133.5
click at [291, 308] on div "1p Pasaules vēsturē pirmā tauta, kas no politeisma (daudzdievības) pārgāja uz m…" at bounding box center [403, 256] width 363 height 153
click at [348, 279] on p "ebreji" at bounding box center [403, 284] width 340 height 11
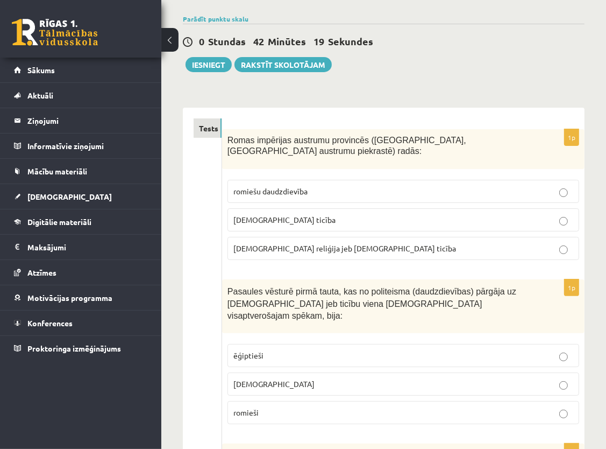
scroll to position [75, 0]
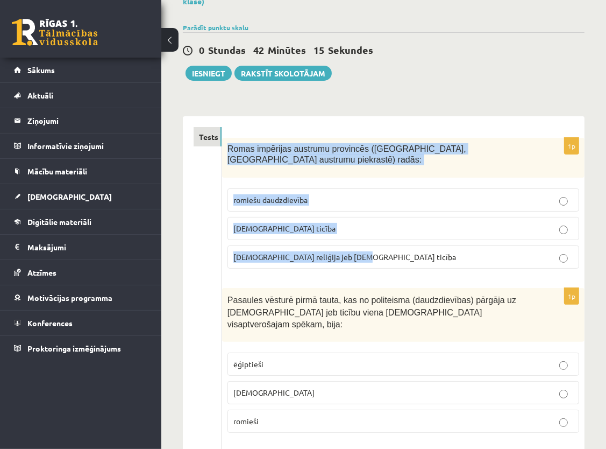
drag, startPoint x: 228, startPoint y: 146, endPoint x: 359, endPoint y: 258, distance: 172.8
click at [359, 258] on div "1p Romas impērijas austrumu provincēs (Palestīnā, Vidusjūras austrumu piekrastē…" at bounding box center [403, 208] width 363 height 140
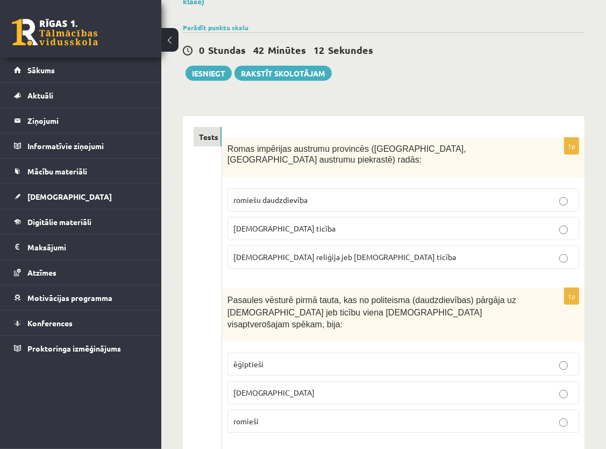
click at [398, 227] on p "kristīgā ticība" at bounding box center [403, 228] width 340 height 11
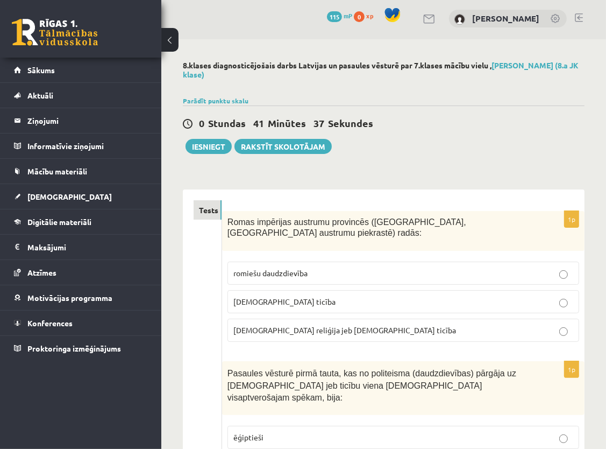
scroll to position [0, 0]
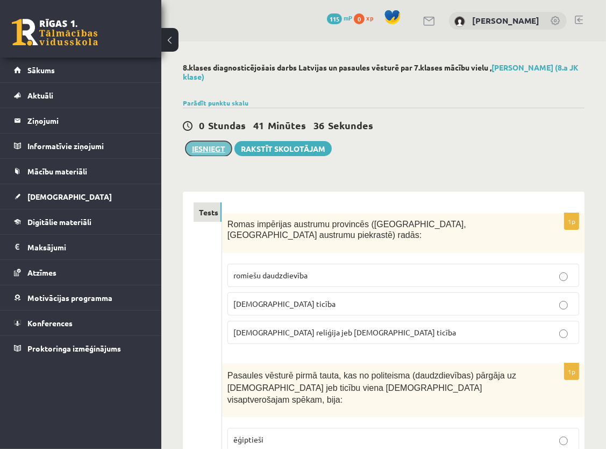
click at [212, 144] on button "Iesniegt" at bounding box center [209, 148] width 46 height 15
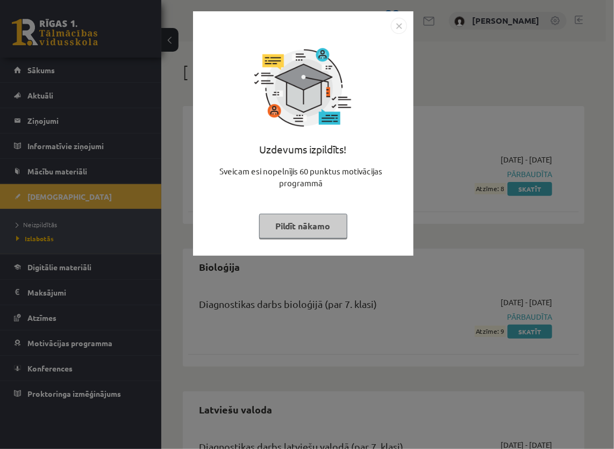
click at [316, 226] on button "Pildīt nākamo" at bounding box center [303, 226] width 88 height 25
